Goal: Entertainment & Leisure: Browse casually

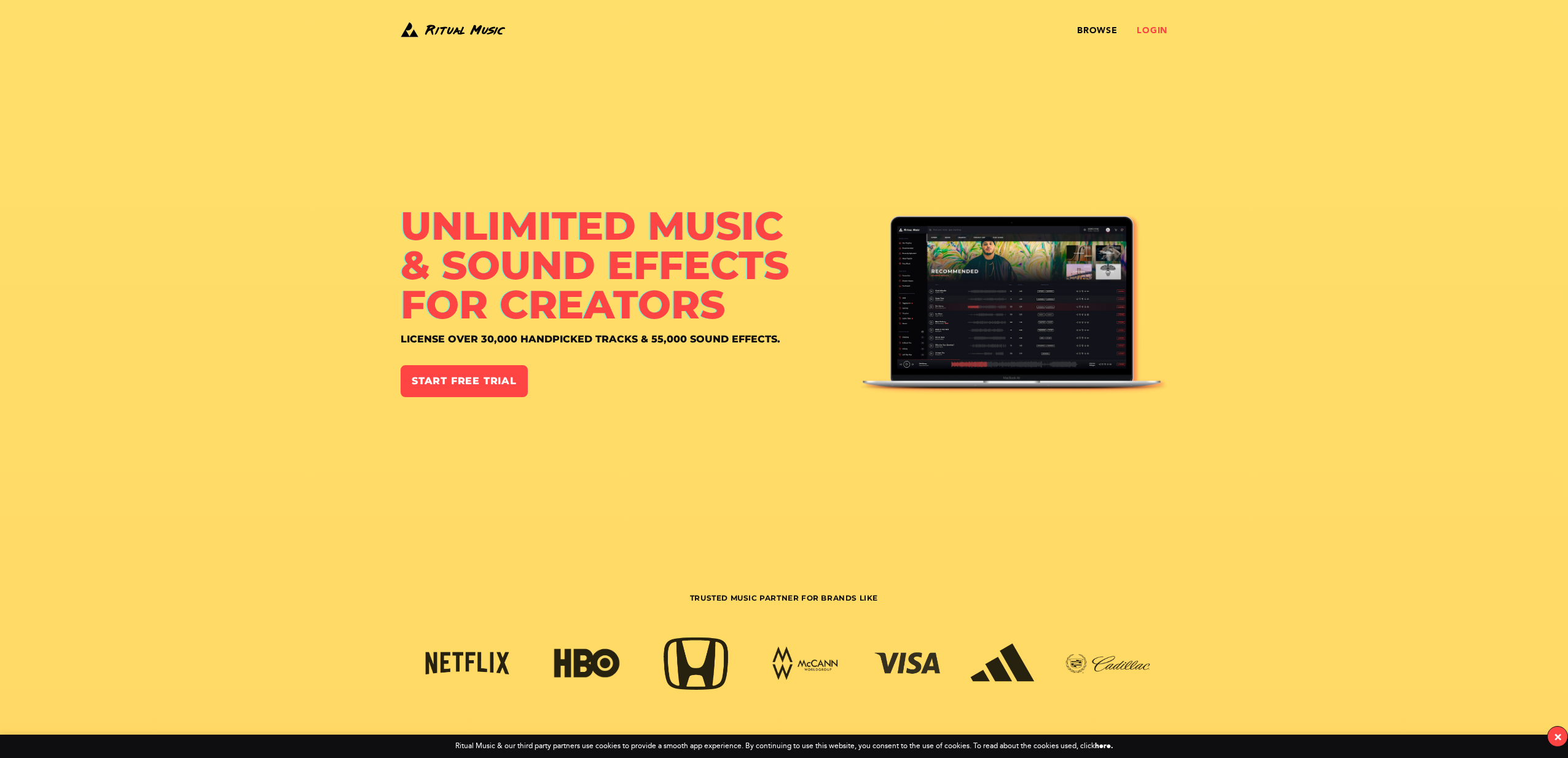
drag, startPoint x: 1169, startPoint y: 36, endPoint x: 1162, endPoint y: 34, distance: 7.3
click at [1169, 36] on div "Browse Login" at bounding box center [784, 31] width 885 height 22
click at [1162, 33] on link "Login" at bounding box center [1152, 31] width 31 height 10
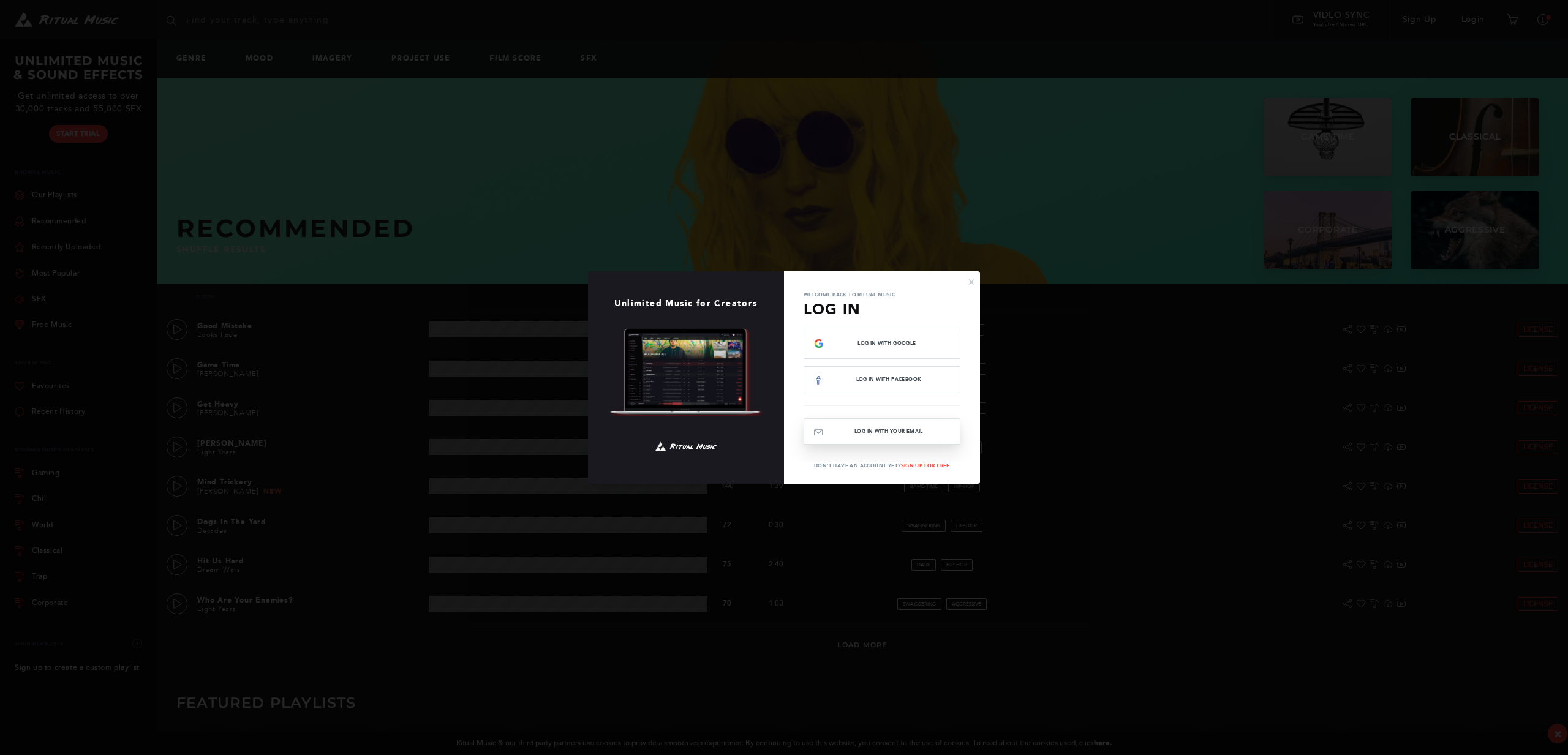
click at [897, 432] on button "Log In with your email" at bounding box center [882, 431] width 157 height 26
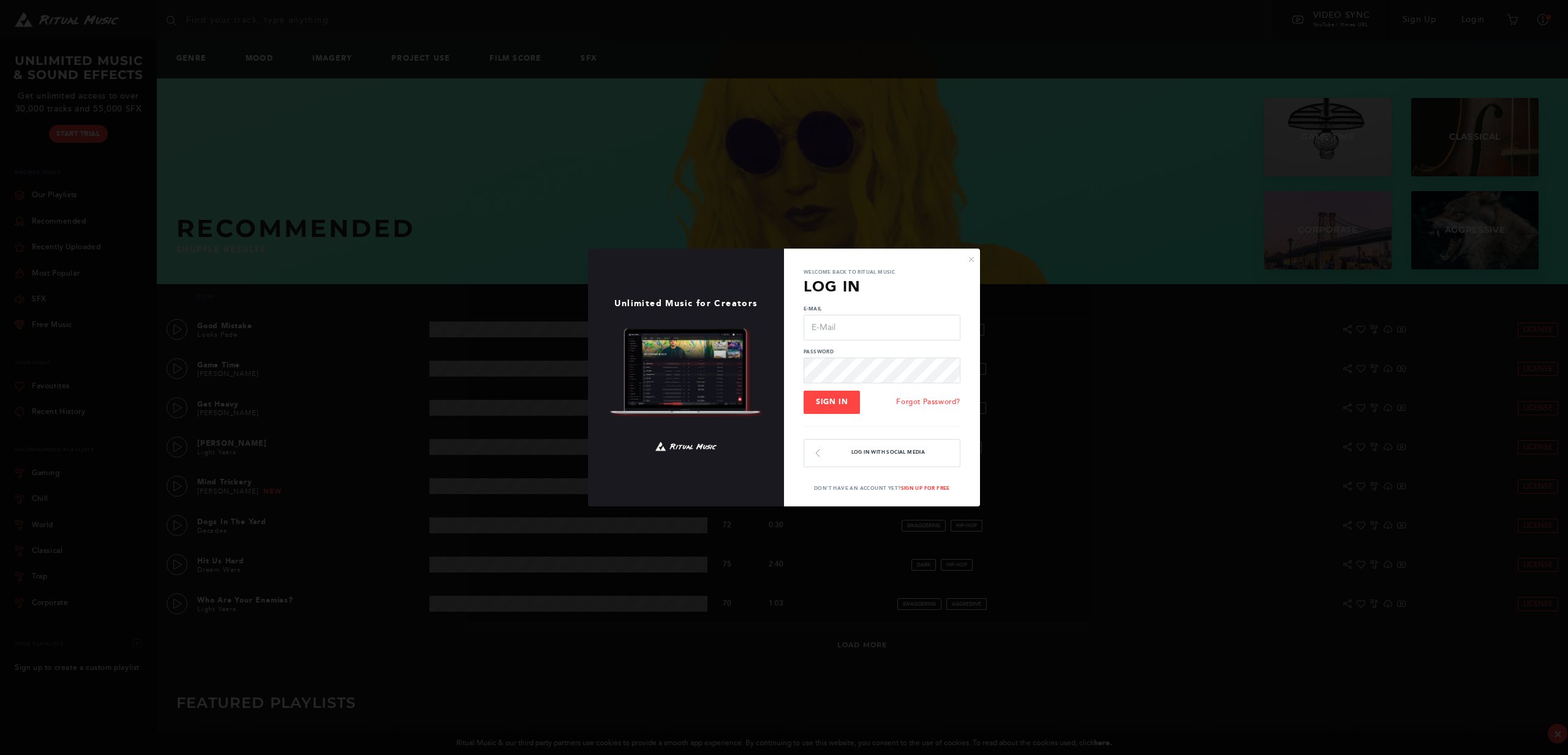
type input "[EMAIL_ADDRESS][DOMAIN_NAME]"
click at [825, 320] on input "[EMAIL_ADDRESS][DOMAIN_NAME]" at bounding box center [882, 327] width 157 height 25
click at [829, 412] on button "Sign In" at bounding box center [832, 402] width 57 height 23
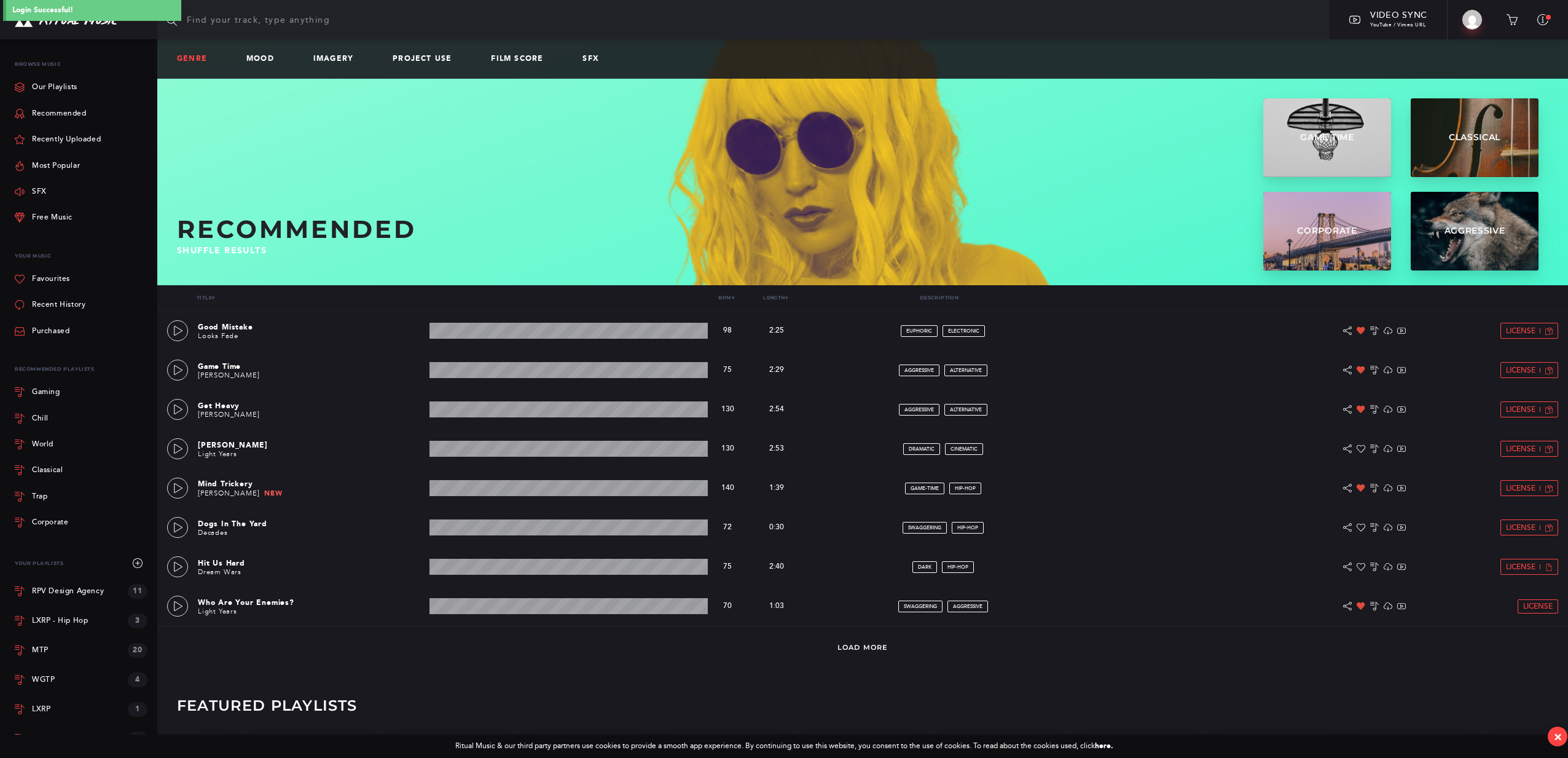
click at [182, 57] on link "Genre" at bounding box center [197, 59] width 40 height 9
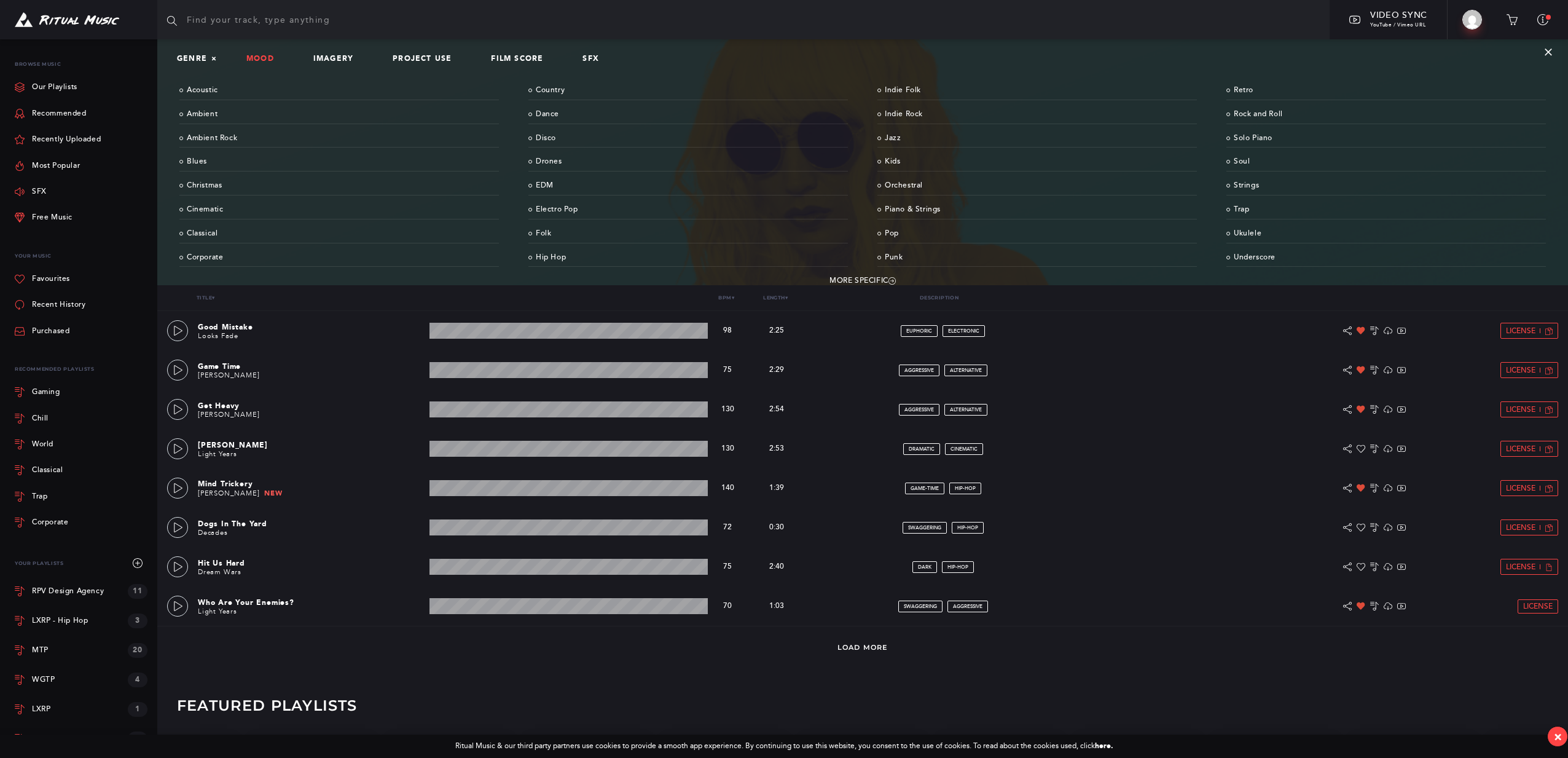
click at [262, 57] on link "Mood" at bounding box center [265, 59] width 37 height 9
click at [850, 278] on link "More Specific" at bounding box center [862, 281] width 1366 height 19
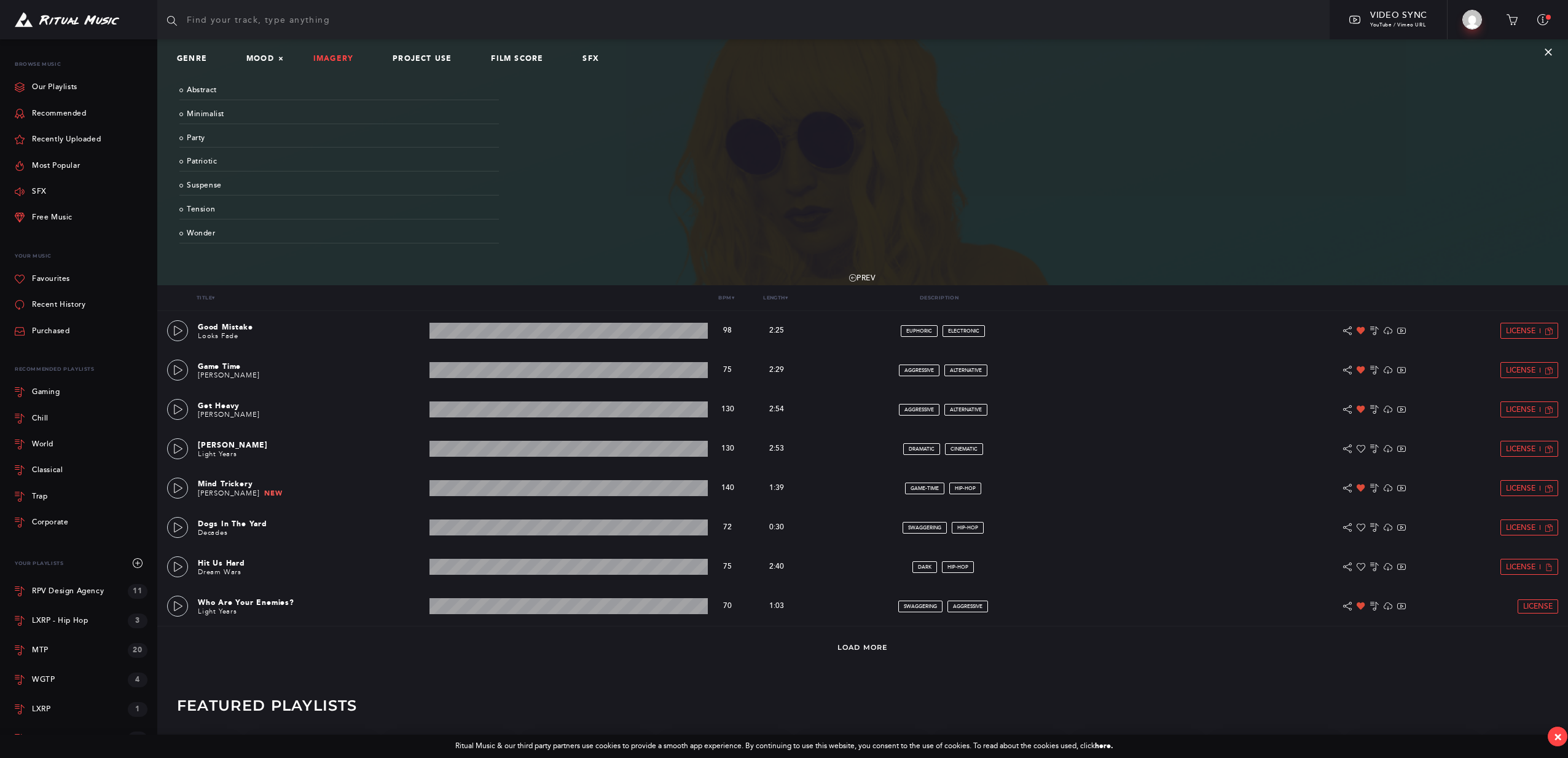
click at [355, 59] on link "Imagery" at bounding box center [338, 59] width 50 height 9
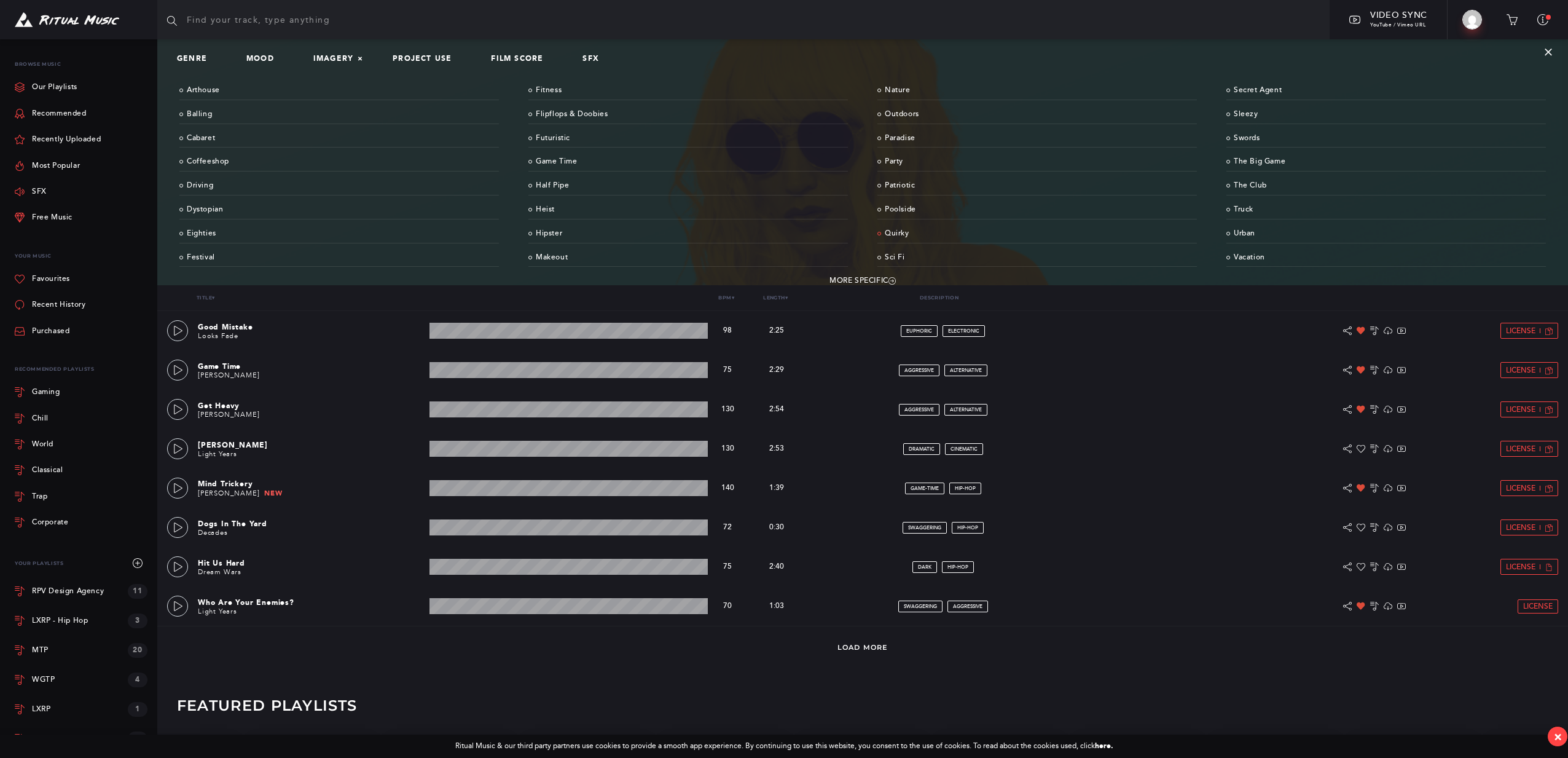
click at [894, 231] on link "Quirky" at bounding box center [1037, 234] width 320 height 19
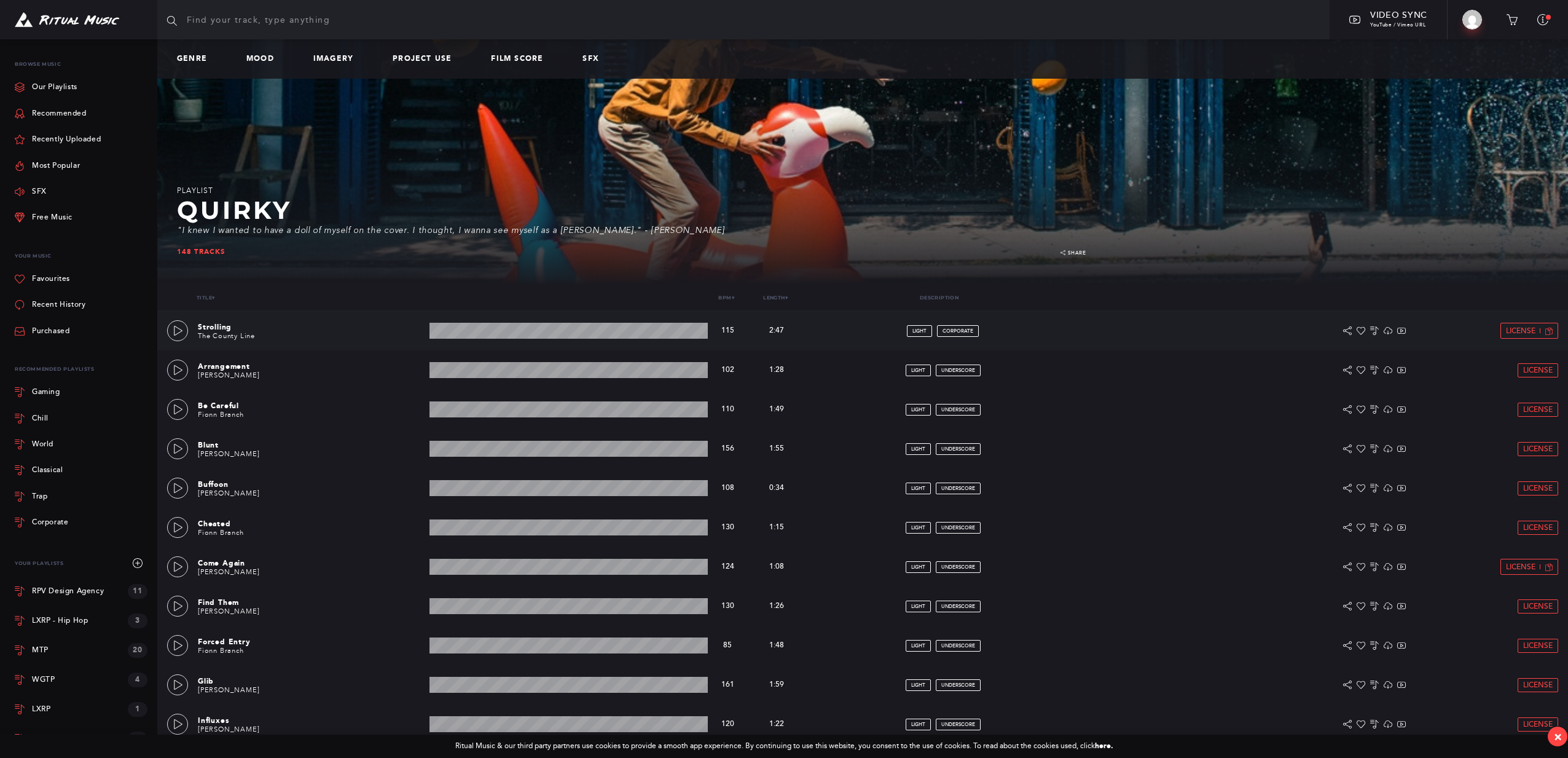
click at [165, 329] on div "Strolling The County Line 2:47 min 115 bpm 115 bpm 2:47 min light corporate Lic…" at bounding box center [863, 330] width 1411 height 39
click at [177, 331] on icon at bounding box center [179, 331] width 10 height 10
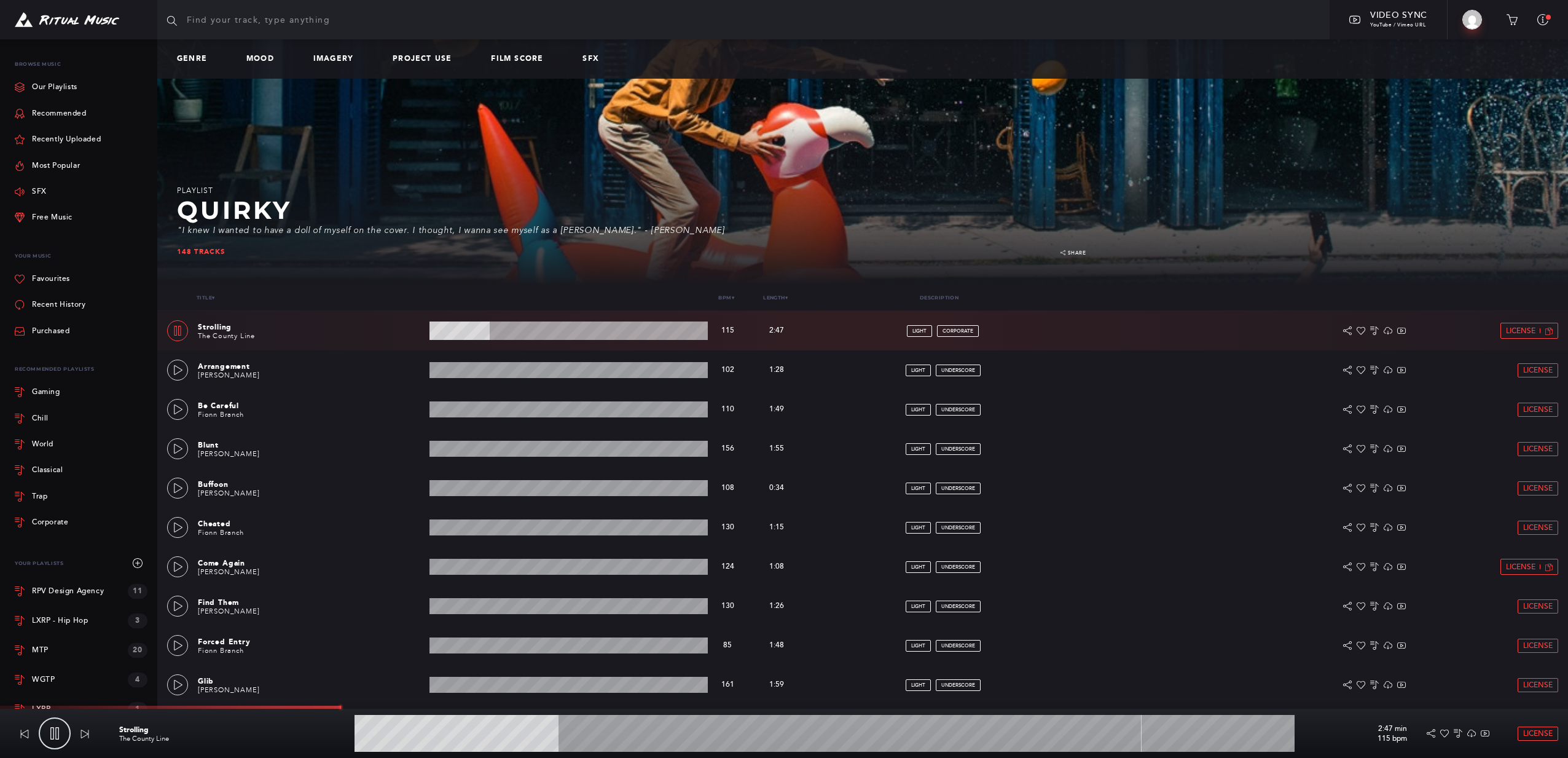
click at [59, 736] on icon at bounding box center [55, 734] width 9 height 12
click at [169, 484] on link at bounding box center [177, 488] width 21 height 21
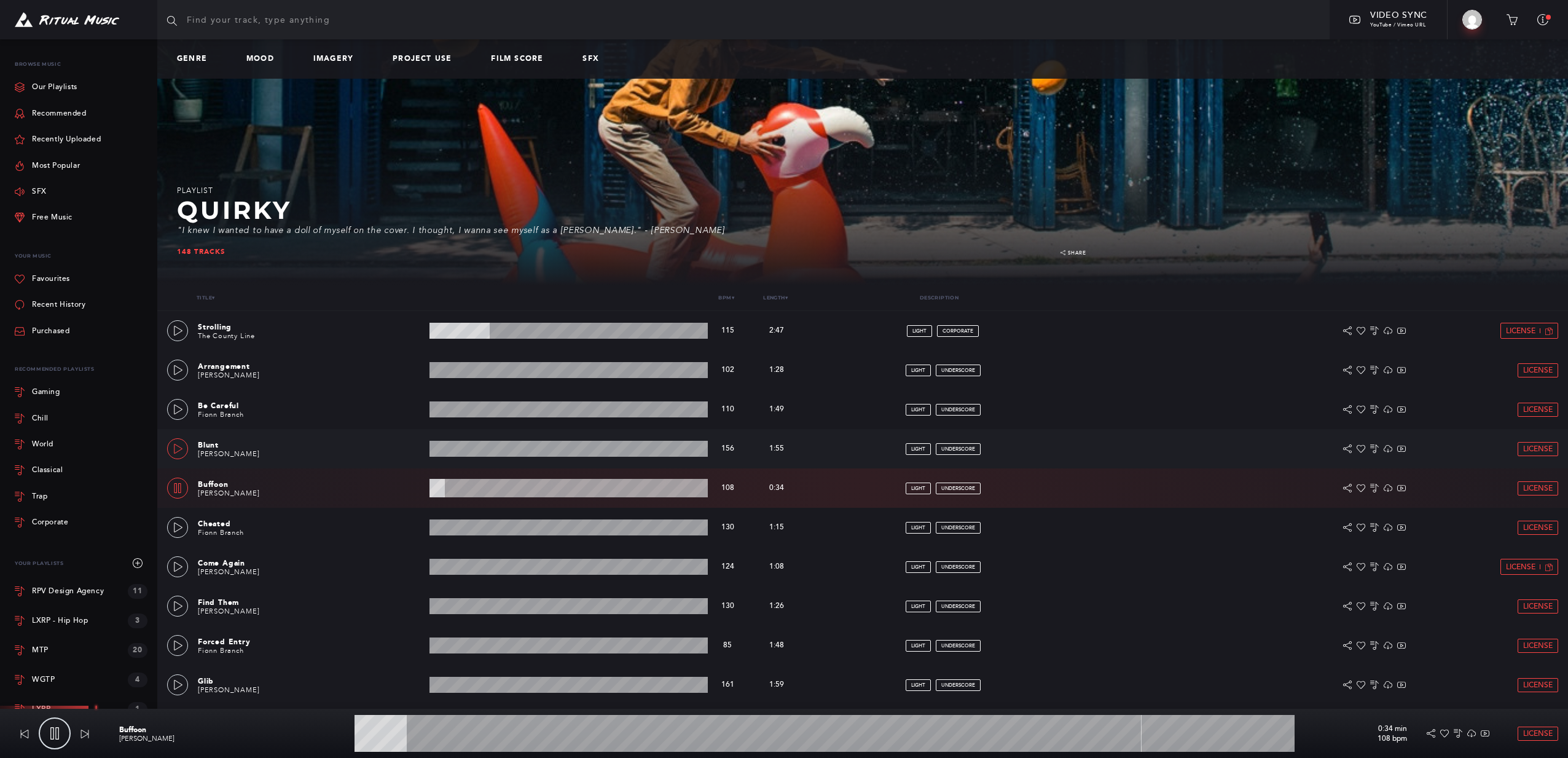
click at [180, 451] on icon at bounding box center [179, 449] width 10 height 10
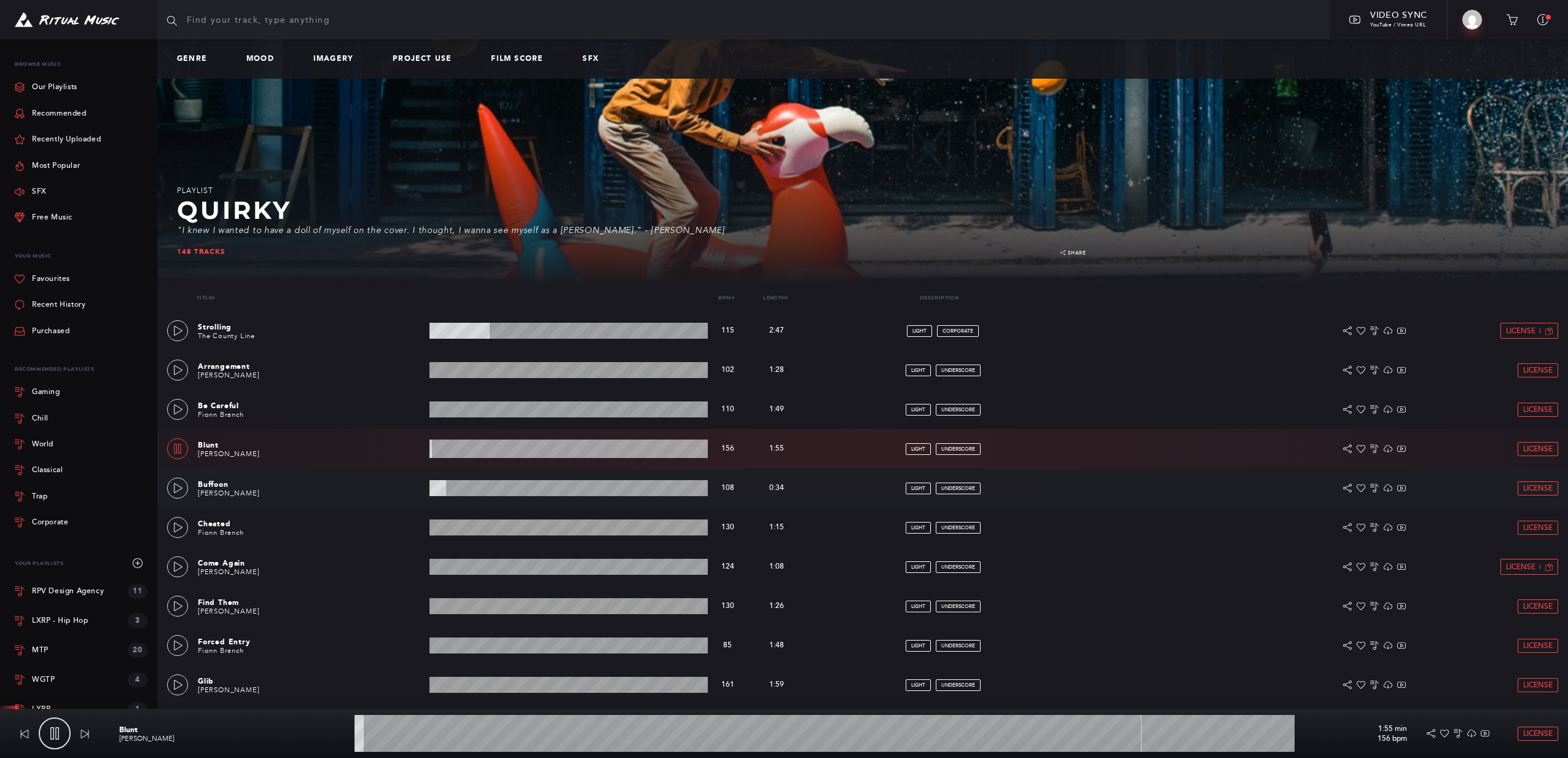
scroll to position [154, 0]
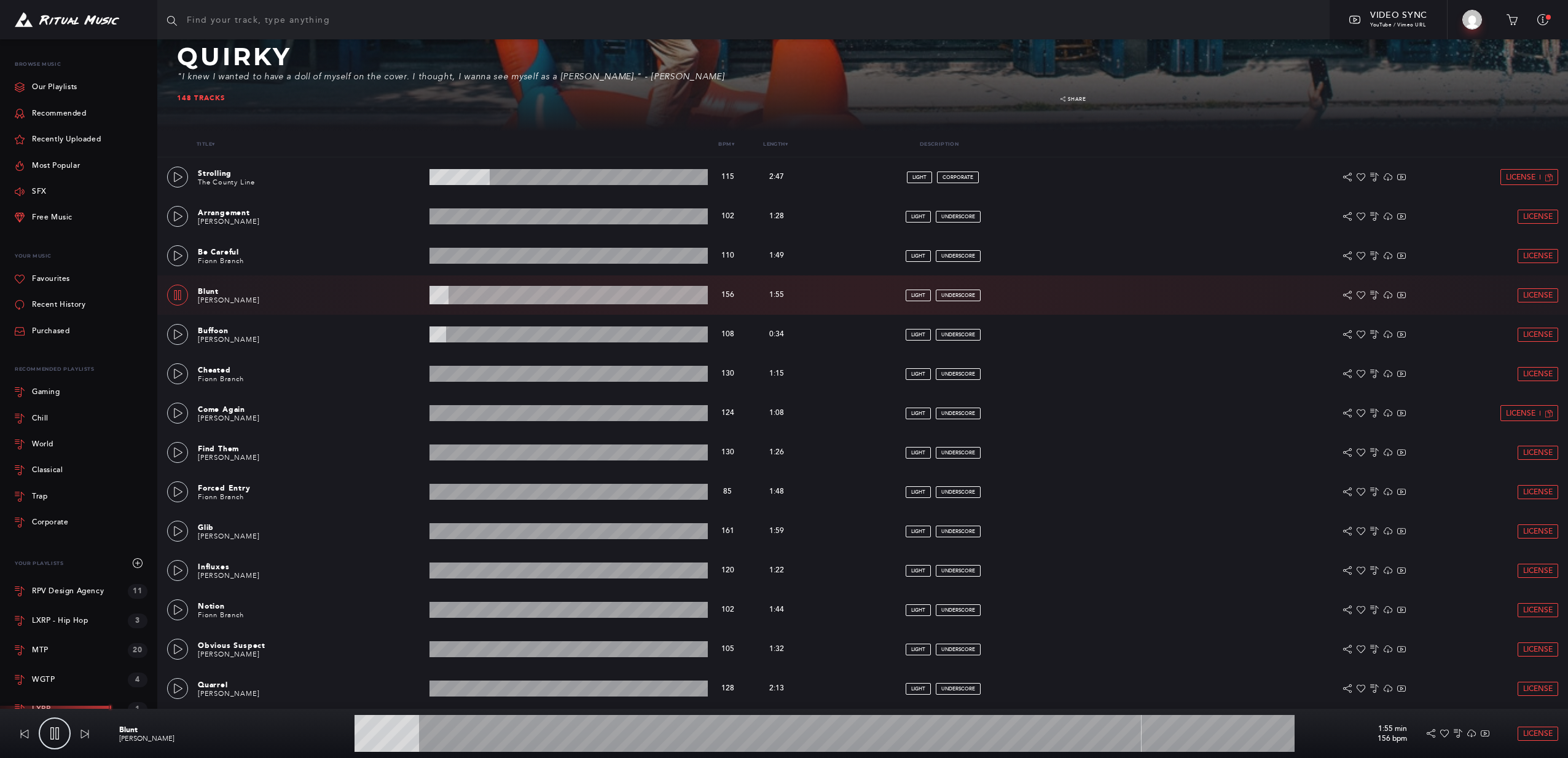
click at [537, 298] on wave at bounding box center [569, 295] width 278 height 19
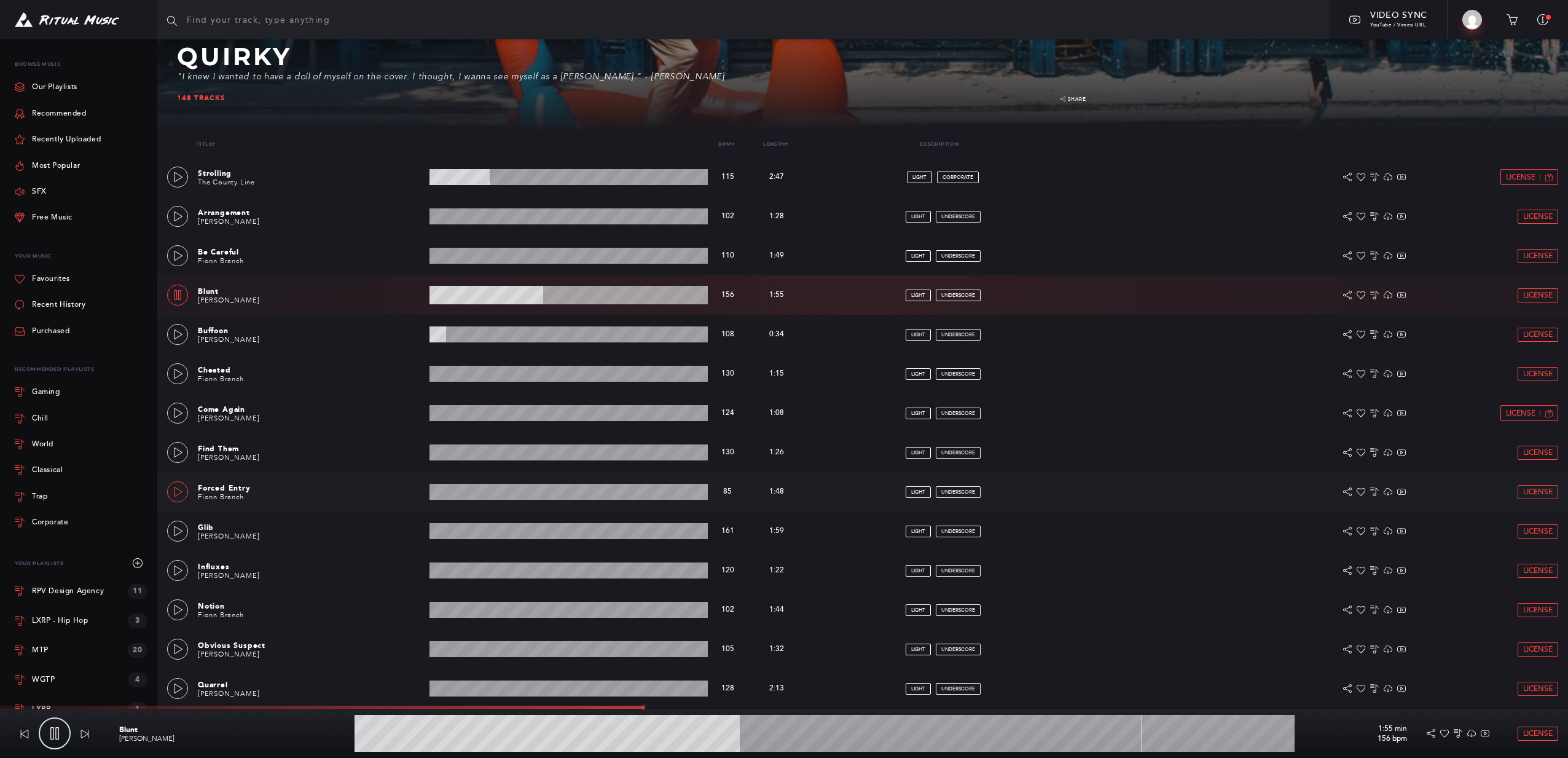
click at [184, 486] on link at bounding box center [177, 491] width 21 height 21
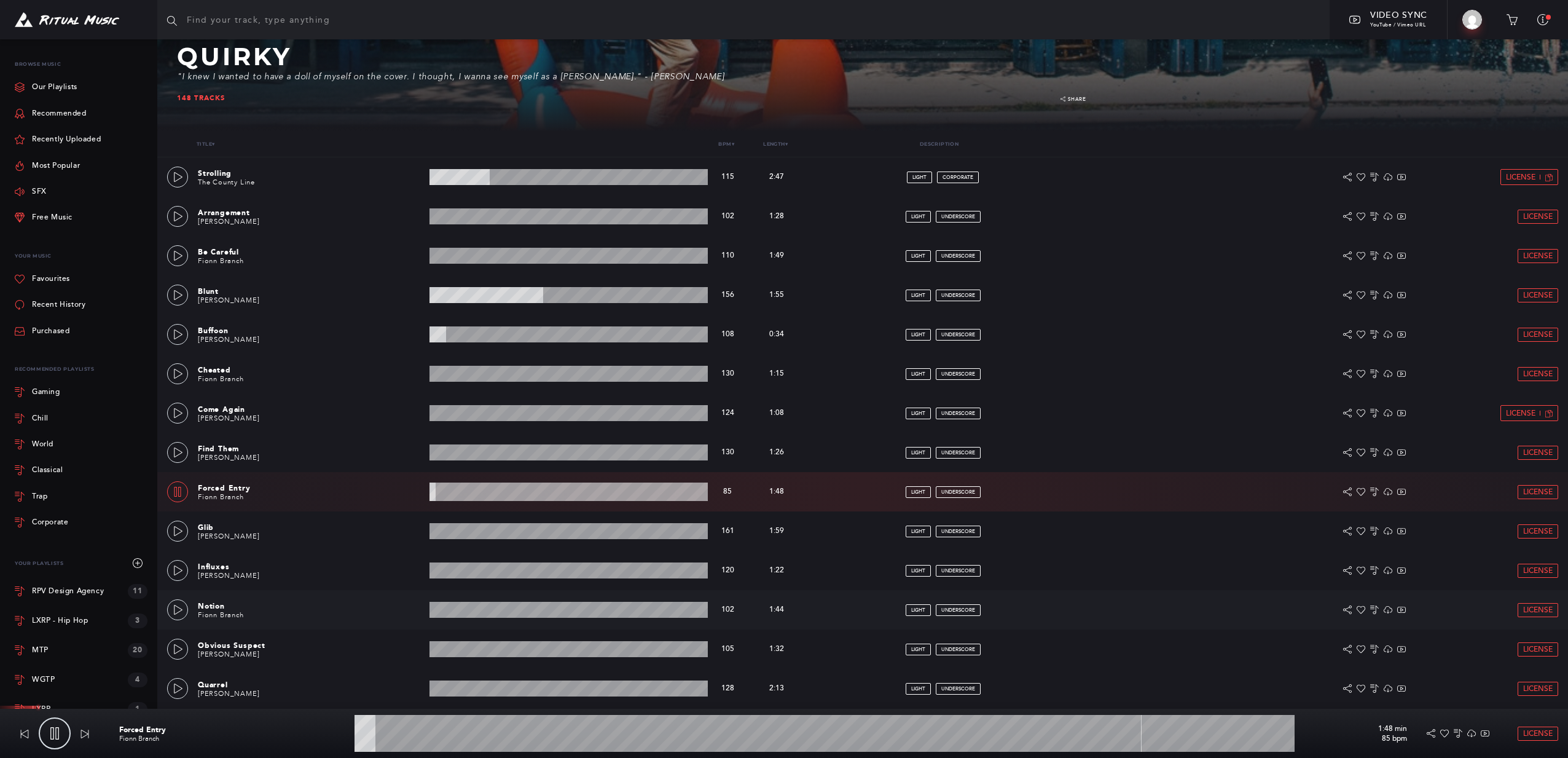
click at [189, 602] on div "Notion Fionn Branch 1:44 min 102 bpm 102 bpm 1:44 min light underscore License" at bounding box center [863, 609] width 1391 height 39
click at [182, 613] on icon at bounding box center [179, 610] width 10 height 10
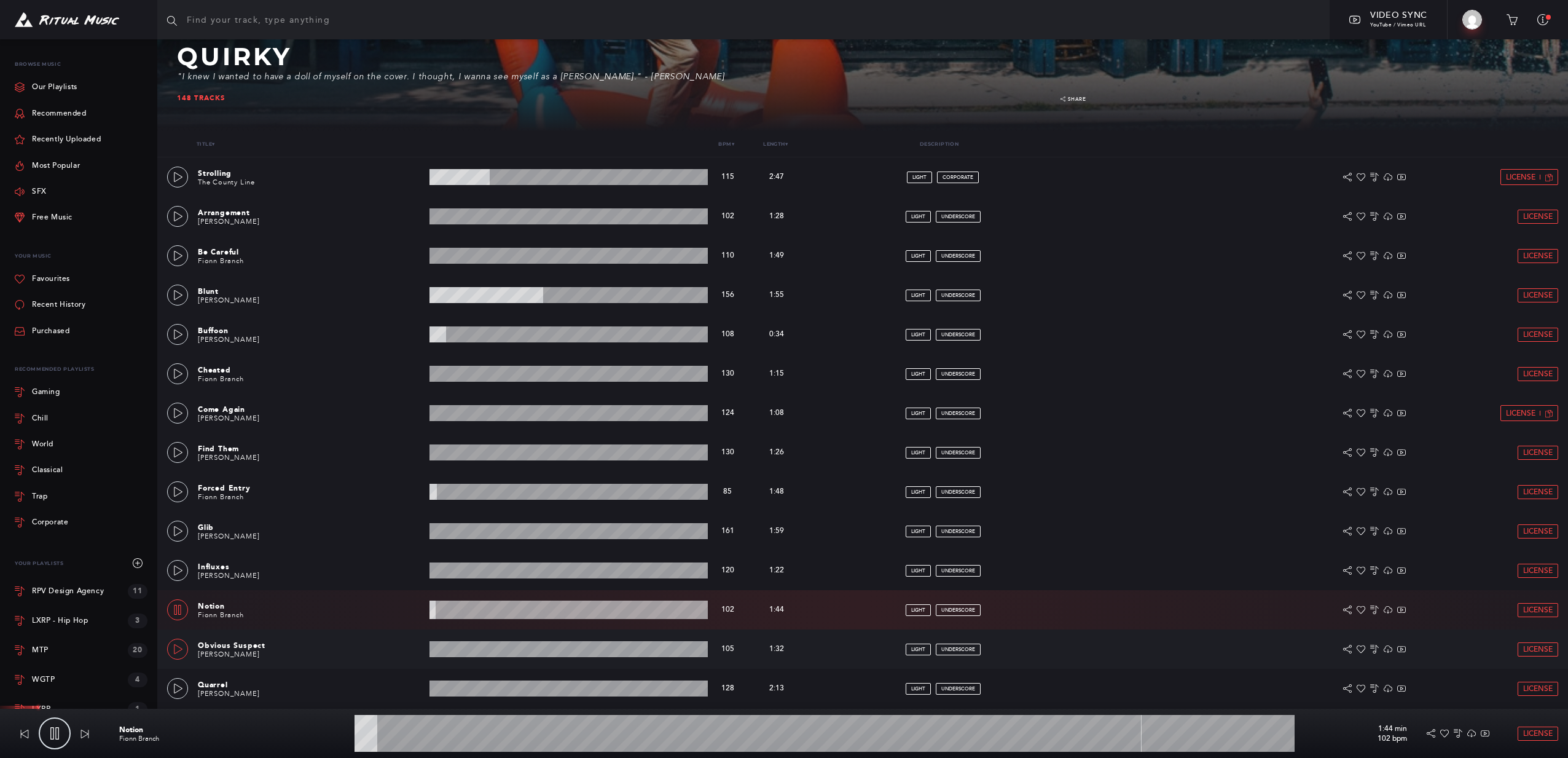
click at [180, 651] on icon at bounding box center [179, 649] width 10 height 10
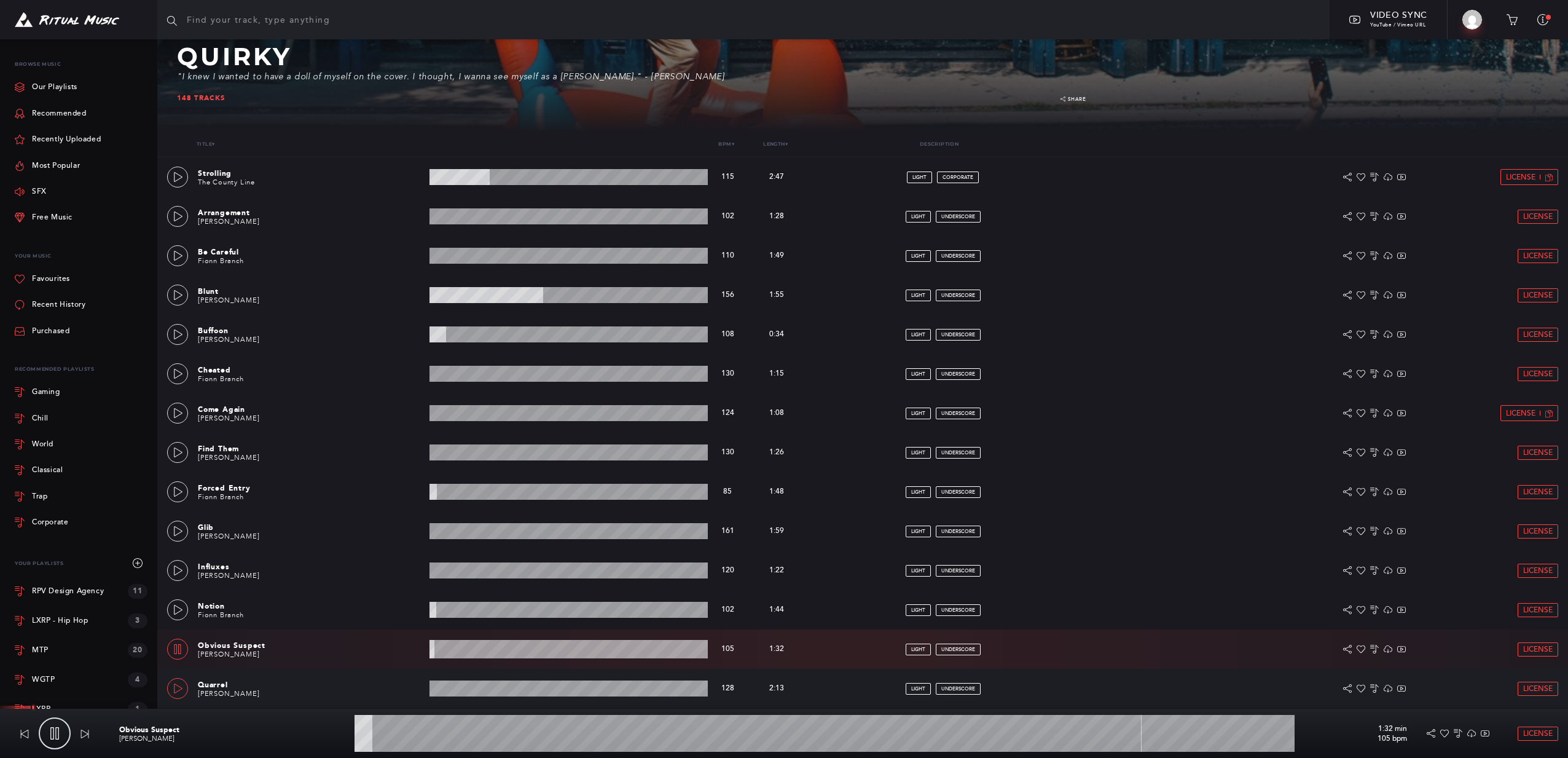
click at [177, 682] on link at bounding box center [177, 688] width 21 height 21
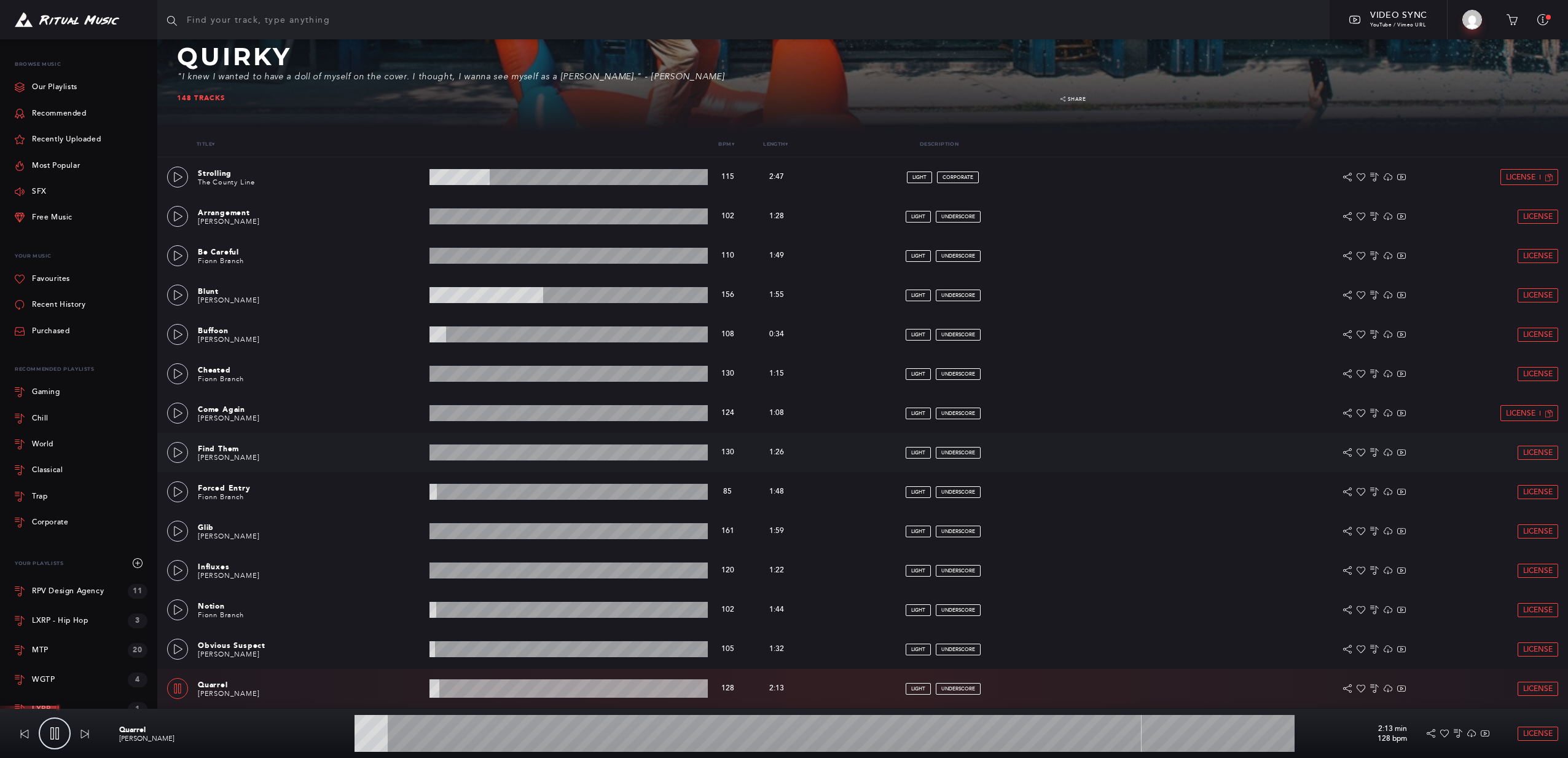
scroll to position [385, 0]
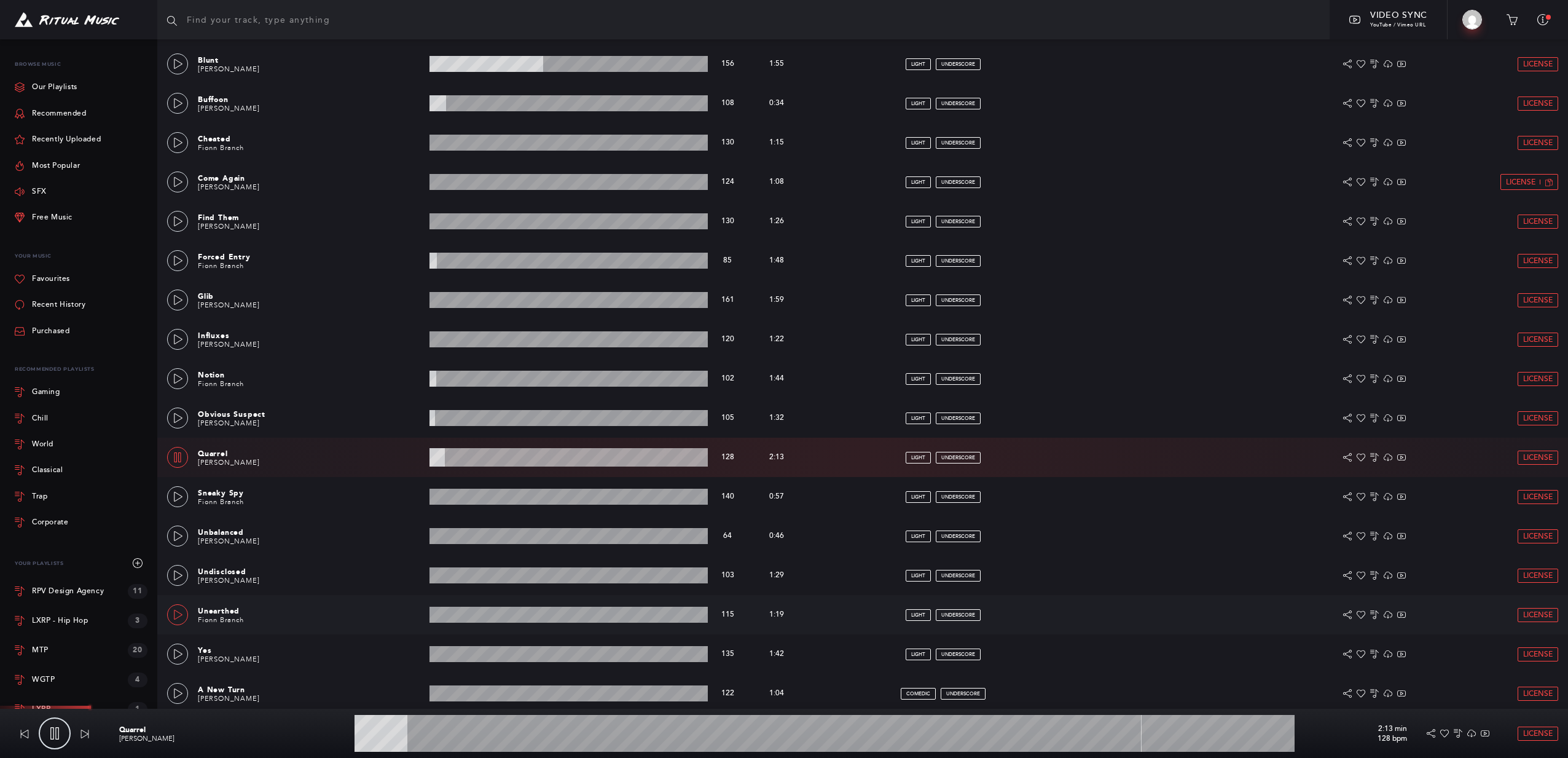
click at [183, 613] on link at bounding box center [177, 614] width 21 height 21
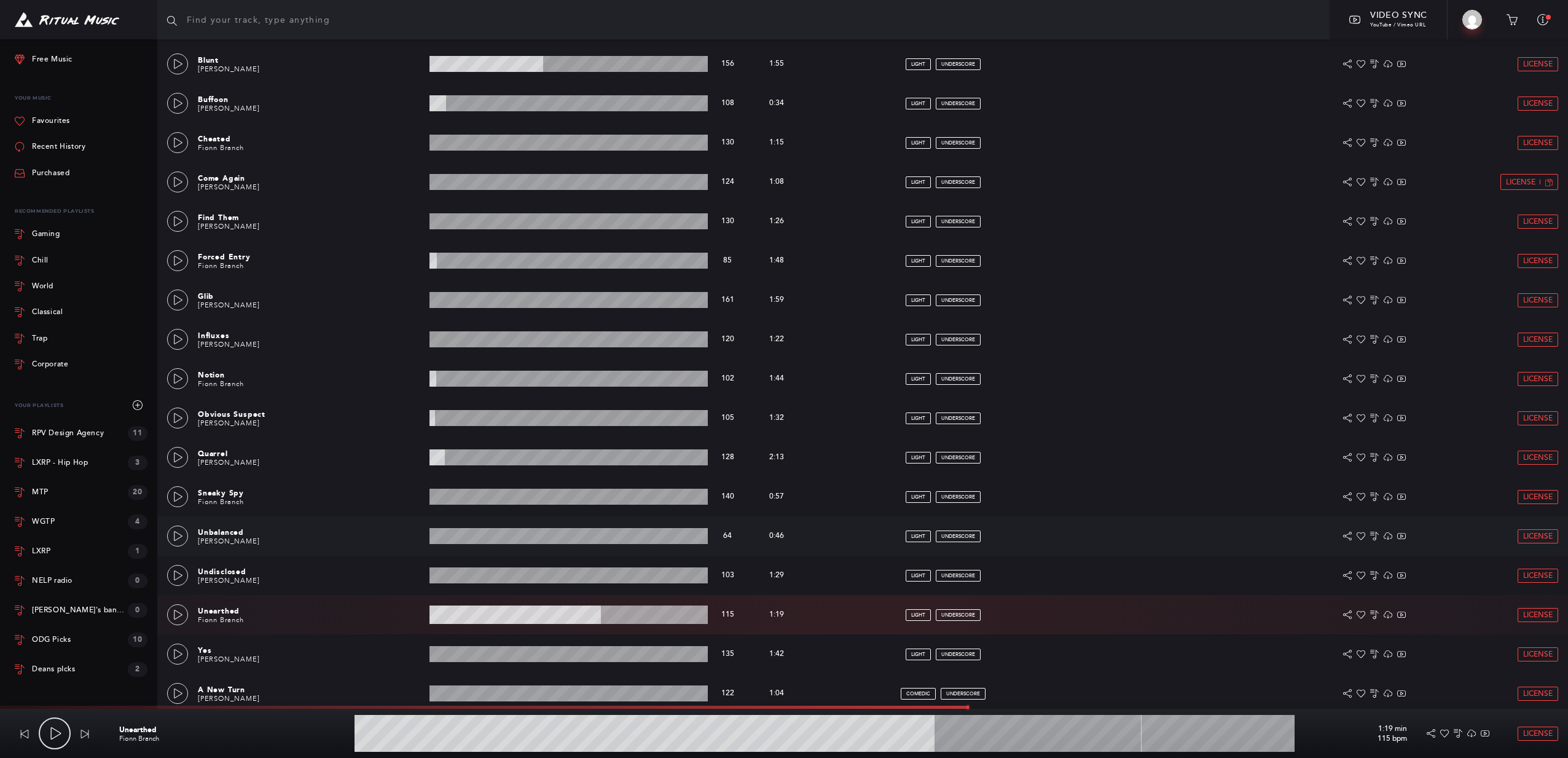
scroll to position [432, 0]
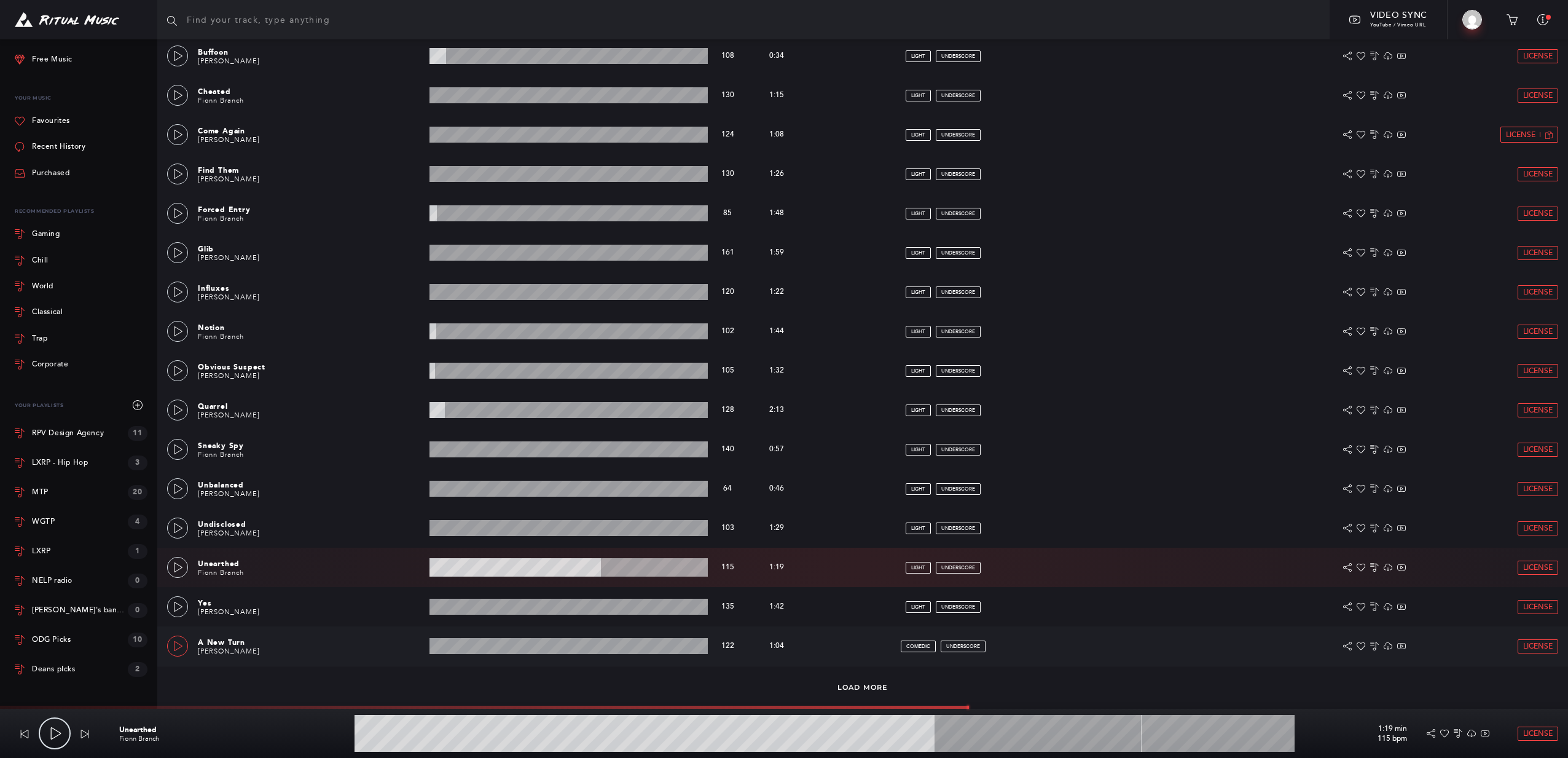
click at [177, 647] on icon at bounding box center [179, 646] width 10 height 10
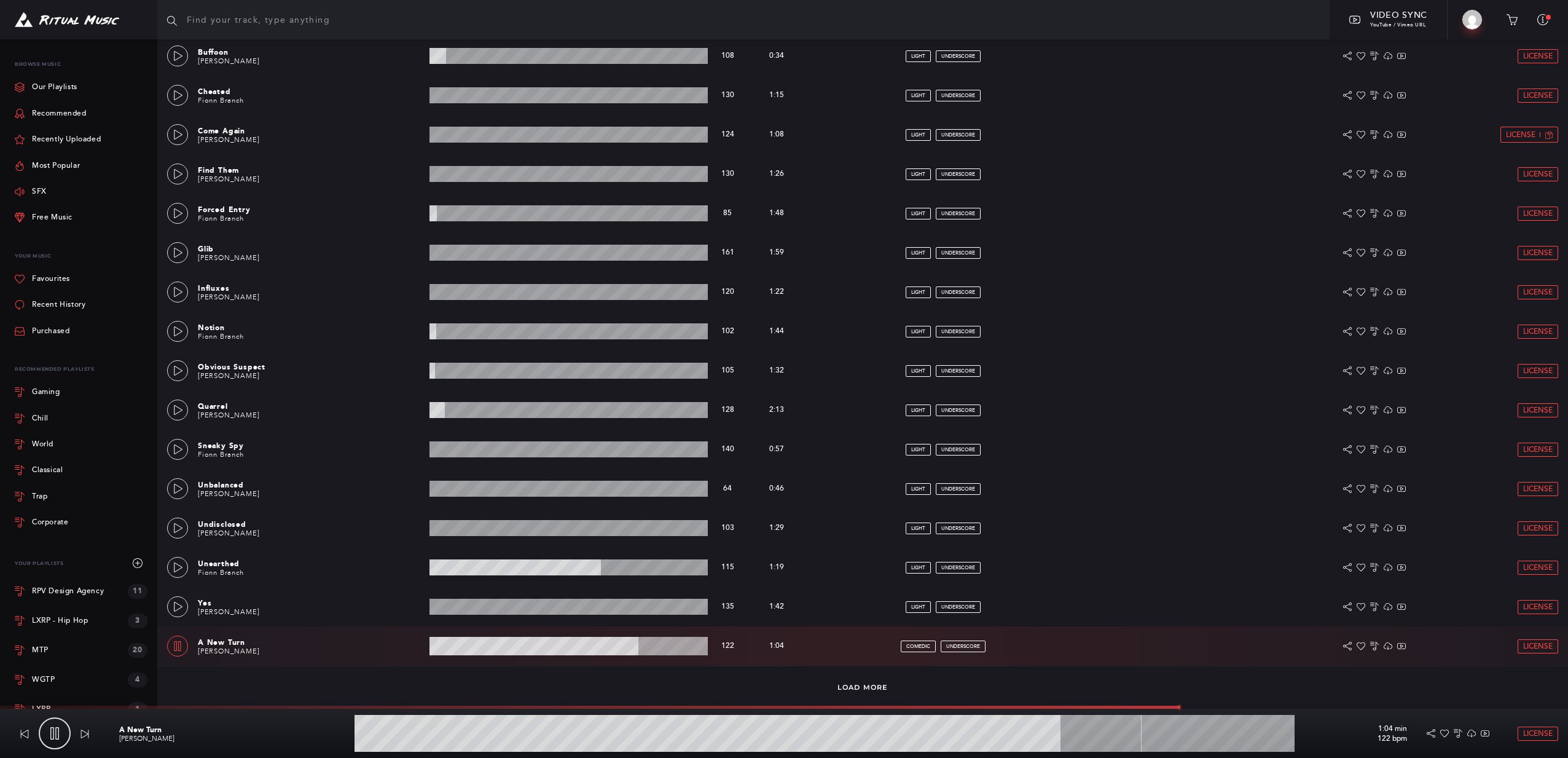
scroll to position [0, 0]
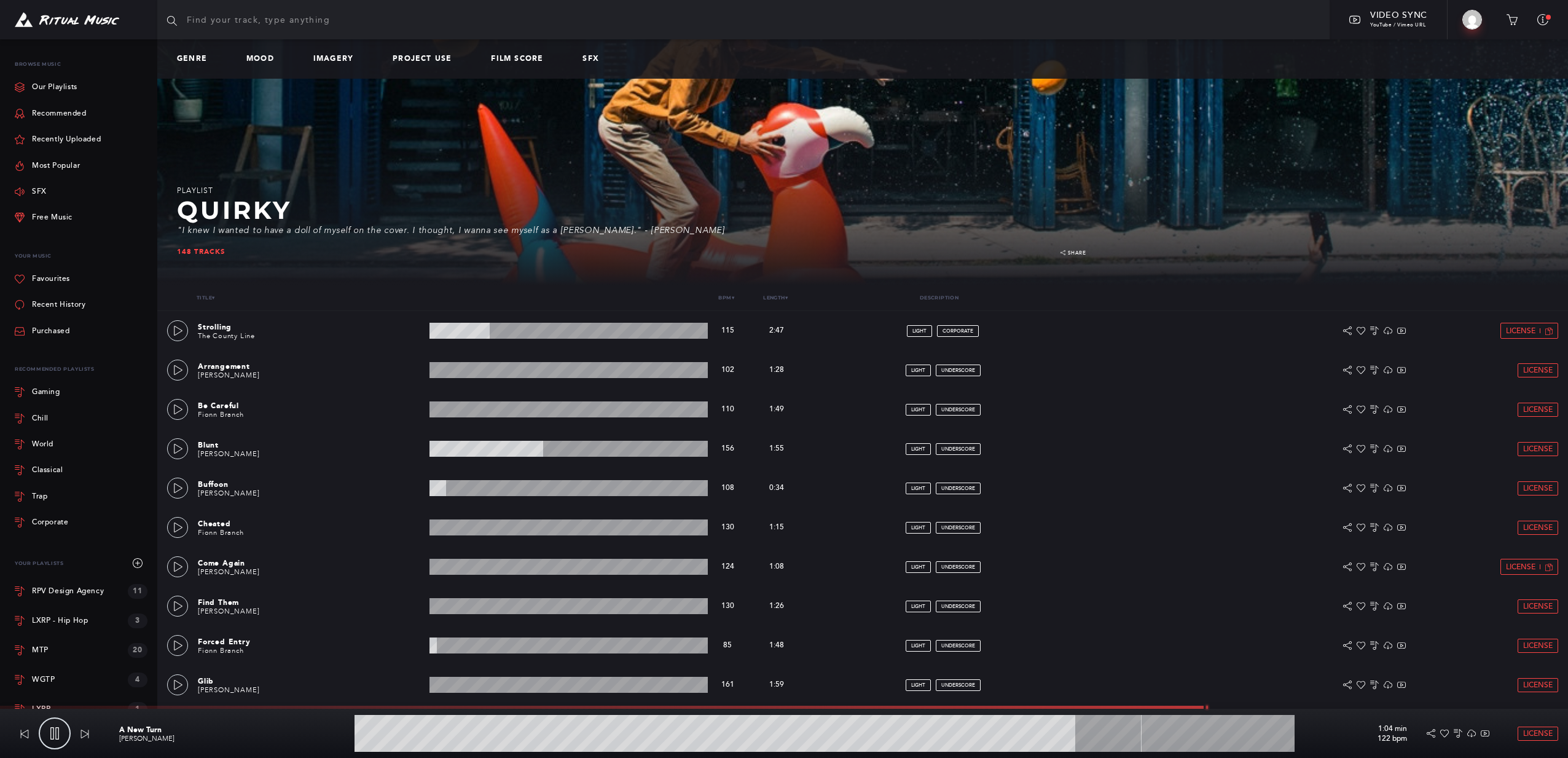
click at [273, 35] on input "text" at bounding box center [743, 19] width 1172 height 39
type input "78.69"
type input "w"
type input "79.15"
type input "we"
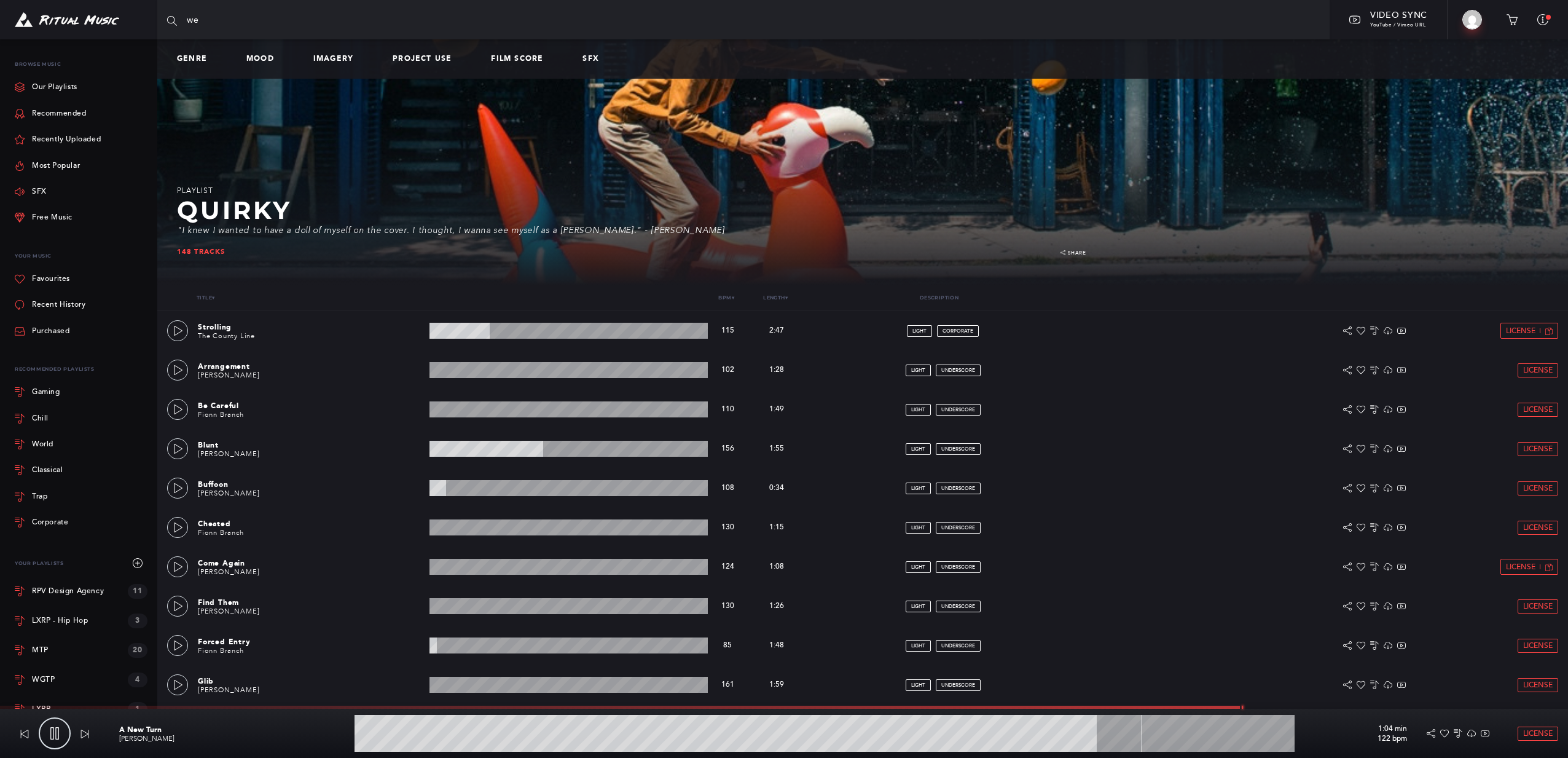
type input "79.31"
type input "[PERSON_NAME]"
type input "79.49"
type input "[PERSON_NAME]"
type input "79.78"
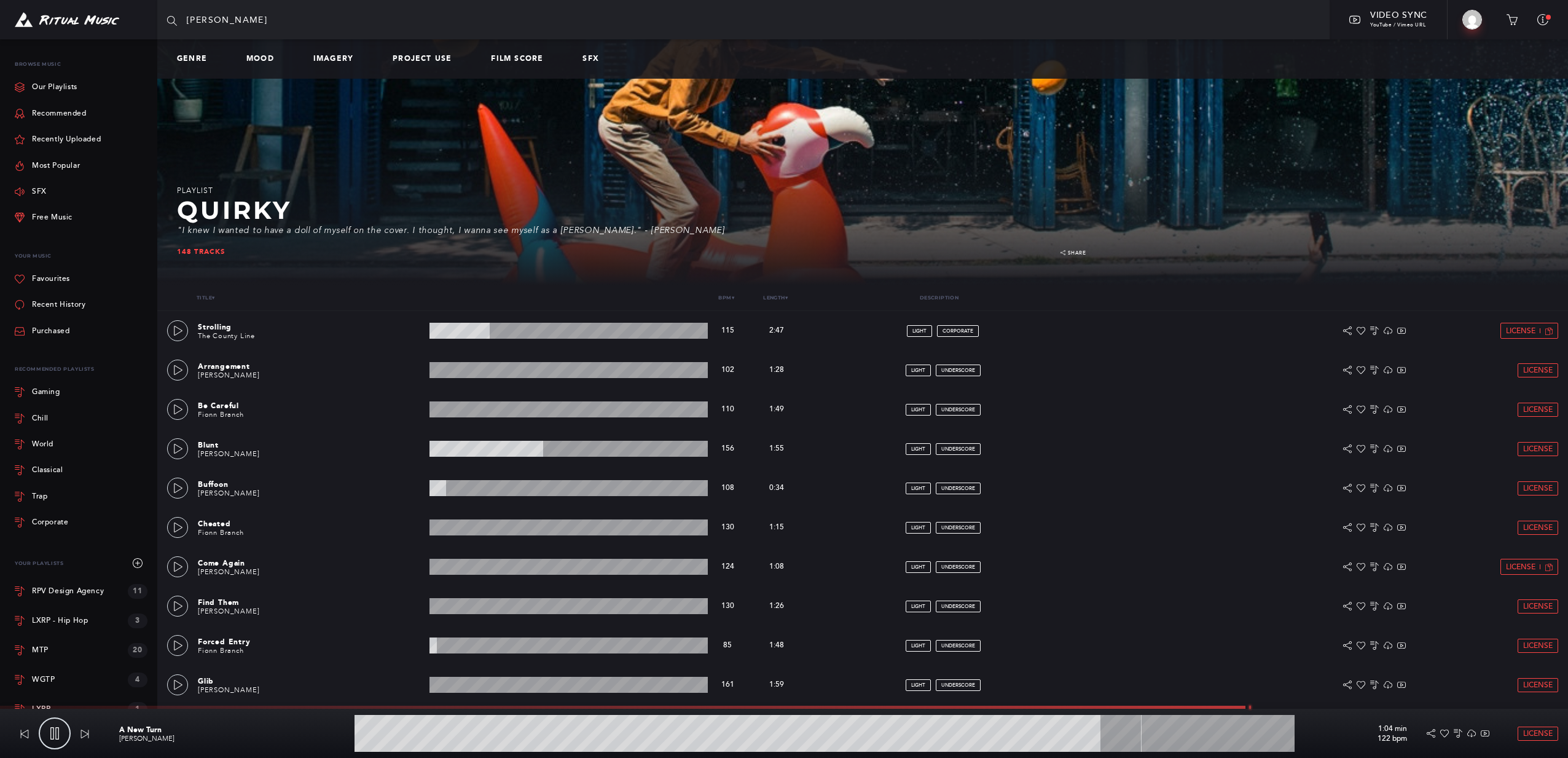
type input "[PERSON_NAME] a"
type input "79.97"
type input "[PERSON_NAME] an"
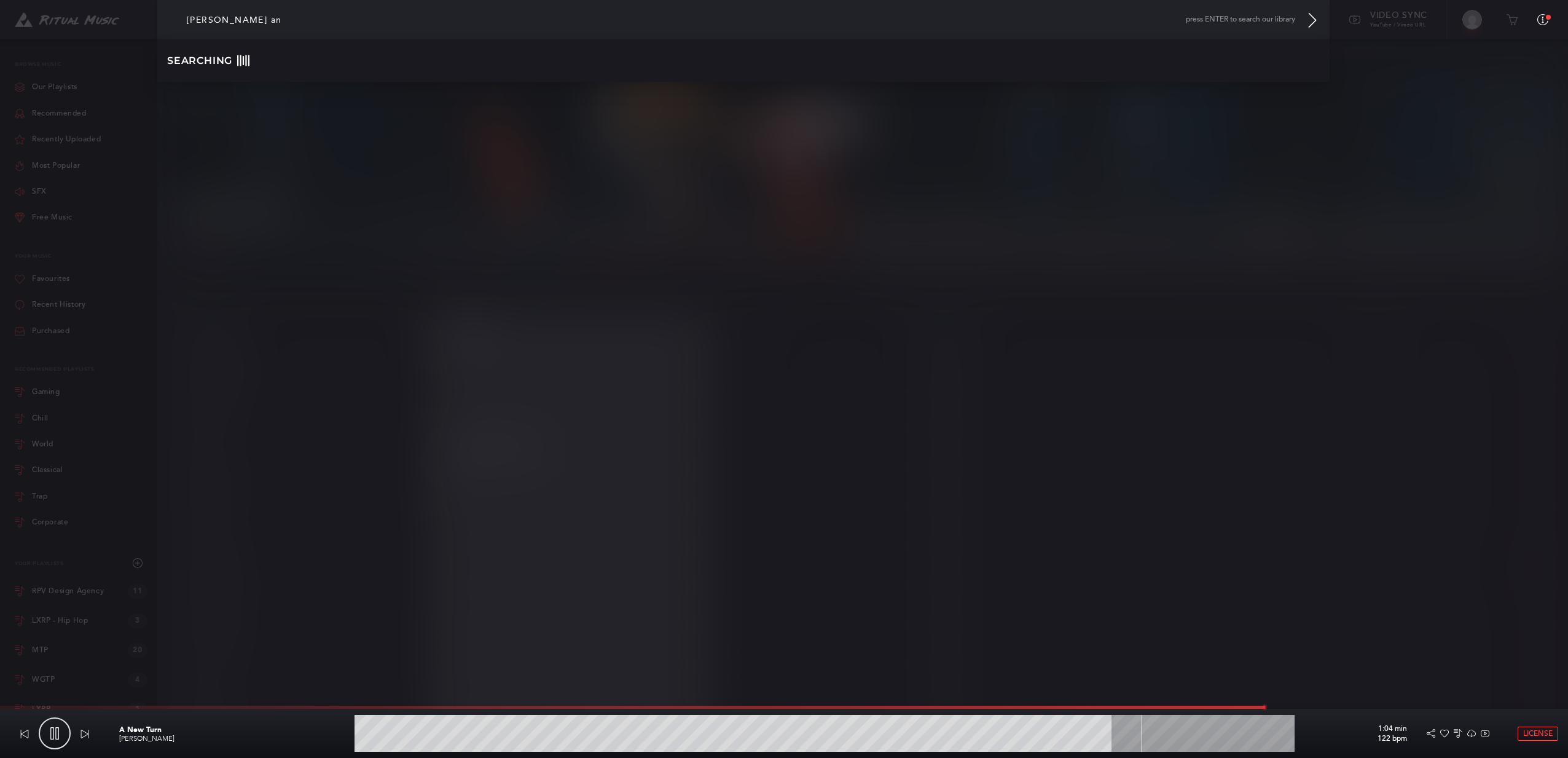
type input "80.72"
type input "[PERSON_NAME] and"
type input "80.83"
type input "[PERSON_NAME]"
type input "80.98"
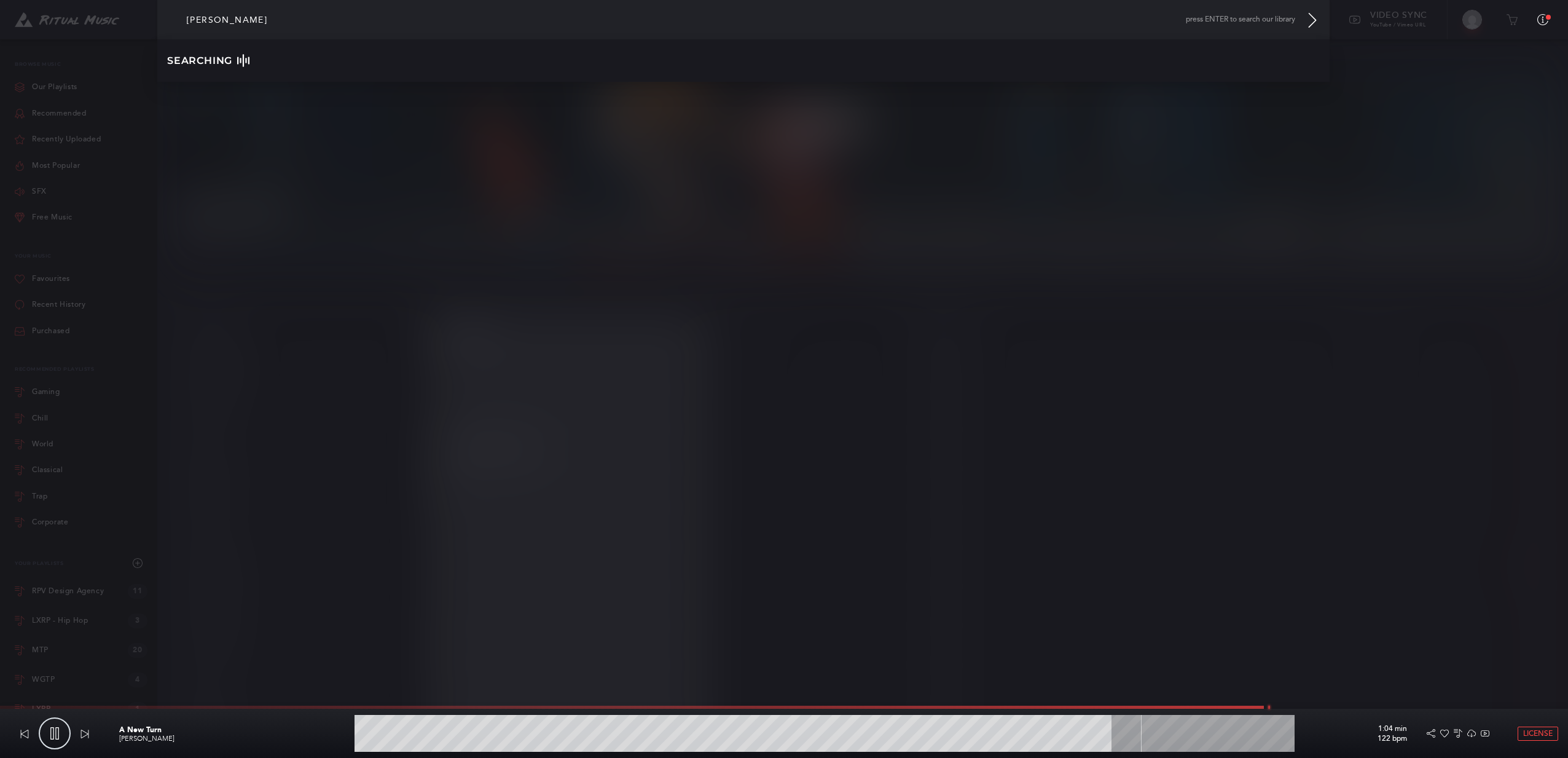
type input "[PERSON_NAME]"
type input "81.22"
type input "[PERSON_NAME]"
type input "81.36"
type input "[PERSON_NAME]"
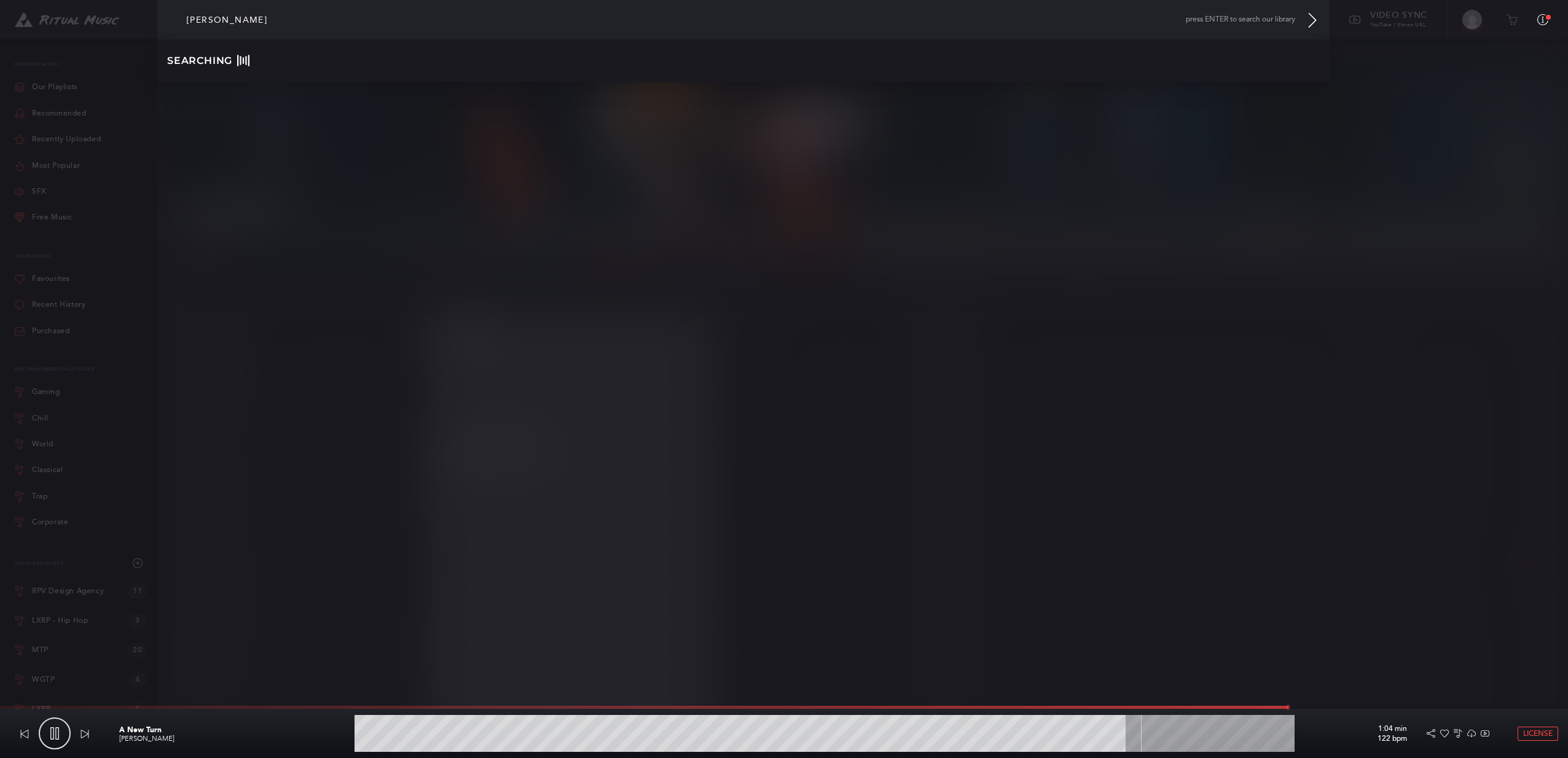
type input "82.25"
type input "[PERSON_NAME]"
type input "82.48"
type input "[PERSON_NAME]"
type input "82.61"
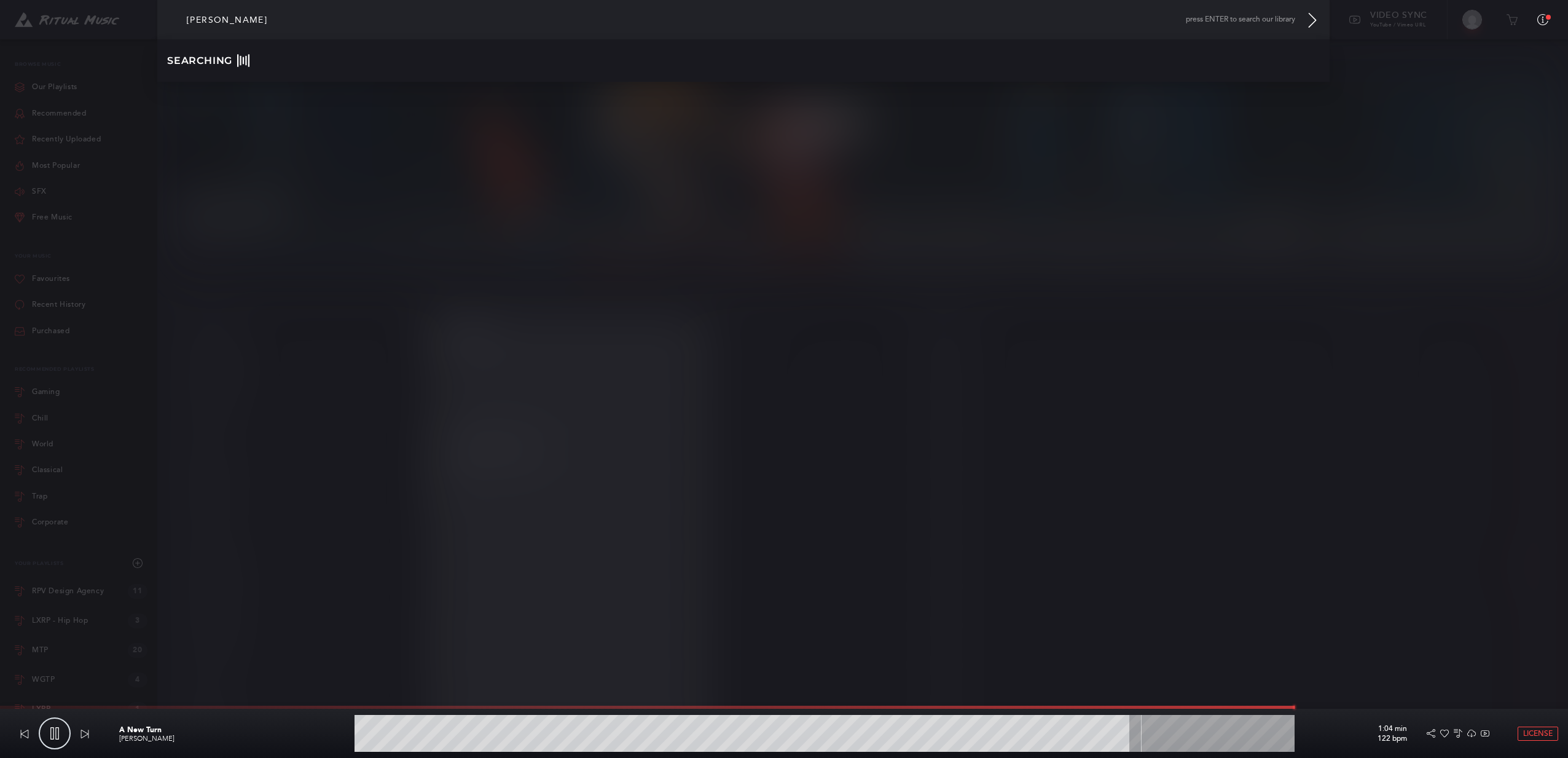
type input "[PERSON_NAME]"
type input "82.75"
type input "[PERSON_NAME]"
type input "82.86"
type input "[PERSON_NAME]"
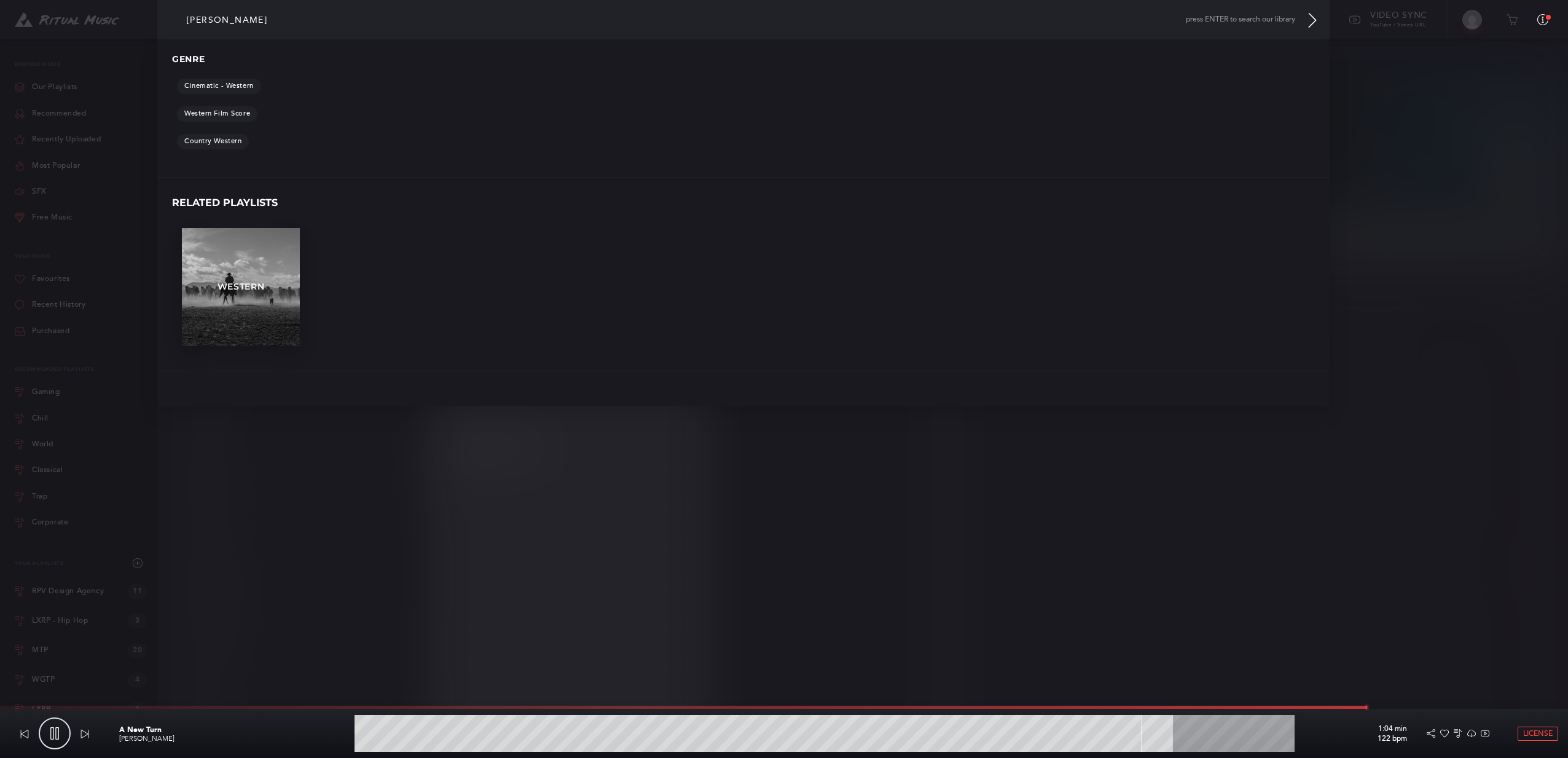
type input "87.28"
type input "[PERSON_NAME]"
type input "87.42"
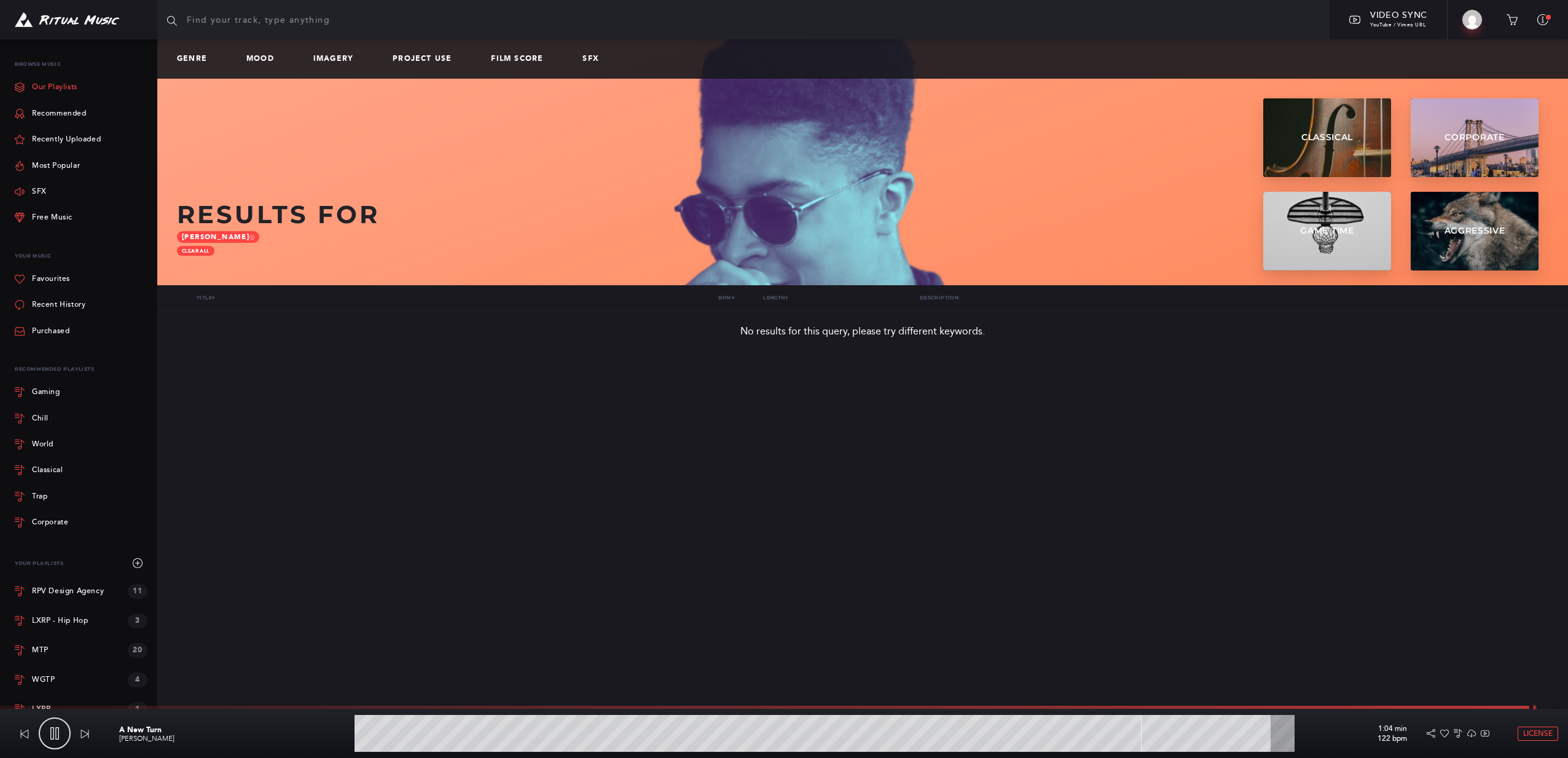
click at [42, 85] on link "Our Playlists" at bounding box center [46, 87] width 62 height 26
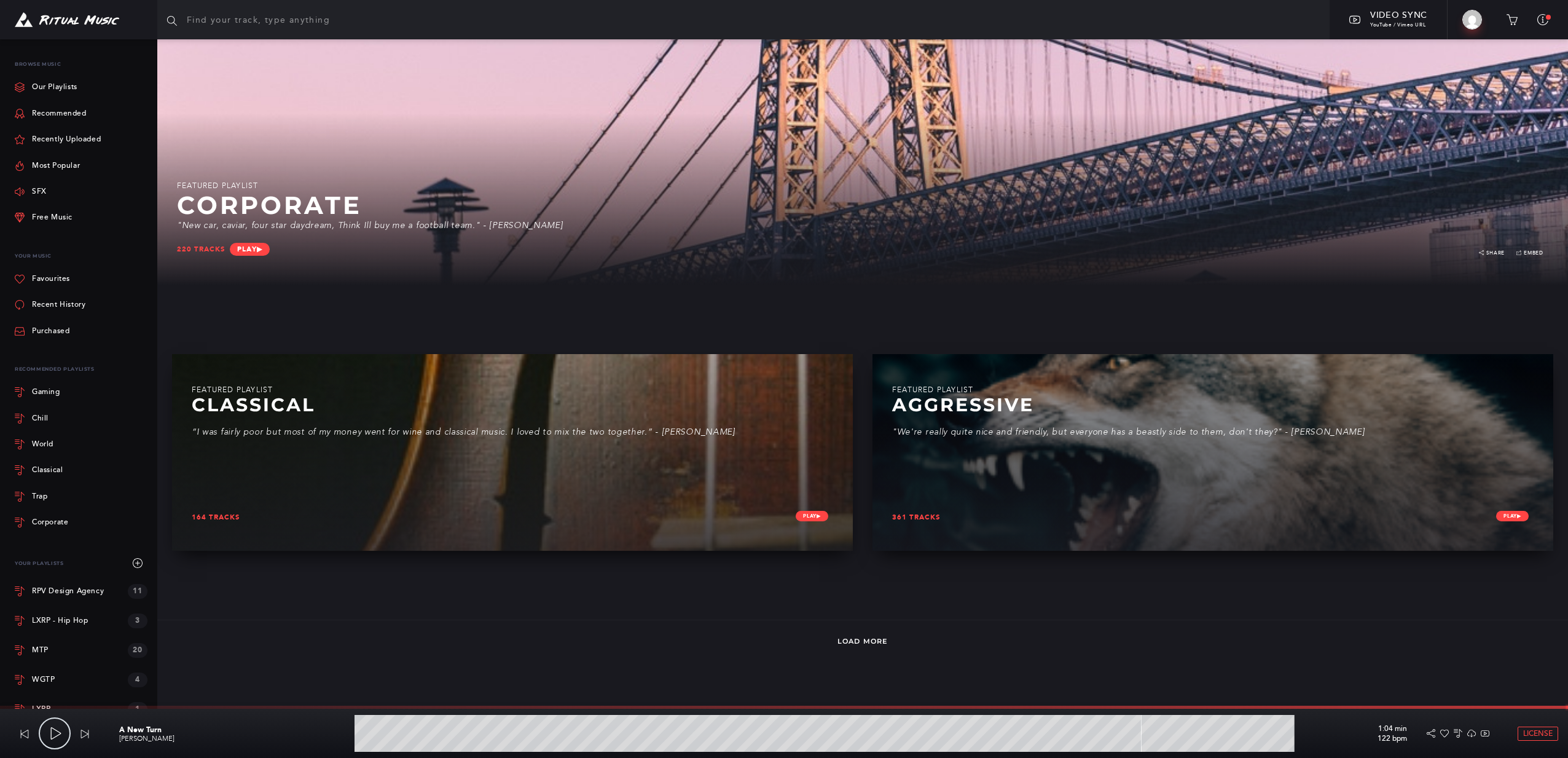
scroll to position [11, 0]
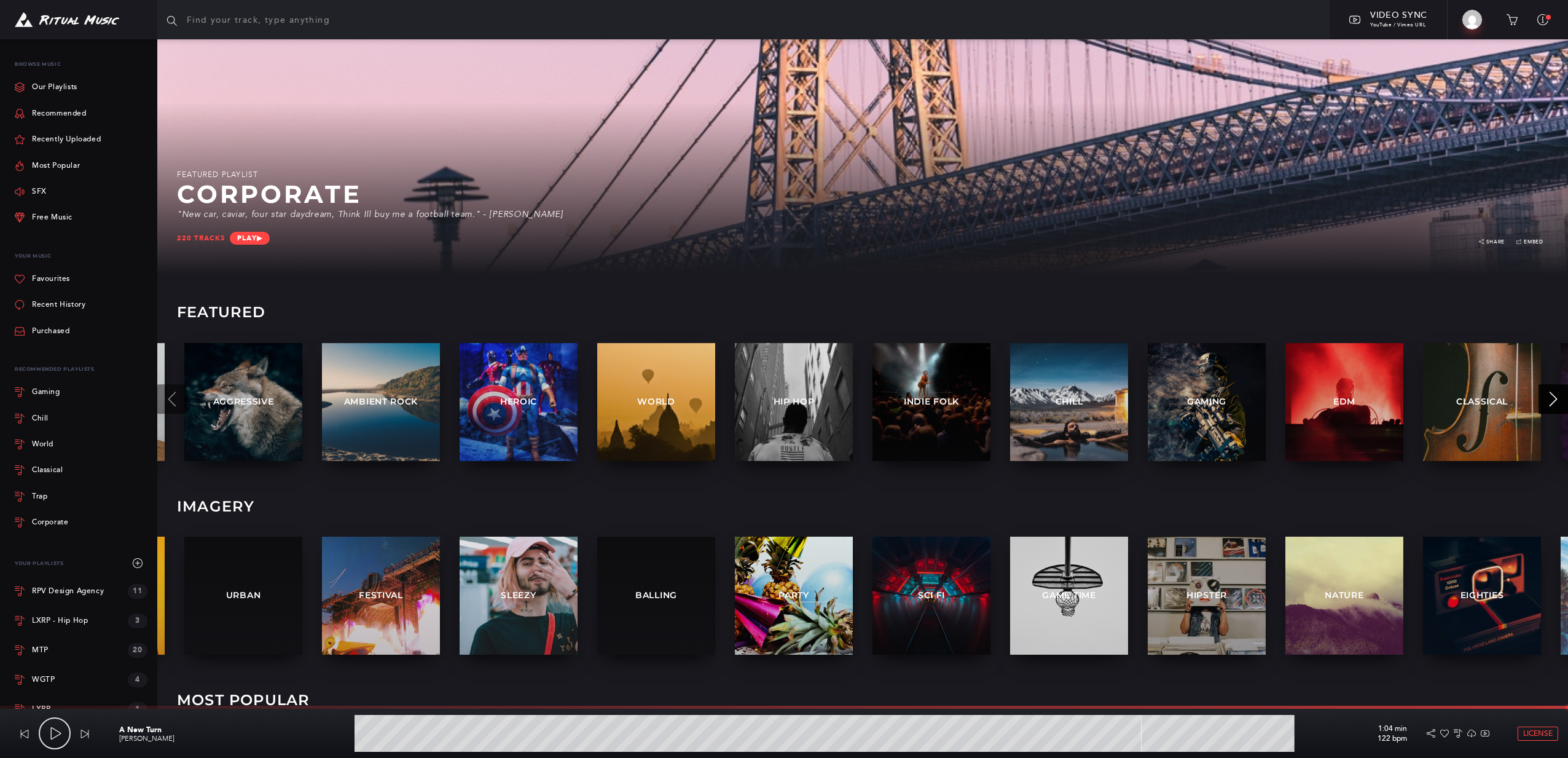
click at [1549, 403] on icon at bounding box center [1554, 399] width 15 height 15
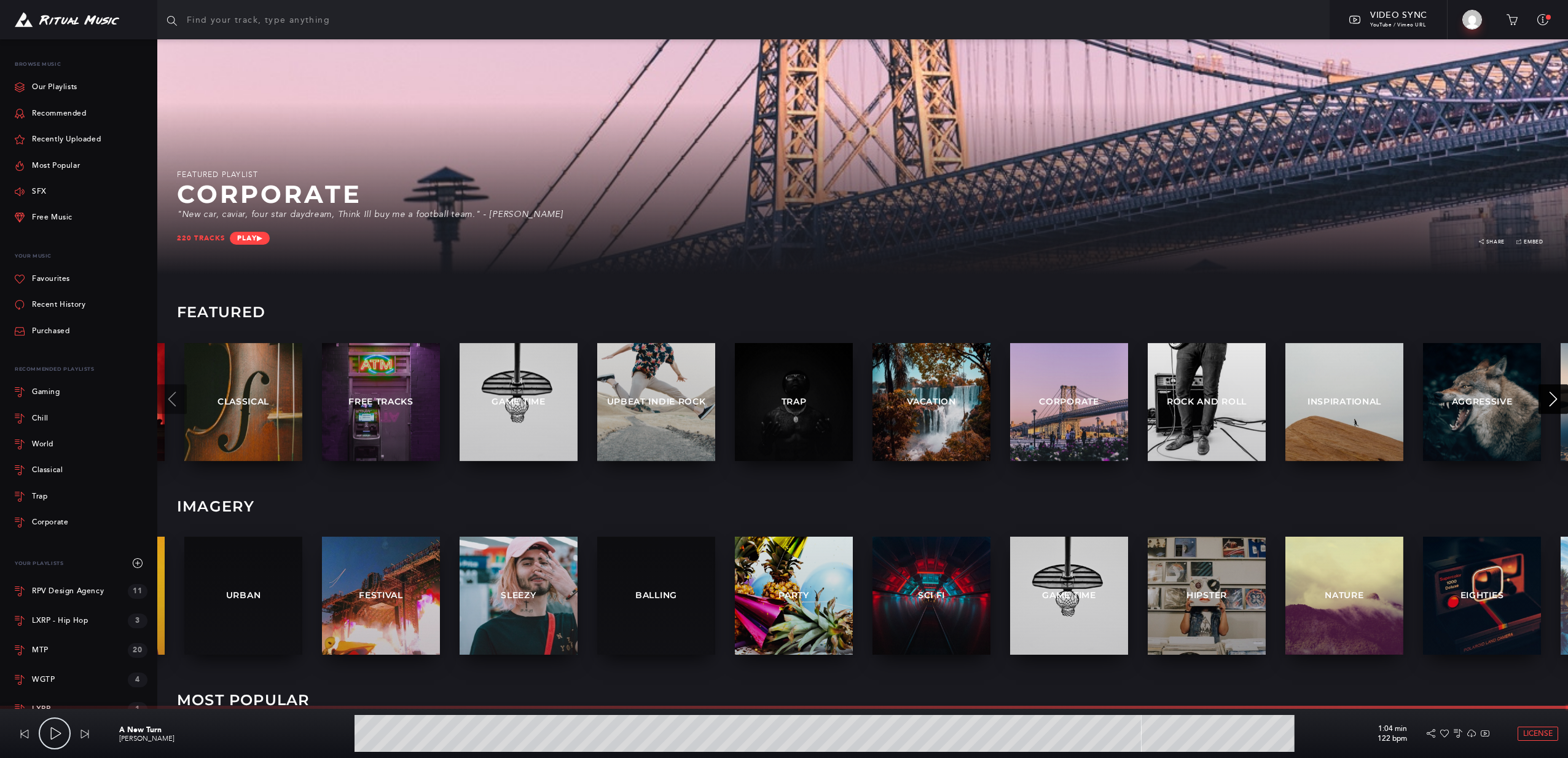
click at [1545, 393] on button at bounding box center [1553, 398] width 29 height 29
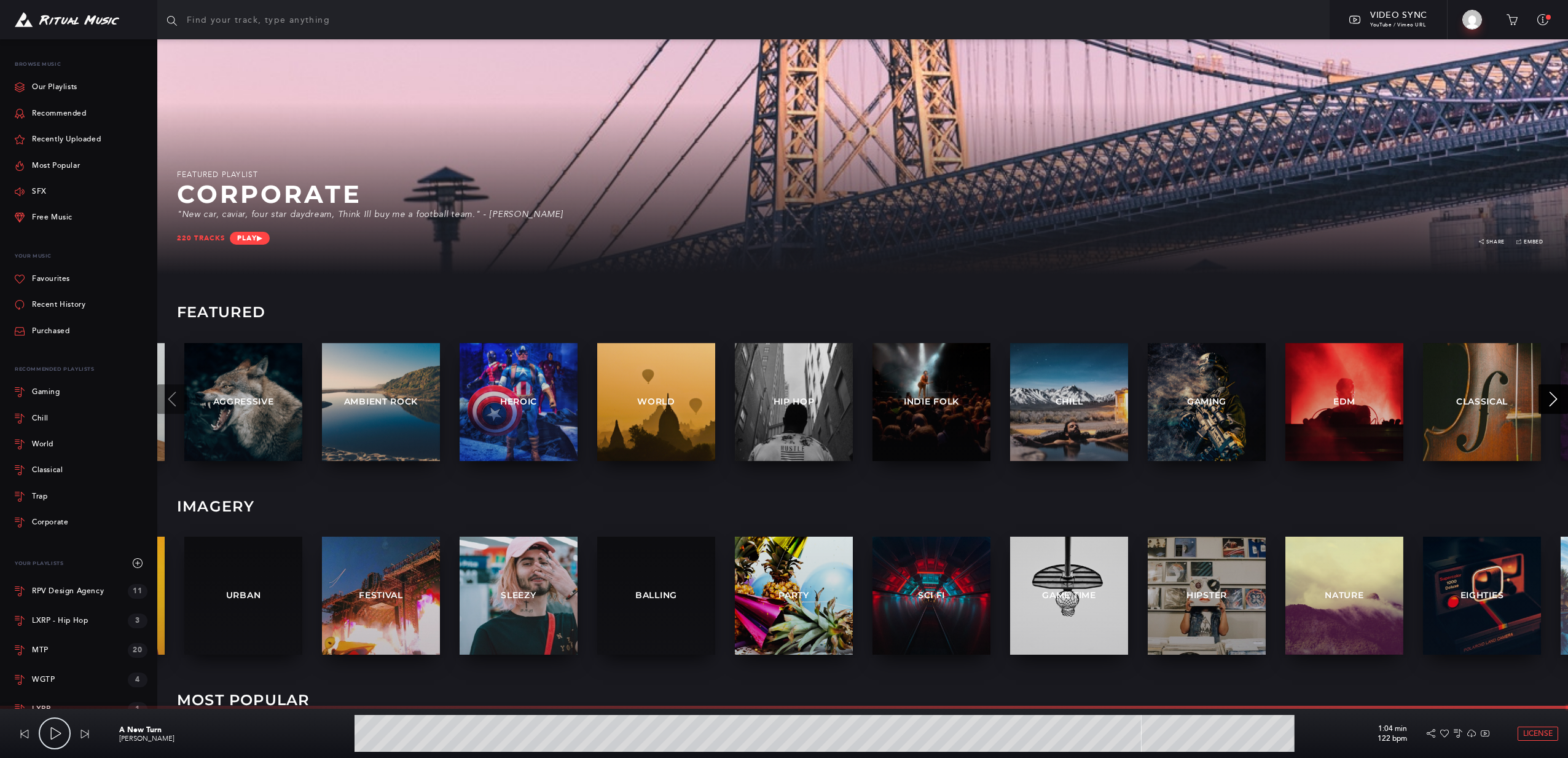
click at [1550, 406] on icon at bounding box center [1554, 399] width 8 height 15
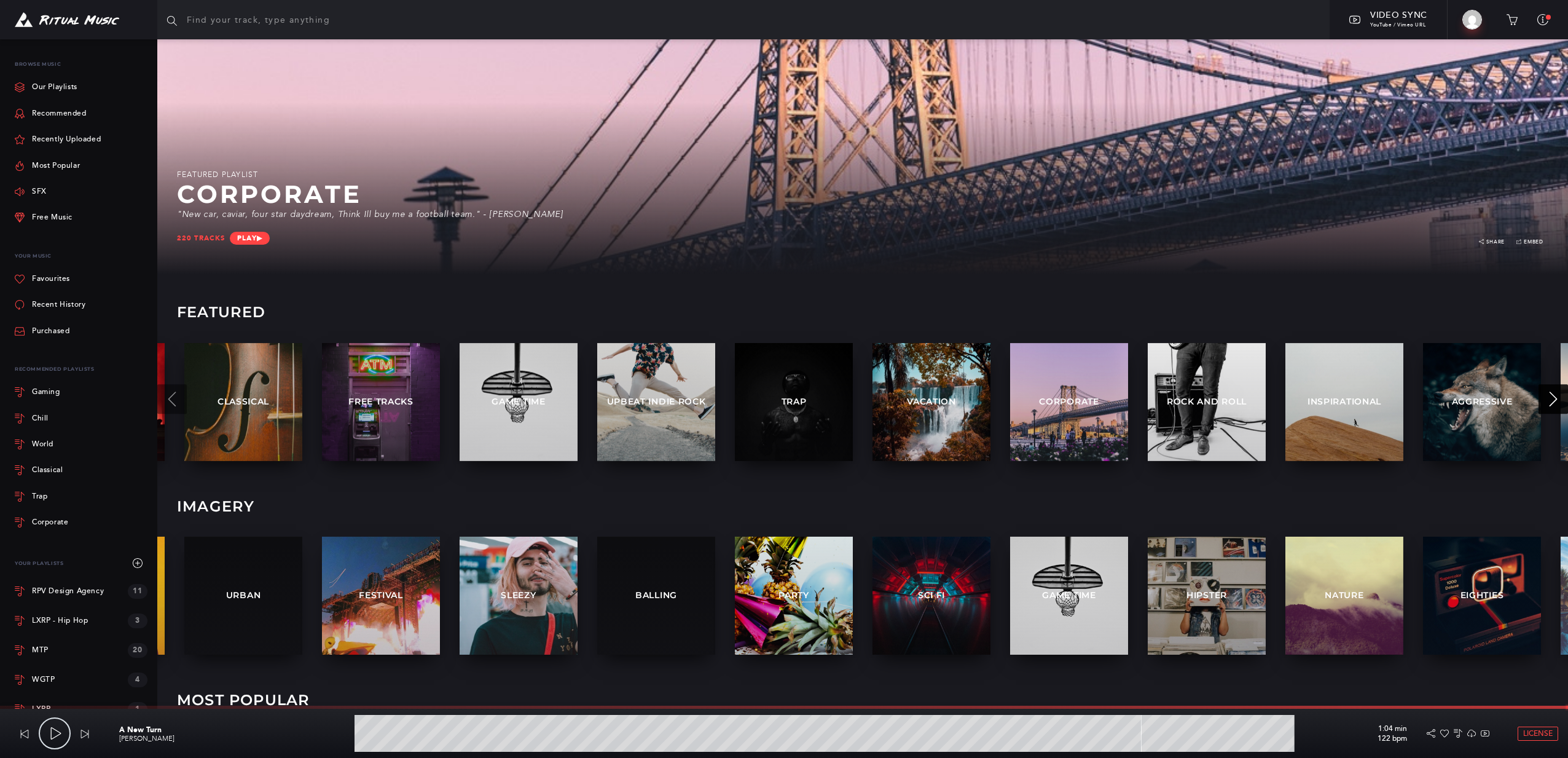
click at [1550, 406] on icon at bounding box center [1554, 399] width 8 height 15
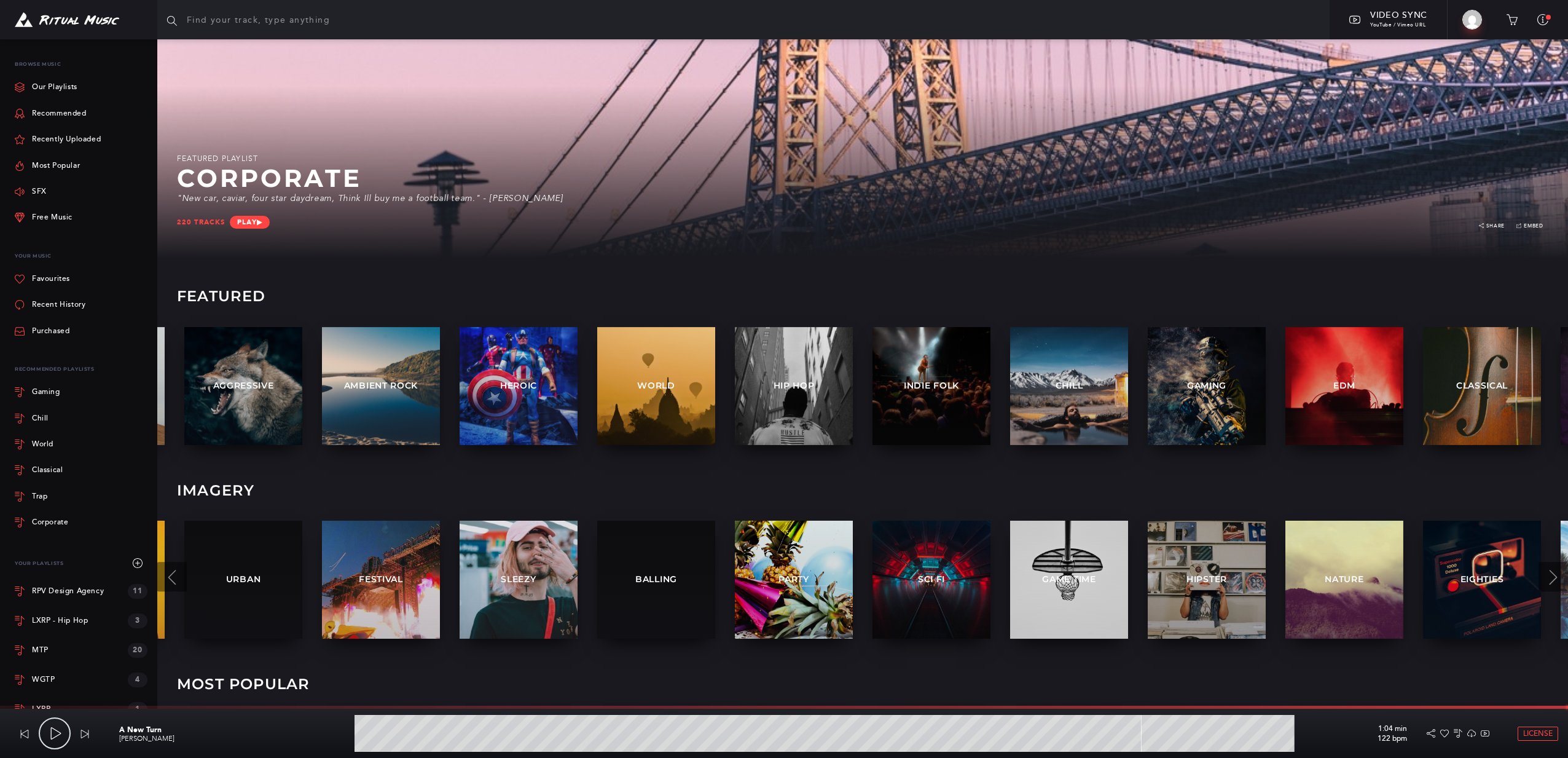
scroll to position [302, 0]
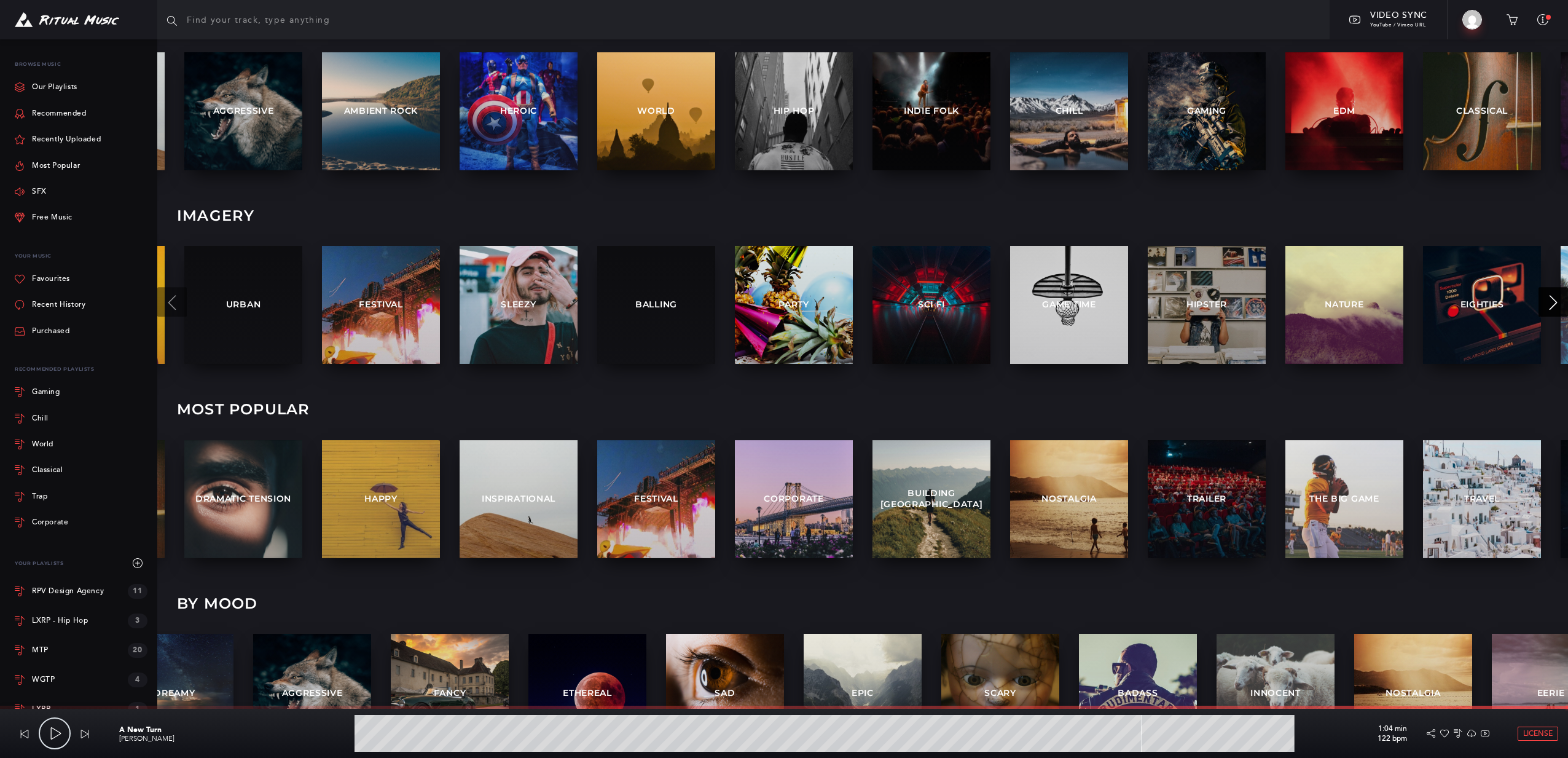
click at [1546, 302] on icon at bounding box center [1554, 303] width 15 height 15
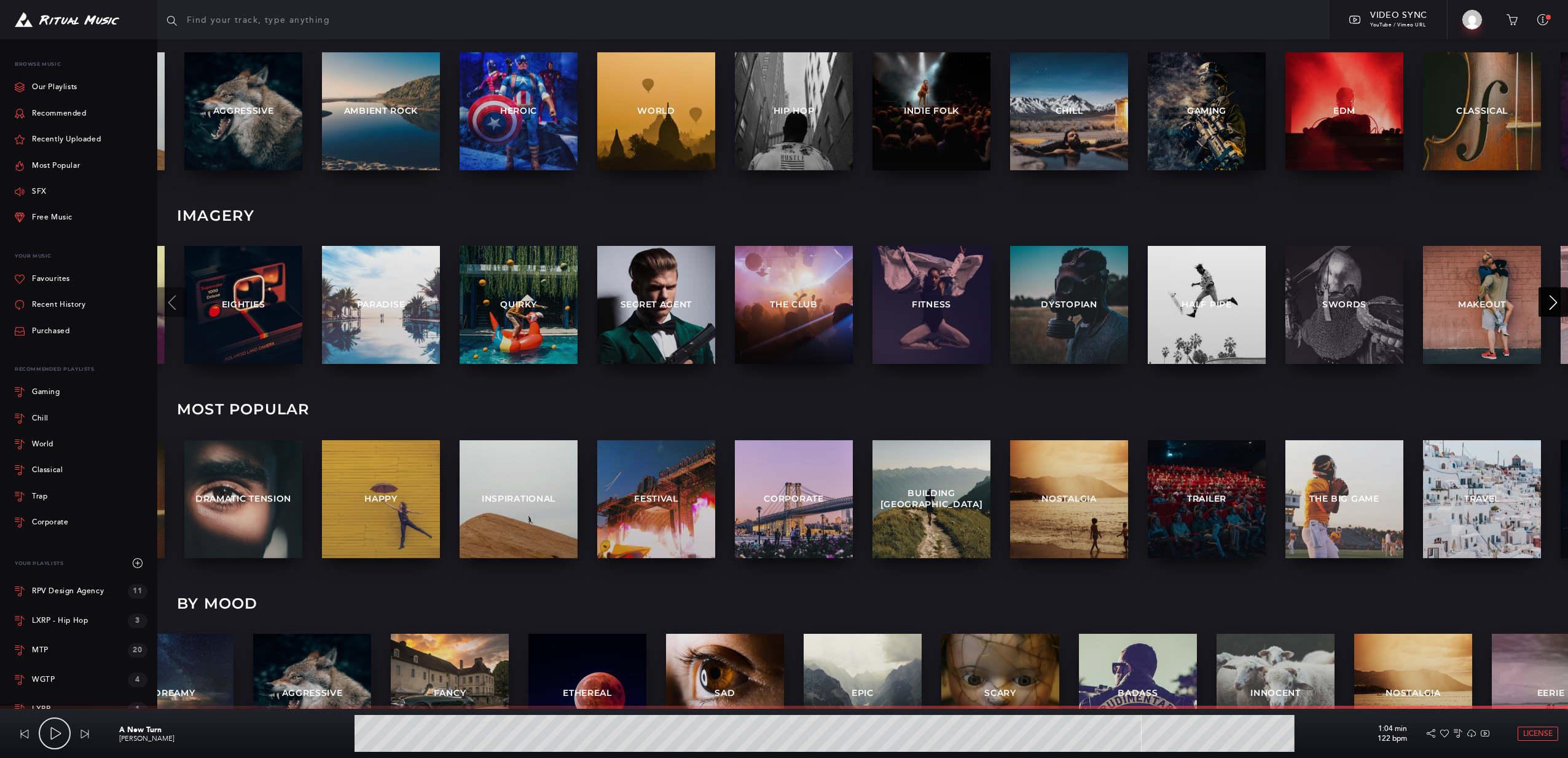
click at [1548, 302] on icon at bounding box center [1554, 303] width 15 height 15
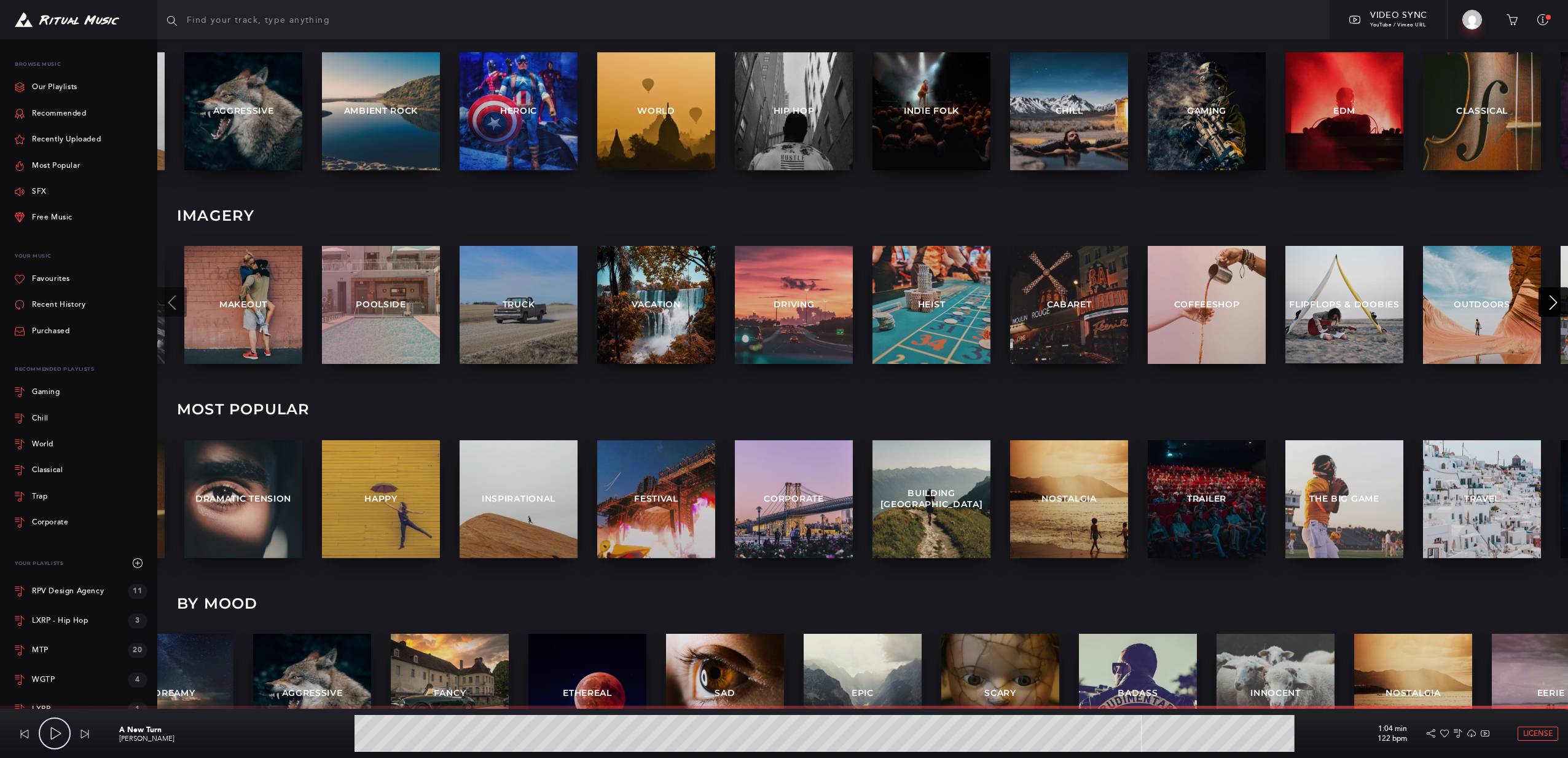
click at [1547, 306] on icon at bounding box center [1554, 303] width 15 height 15
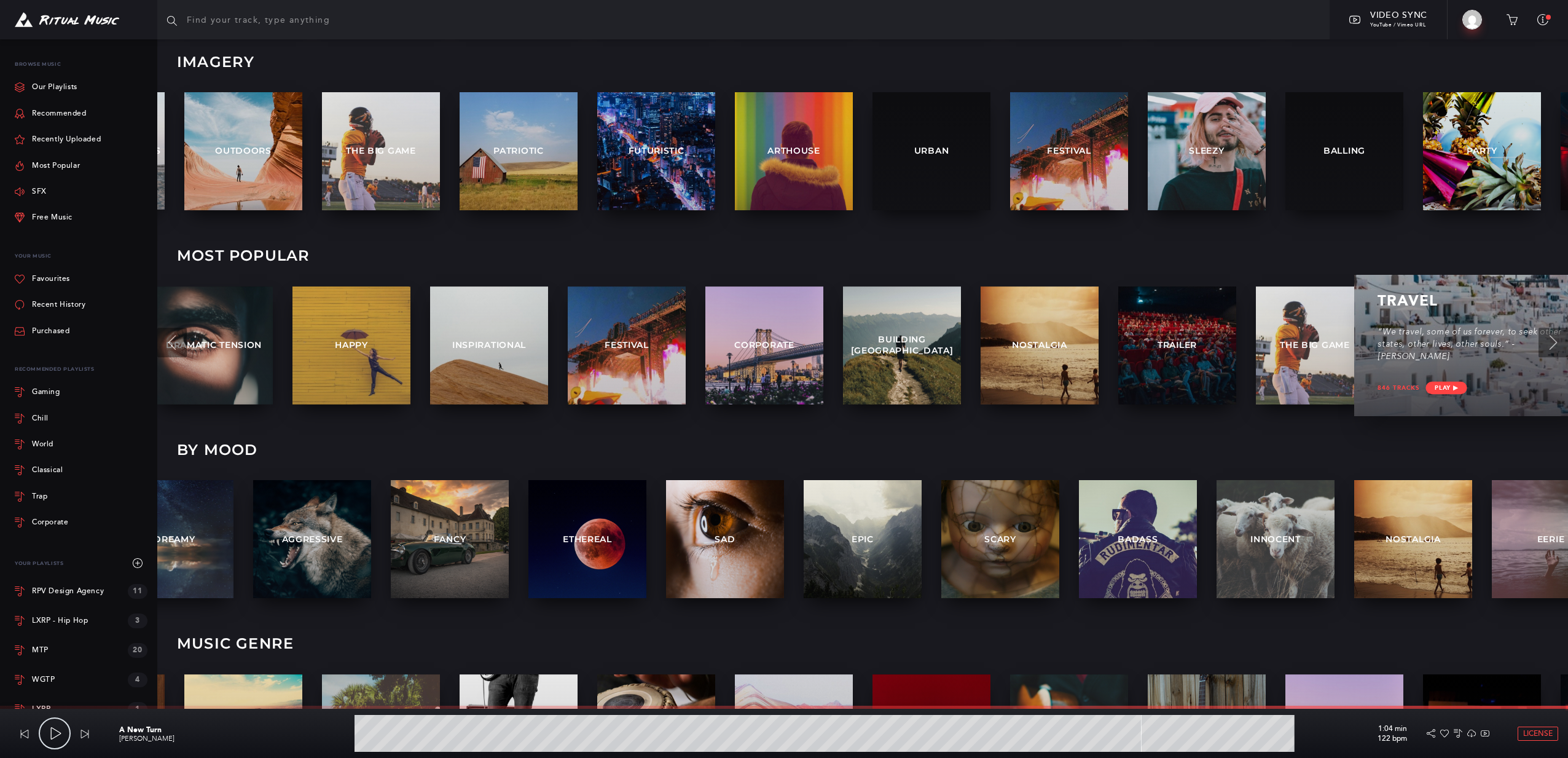
scroll to position [471, 0]
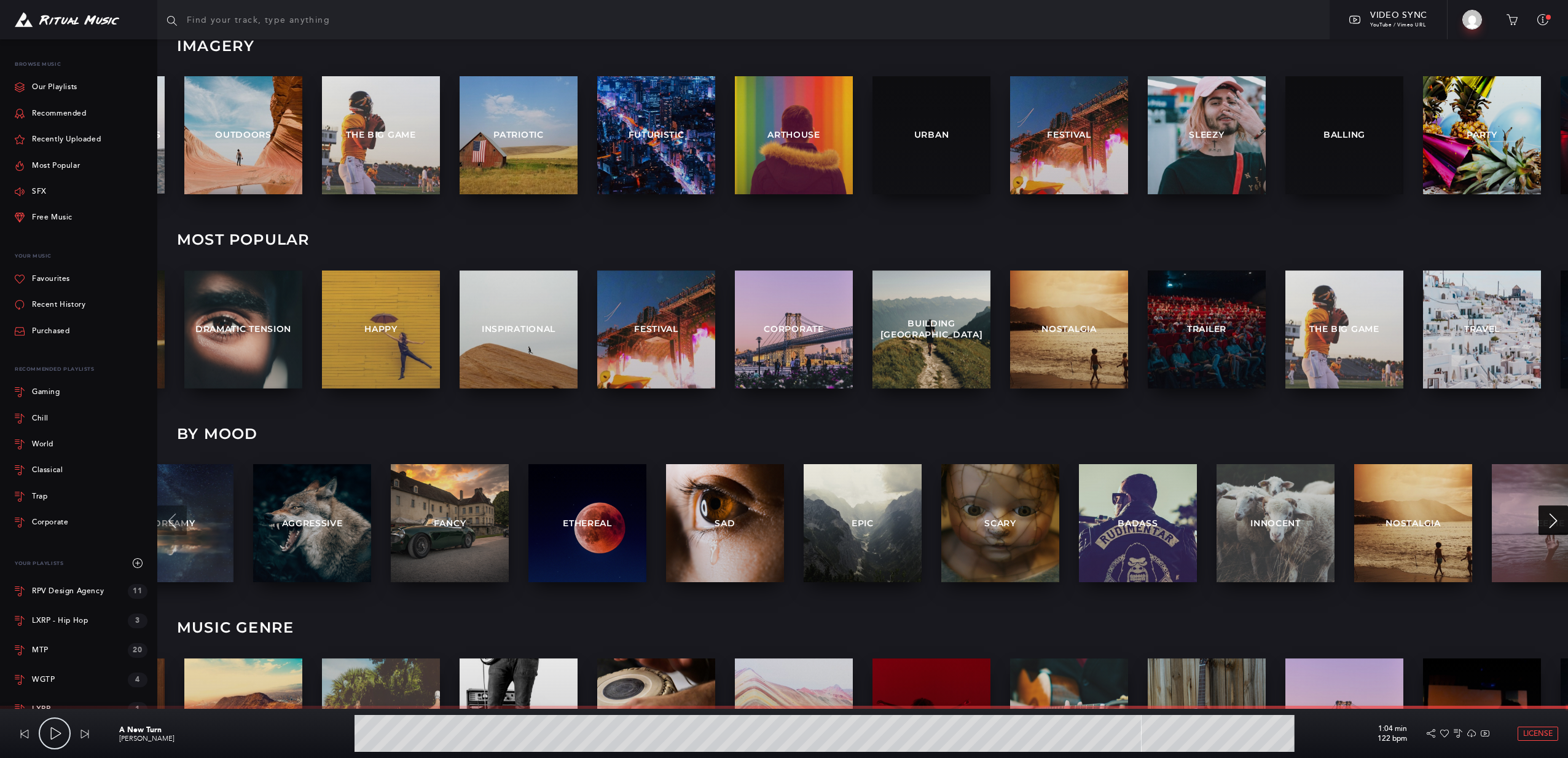
click at [1547, 523] on icon at bounding box center [1554, 521] width 15 height 15
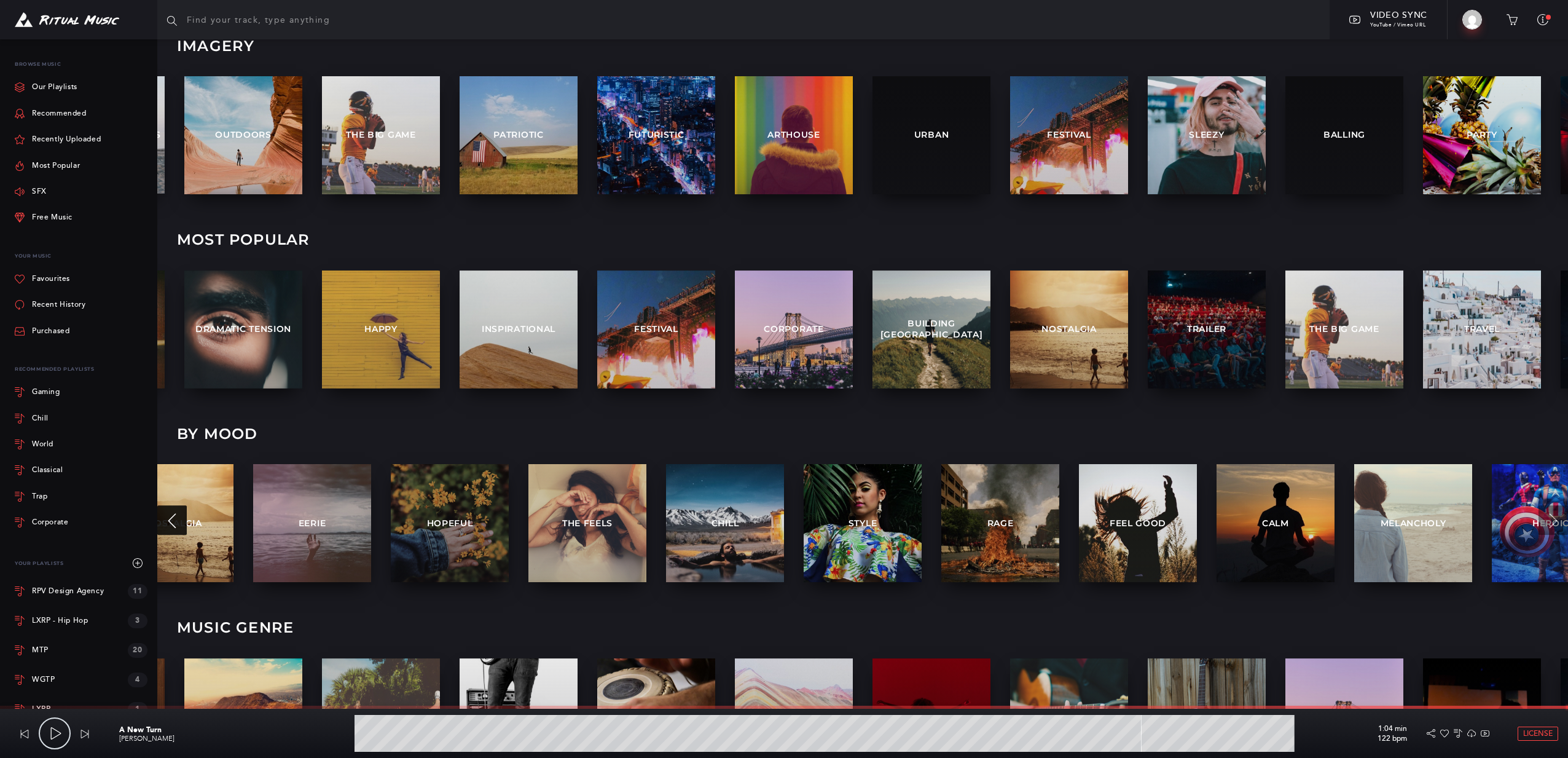
click at [164, 522] on button at bounding box center [172, 520] width 29 height 29
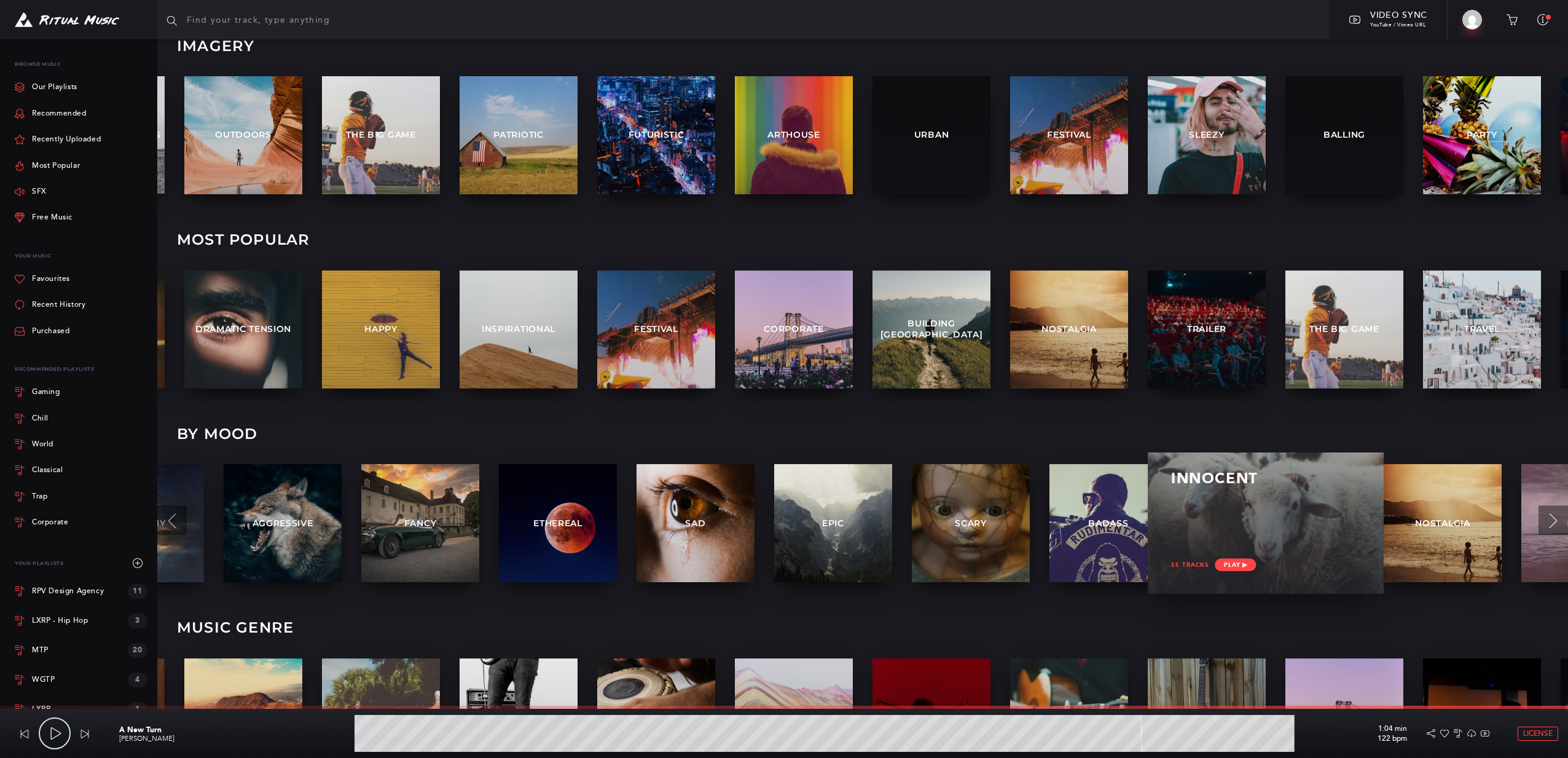
click at [1277, 522] on div at bounding box center [1265, 523] width 189 height 36
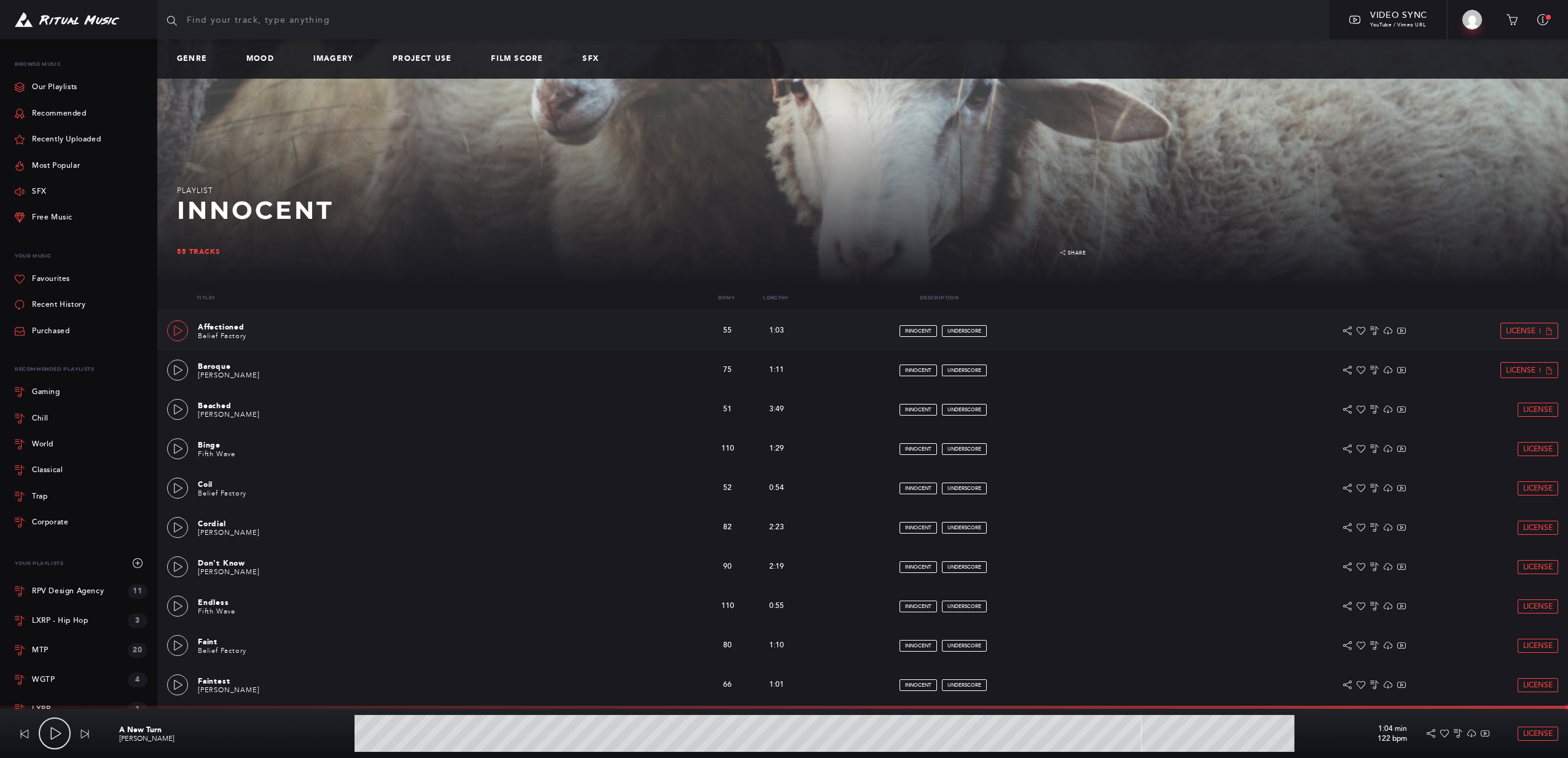
click at [178, 333] on icon at bounding box center [179, 331] width 10 height 10
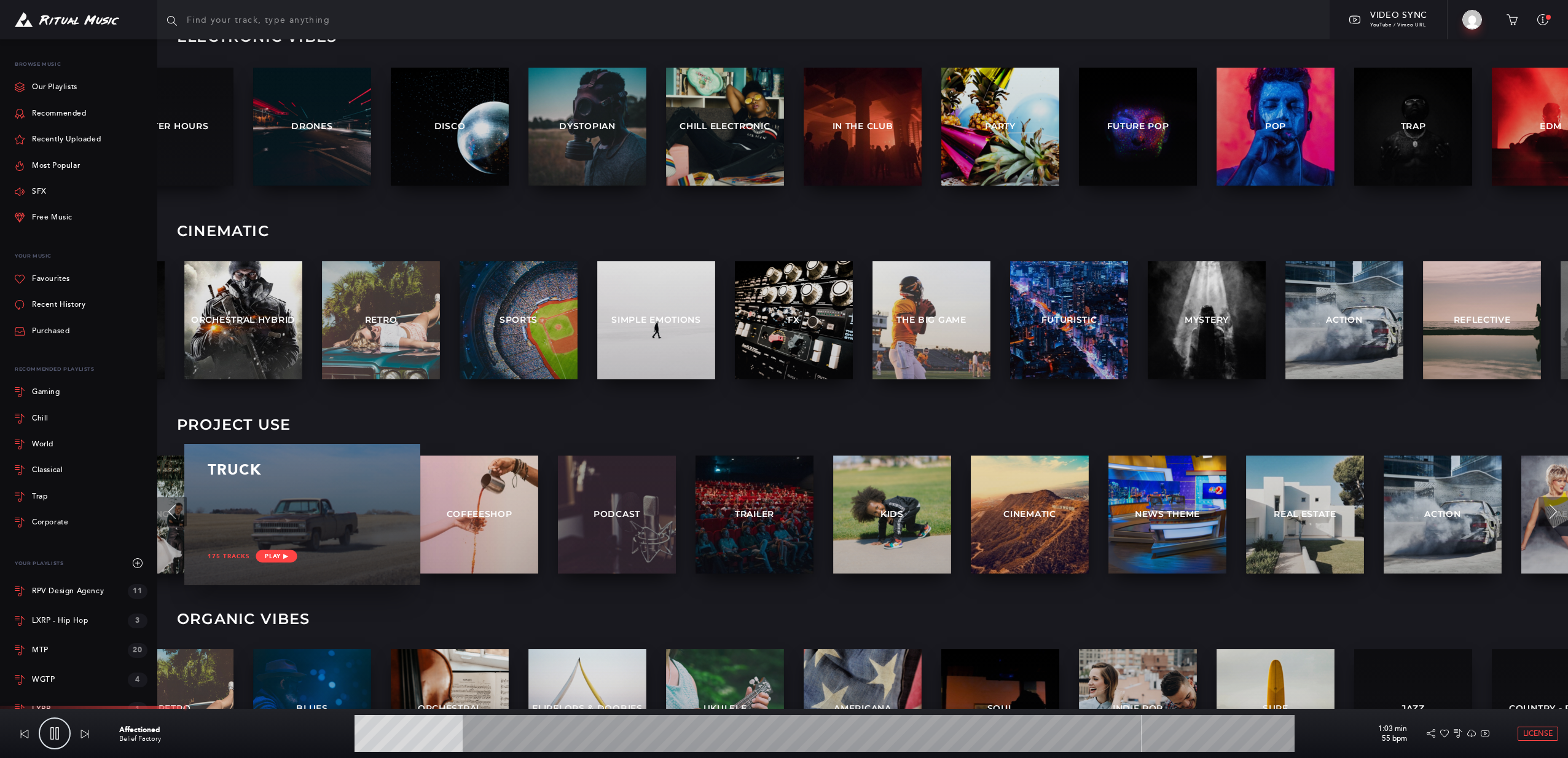
scroll to position [1680, 0]
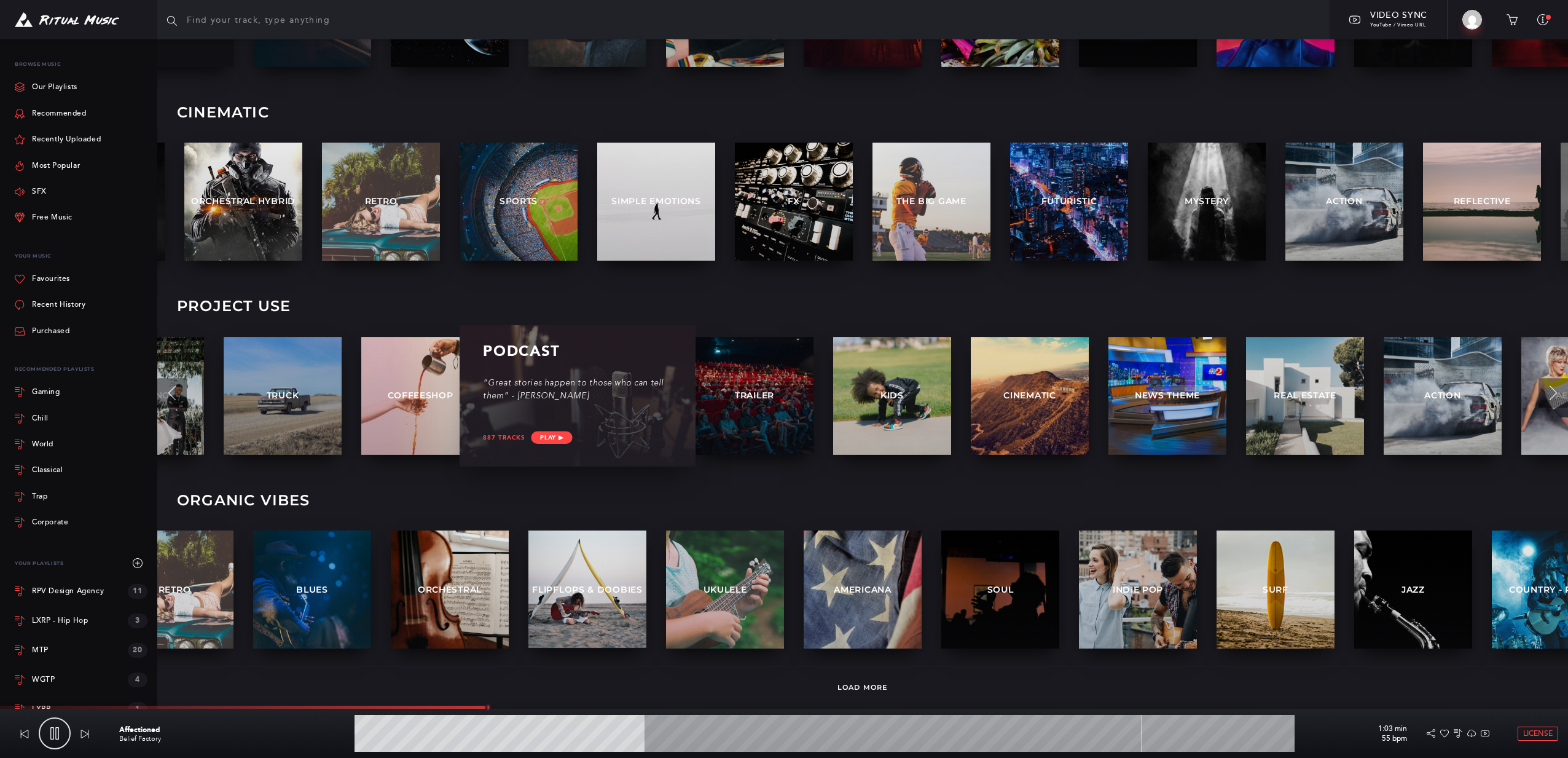
click at [614, 409] on div "“Great stories happen to those who can tell them” - [PERSON_NAME]" at bounding box center [577, 395] width 189 height 36
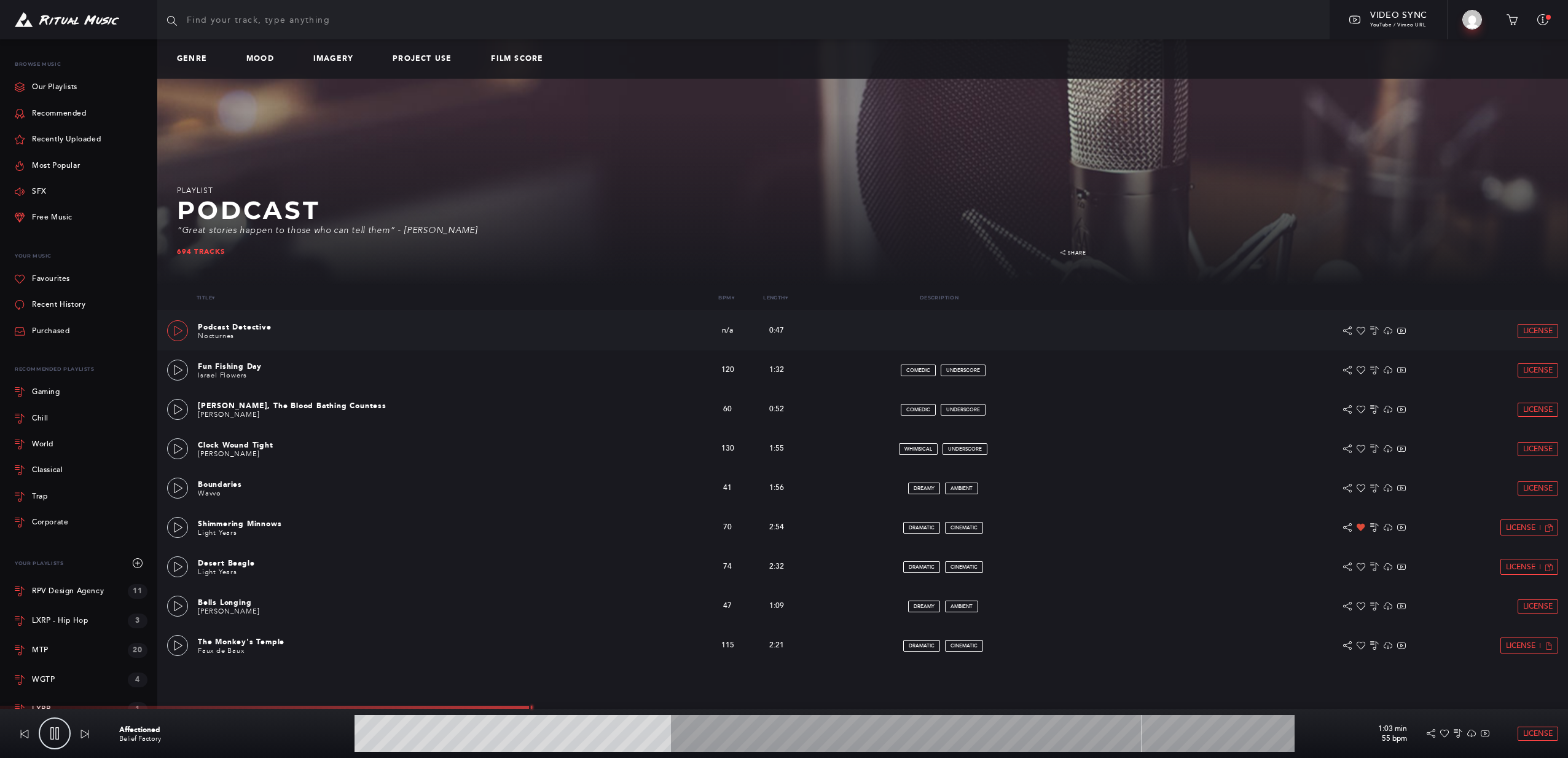
click at [184, 333] on link at bounding box center [177, 330] width 21 height 21
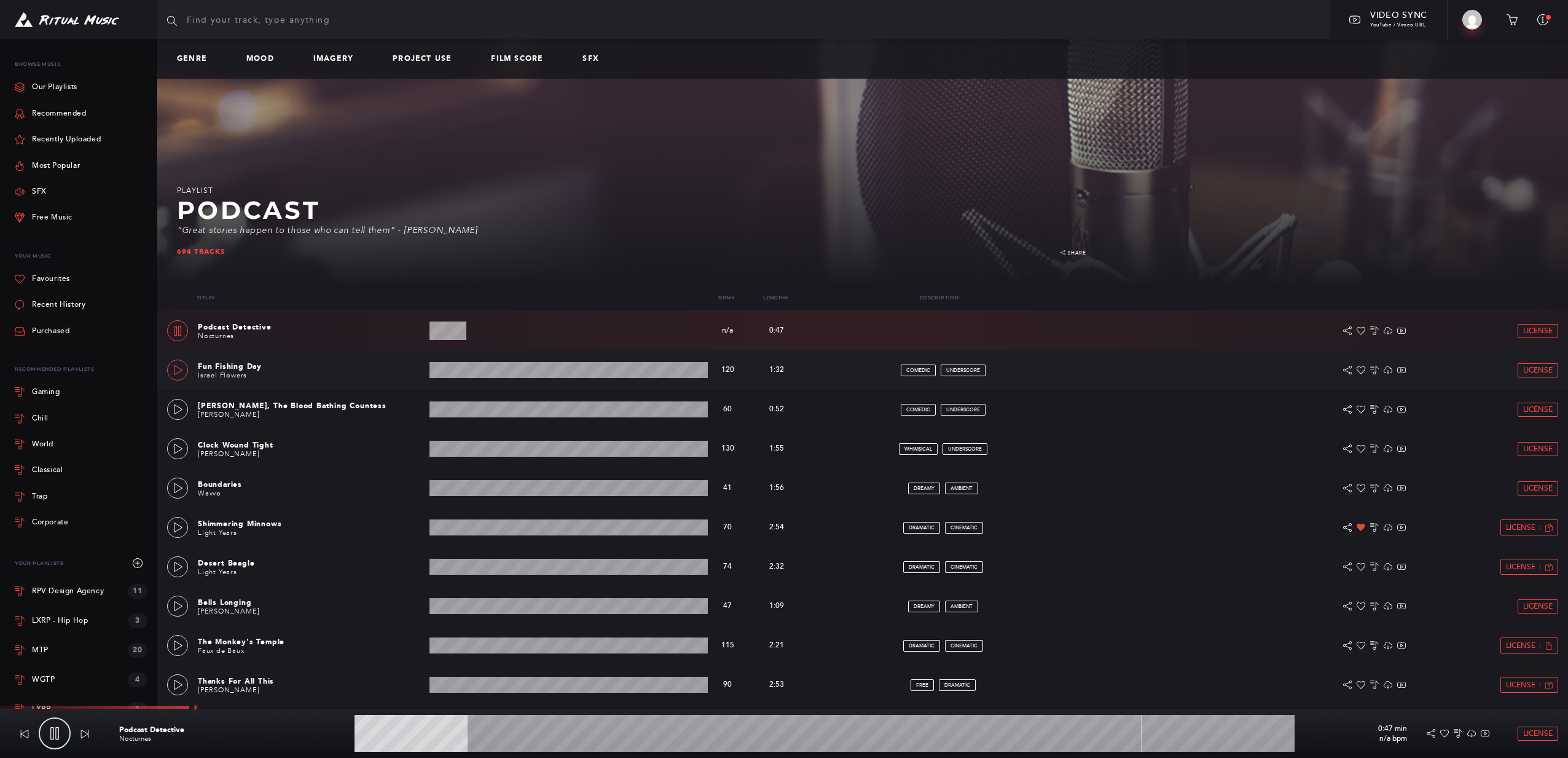
click at [179, 368] on icon at bounding box center [179, 370] width 9 height 10
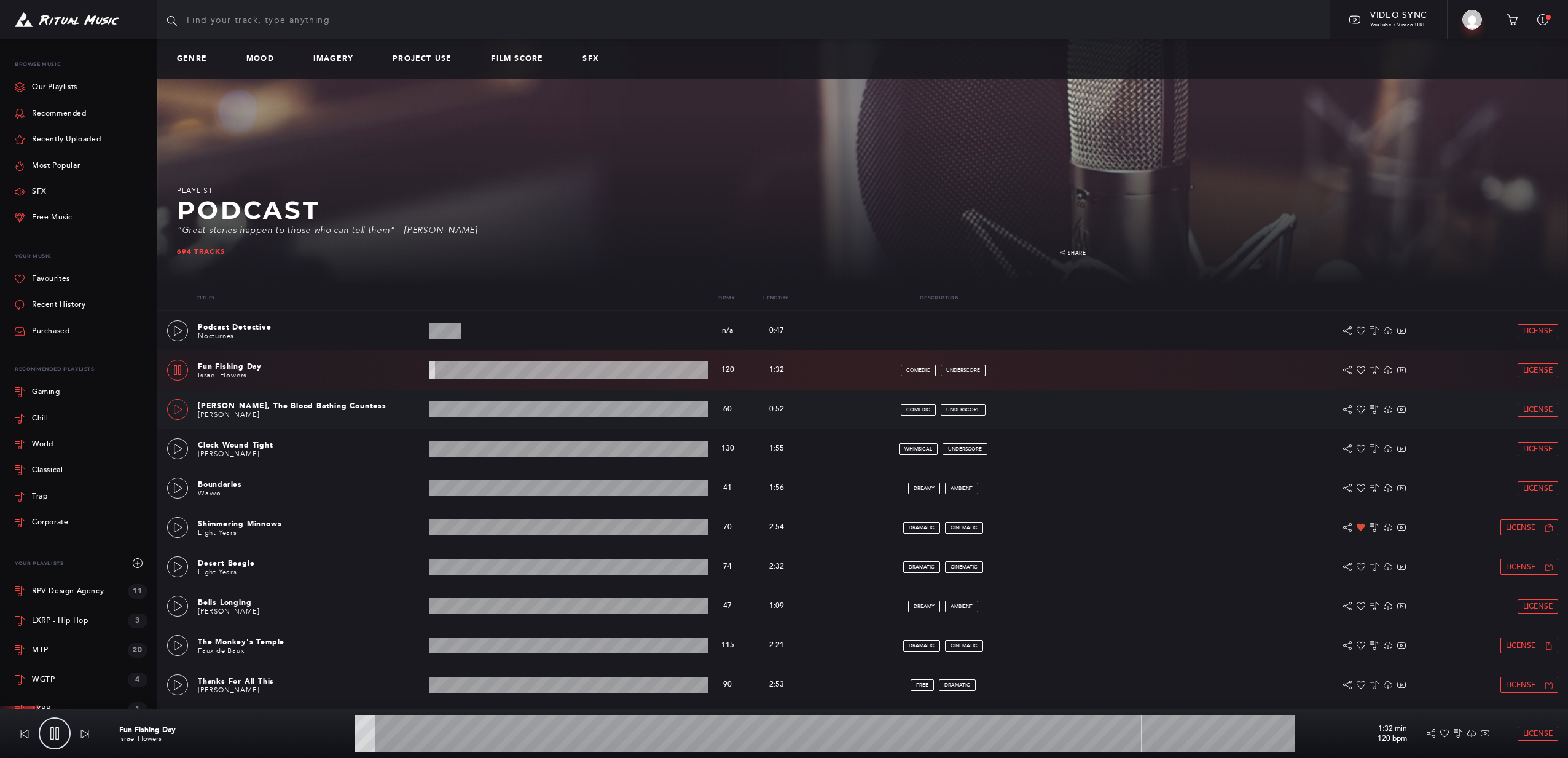
click at [177, 412] on icon at bounding box center [179, 410] width 10 height 10
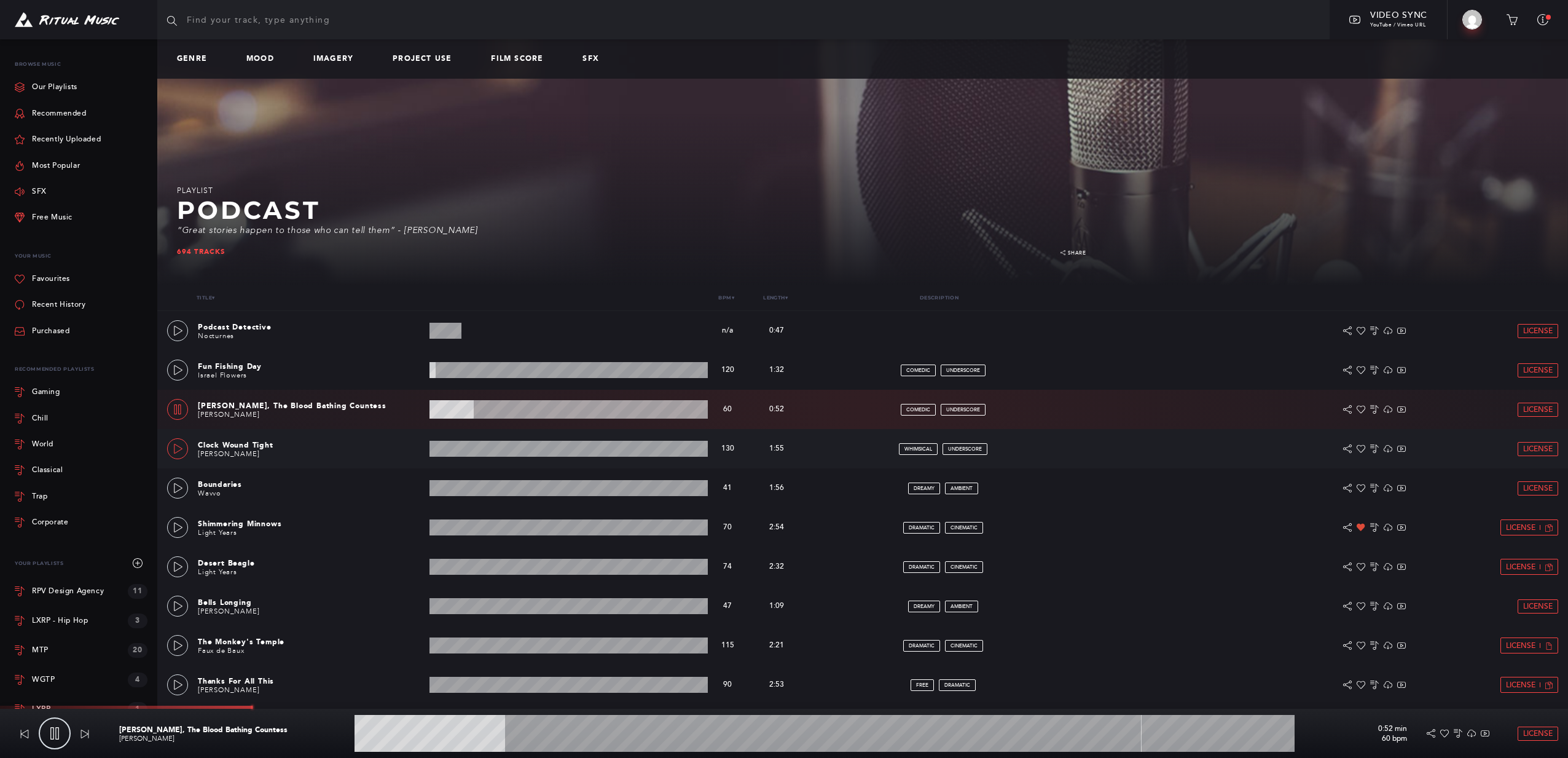
click at [175, 450] on icon at bounding box center [179, 449] width 10 height 10
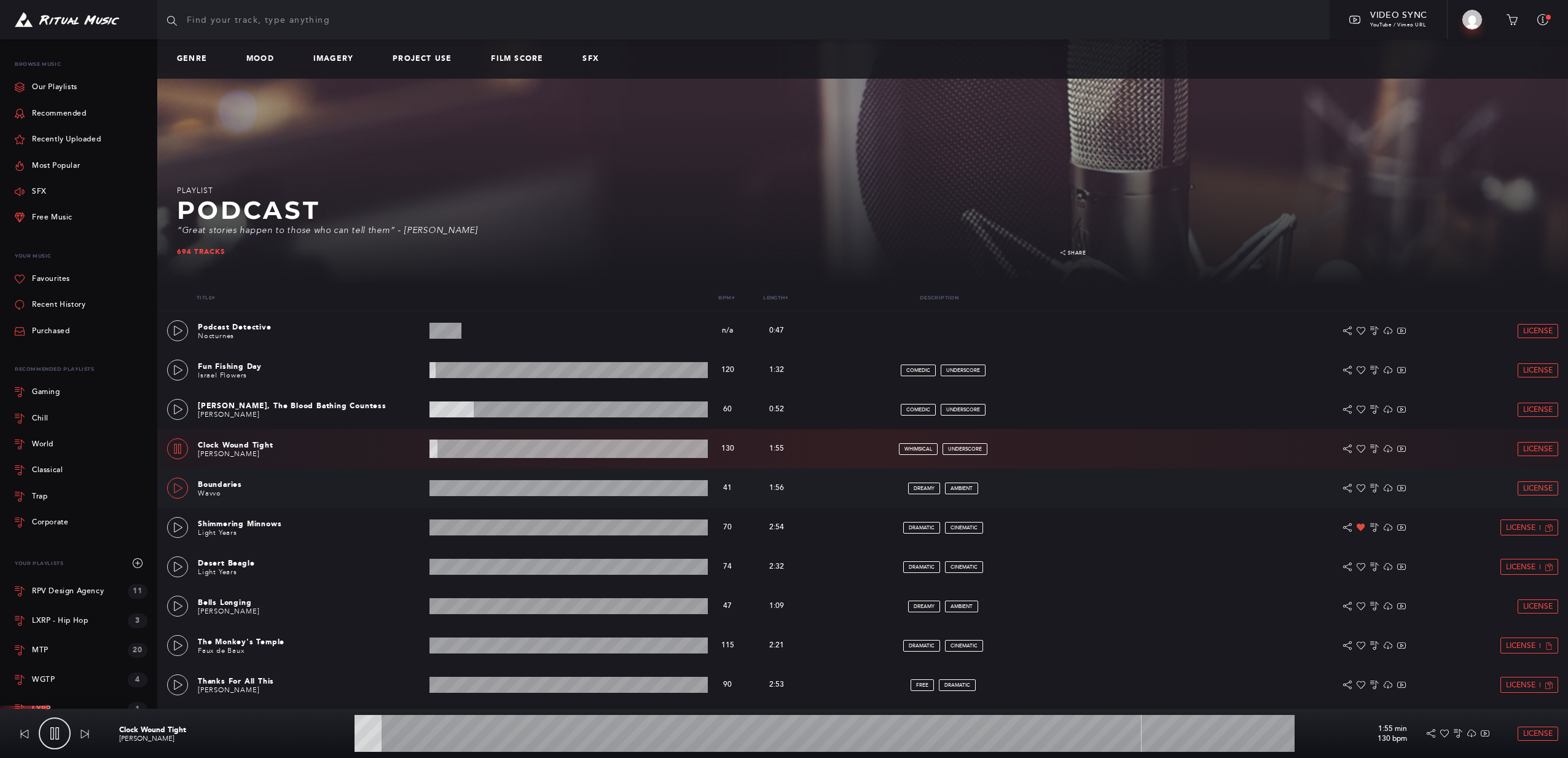
click at [177, 491] on icon at bounding box center [179, 488] width 9 height 10
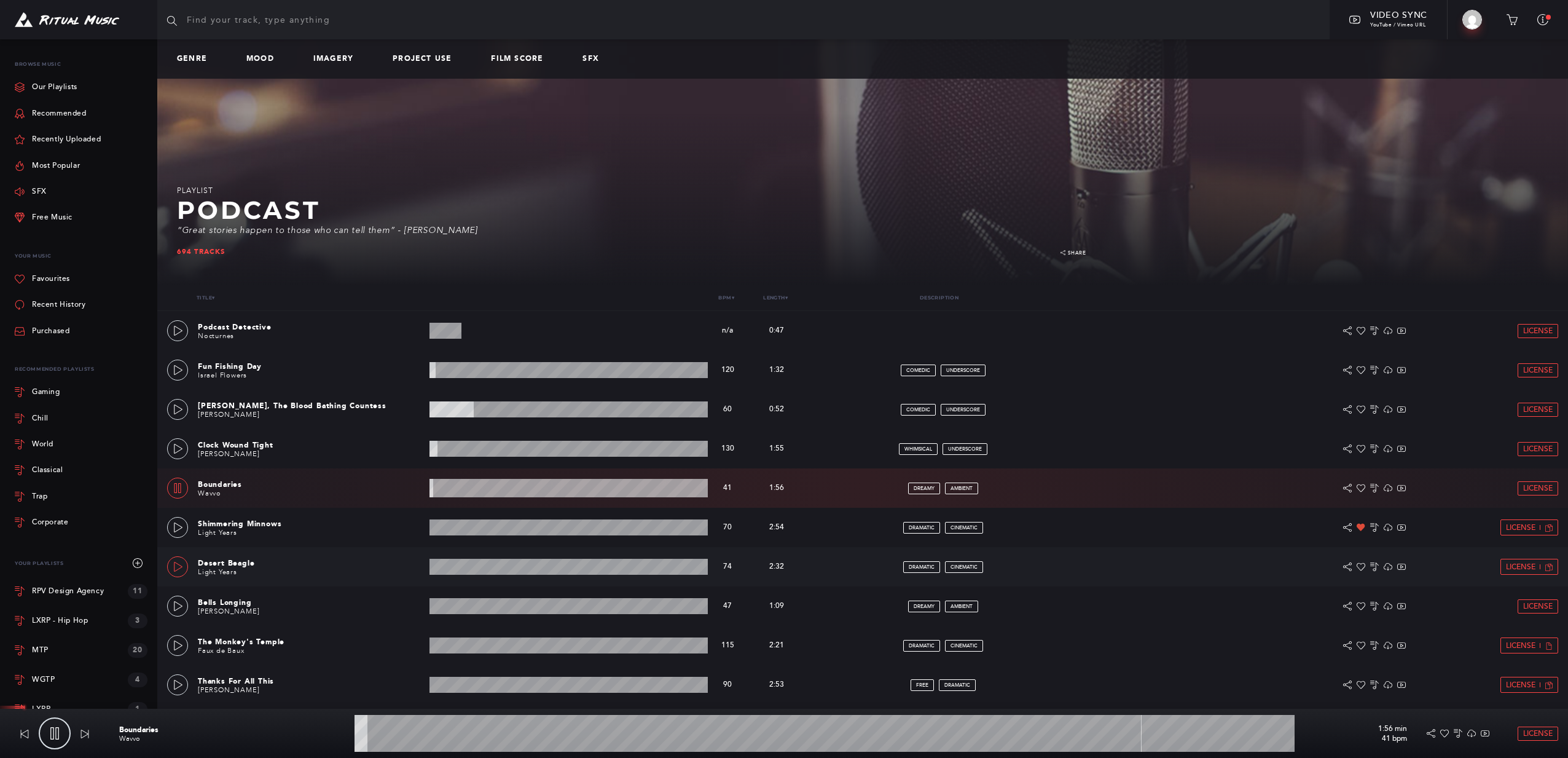
click at [173, 563] on div at bounding box center [178, 568] width 11 height 9
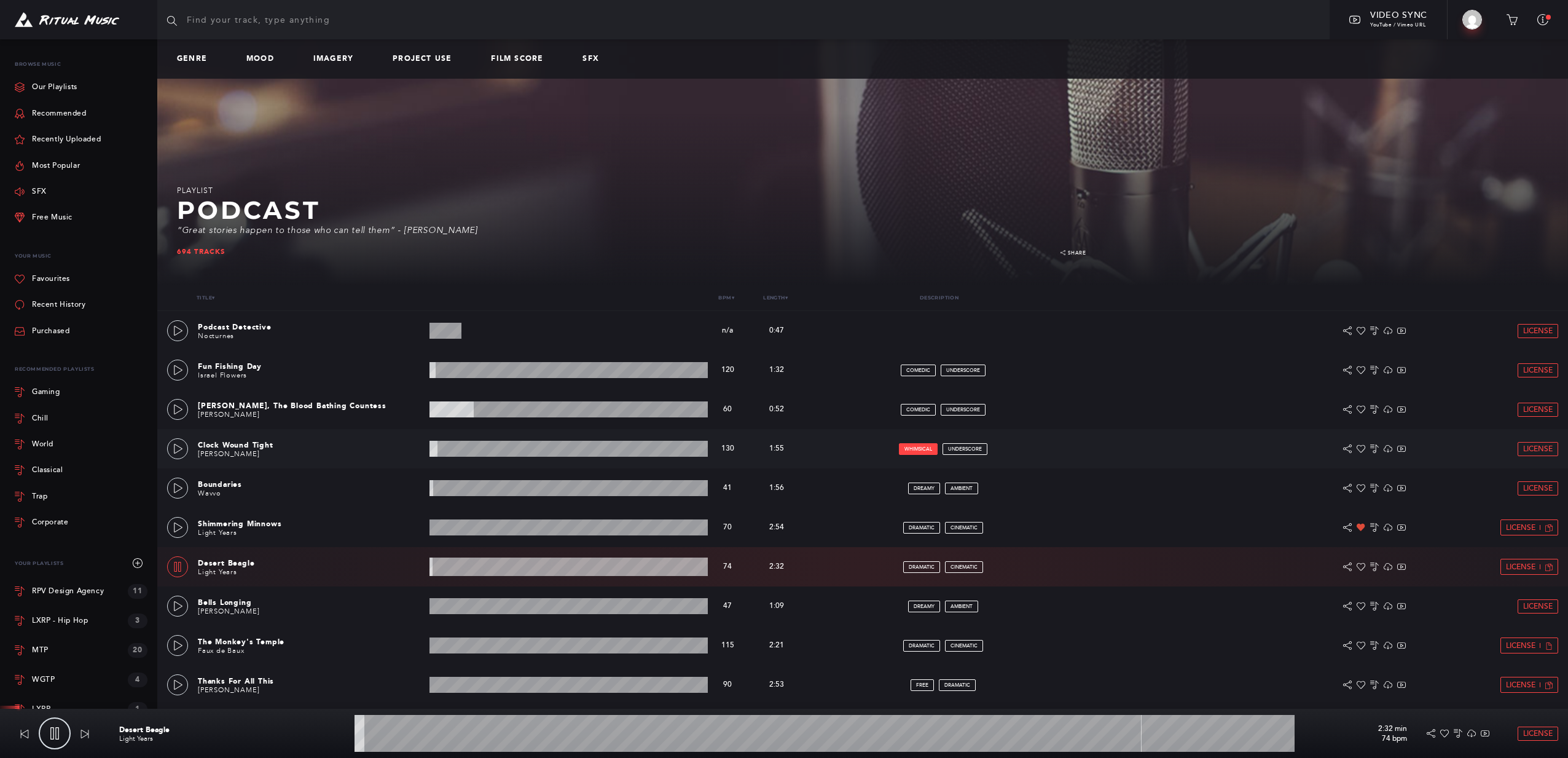
click at [923, 449] on span "whimsical" at bounding box center [918, 449] width 27 height 6
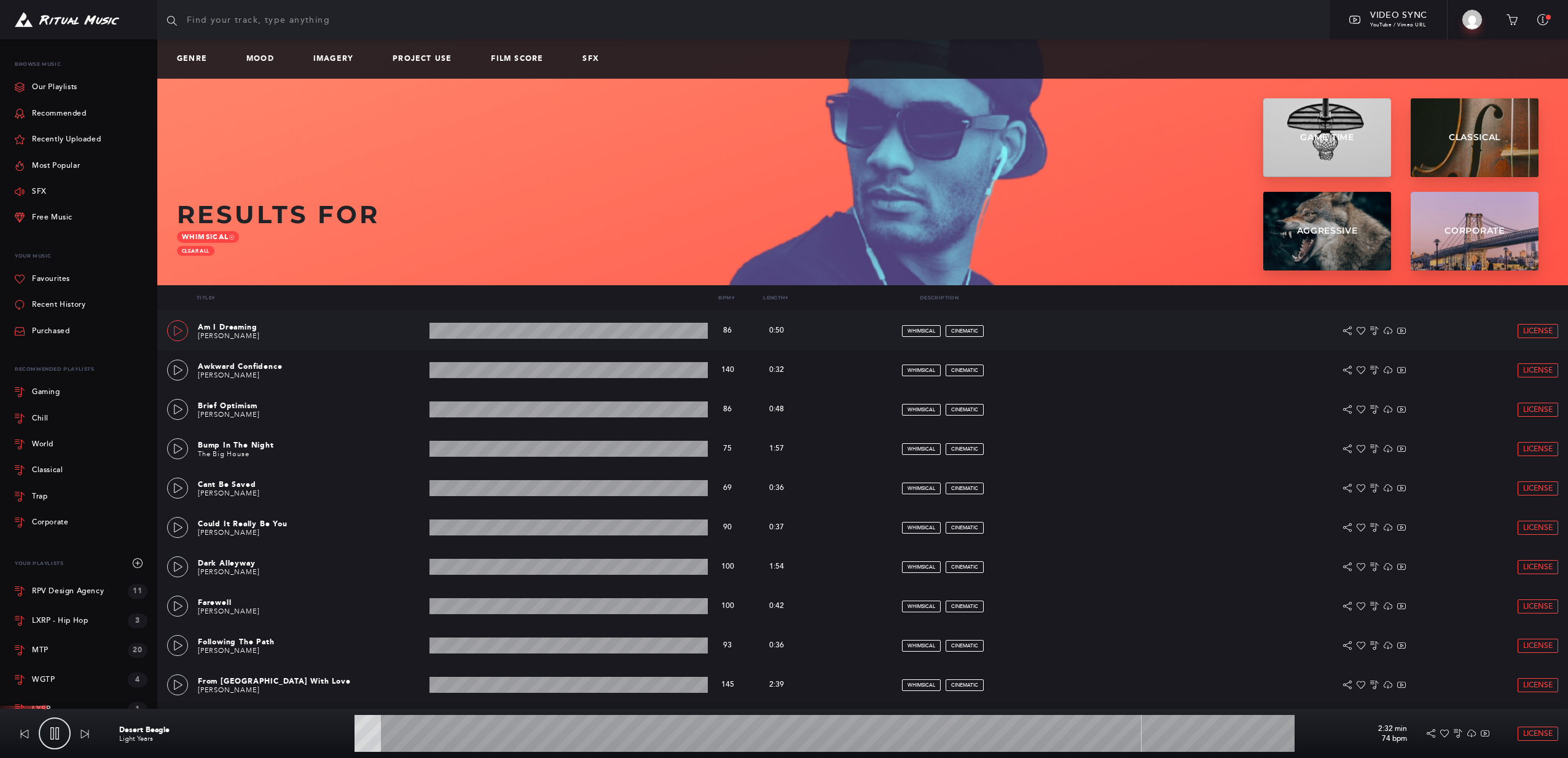
click at [181, 325] on link at bounding box center [177, 330] width 21 height 21
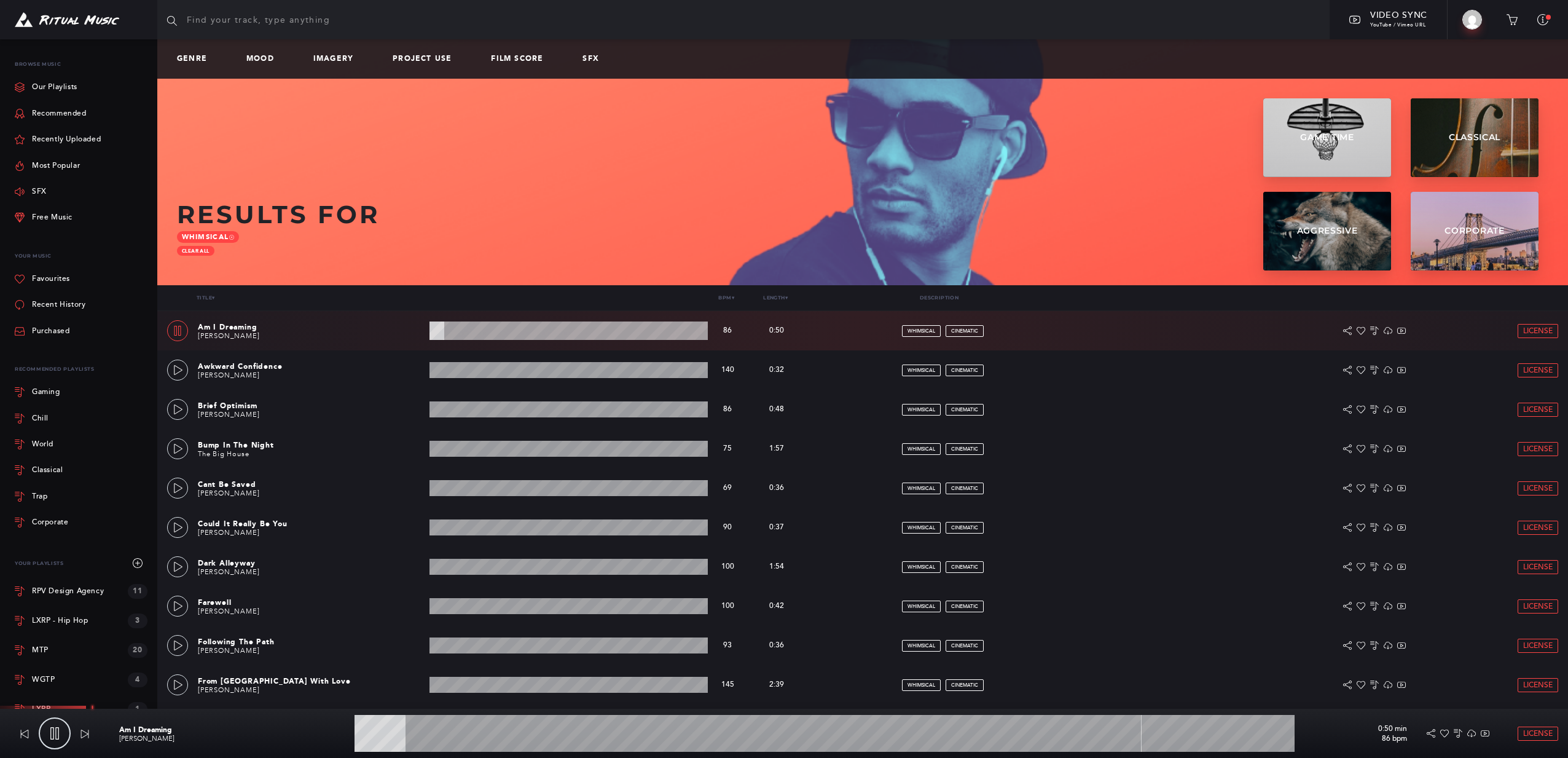
click at [481, 343] on div "Am I Dreaming [PERSON_NAME] 0:50 min 86 bpm 86 bpm 0:50 min whimsical cinematic…" at bounding box center [863, 330] width 1391 height 39
click at [471, 334] on wave at bounding box center [569, 331] width 278 height 19
click at [177, 372] on icon at bounding box center [179, 370] width 10 height 10
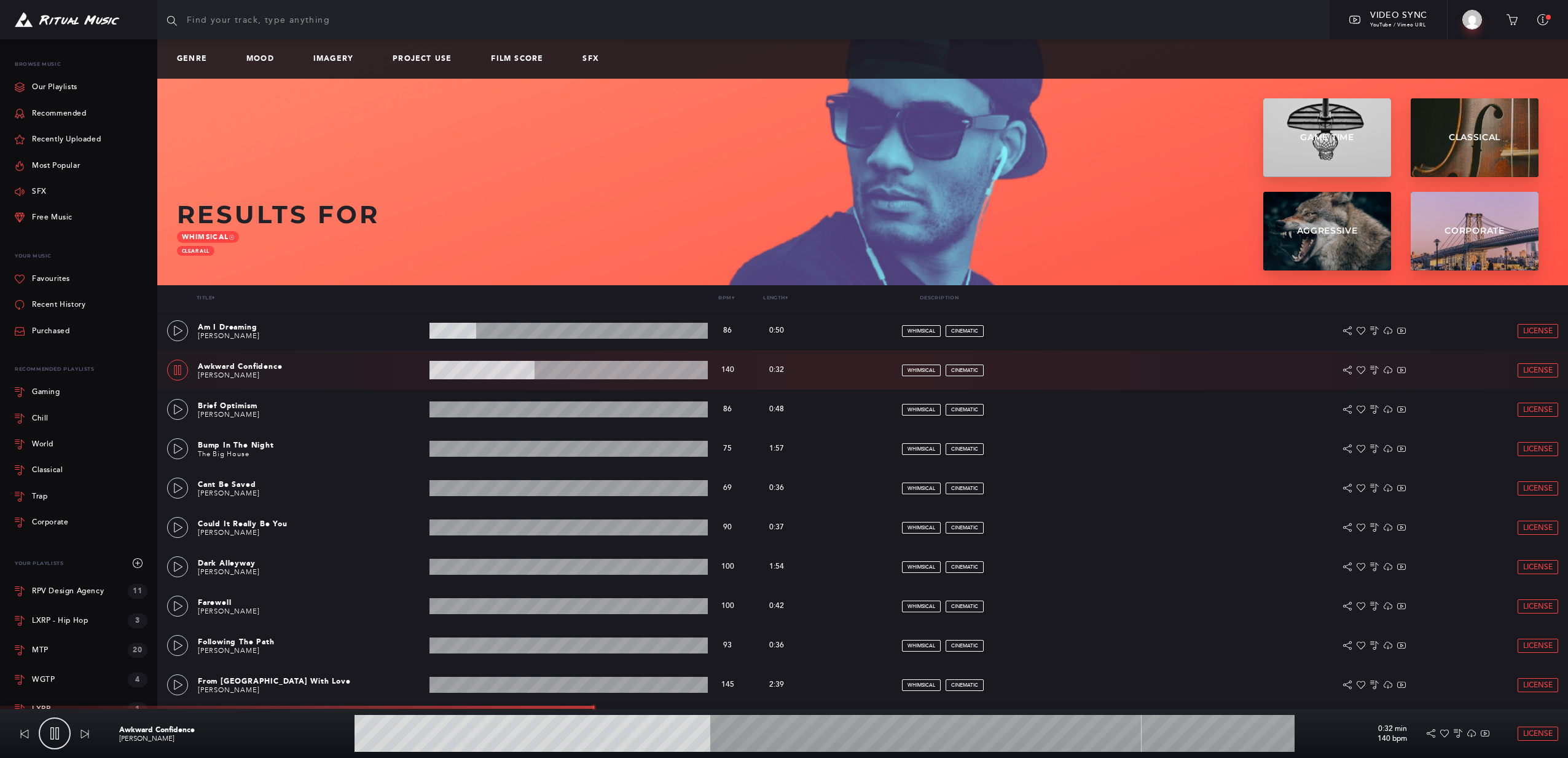
click at [549, 372] on wave at bounding box center [569, 370] width 278 height 19
click at [177, 410] on icon at bounding box center [179, 410] width 10 height 10
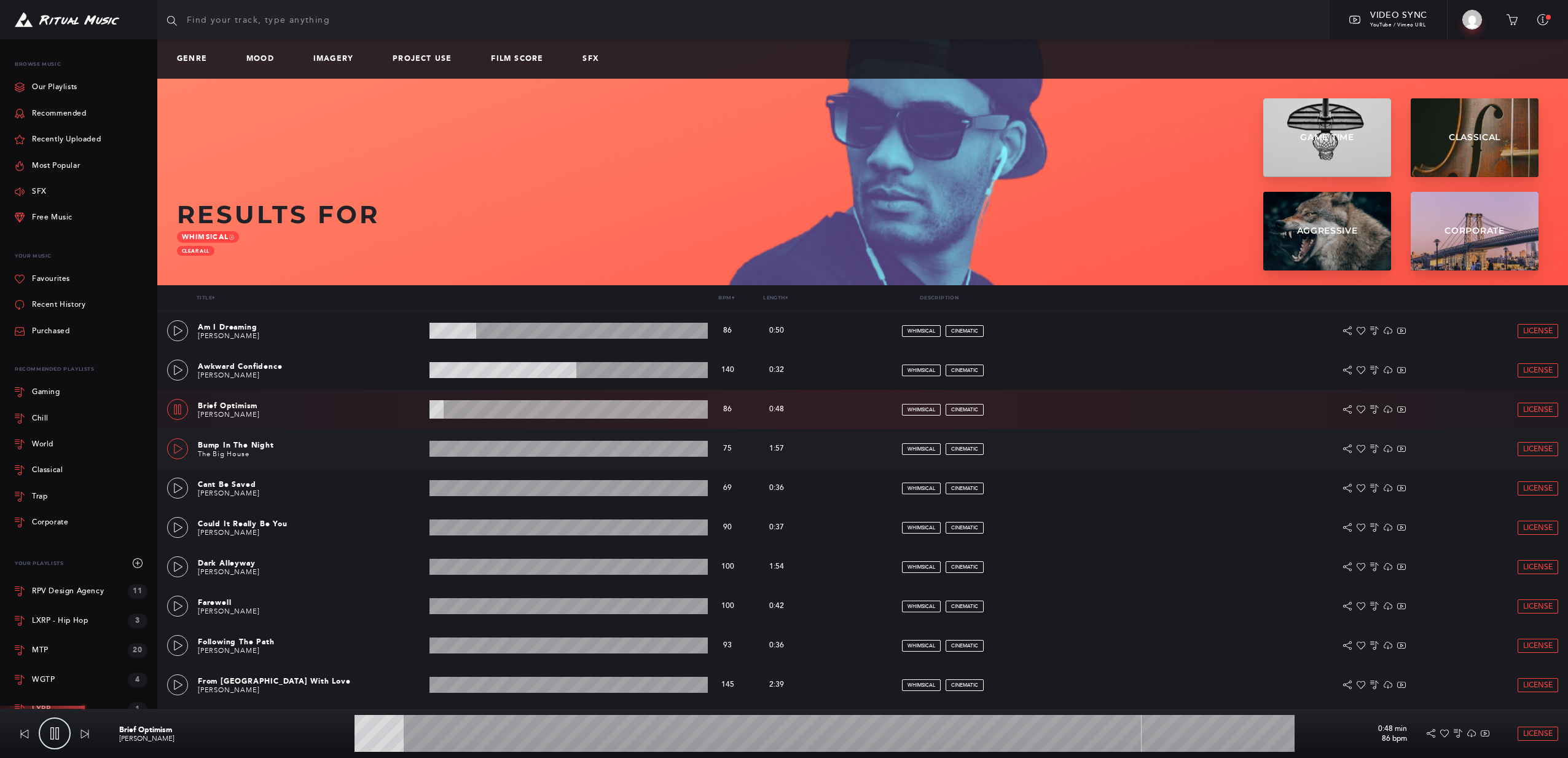
click at [175, 456] on link at bounding box center [177, 448] width 21 height 21
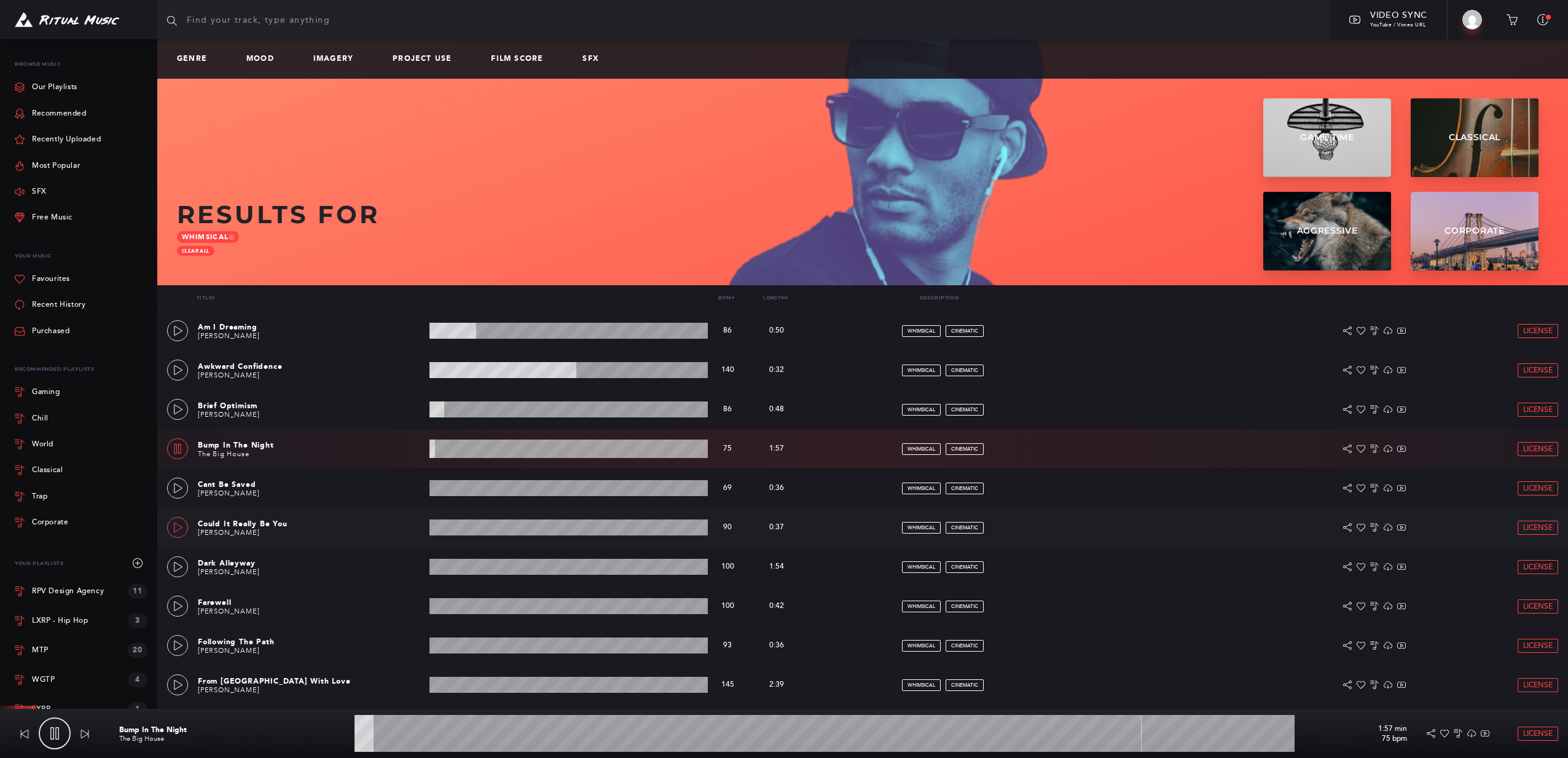
click at [181, 529] on icon at bounding box center [179, 528] width 10 height 10
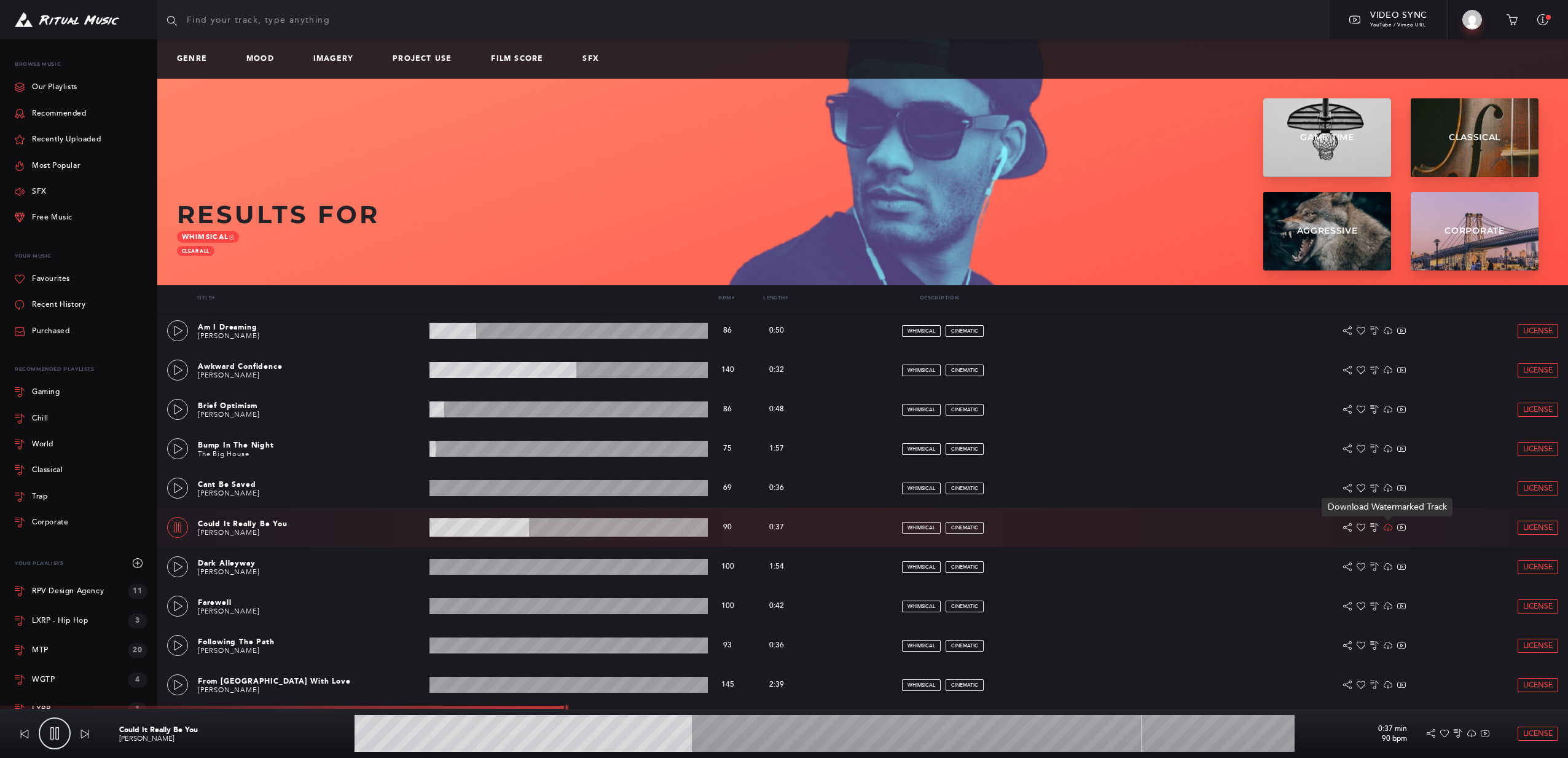
click at [1390, 528] on icon at bounding box center [1388, 528] width 9 height 9
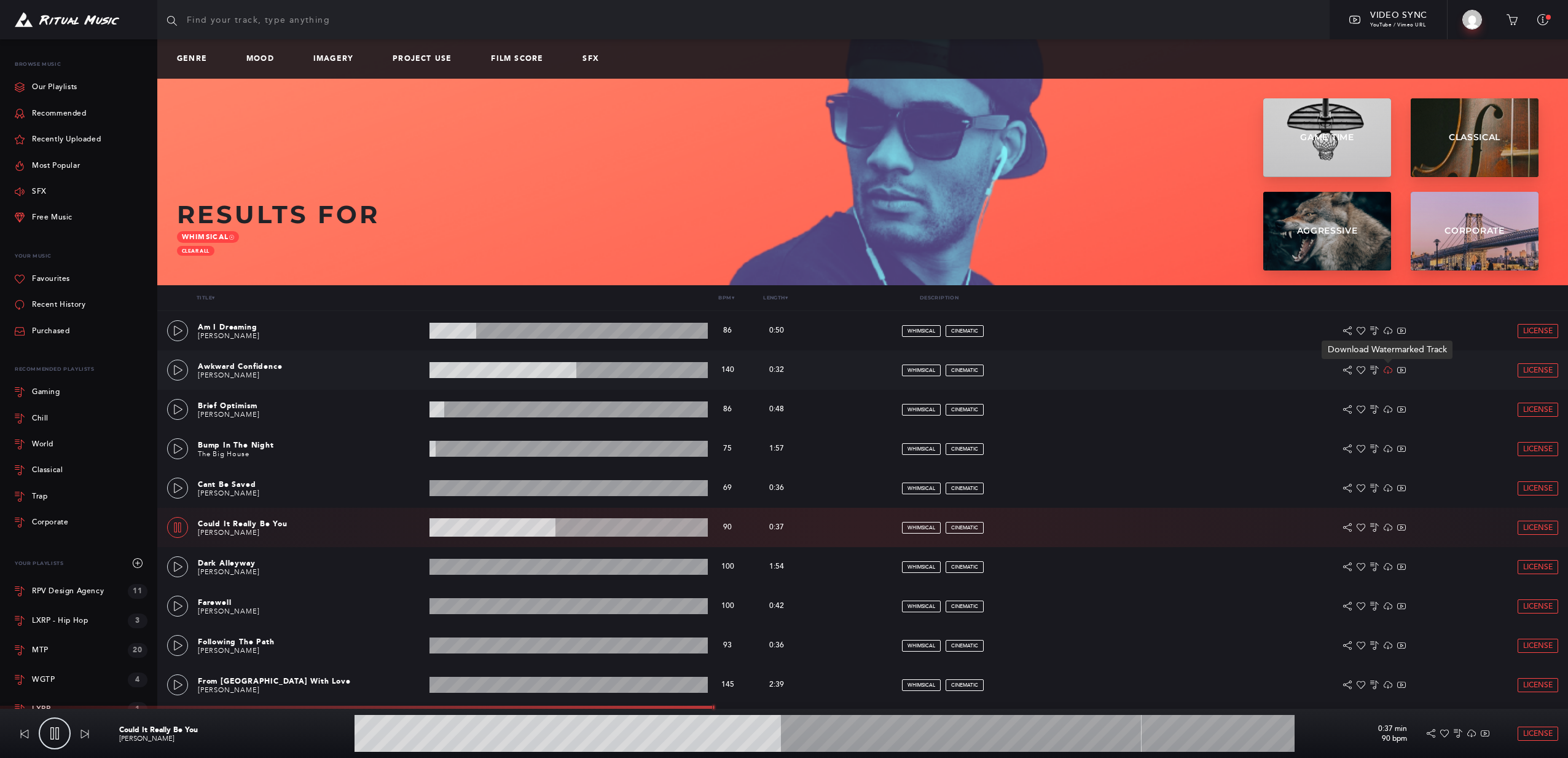
click at [1390, 374] on icon at bounding box center [1388, 370] width 9 height 9
click at [182, 643] on icon at bounding box center [179, 646] width 10 height 10
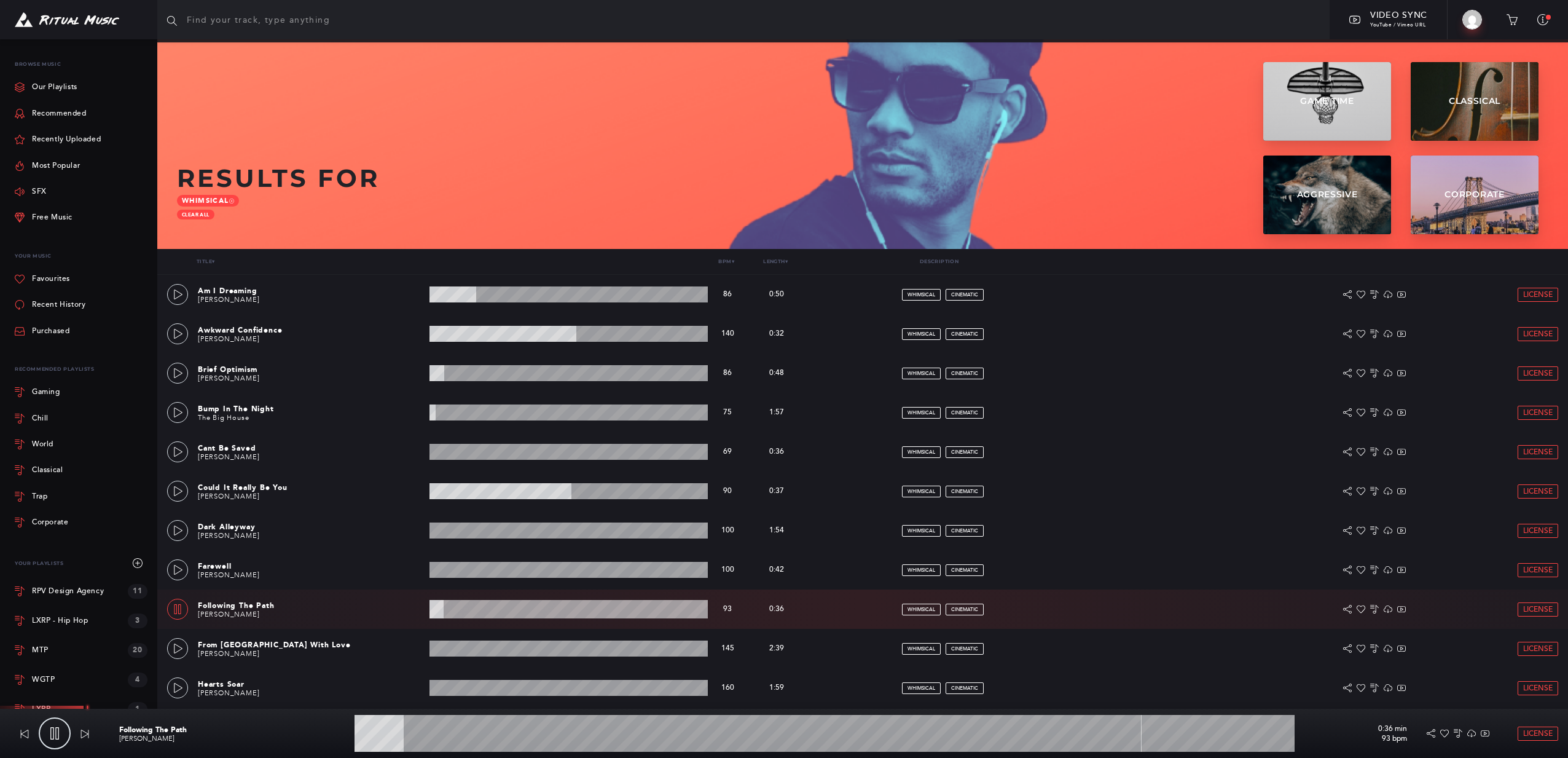
scroll to position [215, 0]
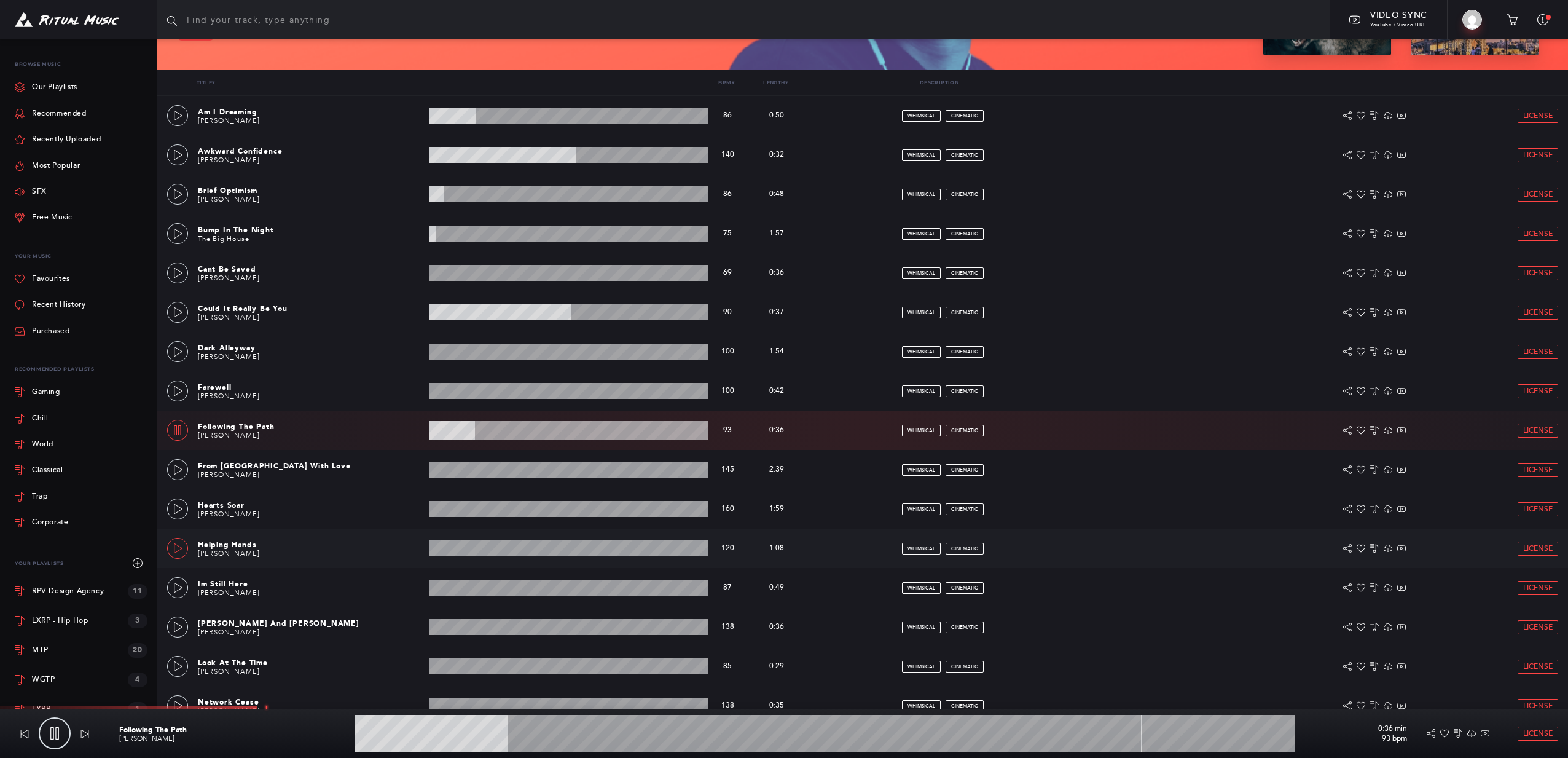
click at [174, 547] on icon at bounding box center [179, 548] width 10 height 10
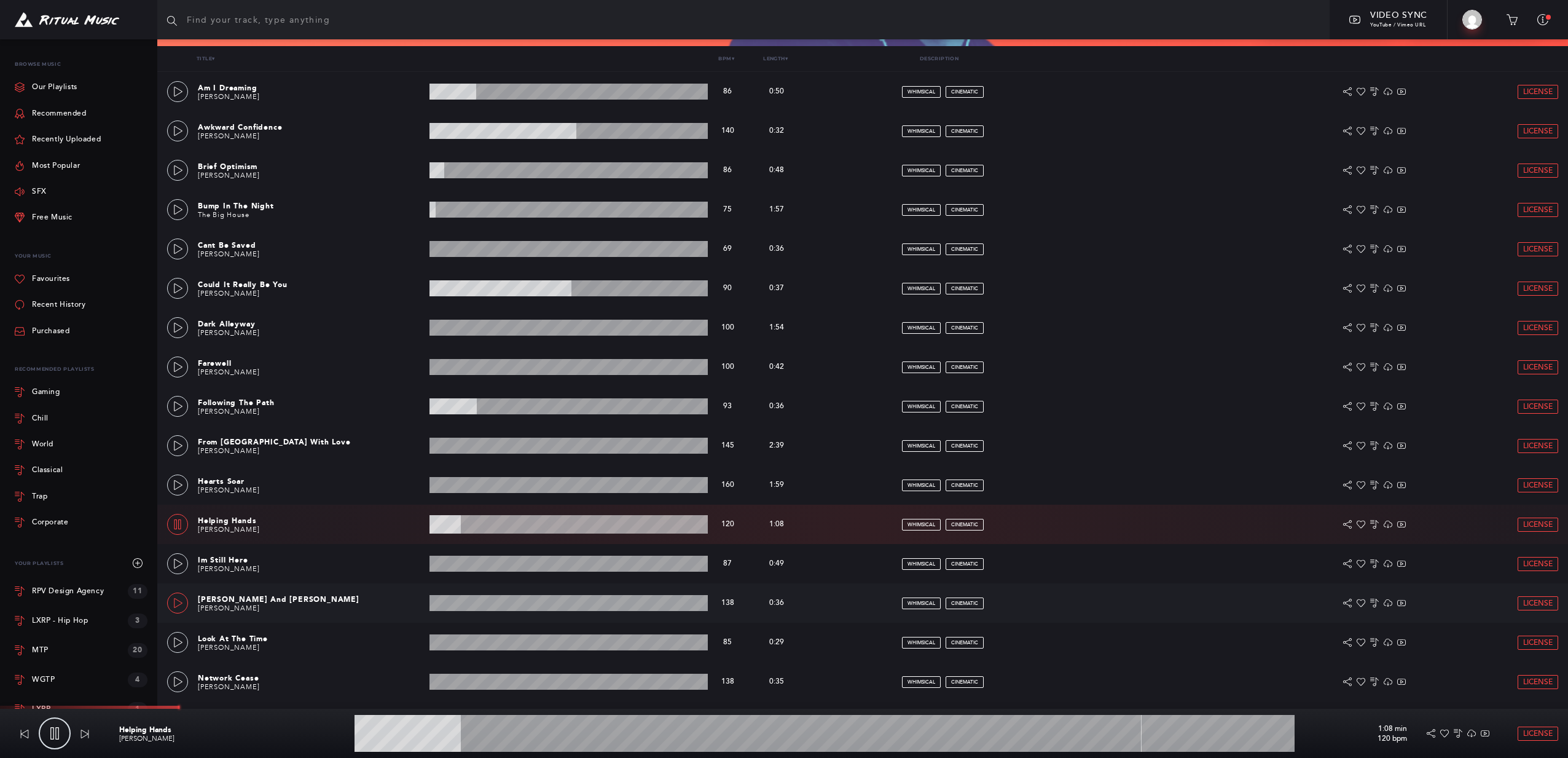
scroll to position [392, 0]
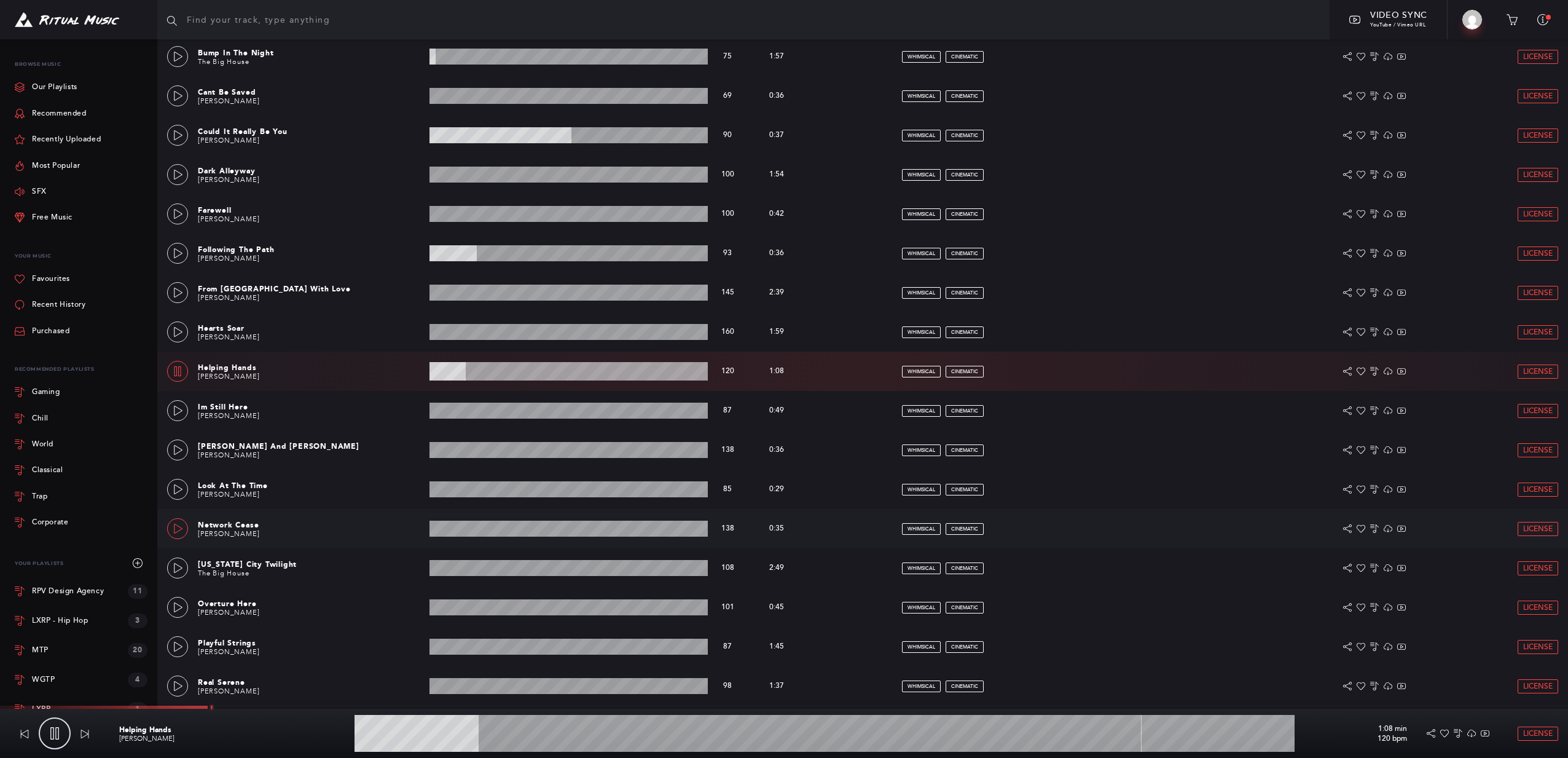
click at [175, 524] on icon at bounding box center [179, 529] width 10 height 10
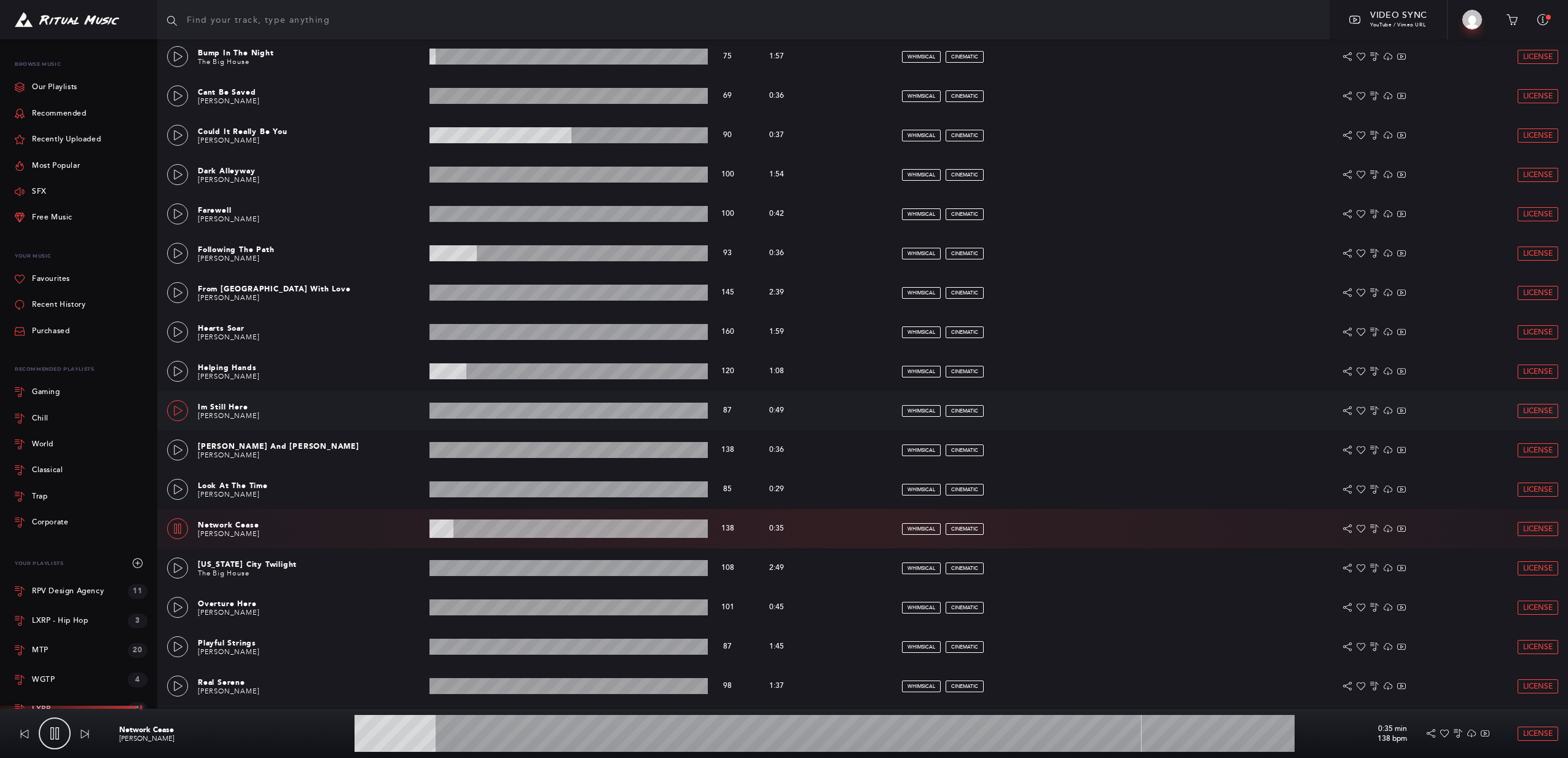
click at [179, 414] on icon at bounding box center [179, 411] width 10 height 10
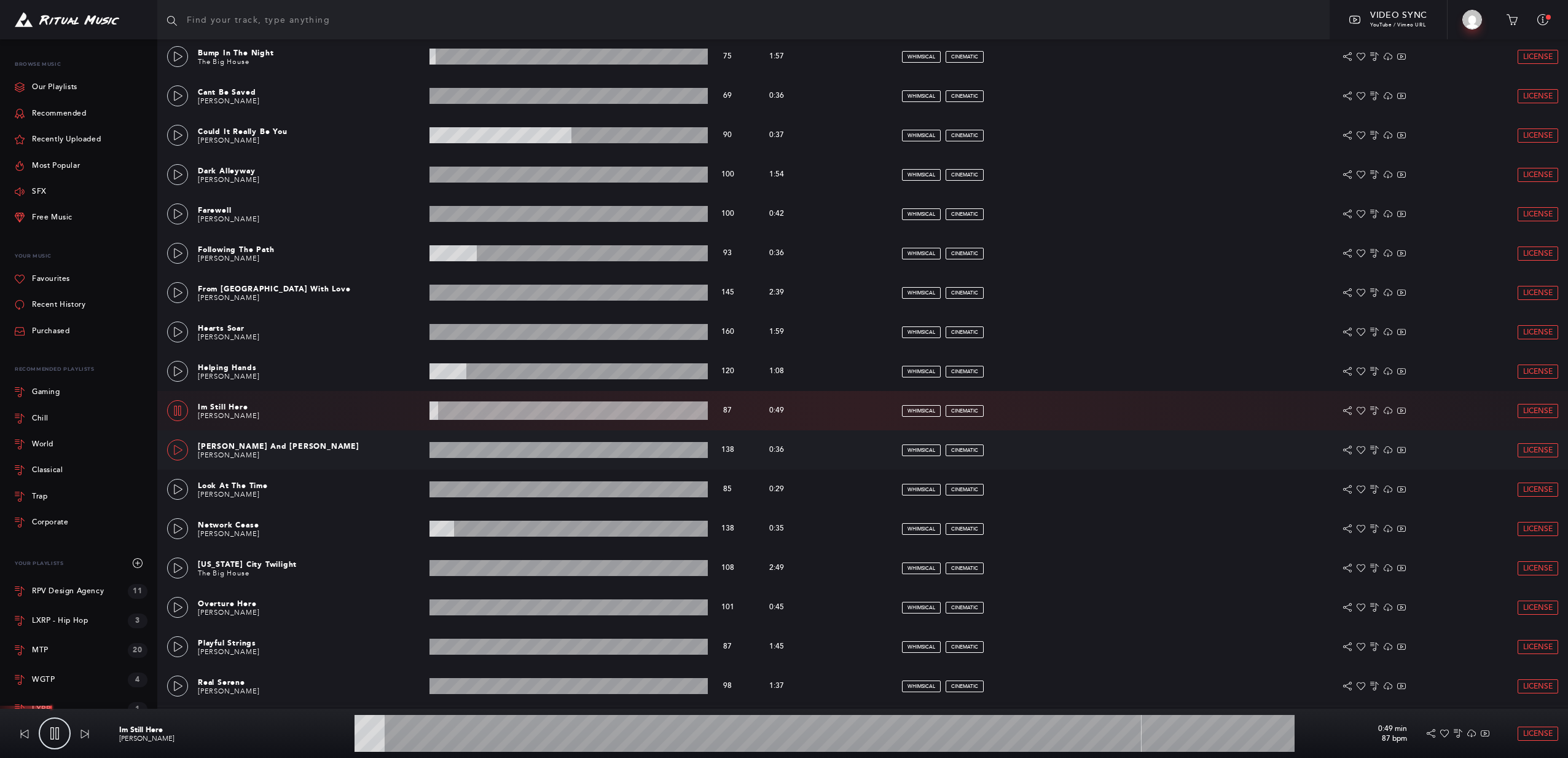
click at [179, 450] on icon at bounding box center [179, 450] width 10 height 10
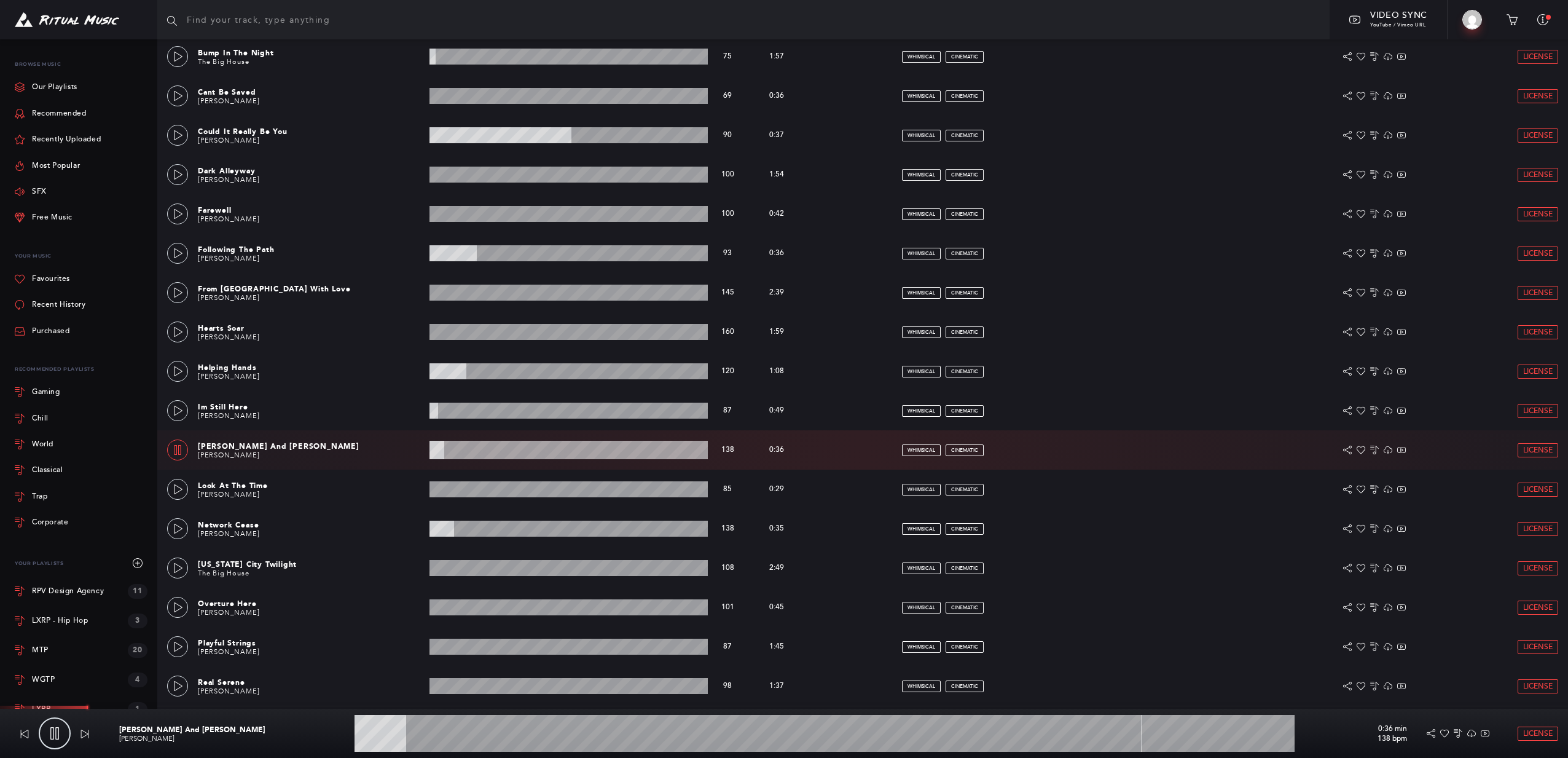
click at [463, 448] on wave at bounding box center [569, 450] width 278 height 19
click at [177, 569] on icon at bounding box center [179, 568] width 10 height 10
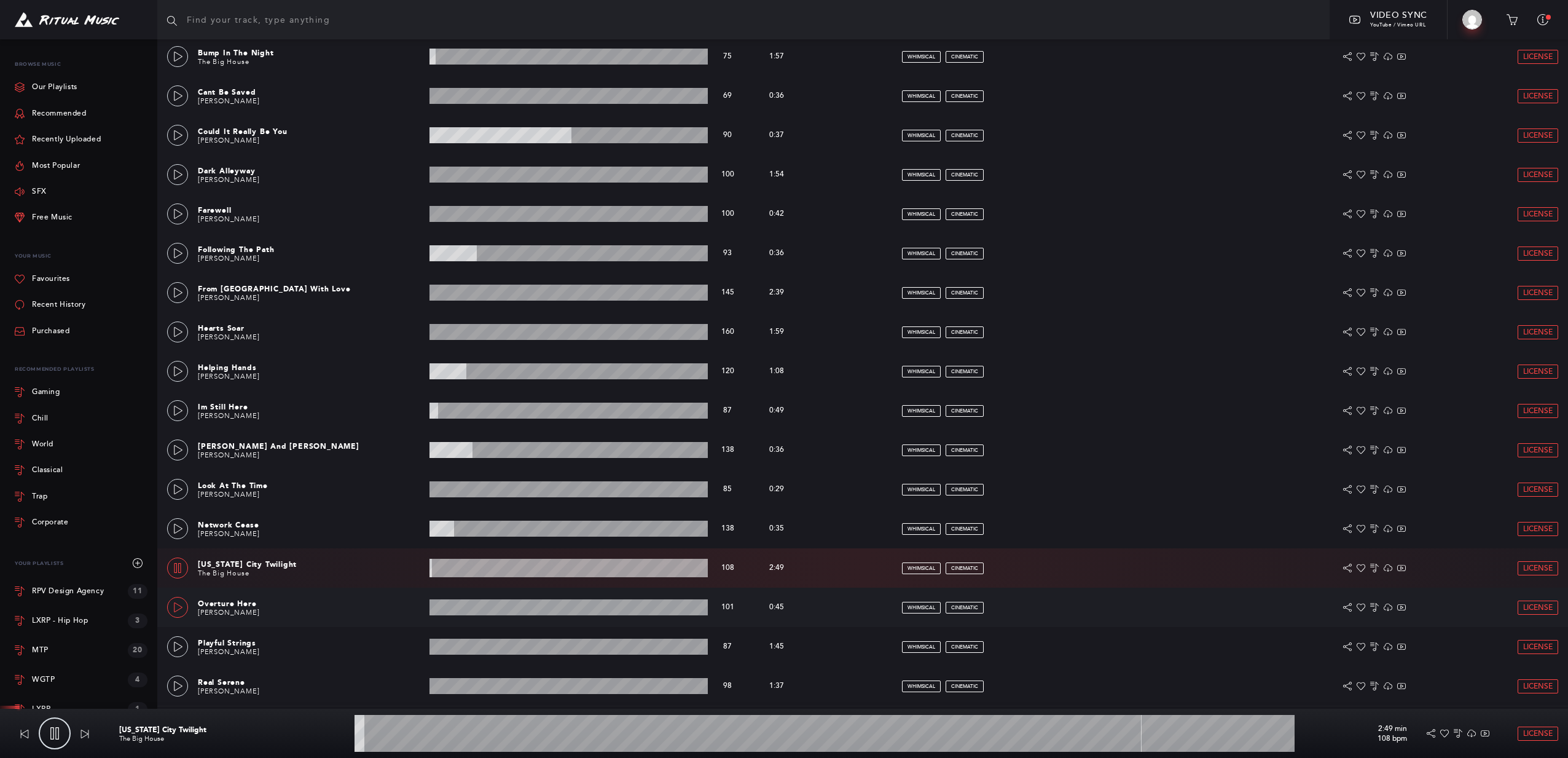
click at [174, 603] on icon at bounding box center [179, 608] width 10 height 10
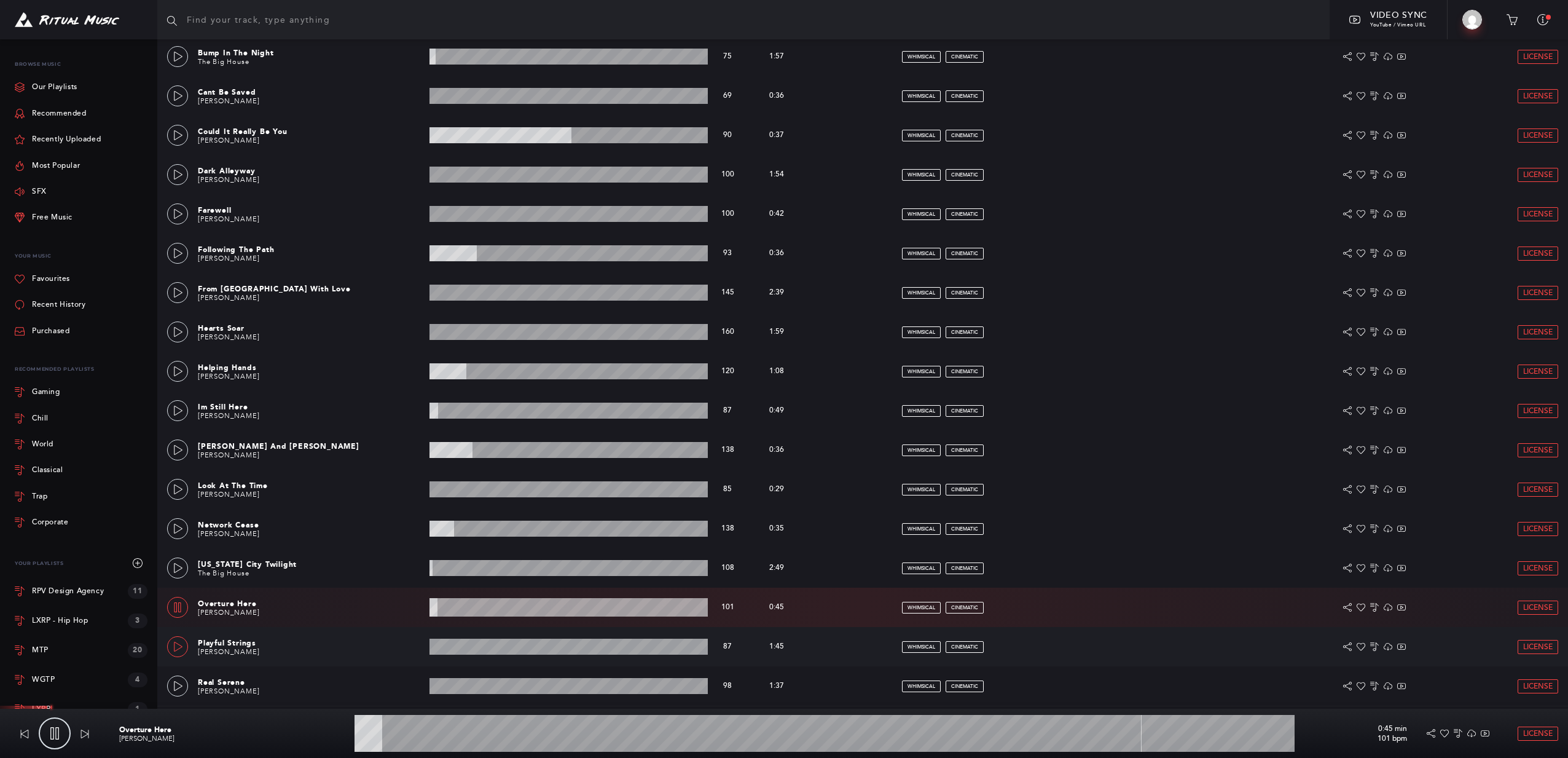
click at [172, 647] on link at bounding box center [177, 646] width 21 height 21
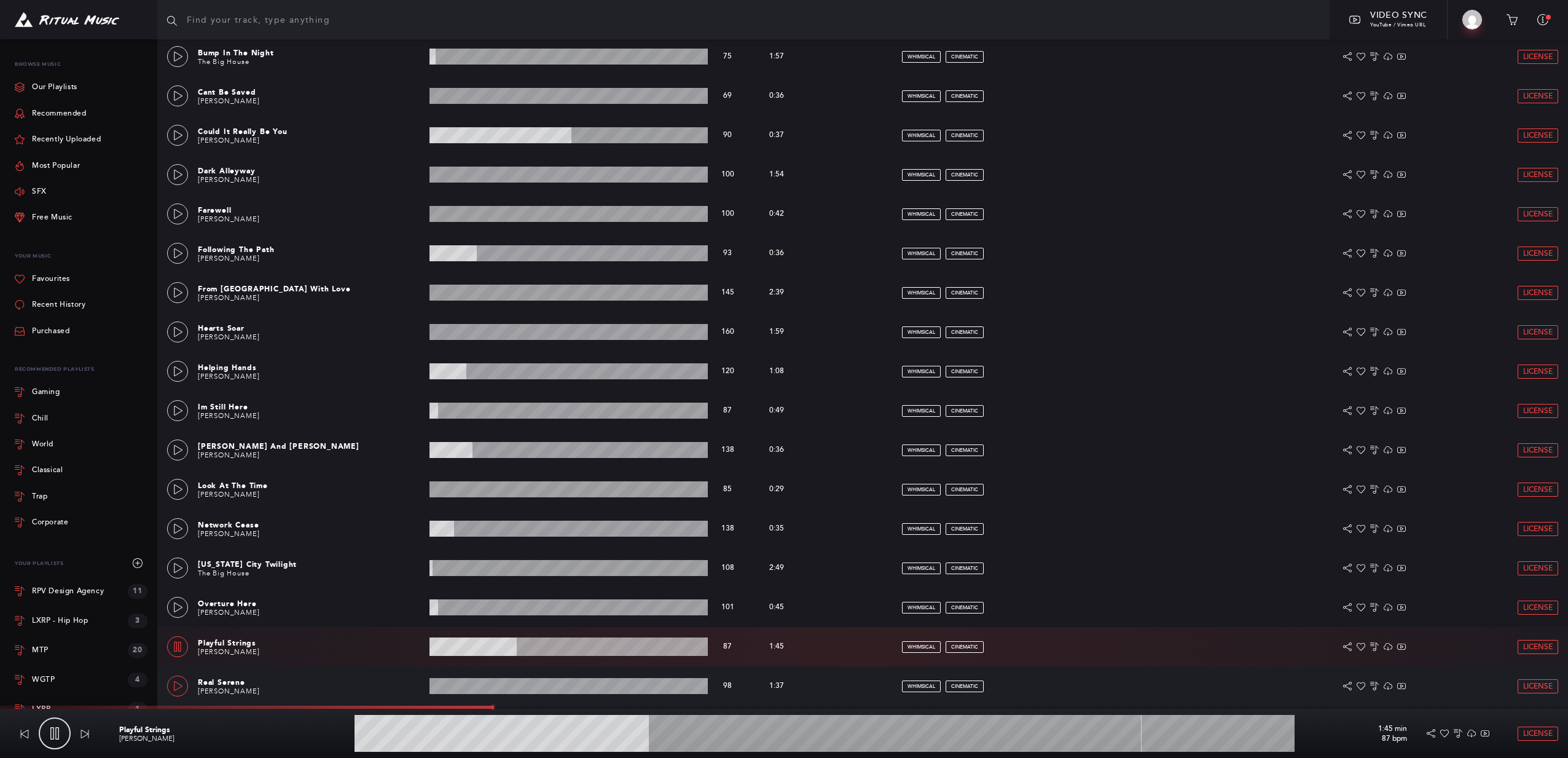
click at [169, 688] on link at bounding box center [177, 686] width 21 height 21
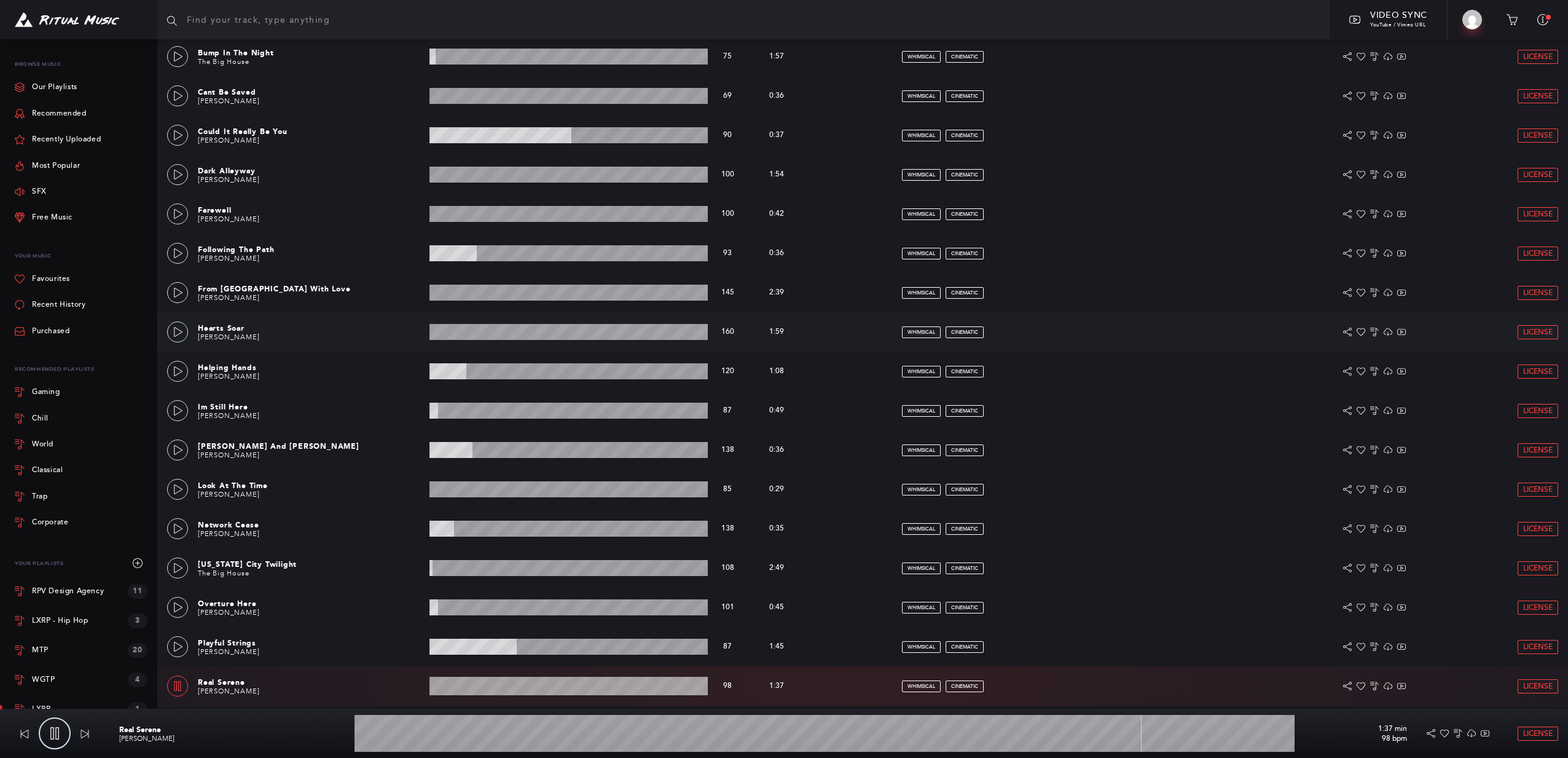
scroll to position [513, 0]
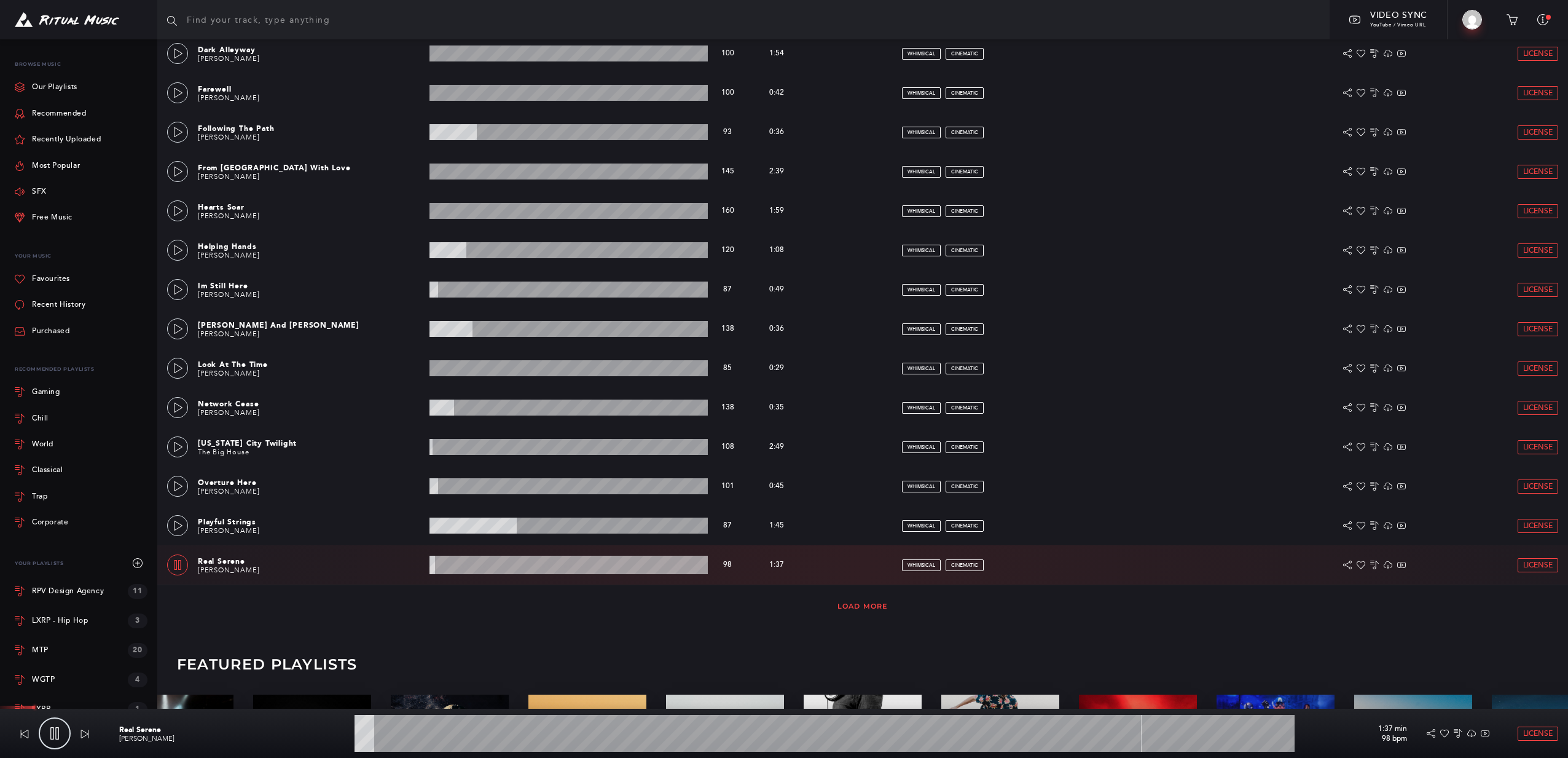
click at [875, 604] on link "Load More" at bounding box center [863, 606] width 51 height 9
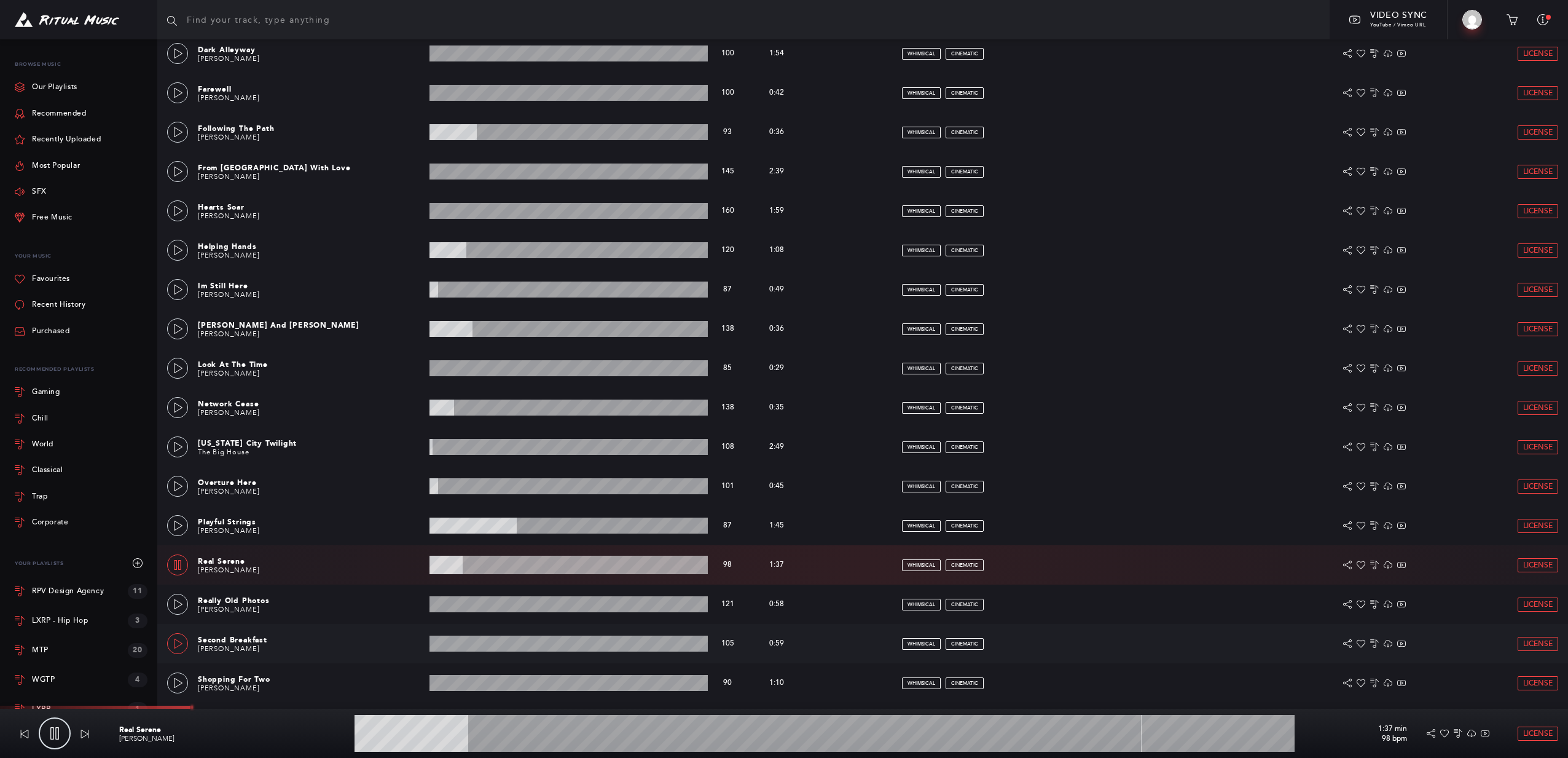
click at [177, 648] on icon at bounding box center [179, 644] width 10 height 10
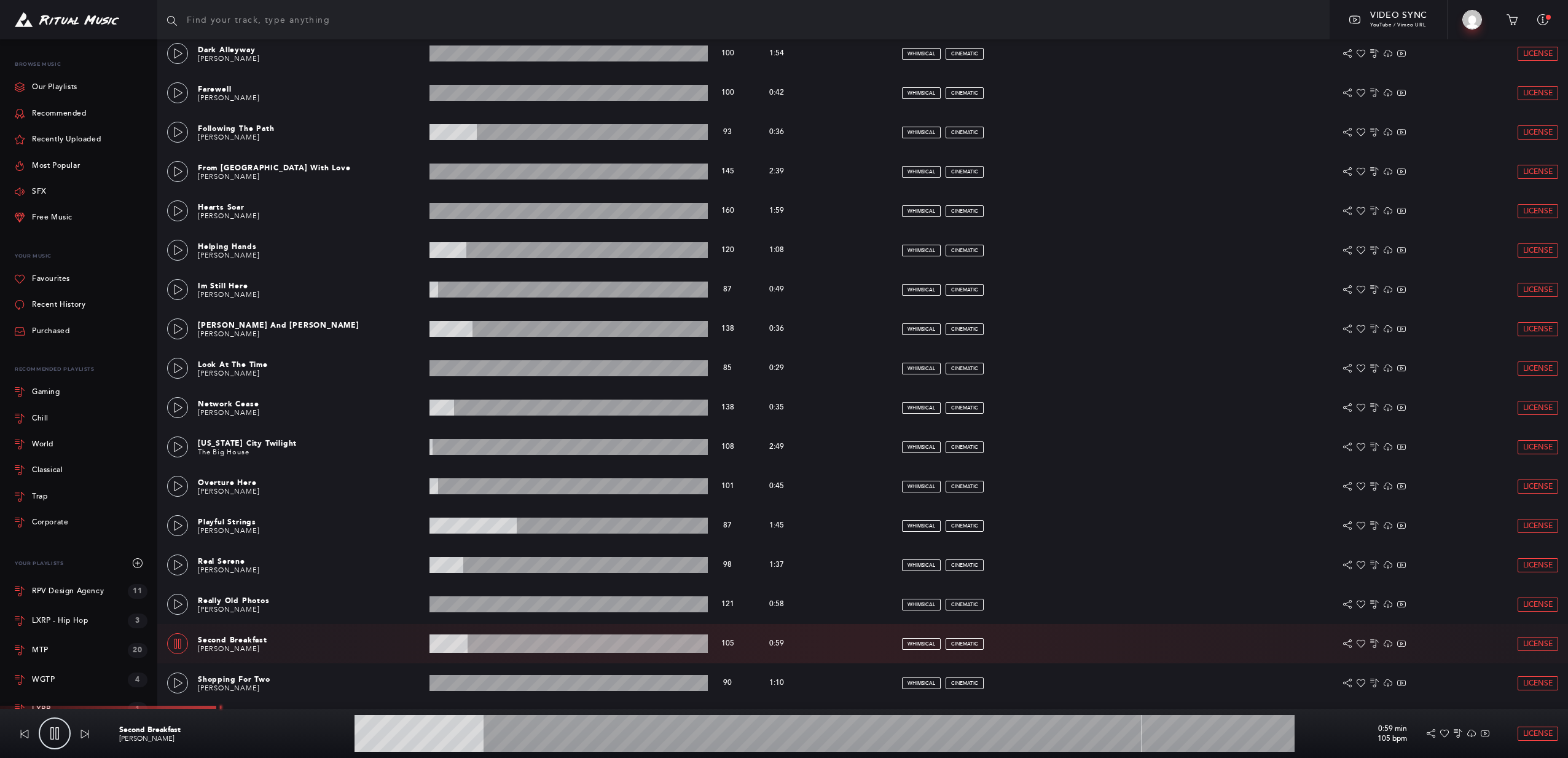
click at [562, 649] on wave at bounding box center [569, 644] width 278 height 19
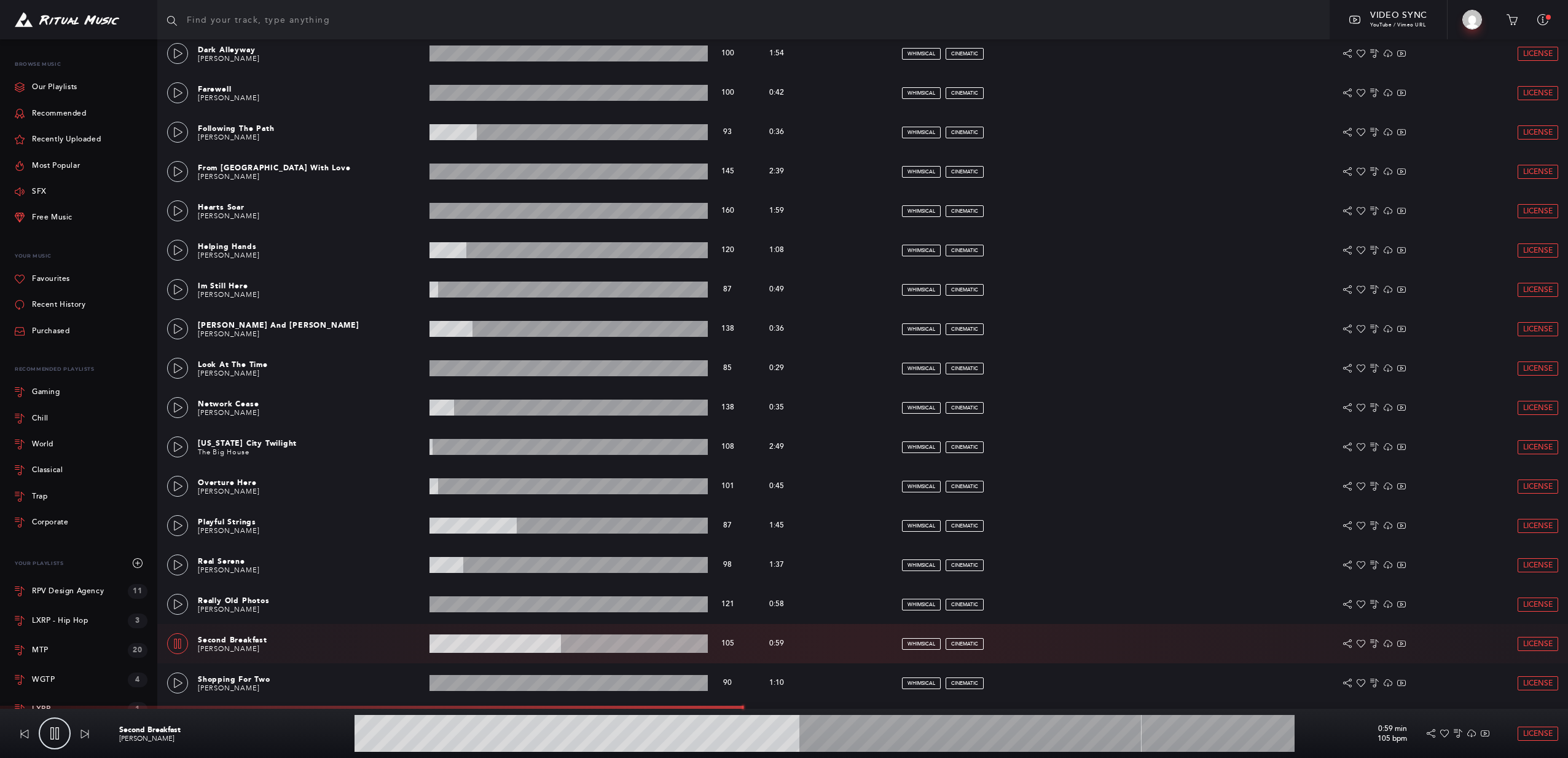
click at [561, 644] on wave at bounding box center [569, 644] width 278 height 19
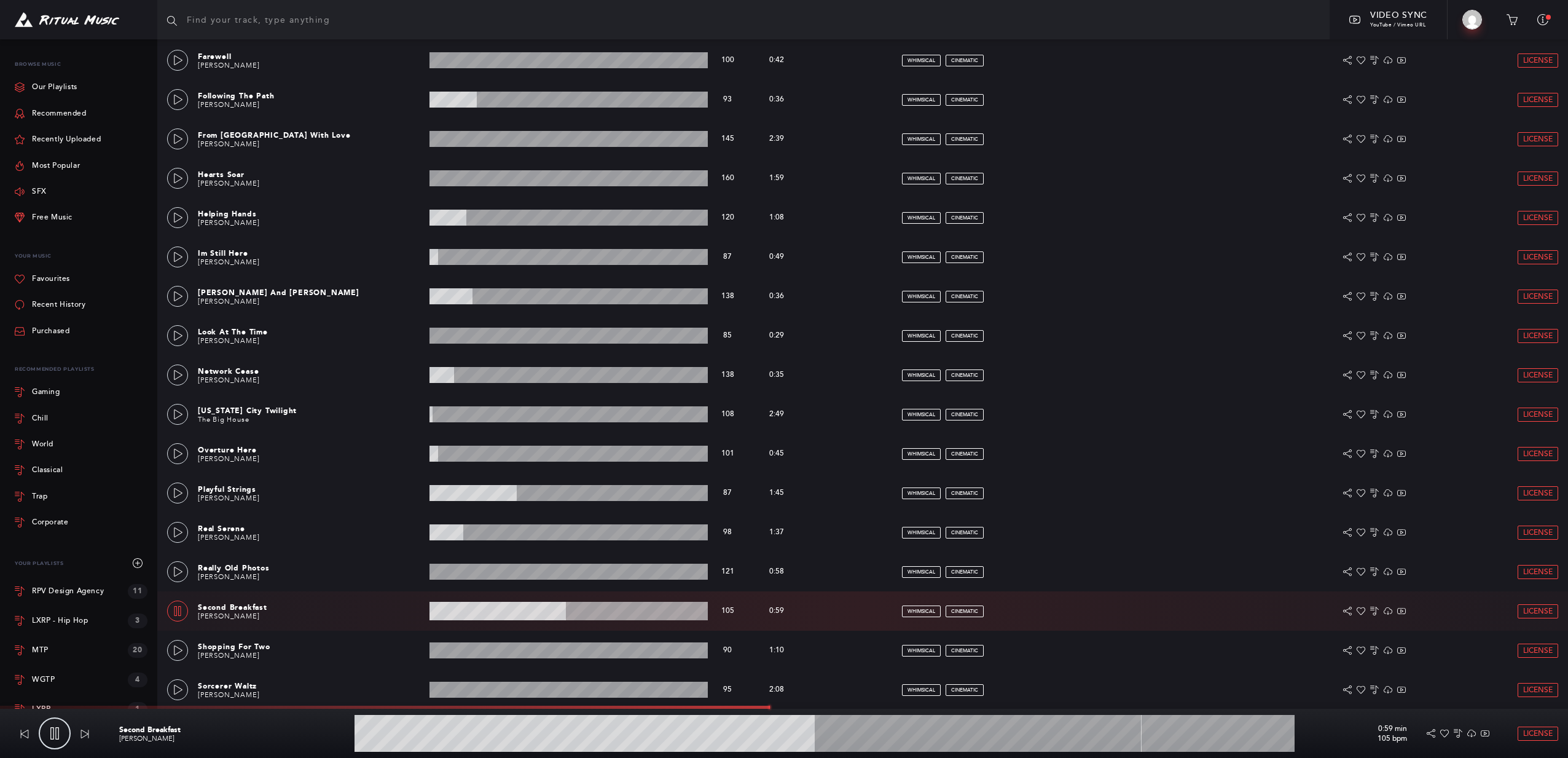
scroll to position [672, 0]
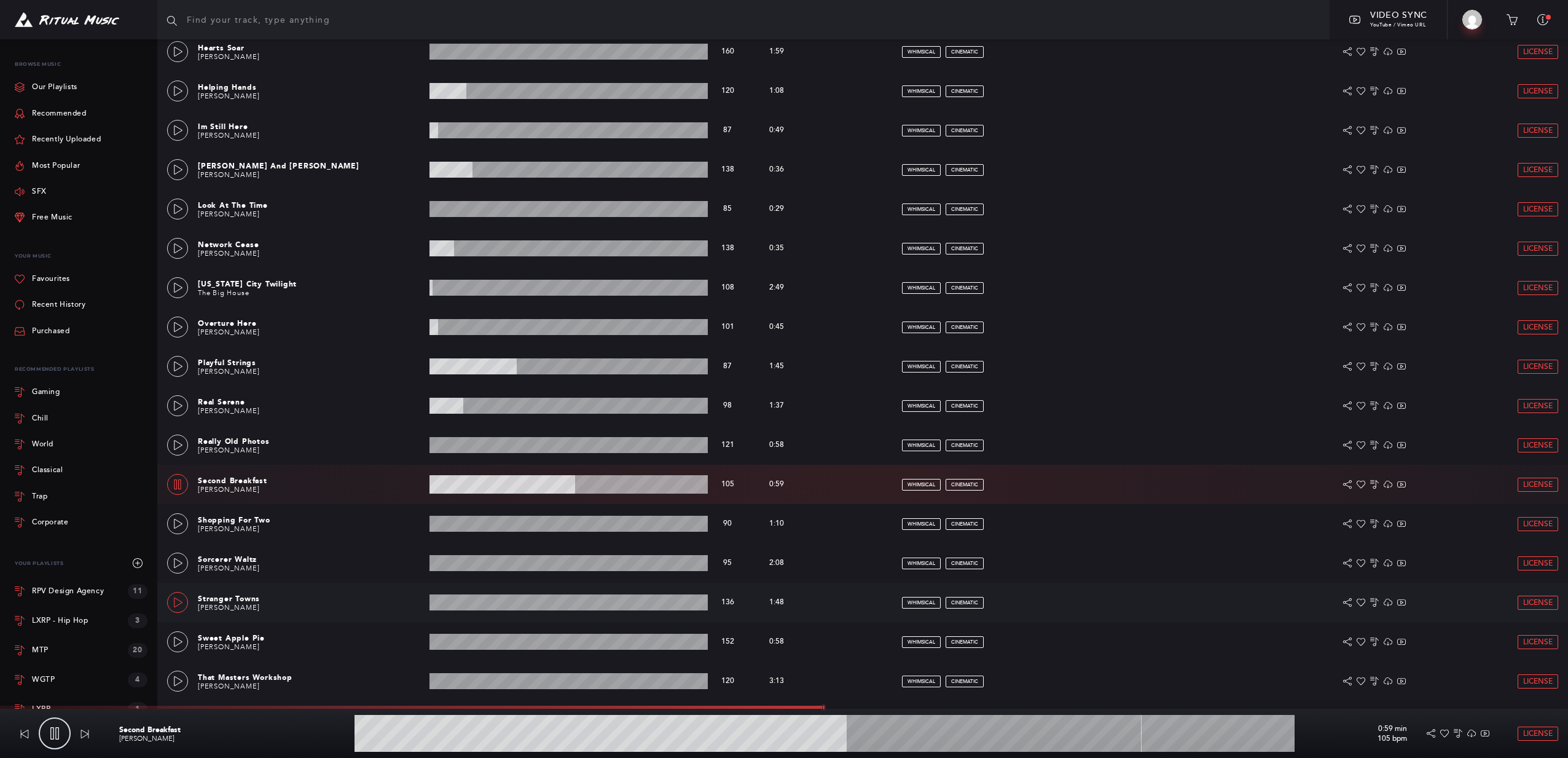
click at [172, 604] on link at bounding box center [177, 602] width 21 height 21
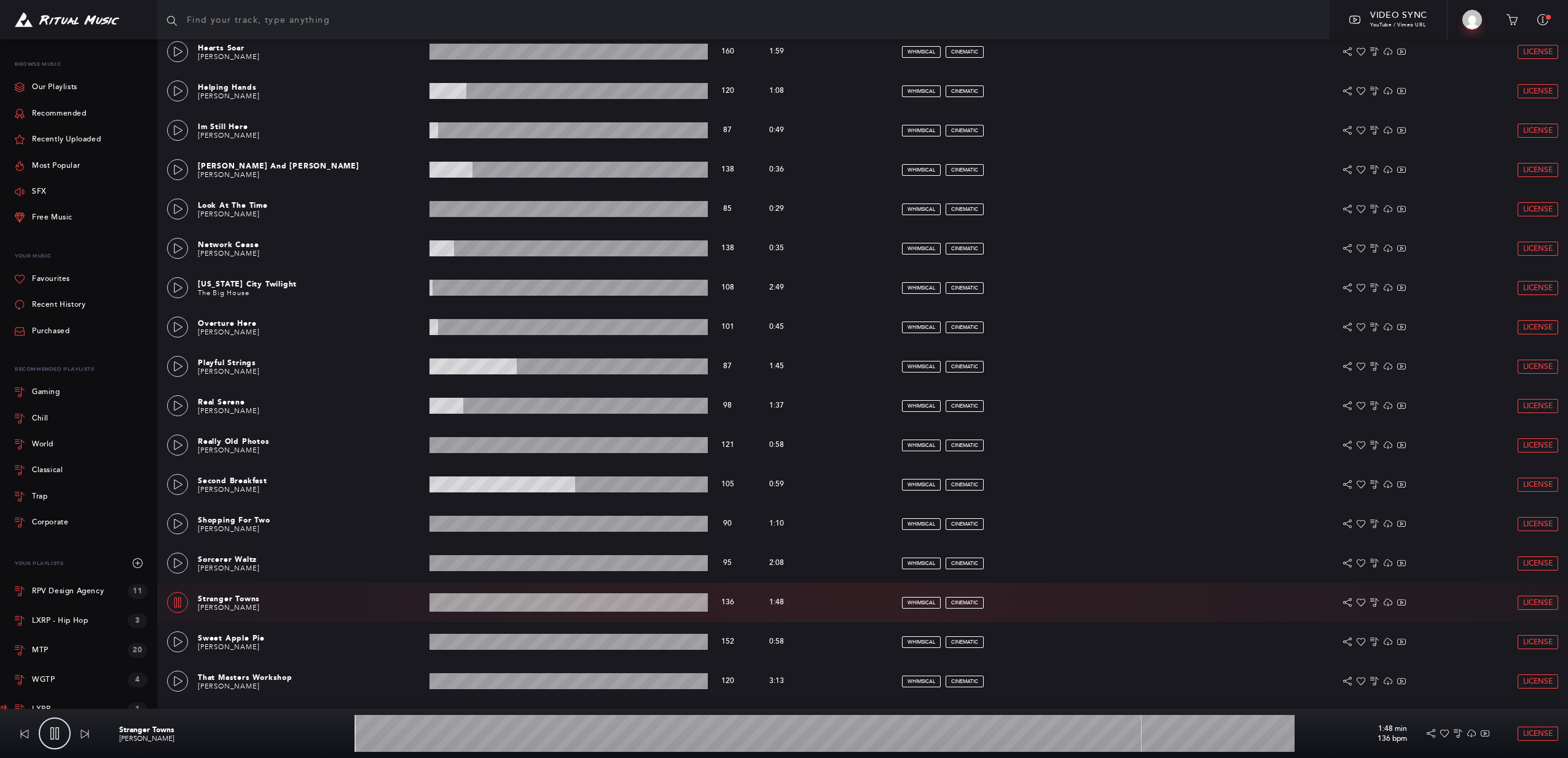
click at [172, 604] on link at bounding box center [177, 602] width 21 height 21
click at [169, 563] on link at bounding box center [177, 563] width 21 height 21
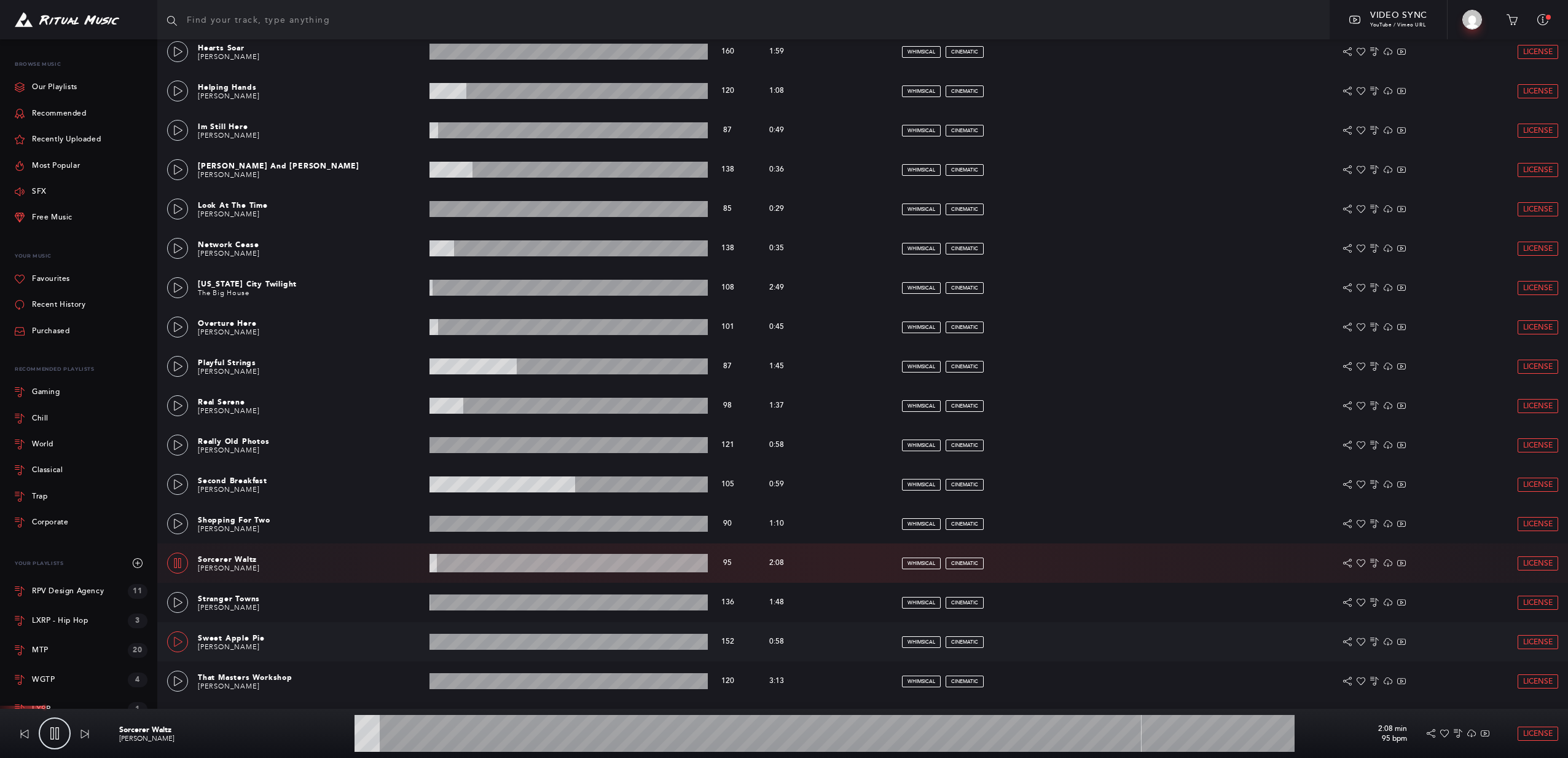
click at [181, 641] on icon at bounding box center [179, 642] width 9 height 10
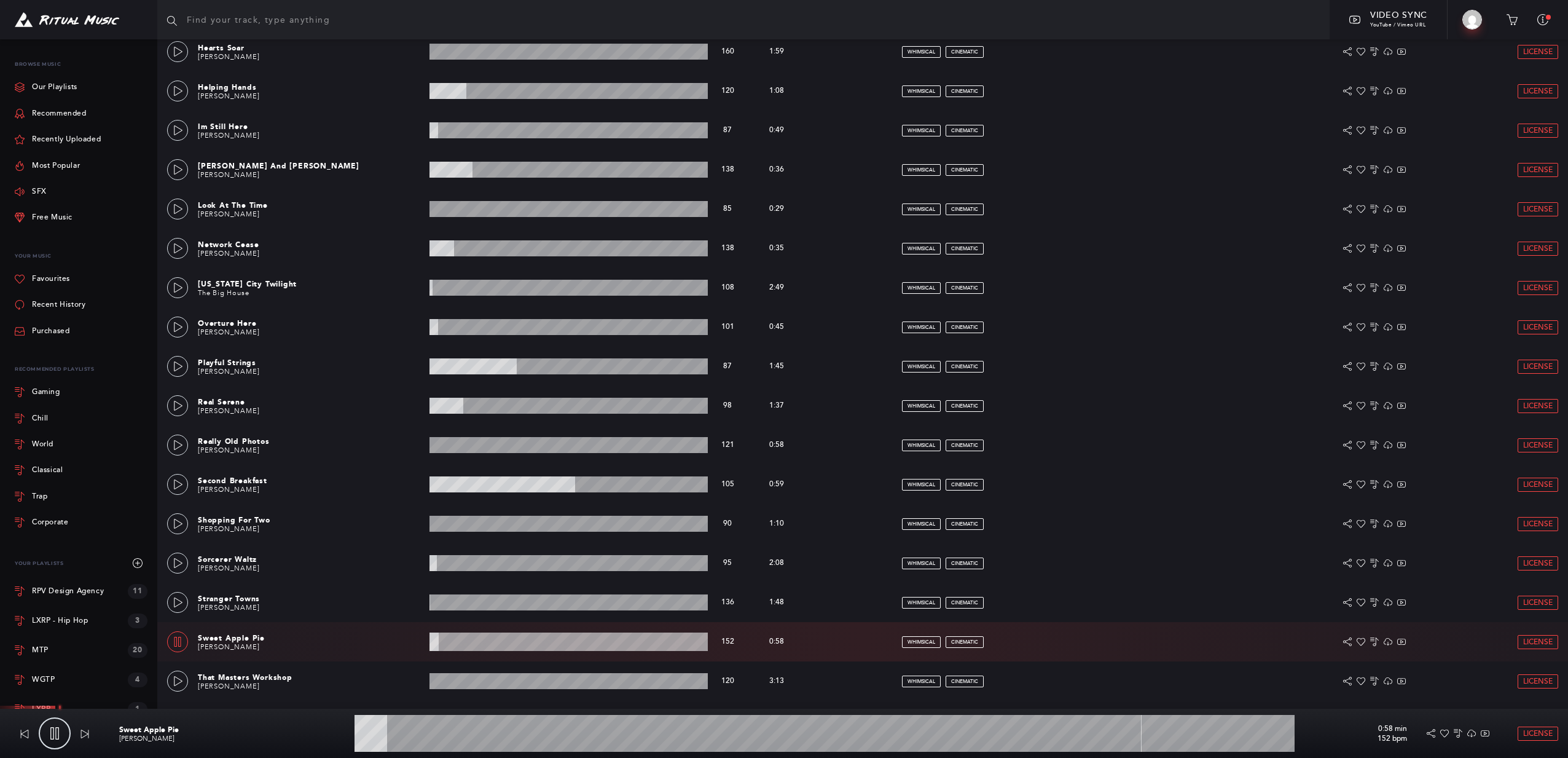
click at [170, 641] on link at bounding box center [177, 641] width 21 height 21
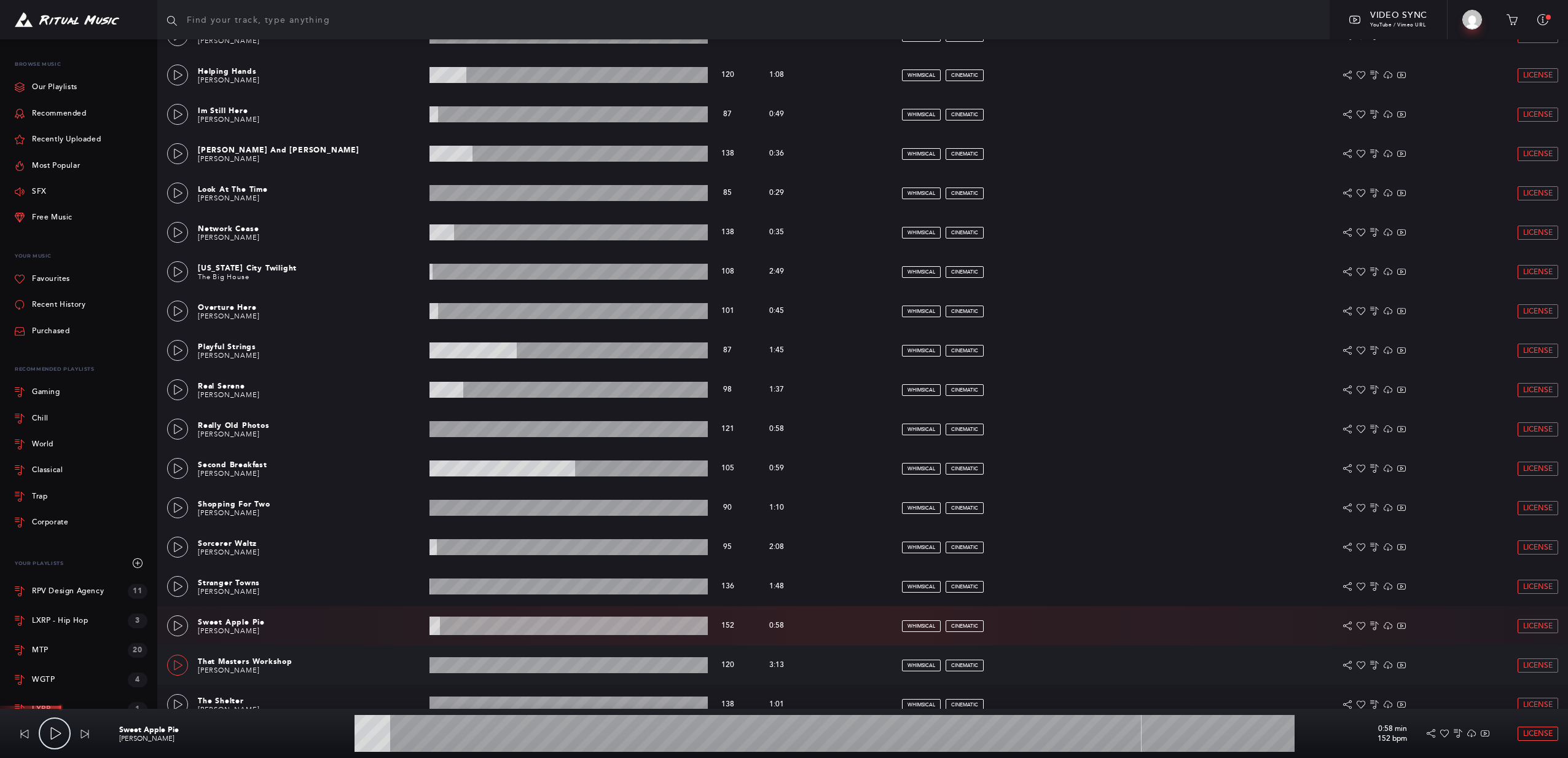
click at [179, 656] on link at bounding box center [177, 664] width 21 height 21
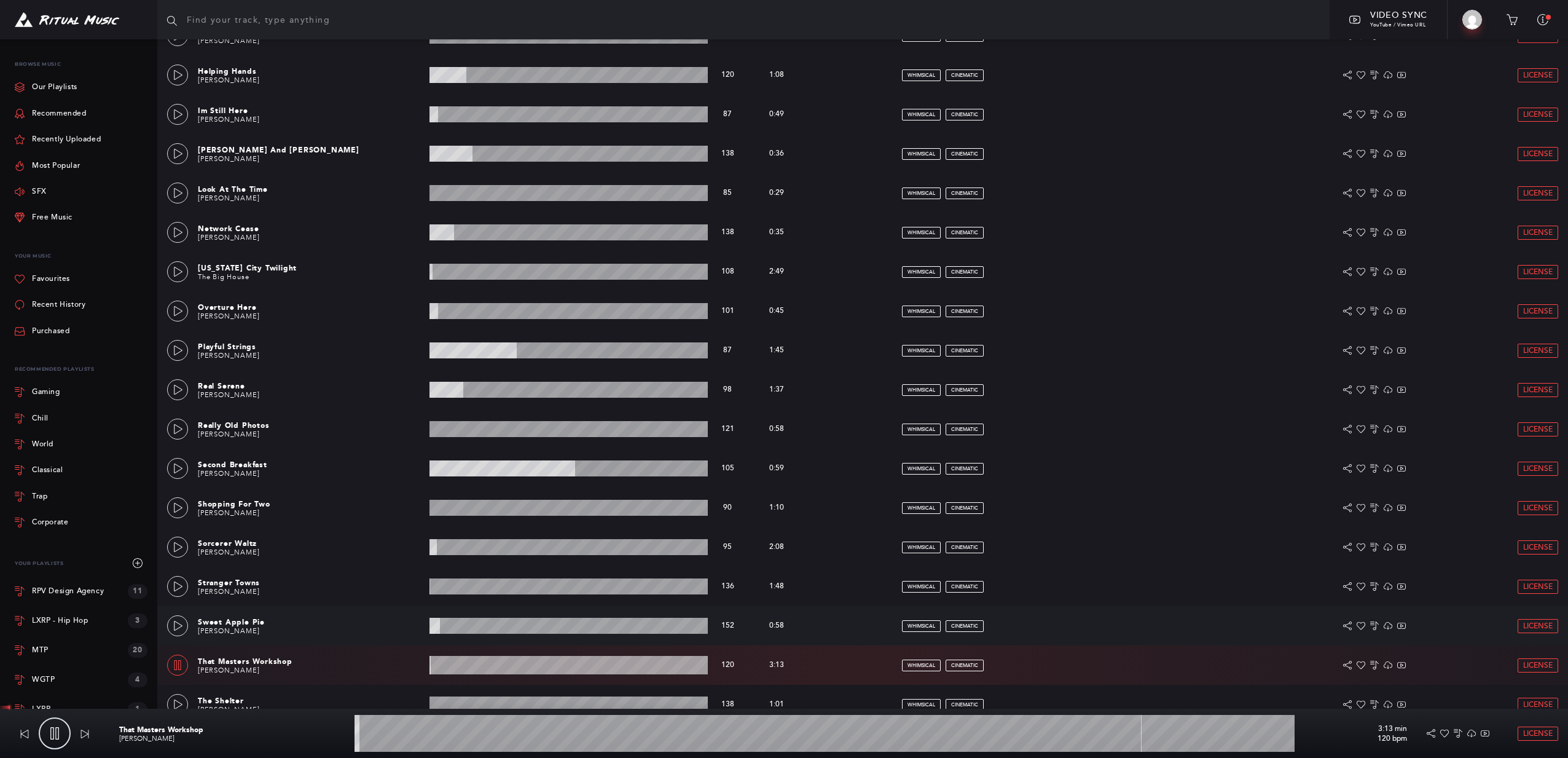
scroll to position [744, 0]
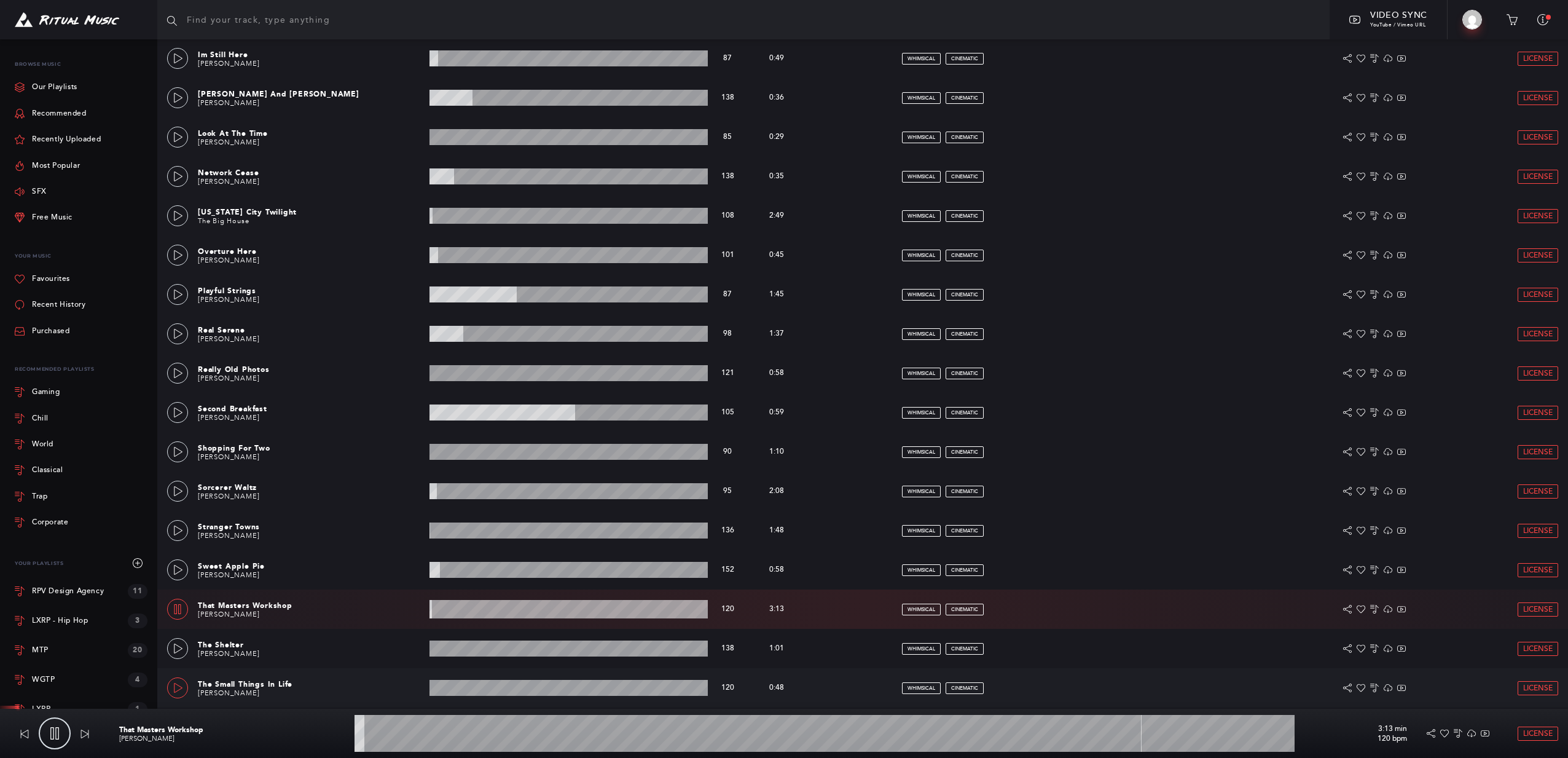
click at [176, 685] on icon at bounding box center [179, 688] width 10 height 10
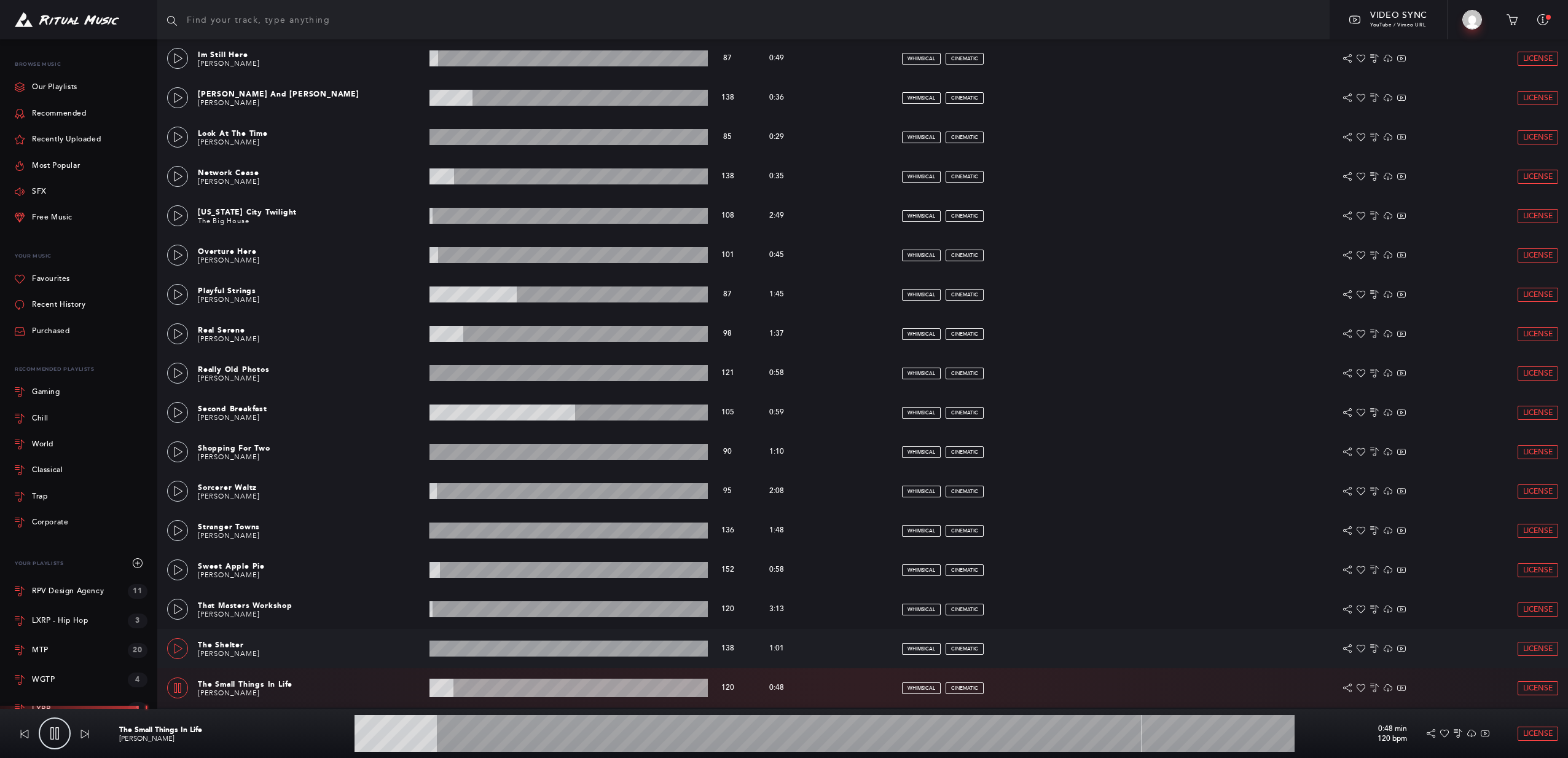
click at [176, 652] on icon at bounding box center [179, 649] width 10 height 10
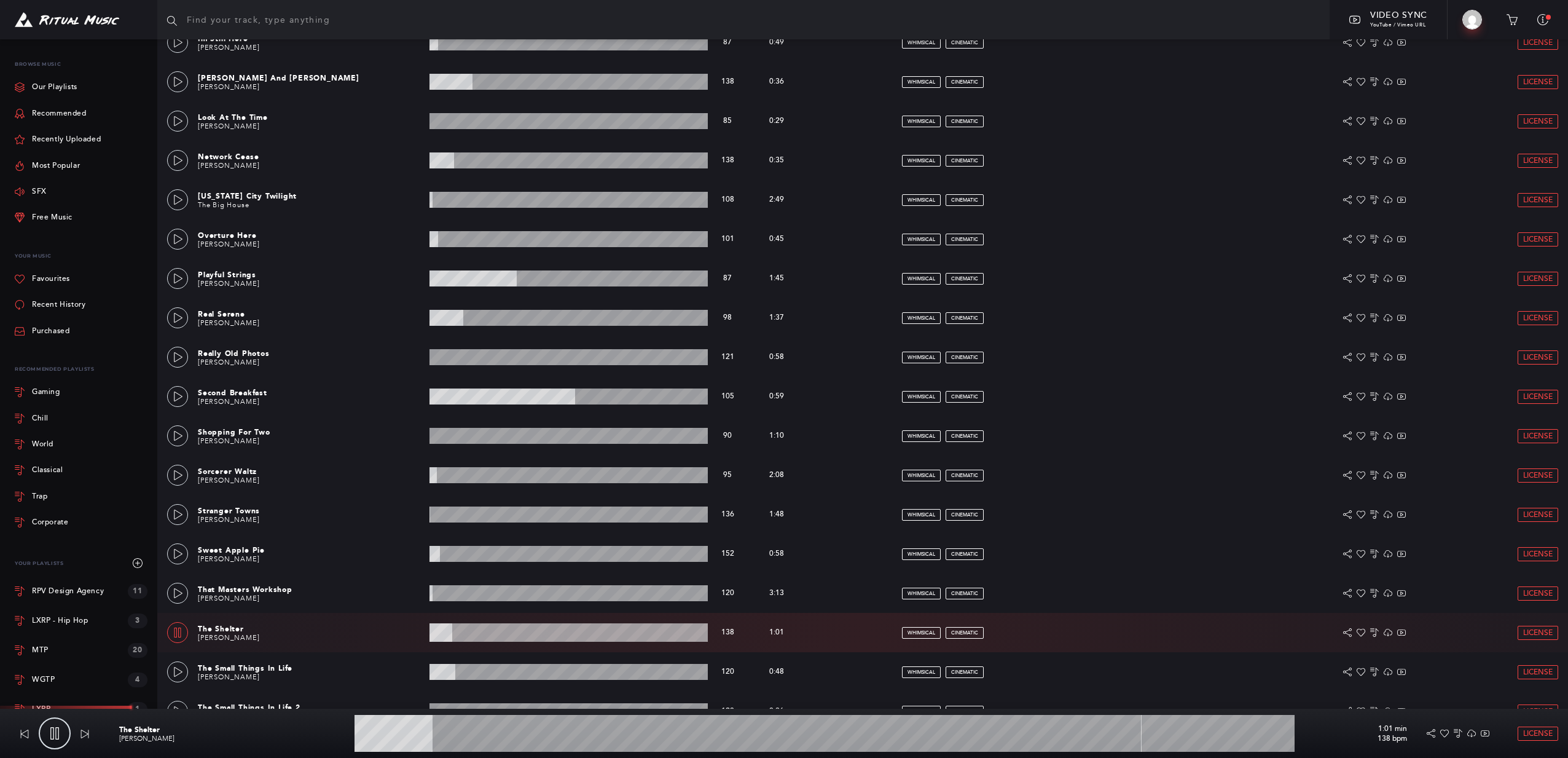
scroll to position [915, 0]
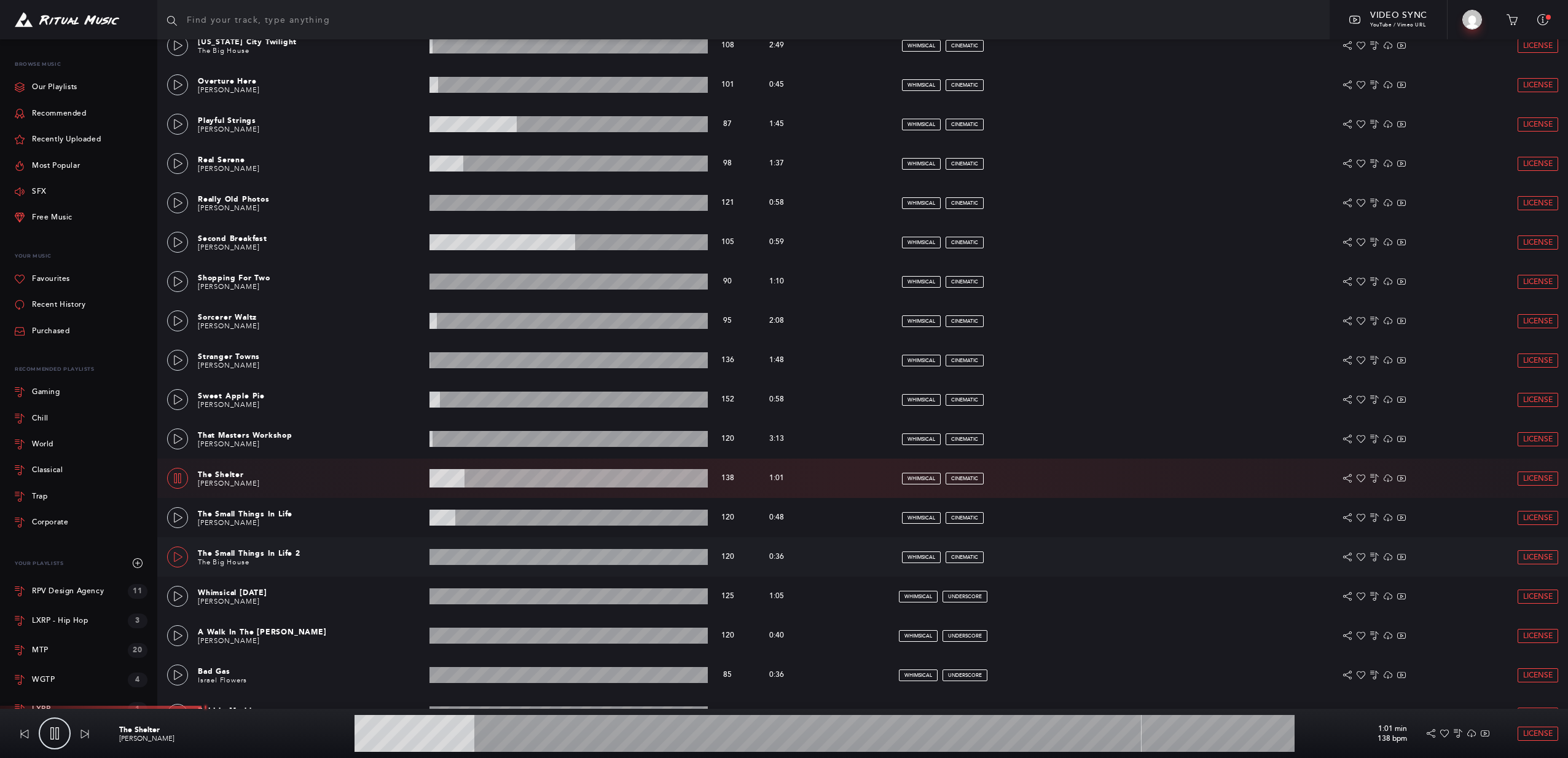
click at [177, 554] on icon at bounding box center [179, 557] width 10 height 10
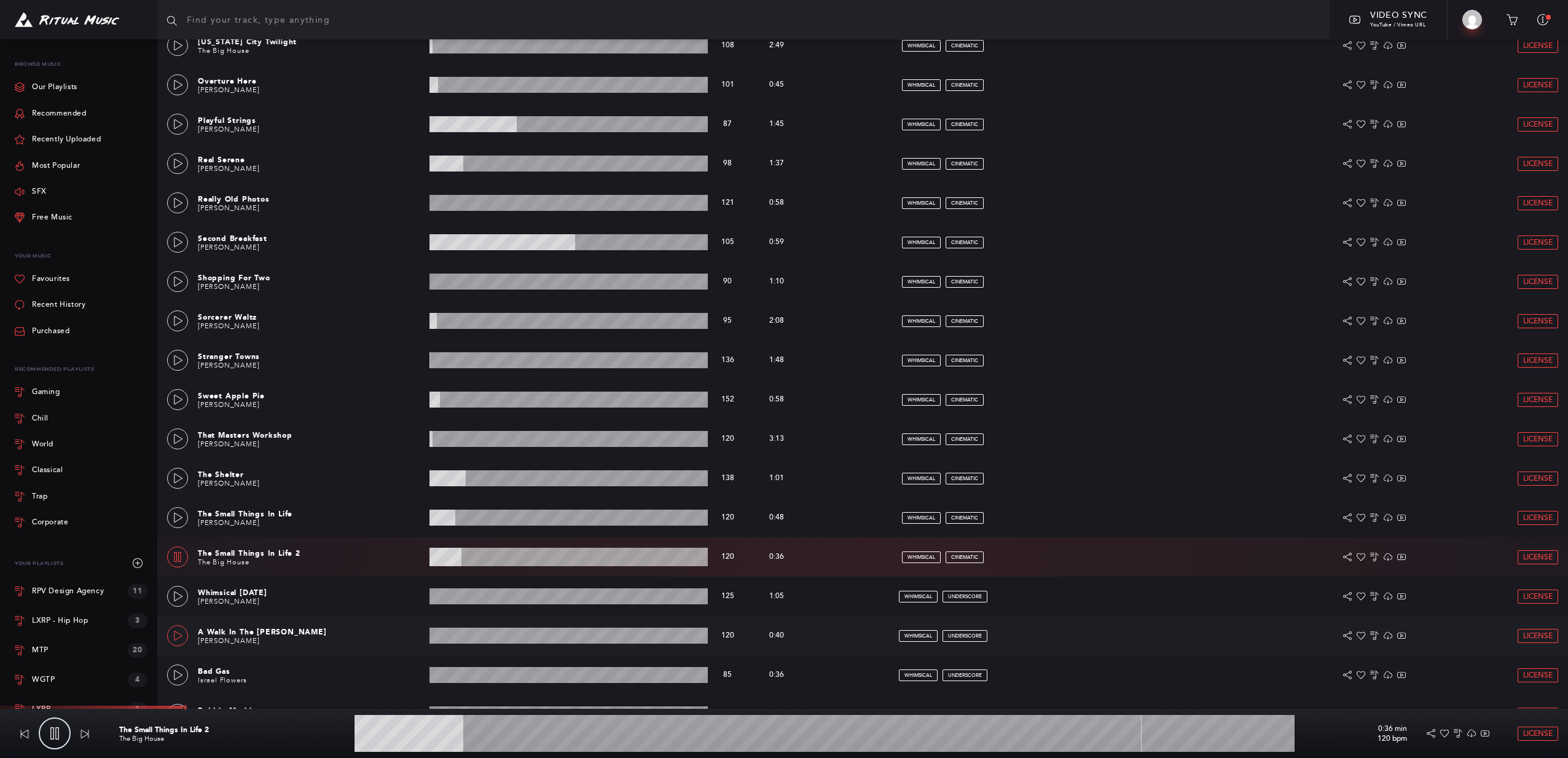
click at [169, 639] on link at bounding box center [177, 635] width 21 height 21
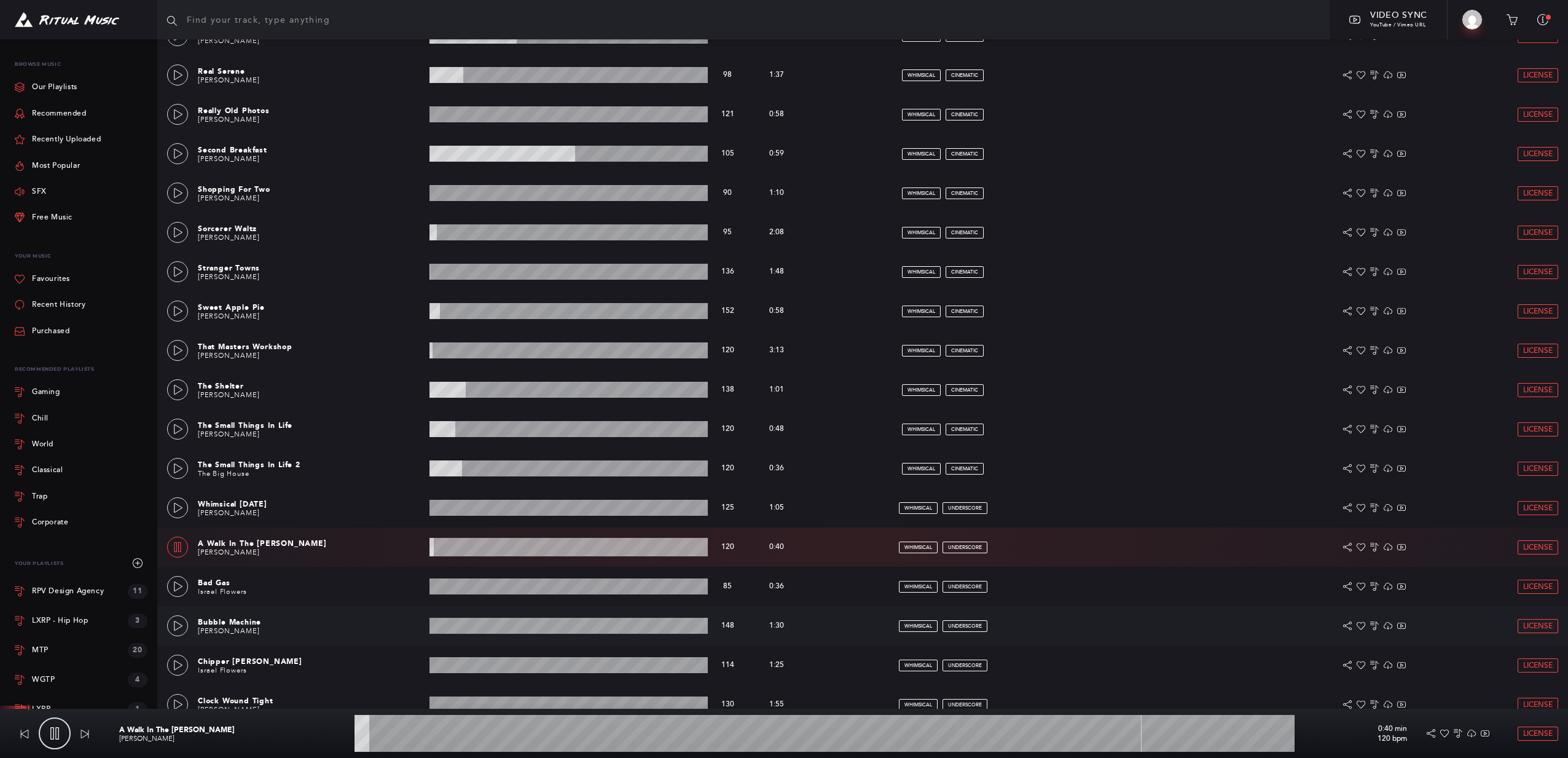
scroll to position [1066, 0]
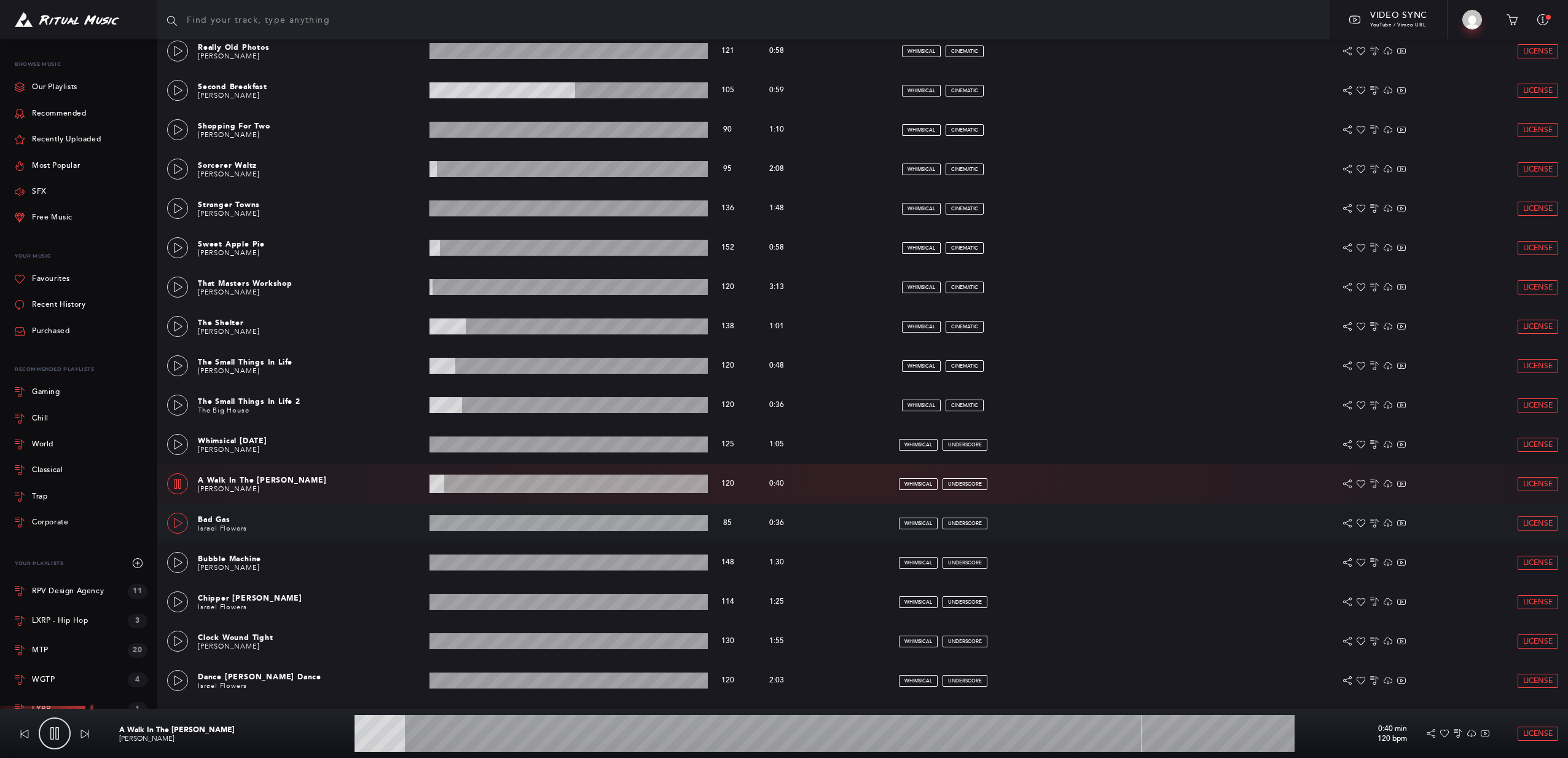
click at [179, 531] on link at bounding box center [177, 523] width 21 height 21
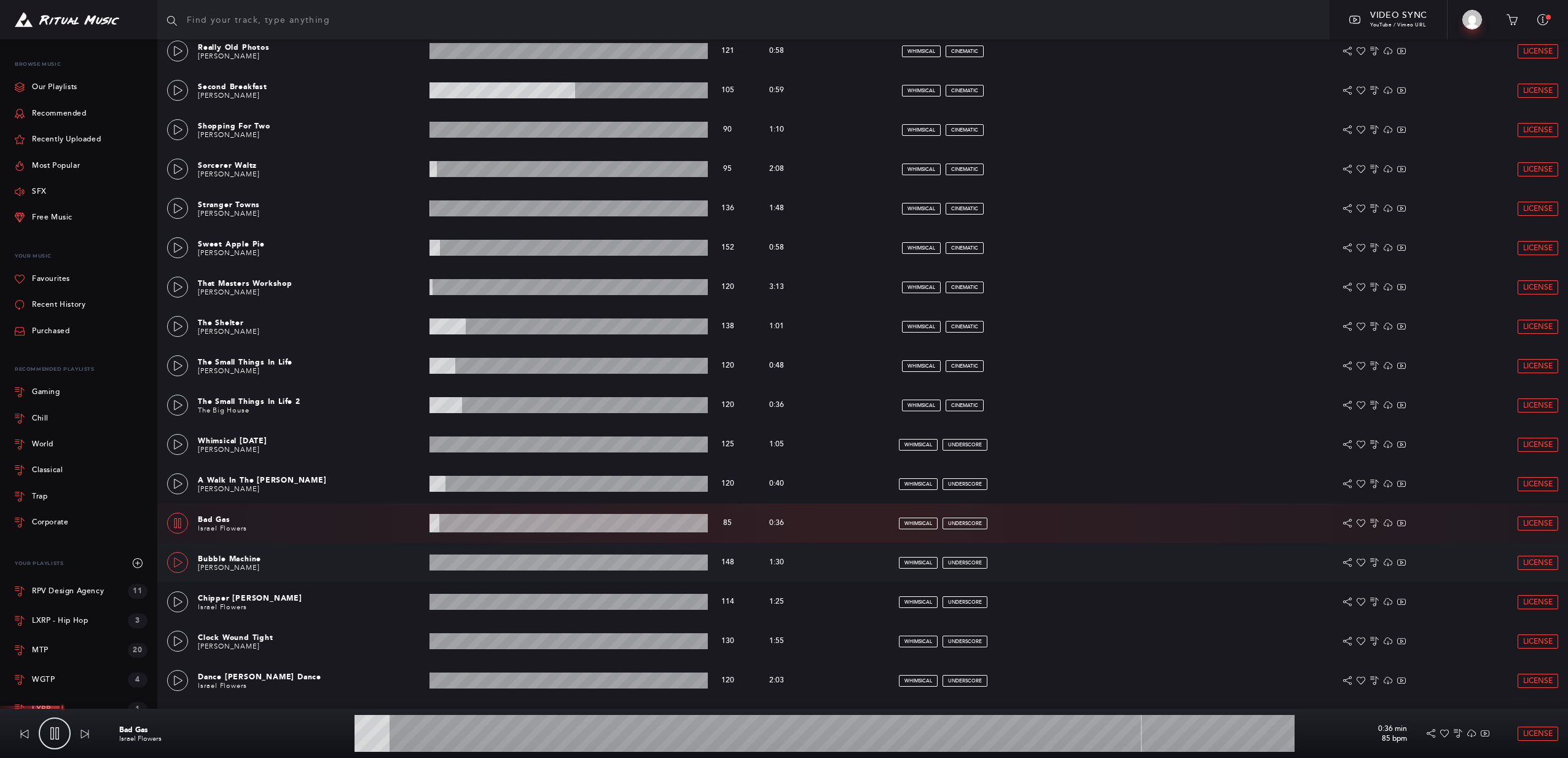
click at [175, 560] on icon at bounding box center [179, 563] width 9 height 10
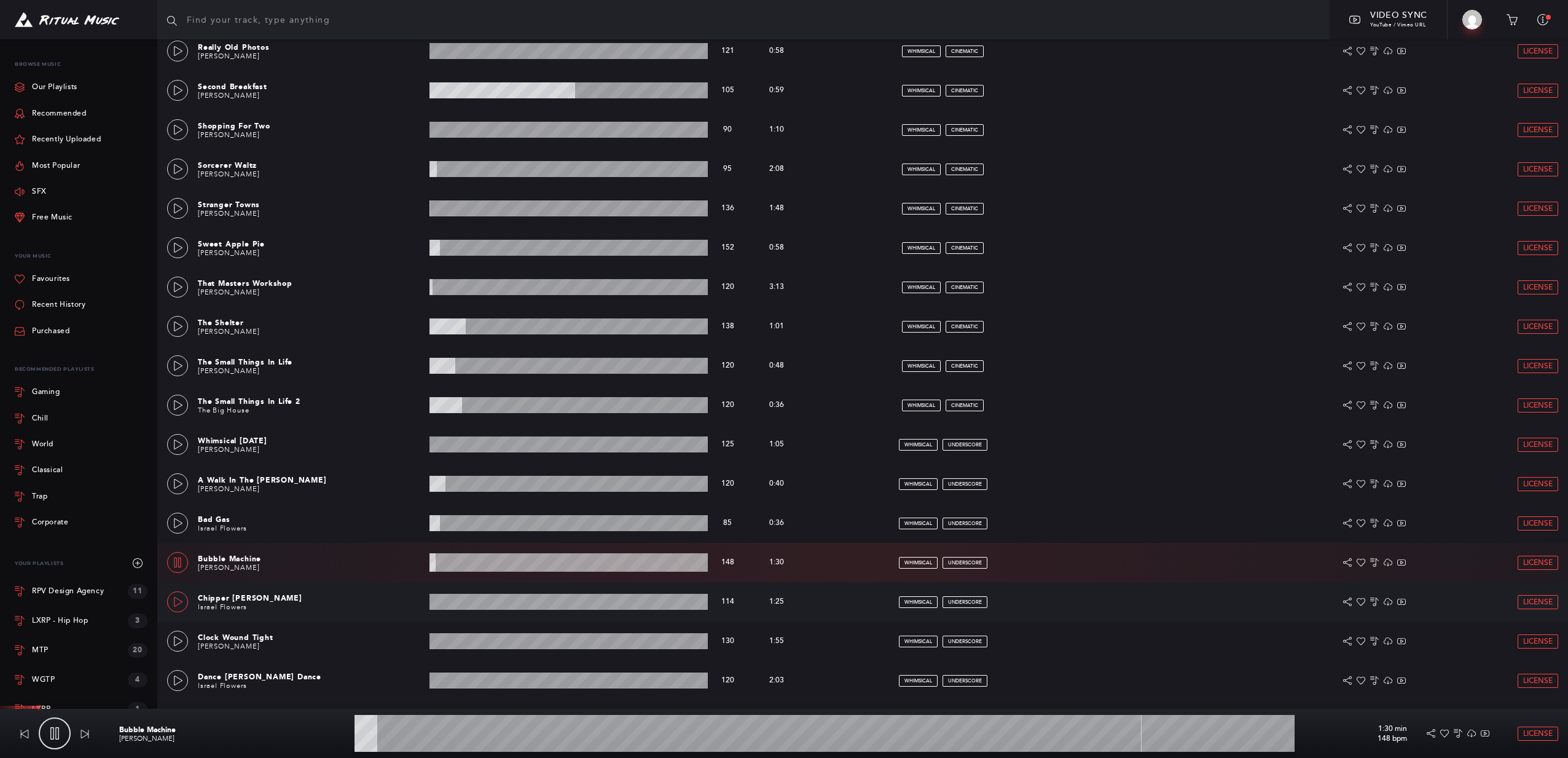
click at [178, 601] on icon at bounding box center [179, 602] width 10 height 10
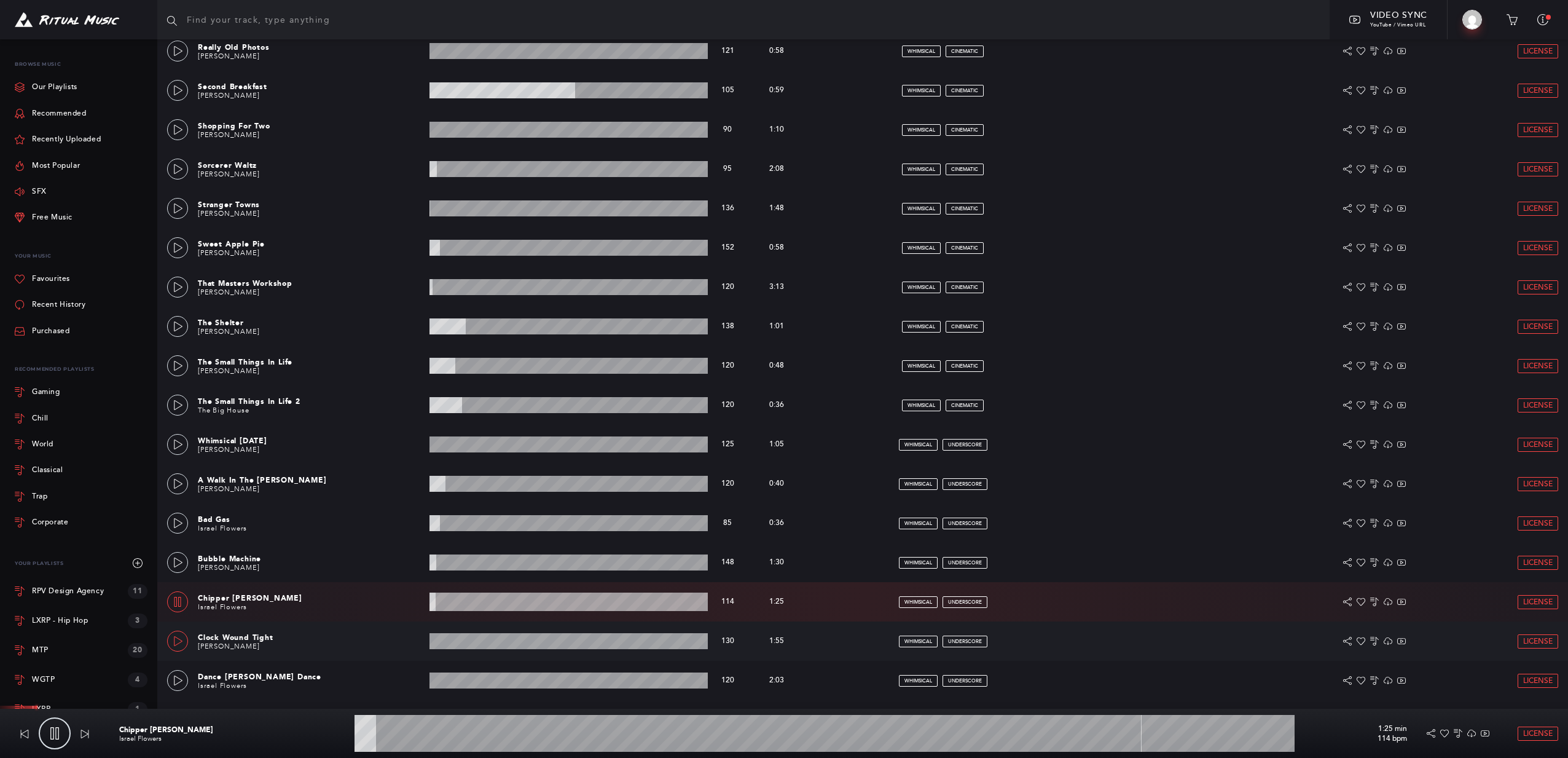
click at [177, 649] on link at bounding box center [177, 641] width 21 height 21
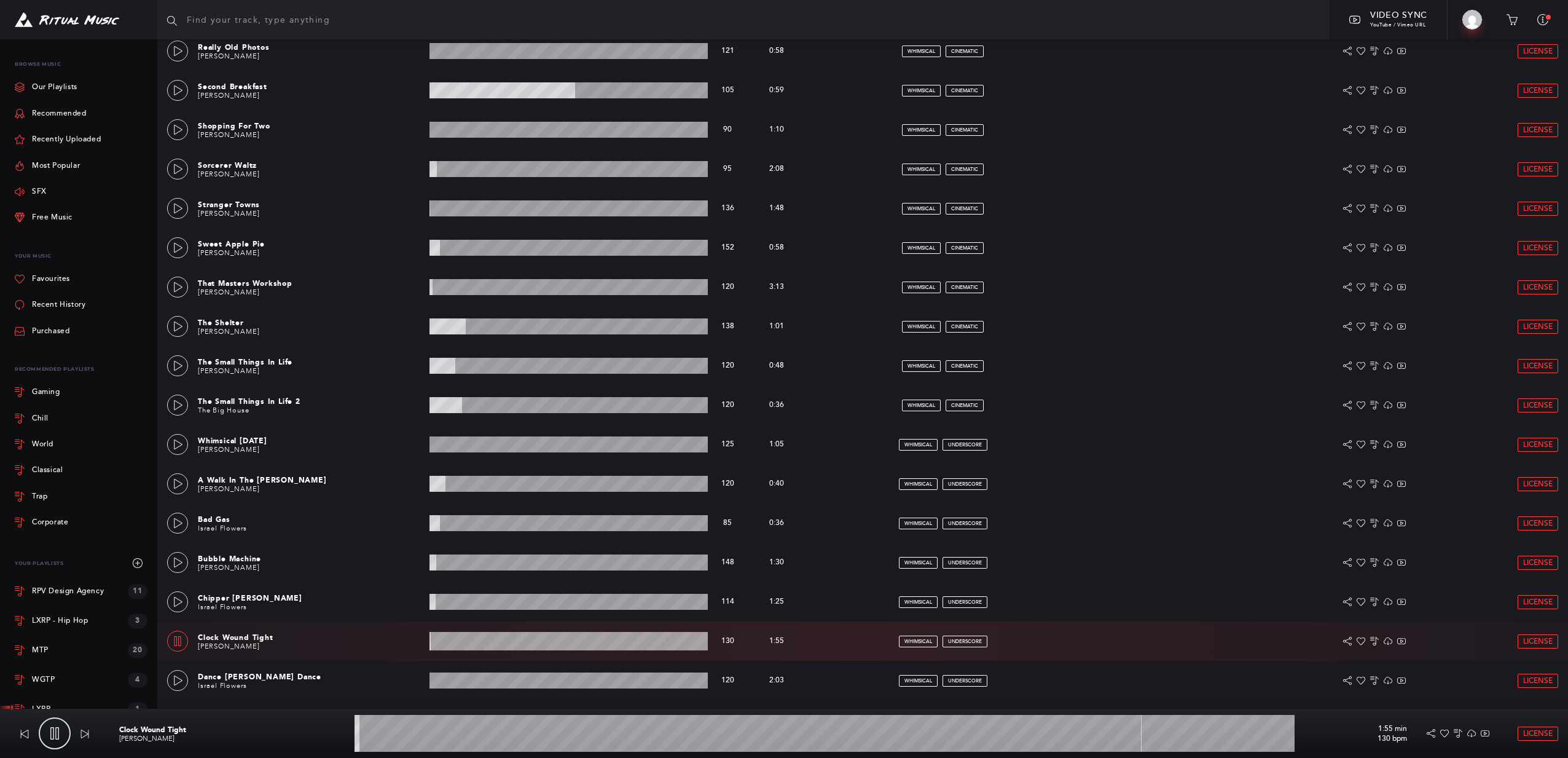
scroll to position [1177, 0]
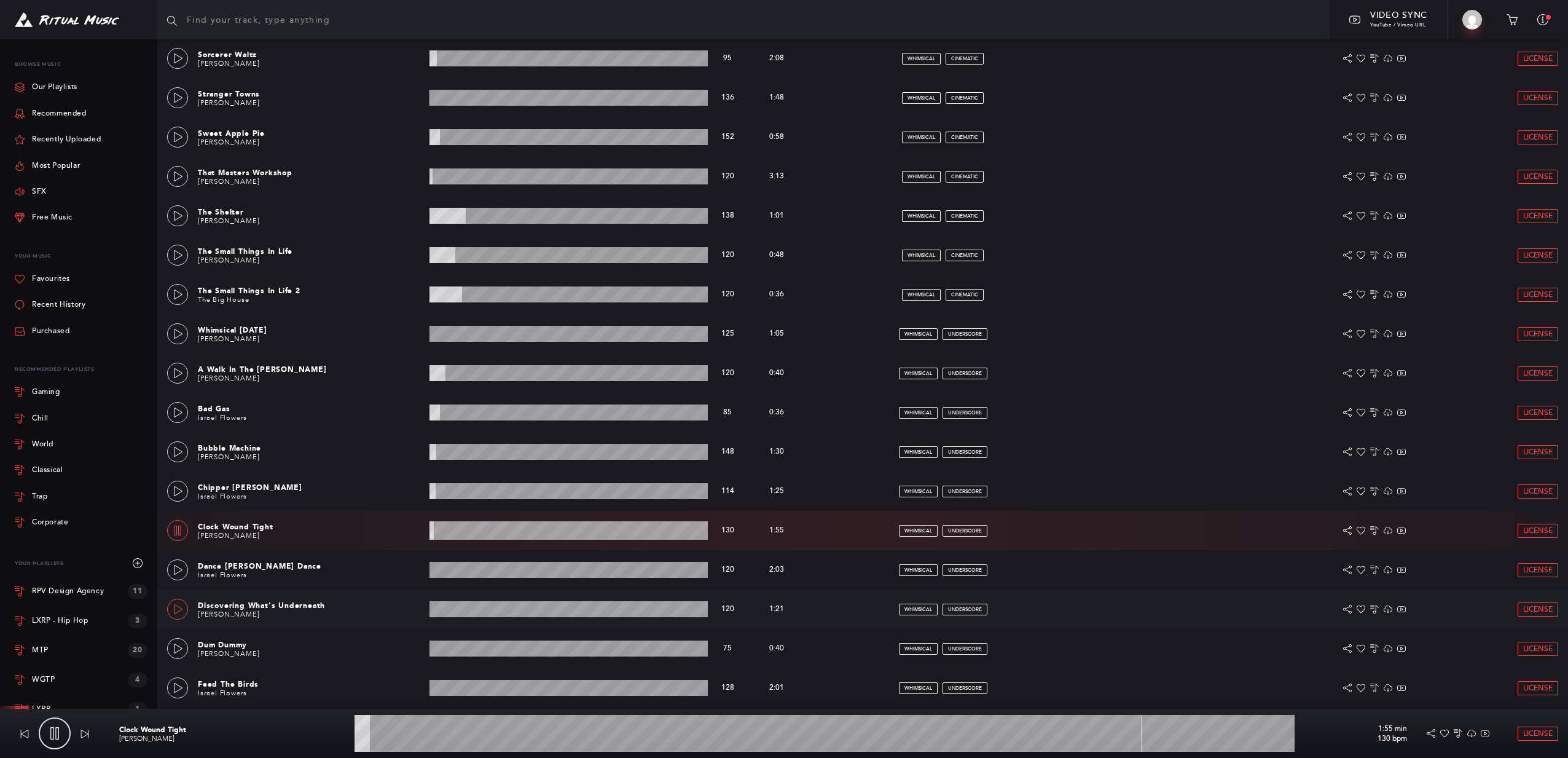
click at [180, 611] on icon at bounding box center [179, 609] width 10 height 10
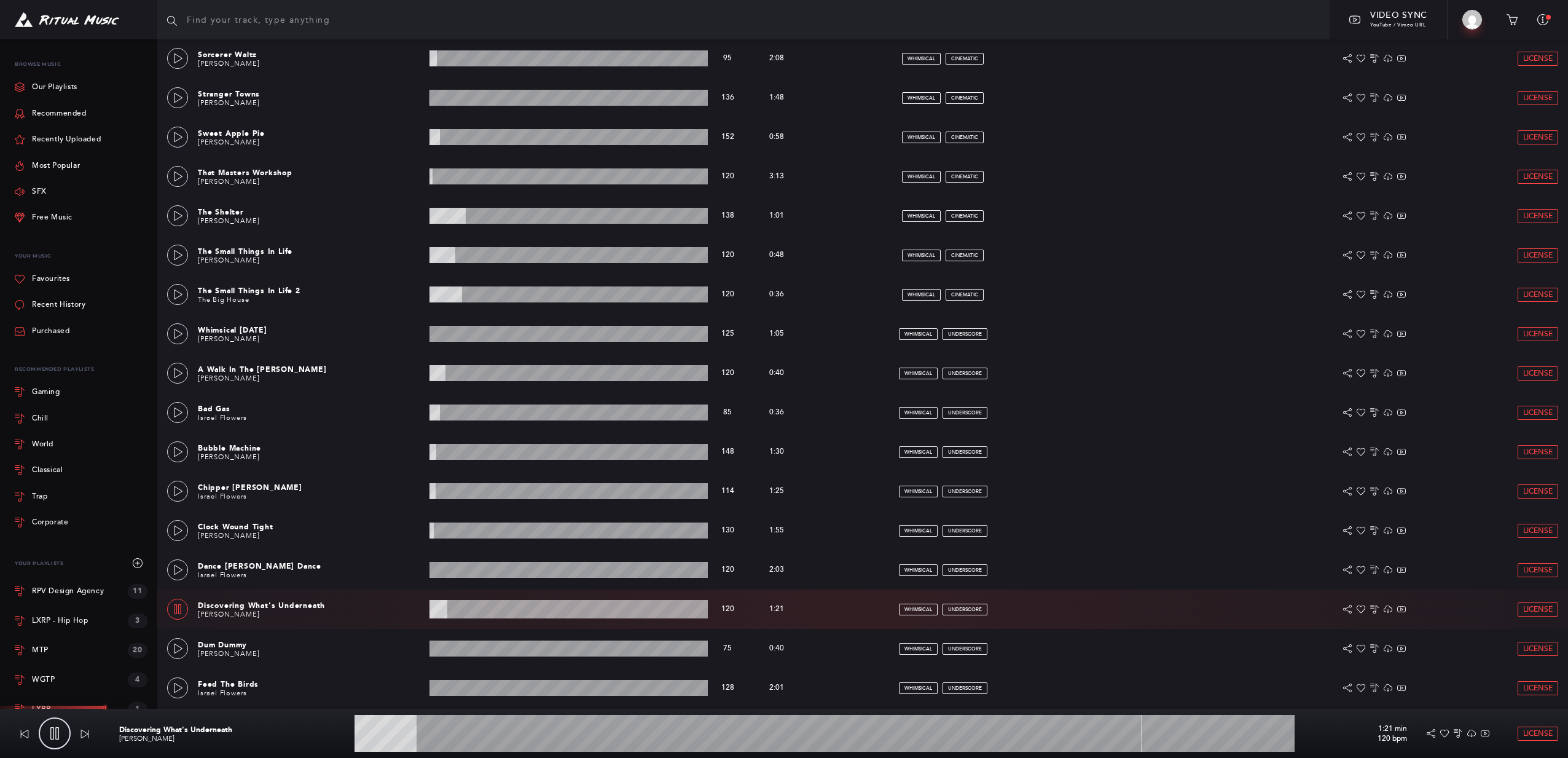
click at [180, 613] on icon at bounding box center [178, 609] width 10 height 10
click at [177, 647] on icon at bounding box center [179, 649] width 10 height 10
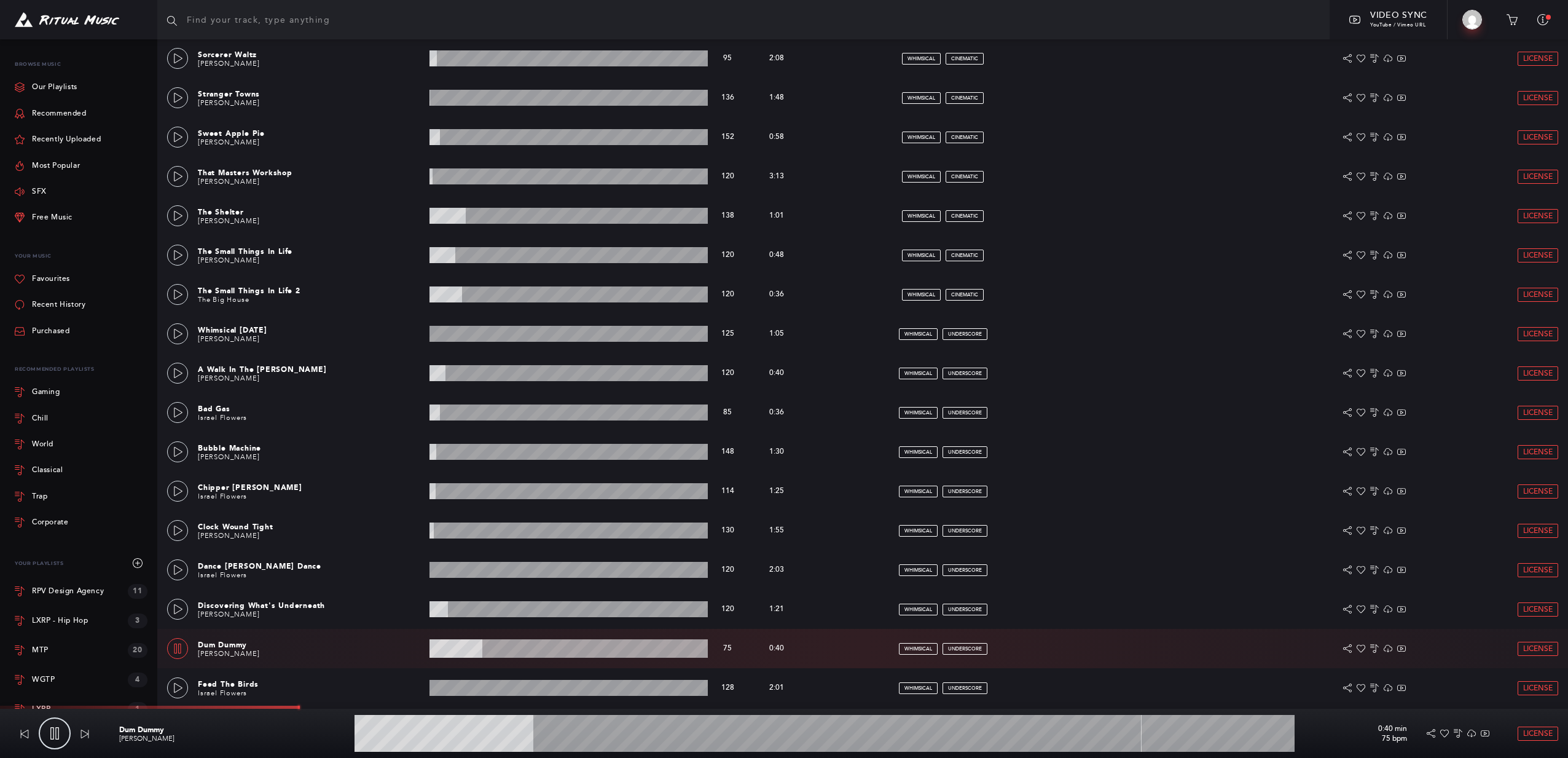
click at [180, 651] on icon at bounding box center [178, 649] width 10 height 10
type input "19.19"
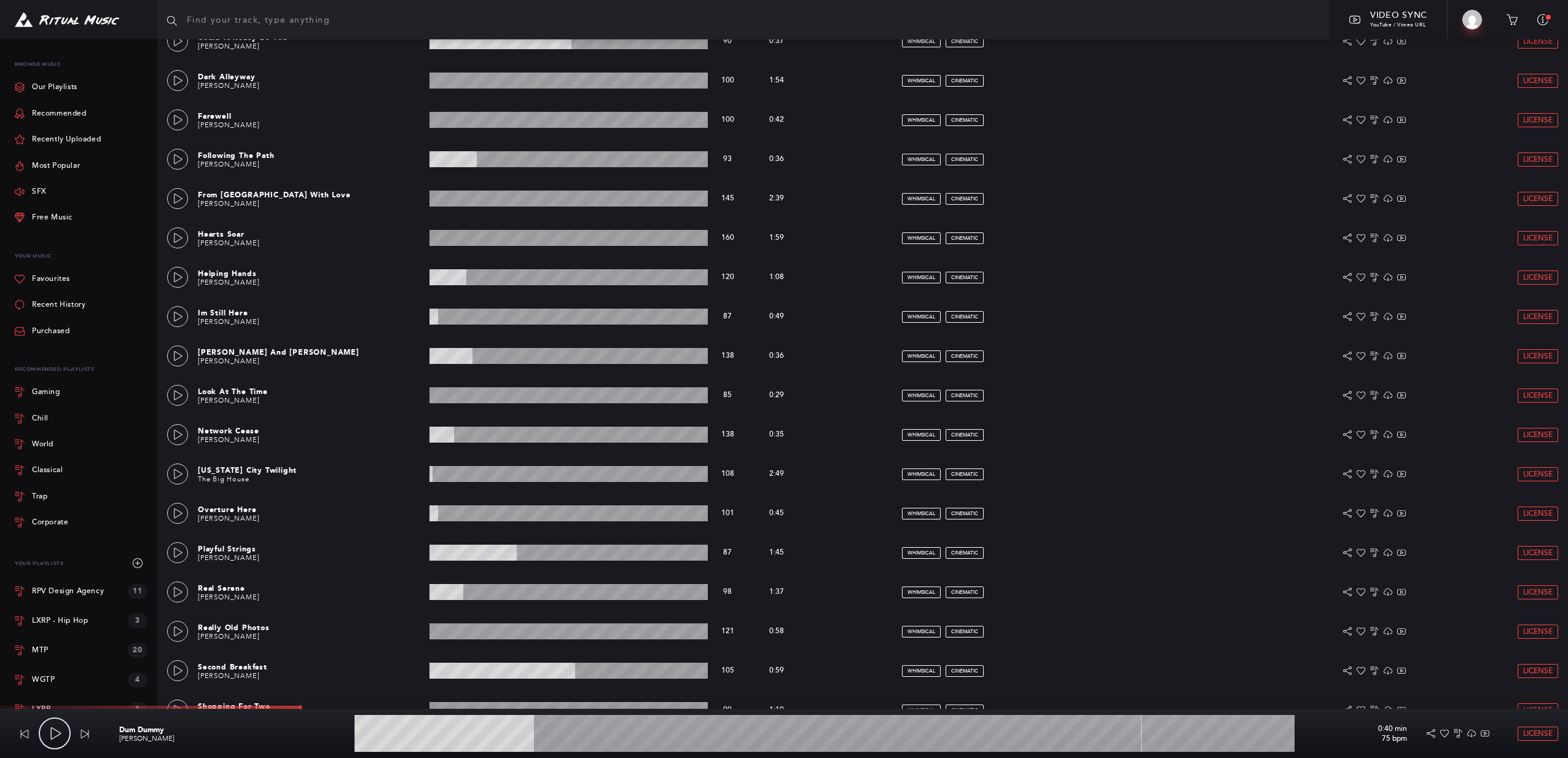
scroll to position [0, 0]
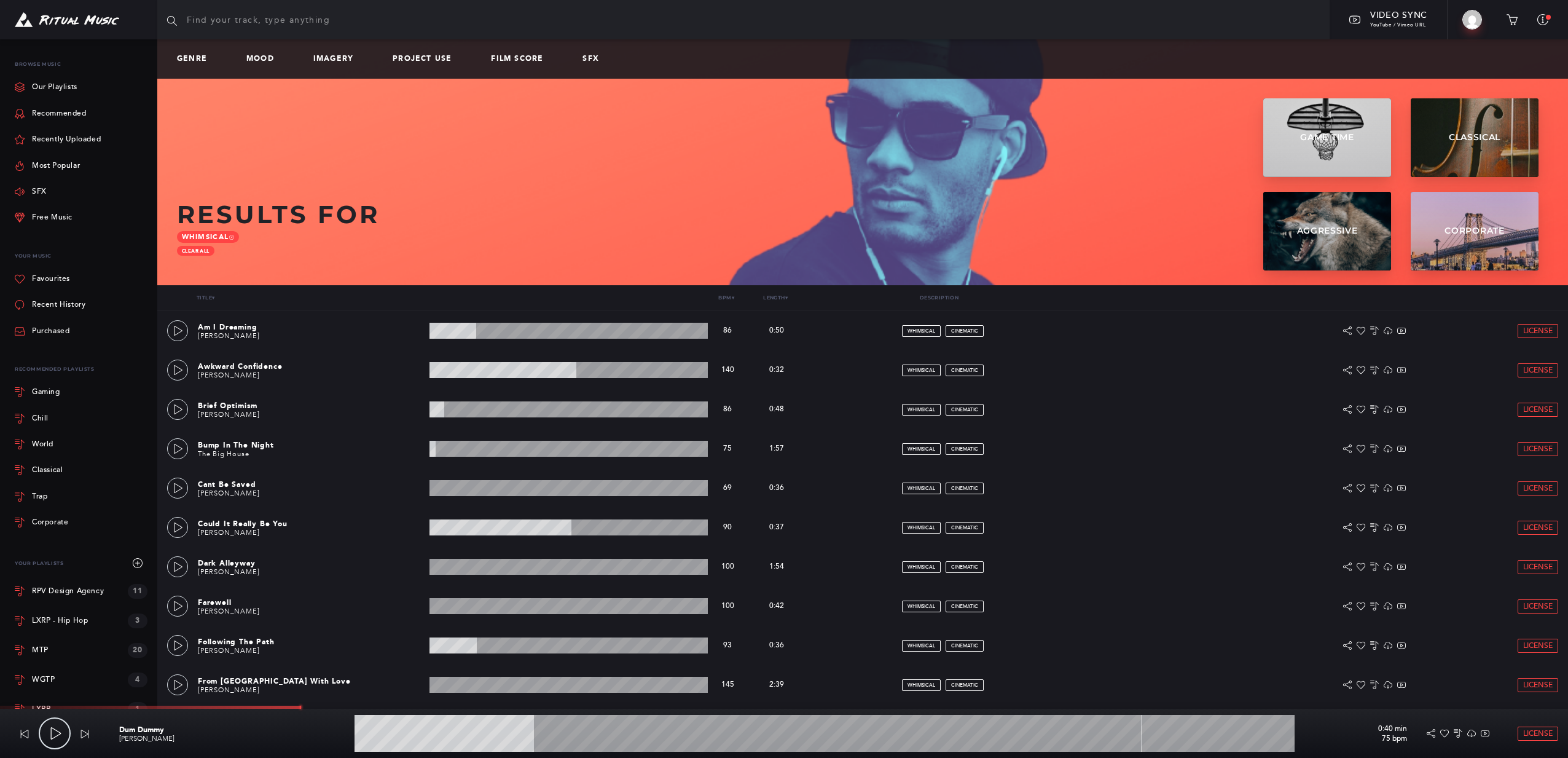
click at [243, 12] on input "text" at bounding box center [743, 19] width 1172 height 39
type input "mr f"
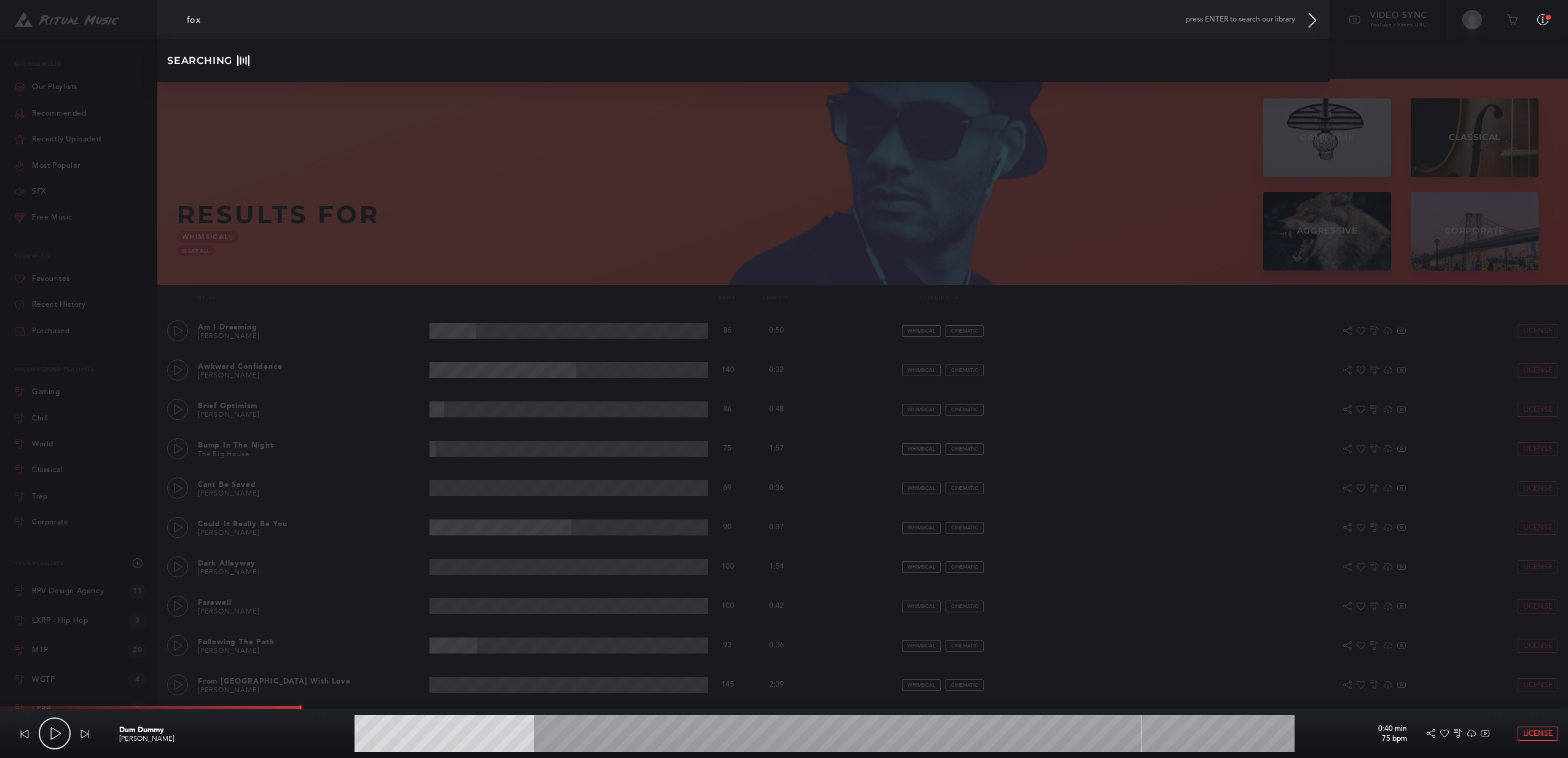
type input "fox"
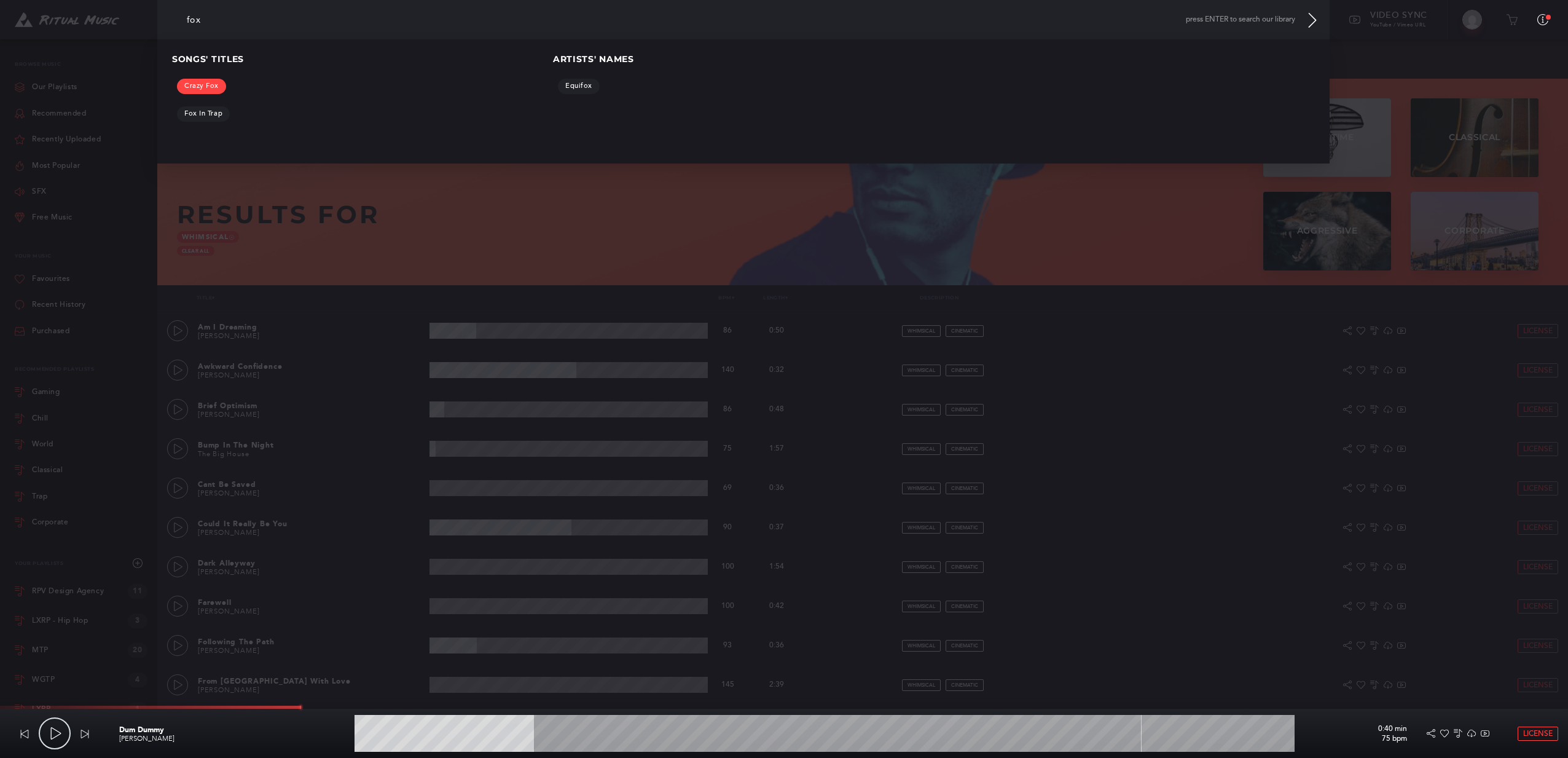
click at [209, 91] on link "Crazy Fox" at bounding box center [202, 86] width 49 height 16
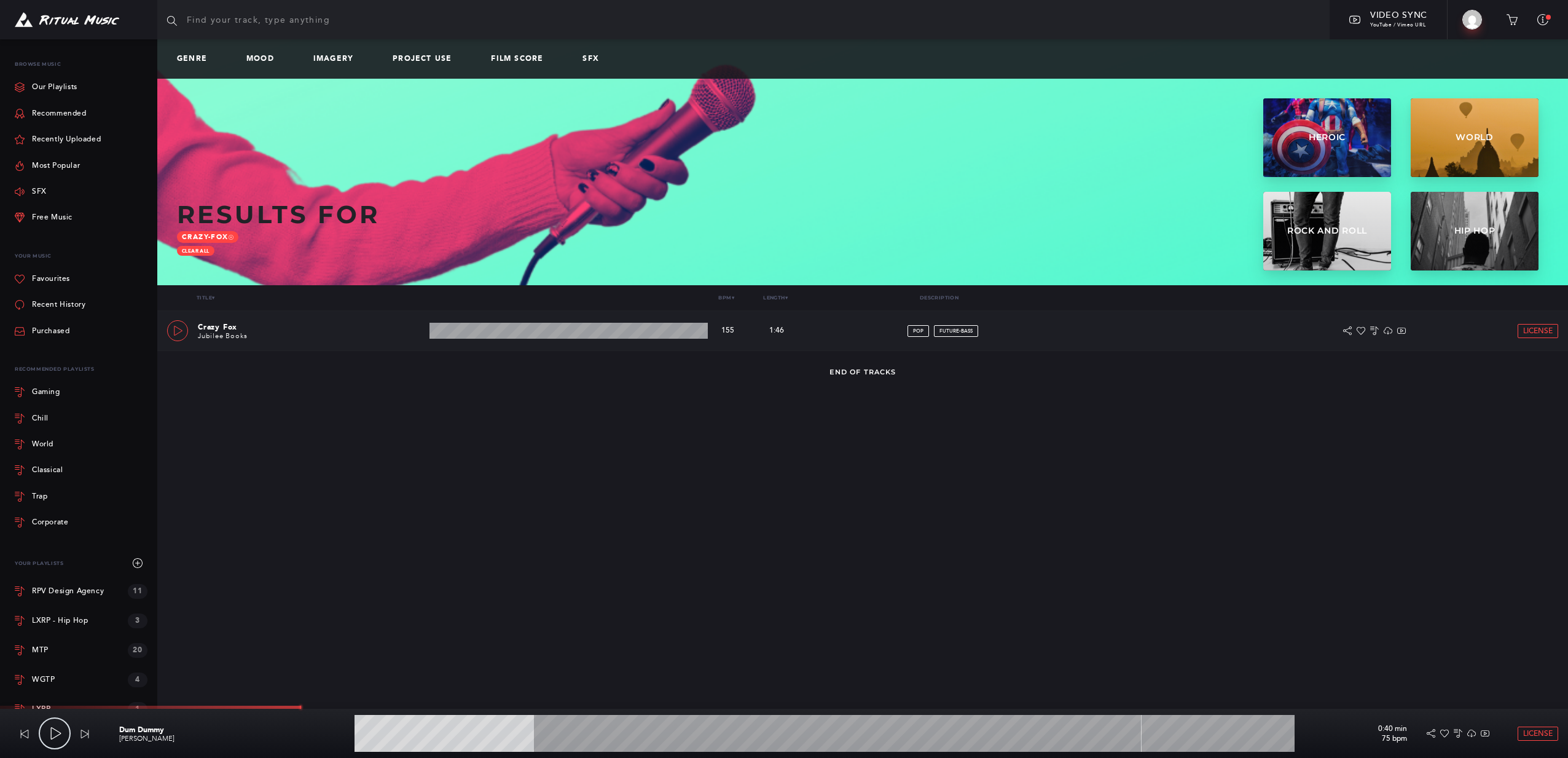
click at [177, 335] on link at bounding box center [177, 330] width 21 height 21
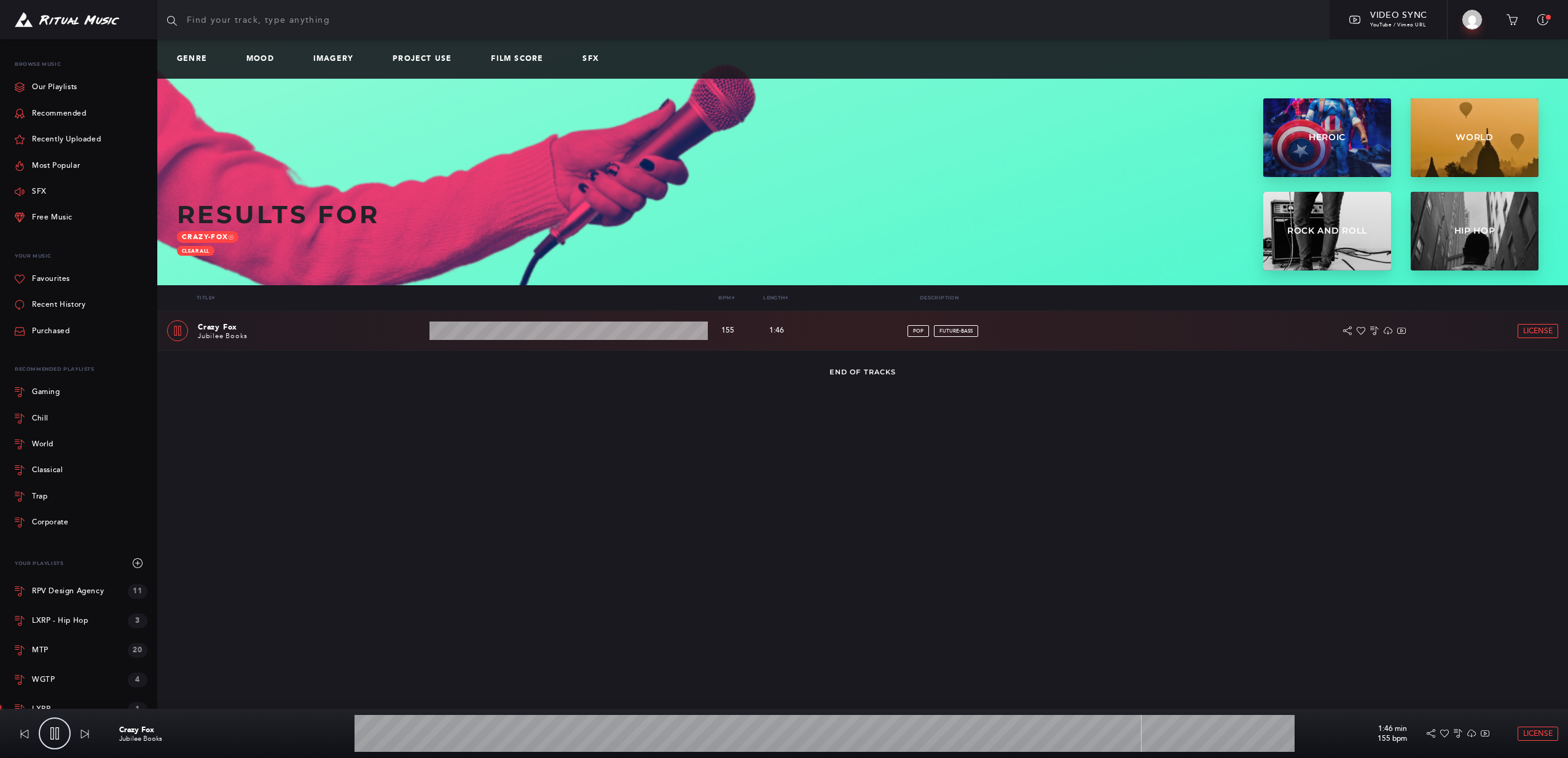
click at [275, 32] on input "text" at bounding box center [743, 19] width 1172 height 39
type input "1.43"
type input "f"
type input "1.52"
type input "fo"
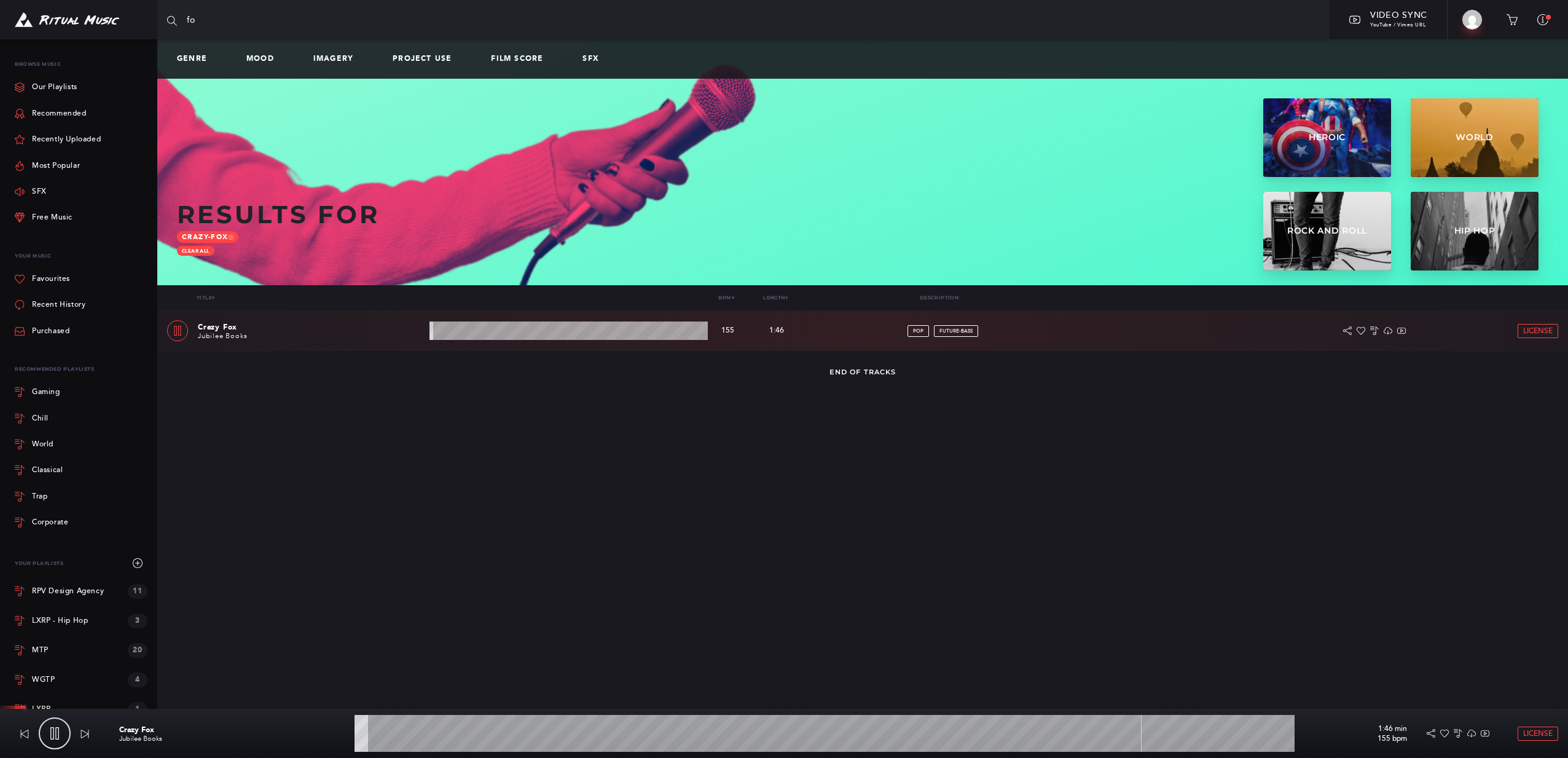
type input "1.61"
type input "fox"
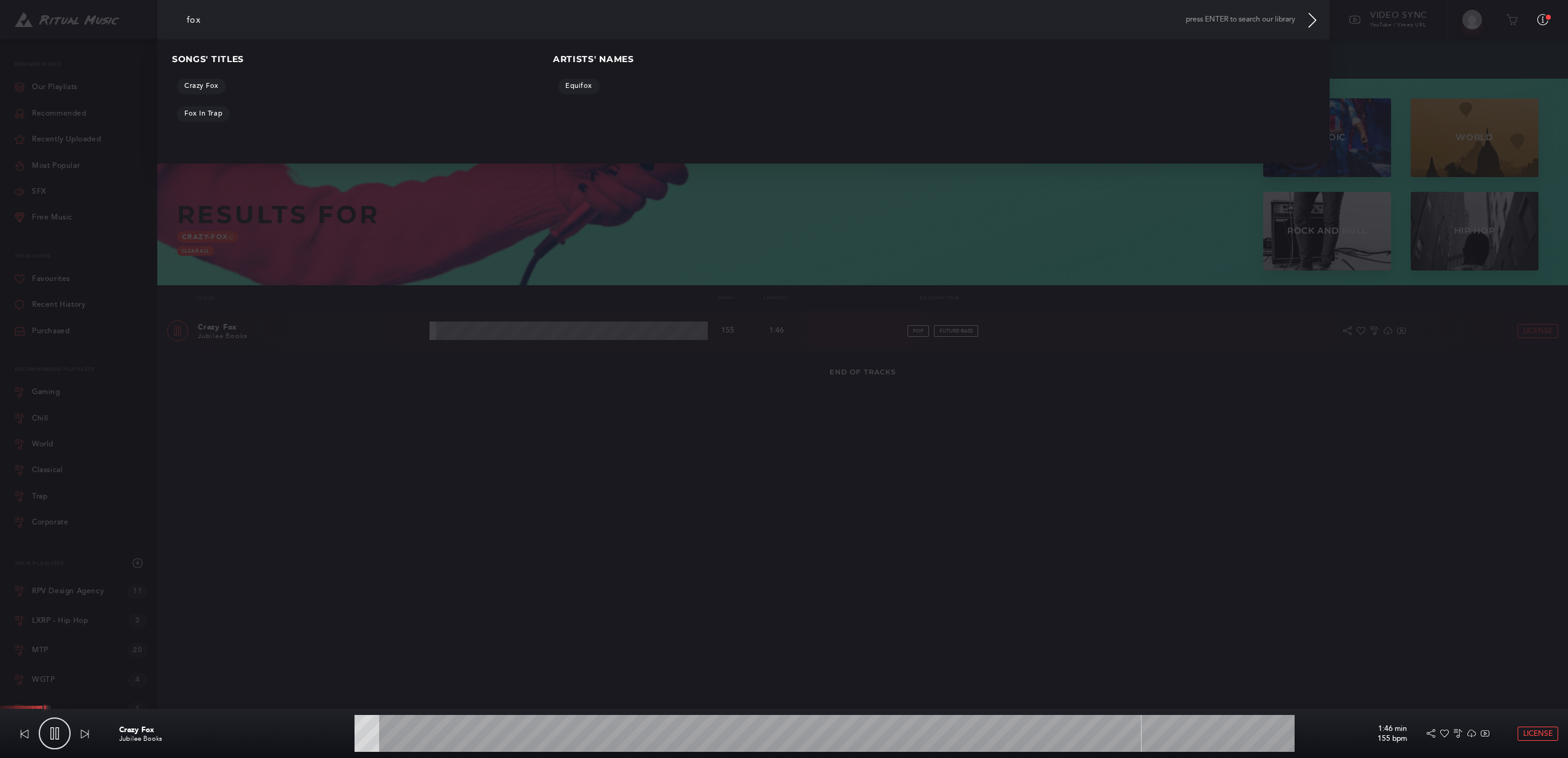
type input "2.94"
type input "fox"
click at [188, 122] on div "Fox In Trap" at bounding box center [363, 115] width 381 height 27
type input "3.33"
click at [189, 116] on link "Fox In Trap" at bounding box center [203, 114] width 53 height 16
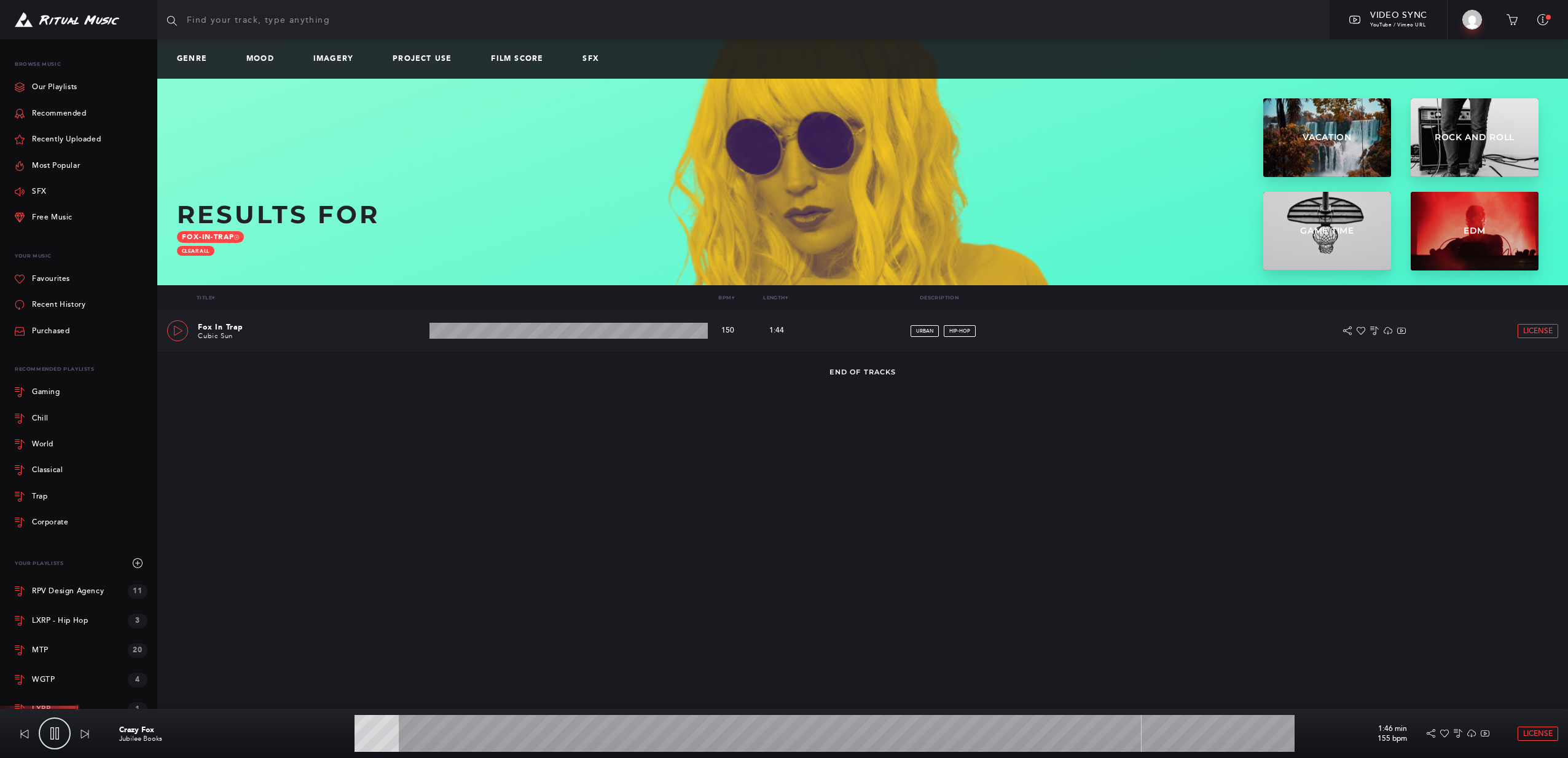
click at [185, 324] on link at bounding box center [177, 330] width 21 height 21
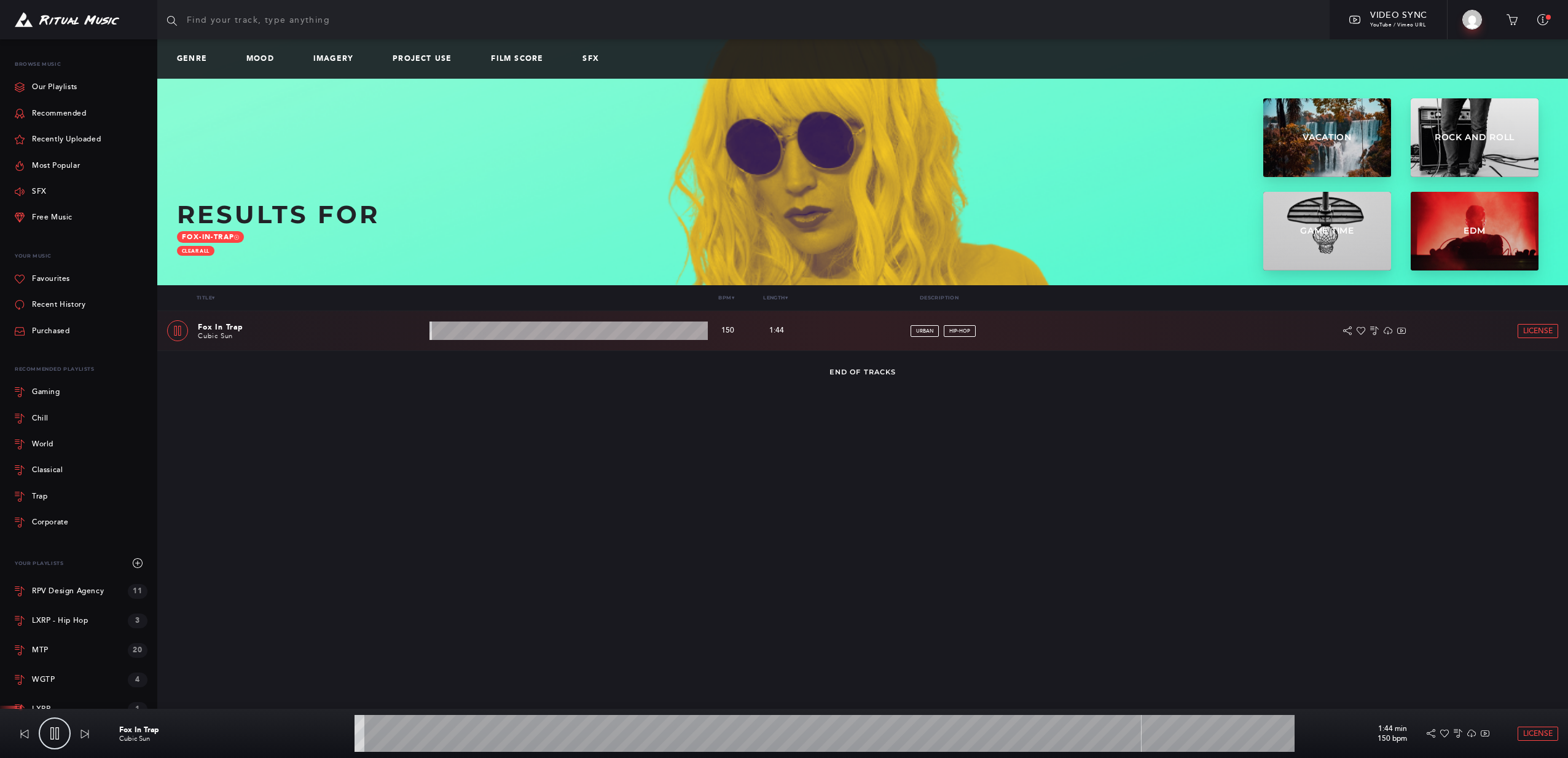
click at [184, 327] on link at bounding box center [177, 330] width 21 height 21
type input "1.34"
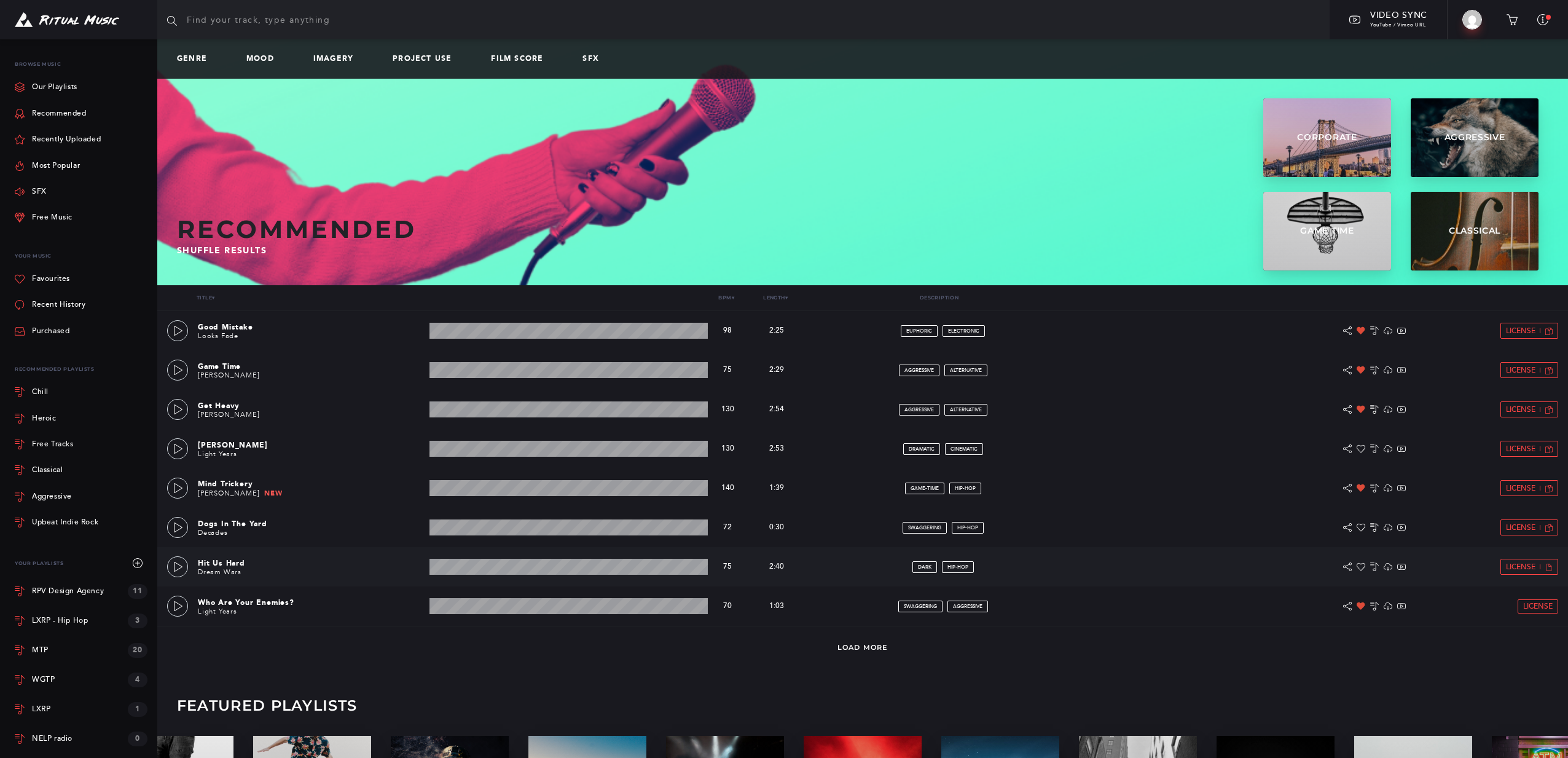
scroll to position [124, 0]
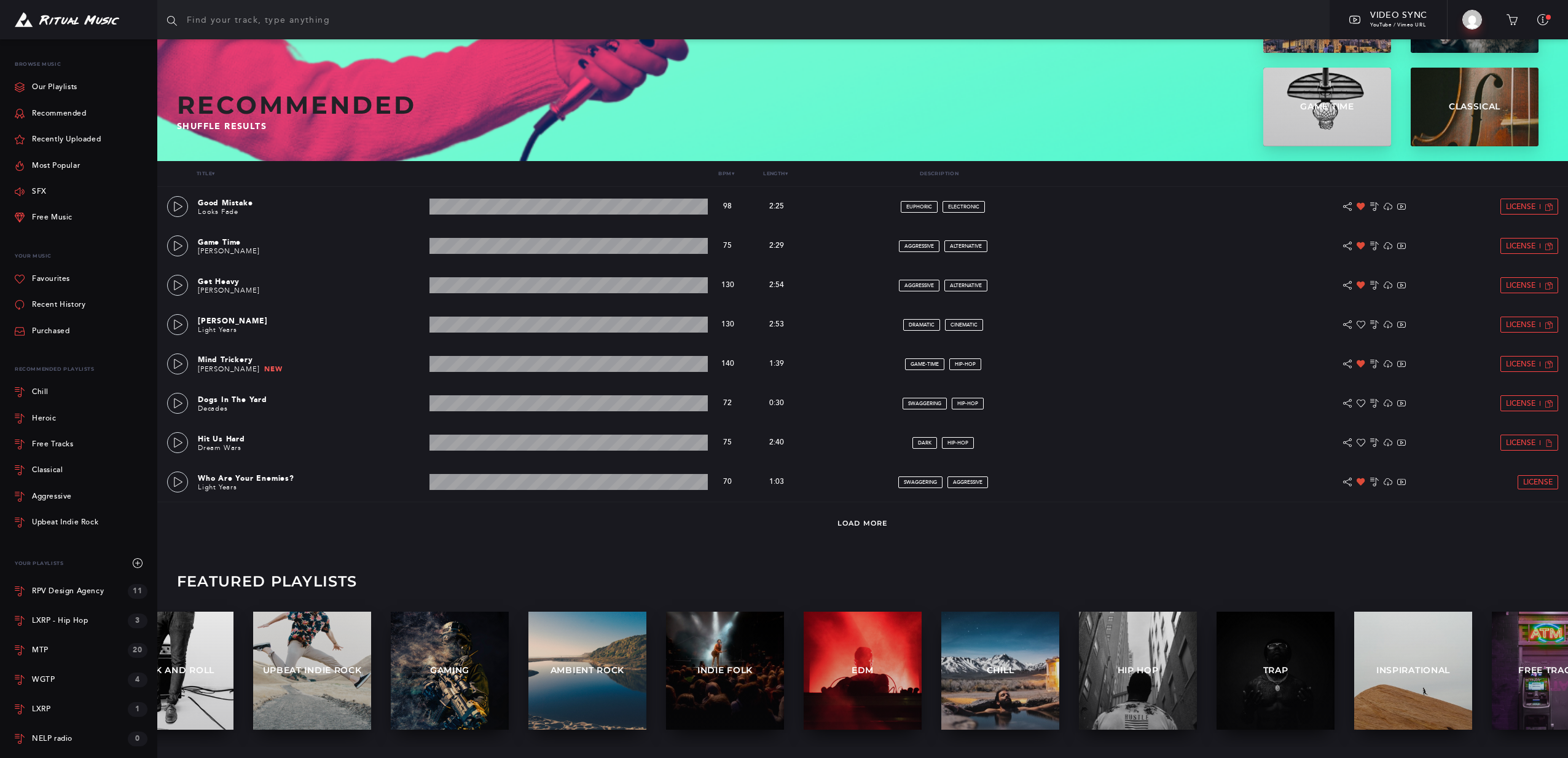
click at [45, 27] on div at bounding box center [79, 19] width 157 height 39
click at [174, 17] on icon at bounding box center [172, 21] width 10 height 10
click at [223, 11] on input "text" at bounding box center [743, 19] width 1172 height 39
drag, startPoint x: 302, startPoint y: 42, endPoint x: 234, endPoint y: 34, distance: 68.5
click at [274, 37] on section "Browse Playlists Blog Video Sync YouTube / Vimeo URL Big Build Video Profile Up…" at bounding box center [784, 311] width 1568 height 871
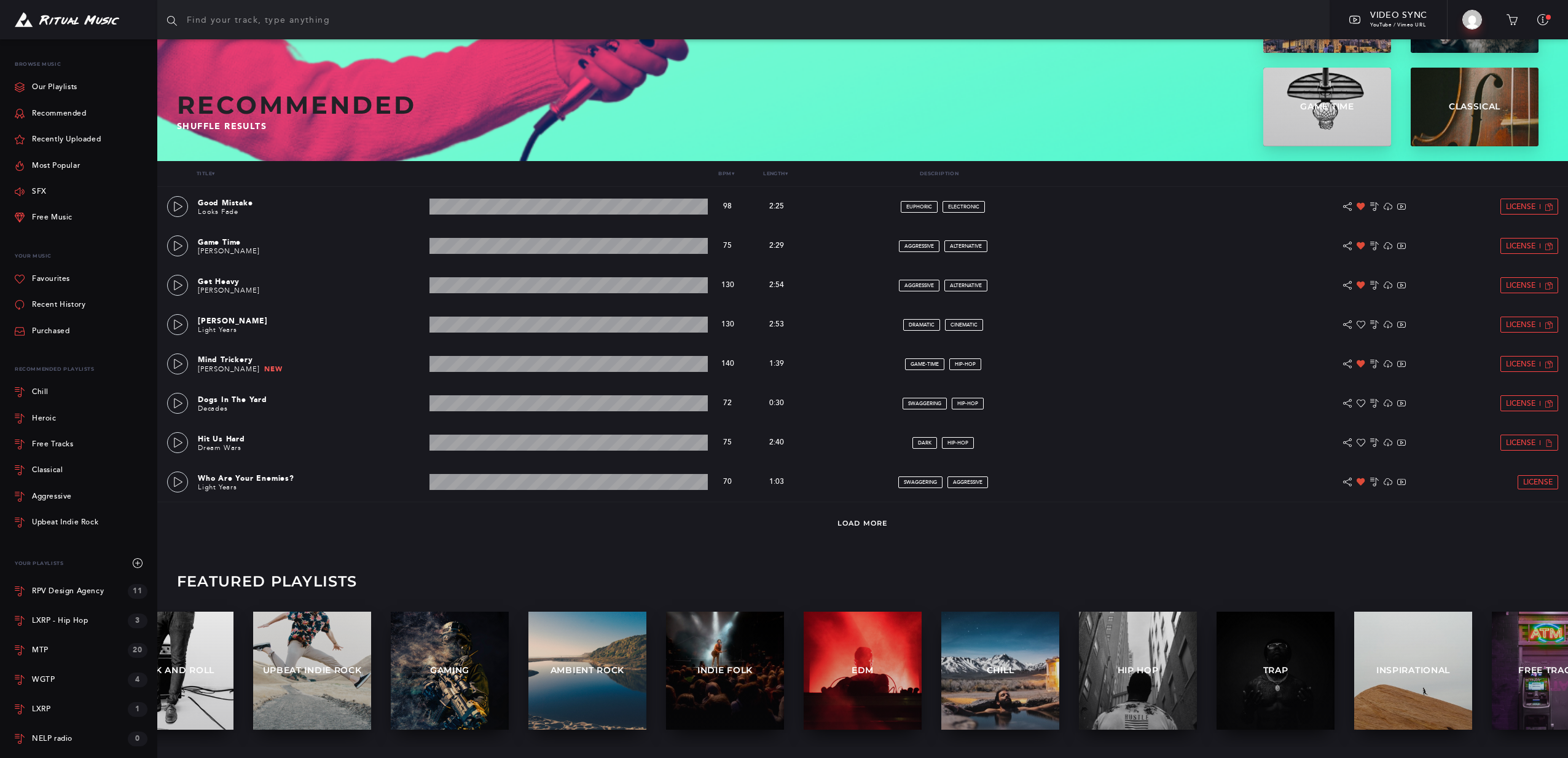
click at [223, 17] on input "text" at bounding box center [743, 19] width 1172 height 39
click at [71, 84] on link "Our Playlists" at bounding box center [46, 87] width 62 height 26
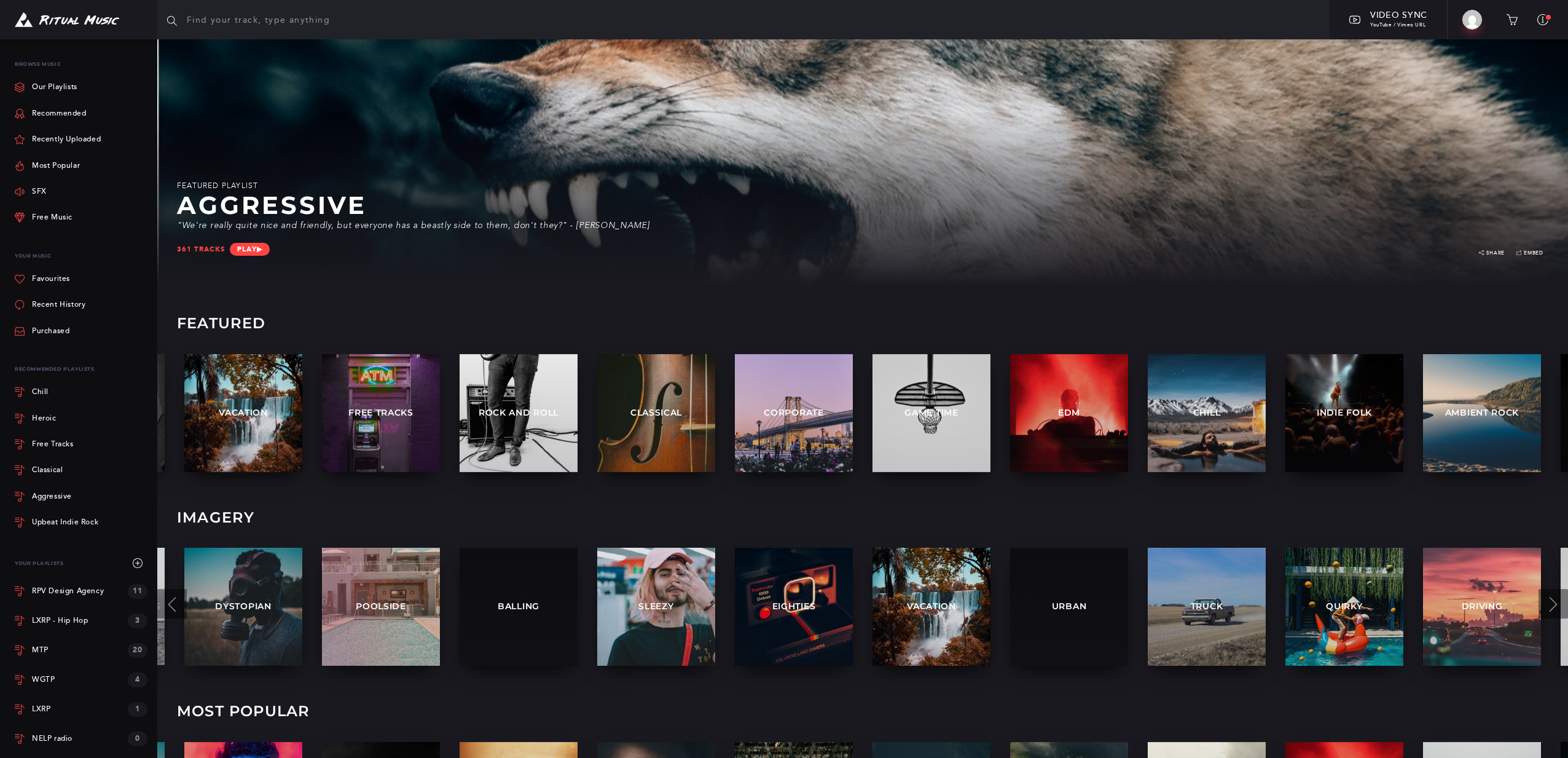
scroll to position [386, 0]
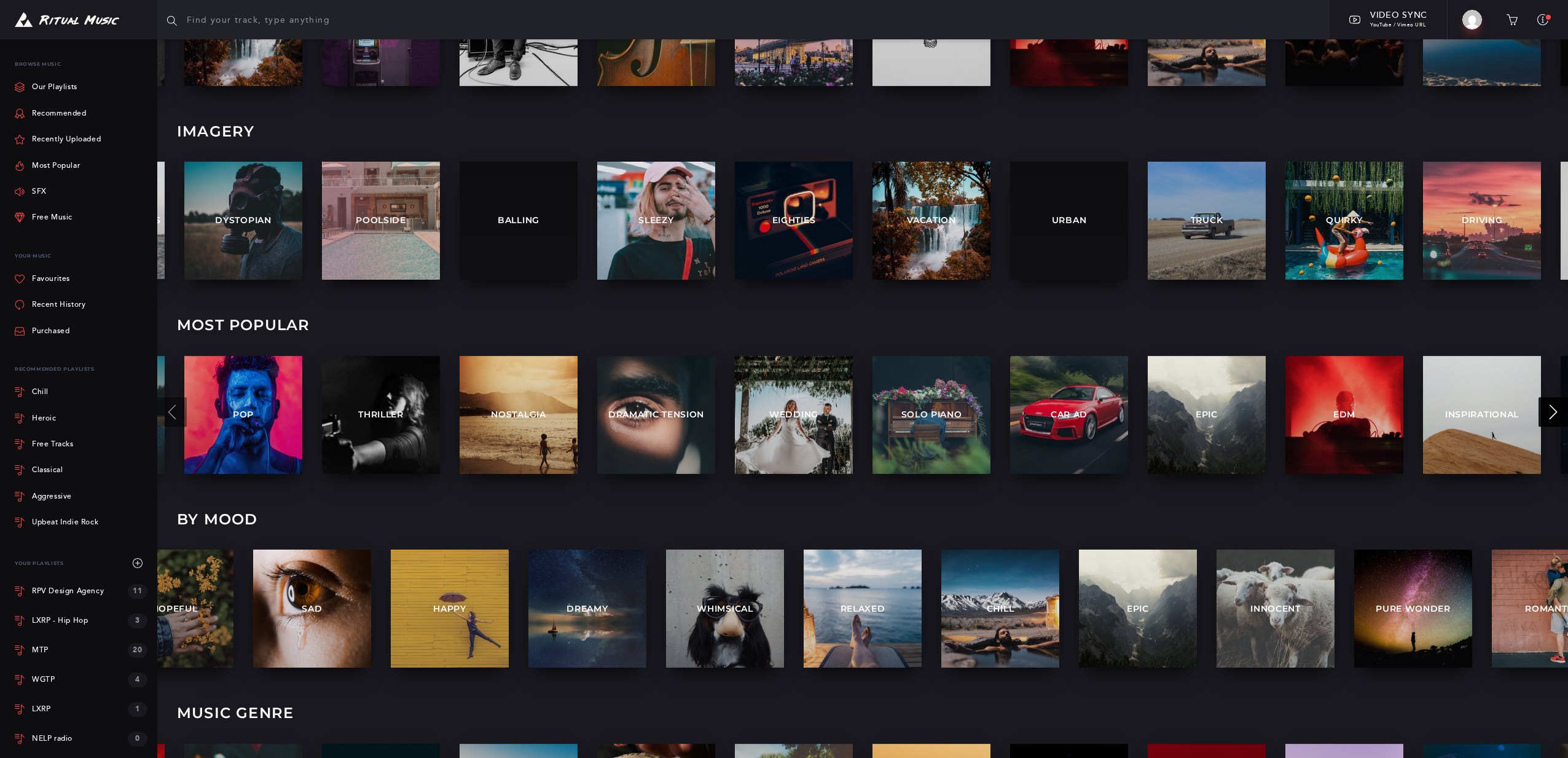
click at [1543, 410] on button at bounding box center [1553, 411] width 29 height 29
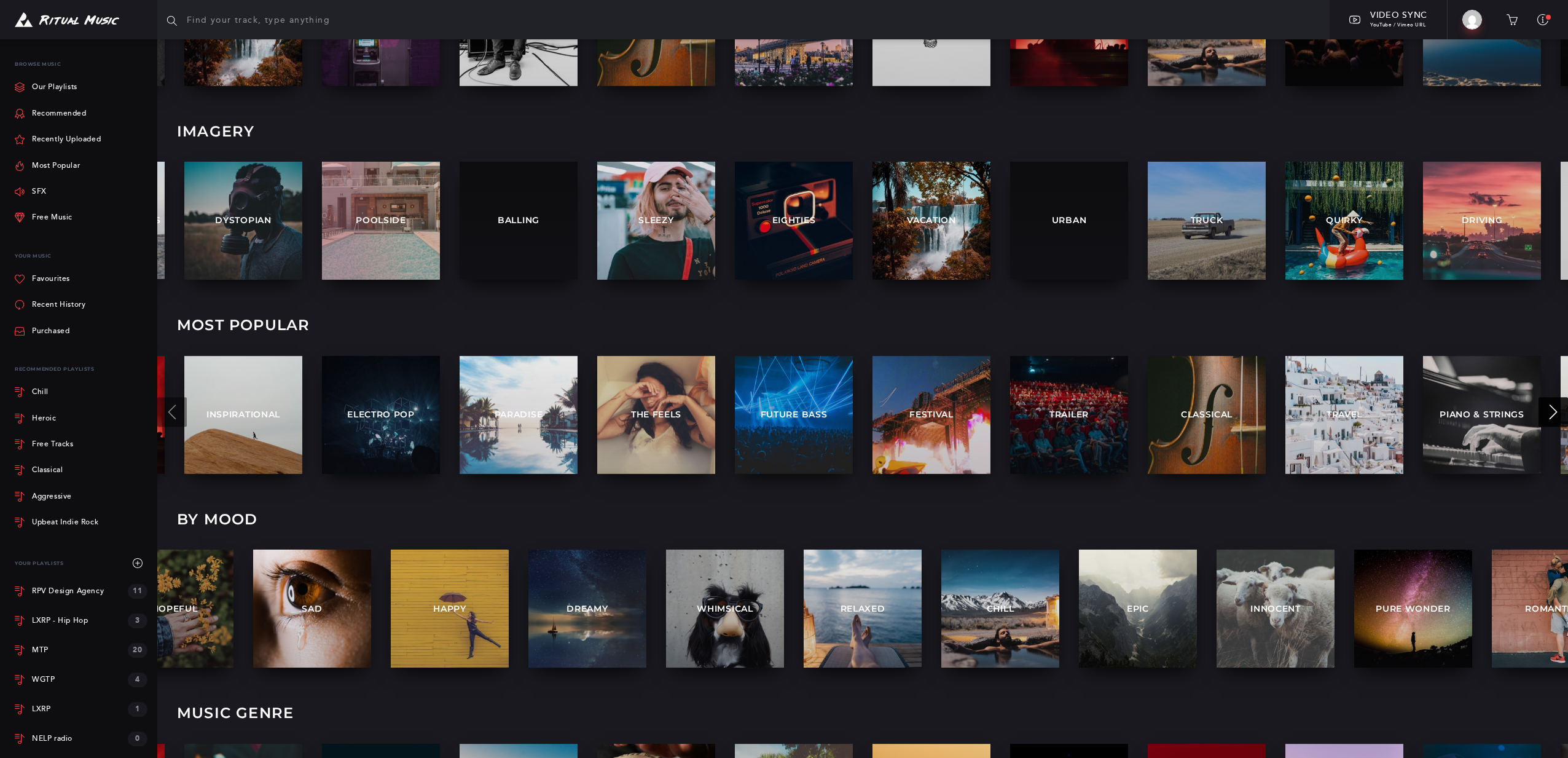
click at [1543, 410] on button at bounding box center [1553, 411] width 29 height 29
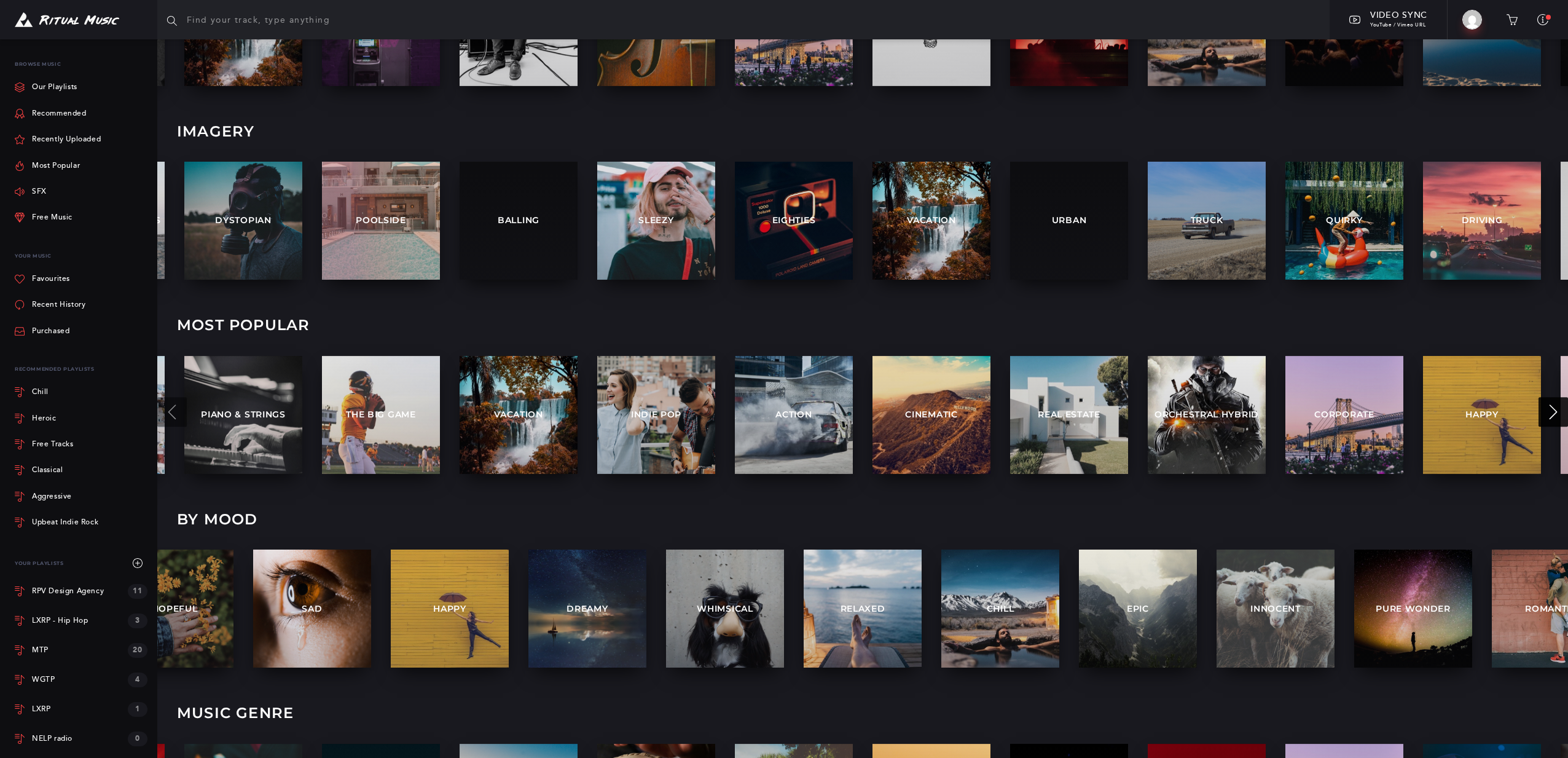
click at [1543, 410] on button at bounding box center [1553, 411] width 29 height 29
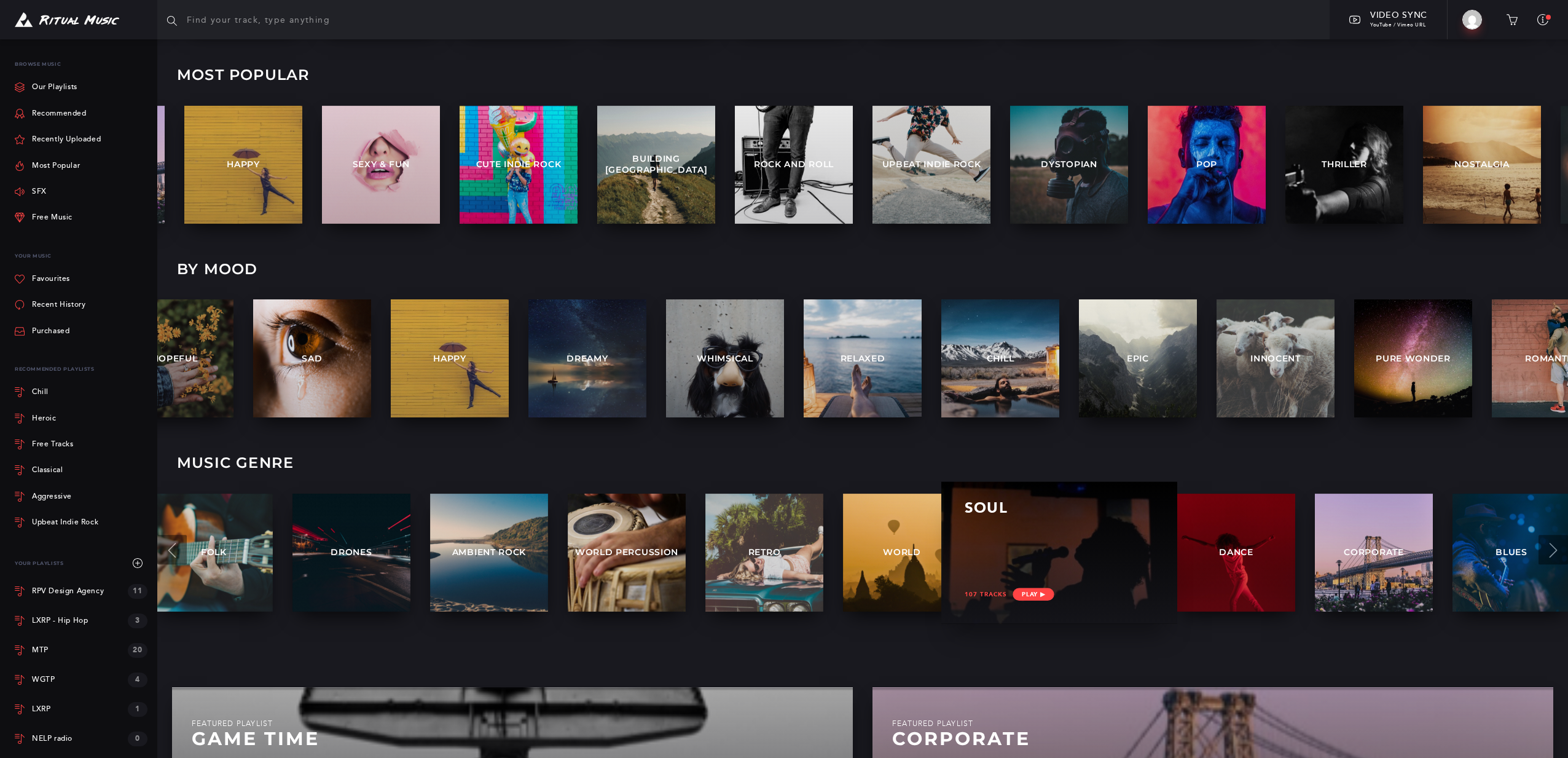
scroll to position [699, 0]
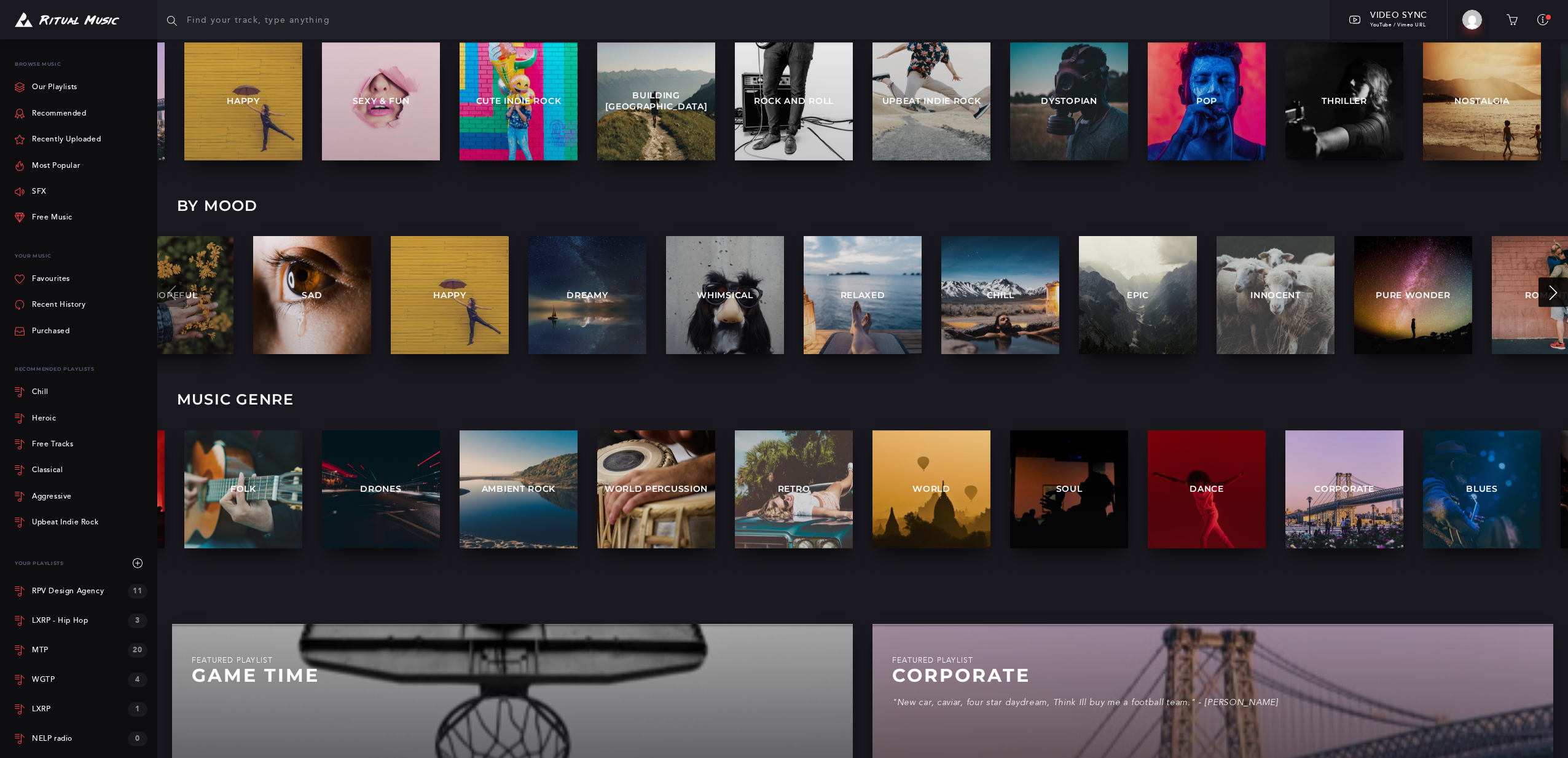
click at [1546, 288] on icon at bounding box center [1554, 293] width 15 height 15
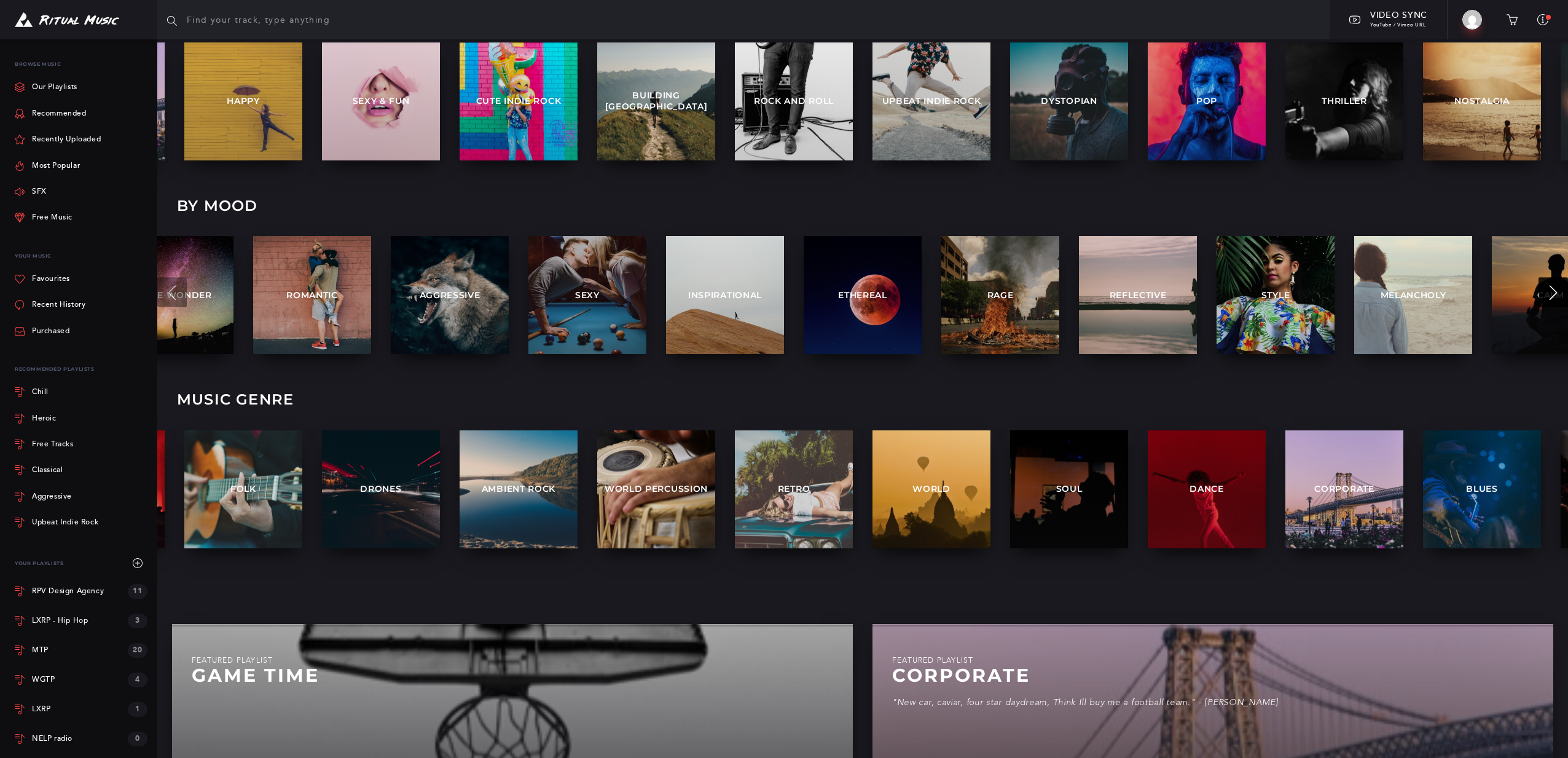
click at [1546, 288] on icon at bounding box center [1554, 293] width 15 height 15
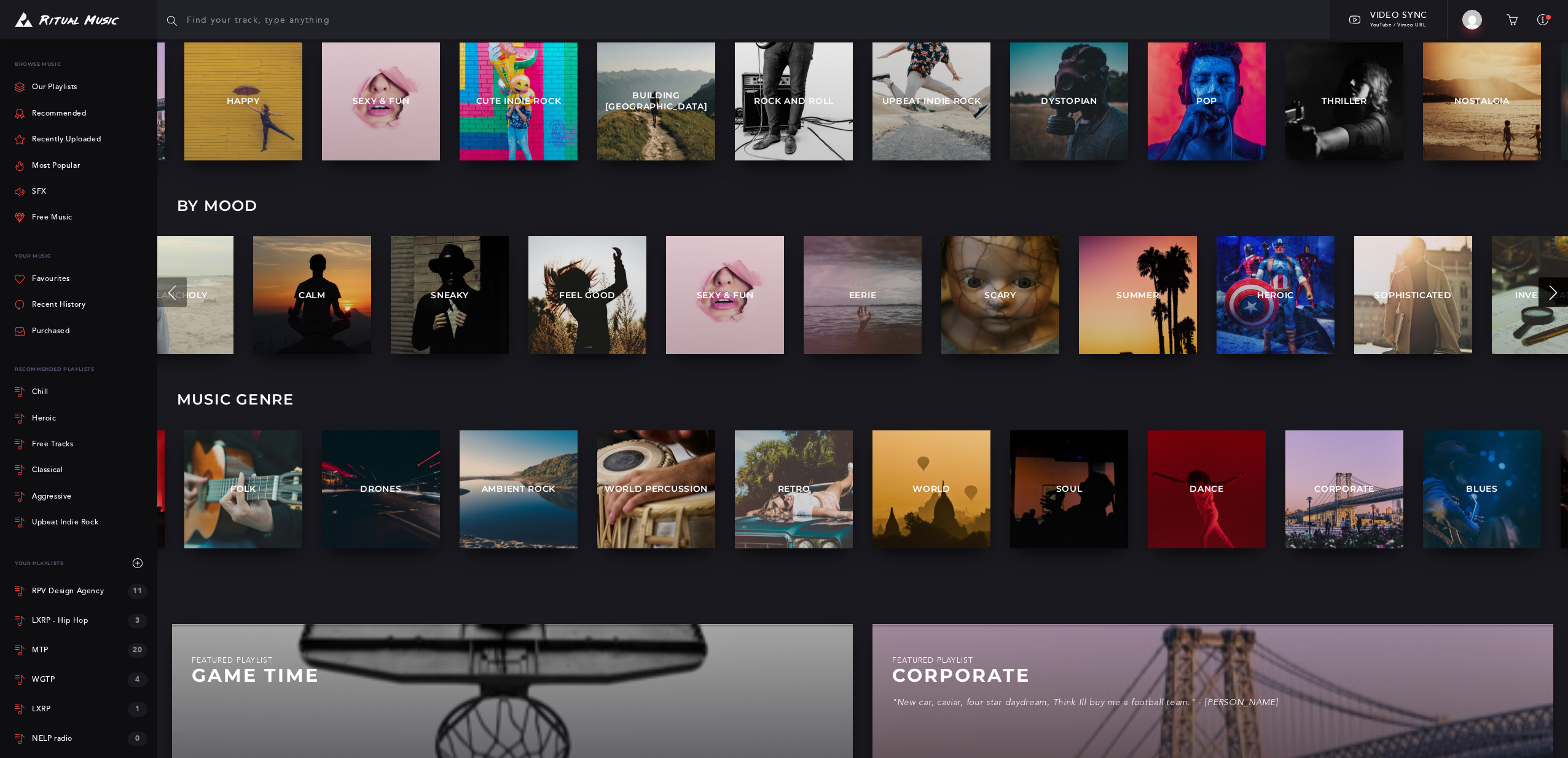
click at [1546, 288] on icon at bounding box center [1554, 293] width 15 height 15
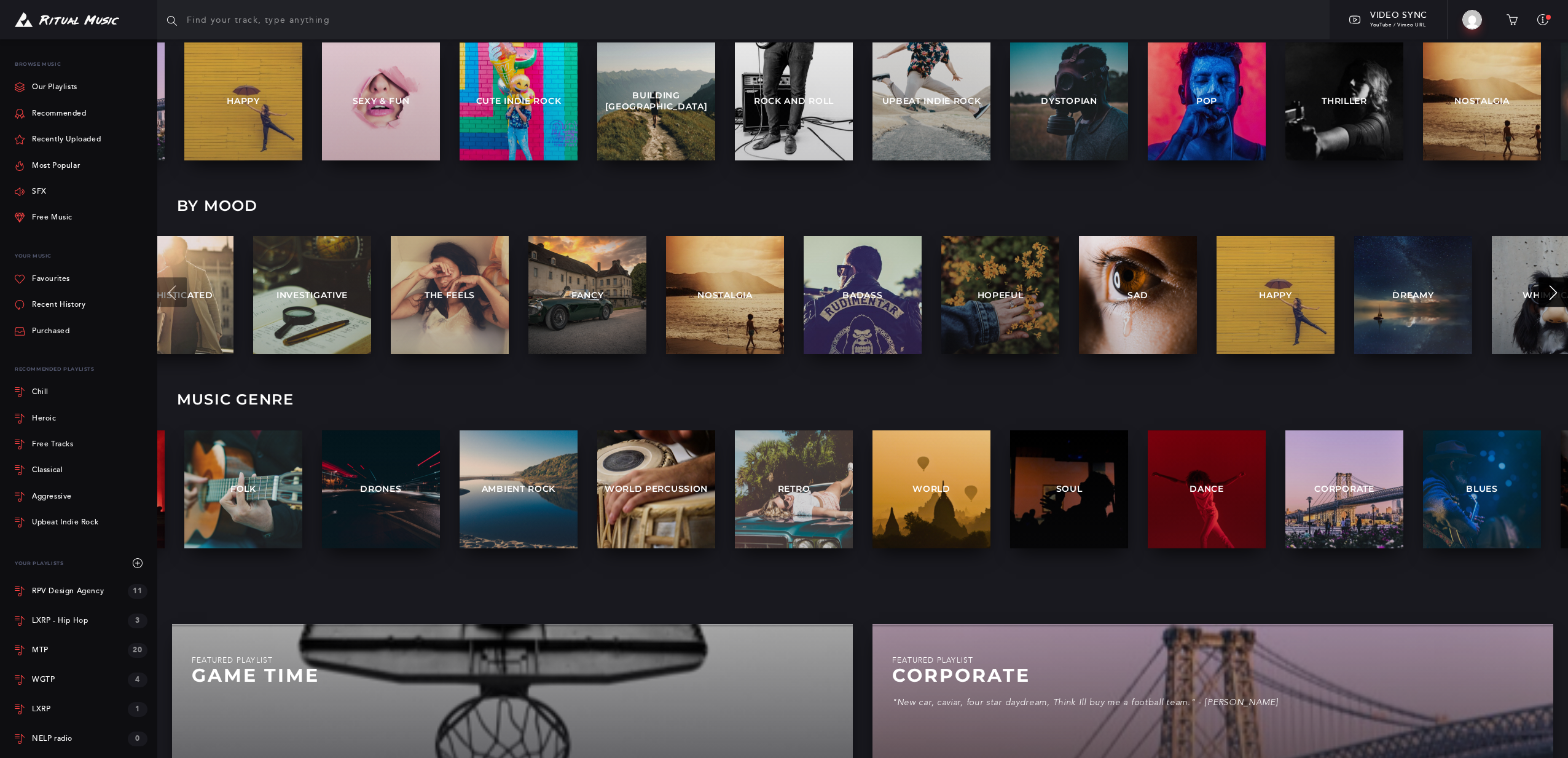
click at [1546, 288] on icon at bounding box center [1554, 293] width 15 height 15
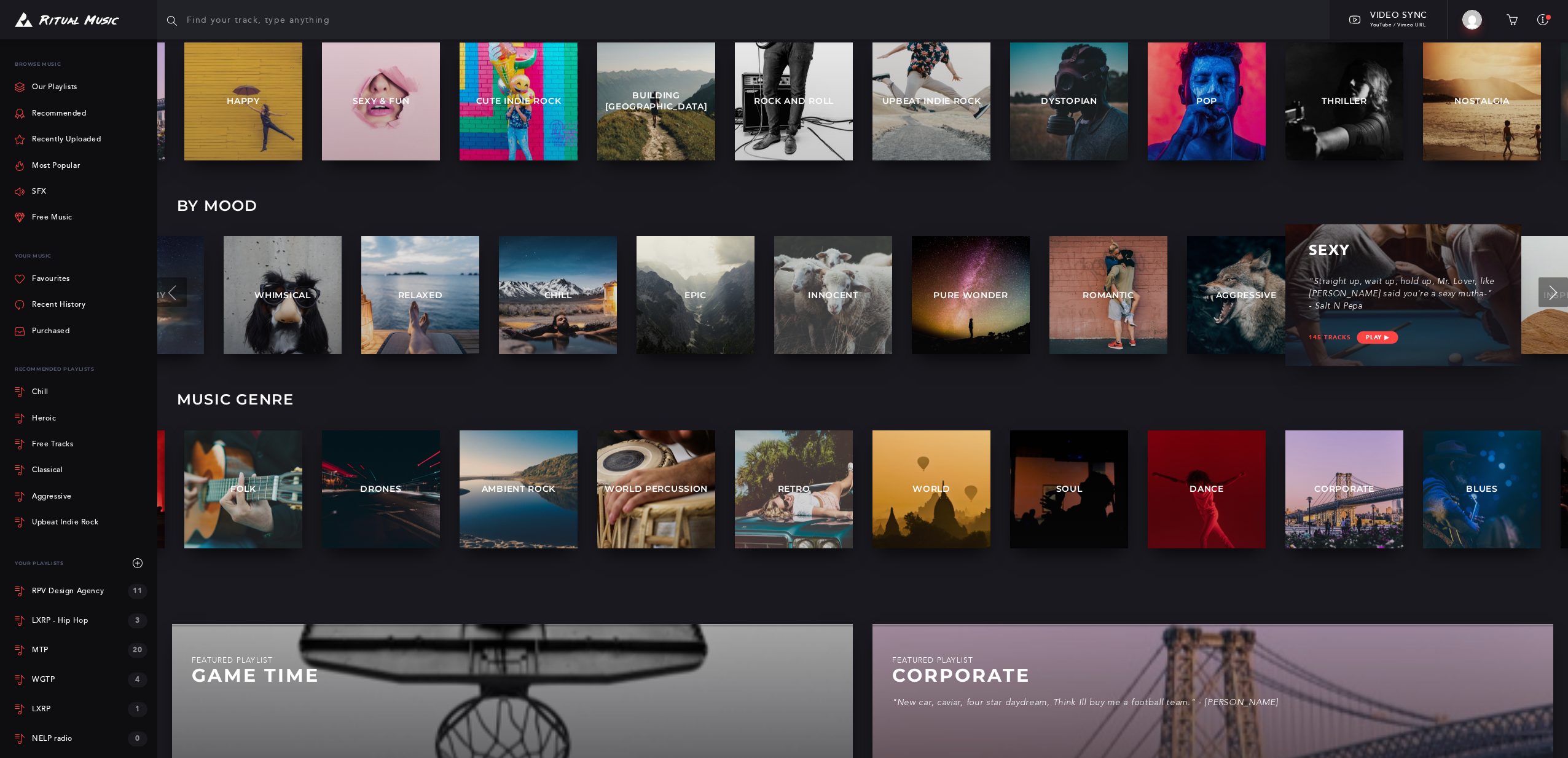
scroll to position [548, 0]
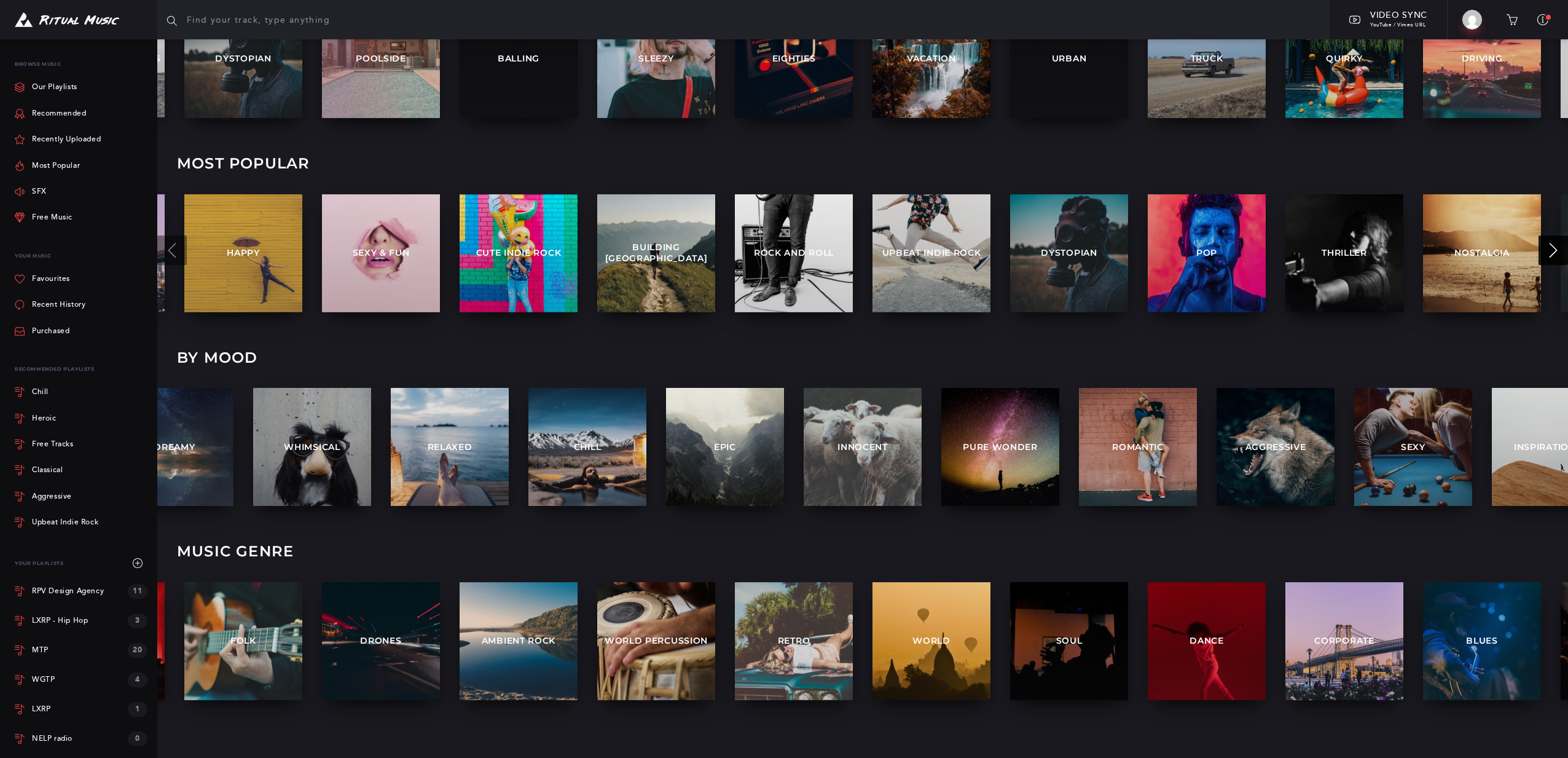
click at [1550, 251] on icon at bounding box center [1554, 251] width 15 height 15
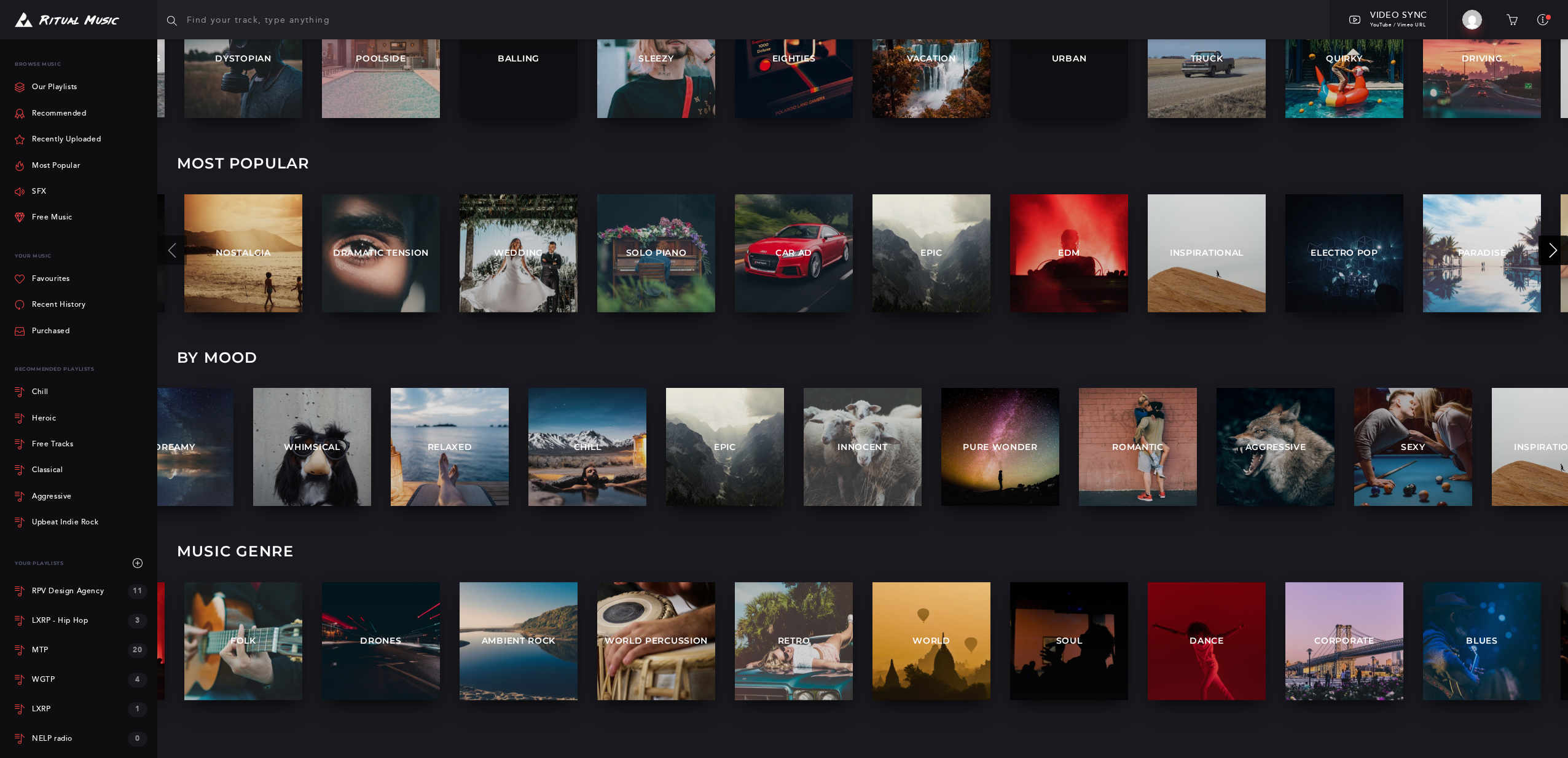
click at [1550, 251] on icon at bounding box center [1554, 251] width 15 height 15
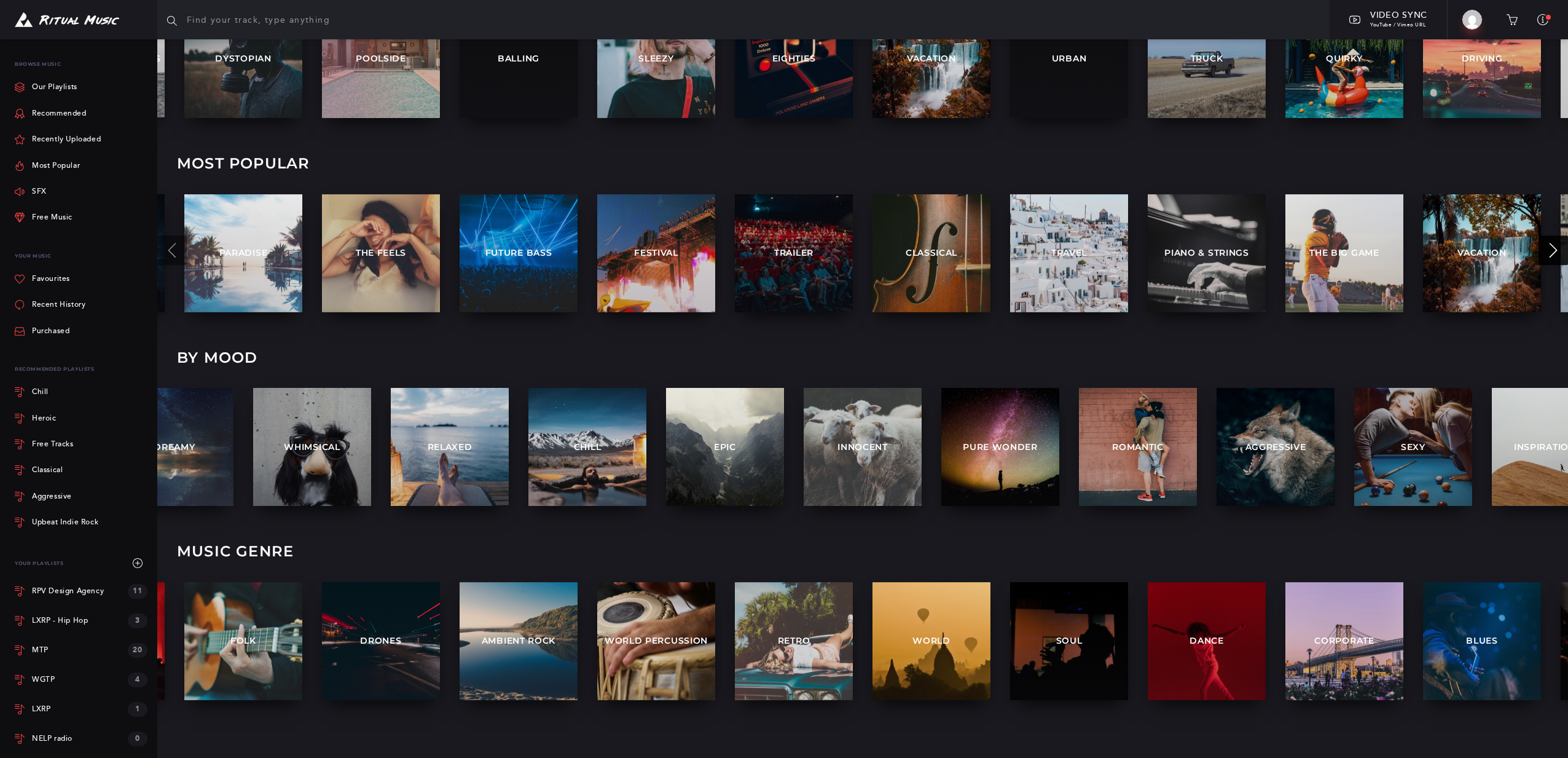
click at [1547, 252] on icon at bounding box center [1554, 251] width 15 height 15
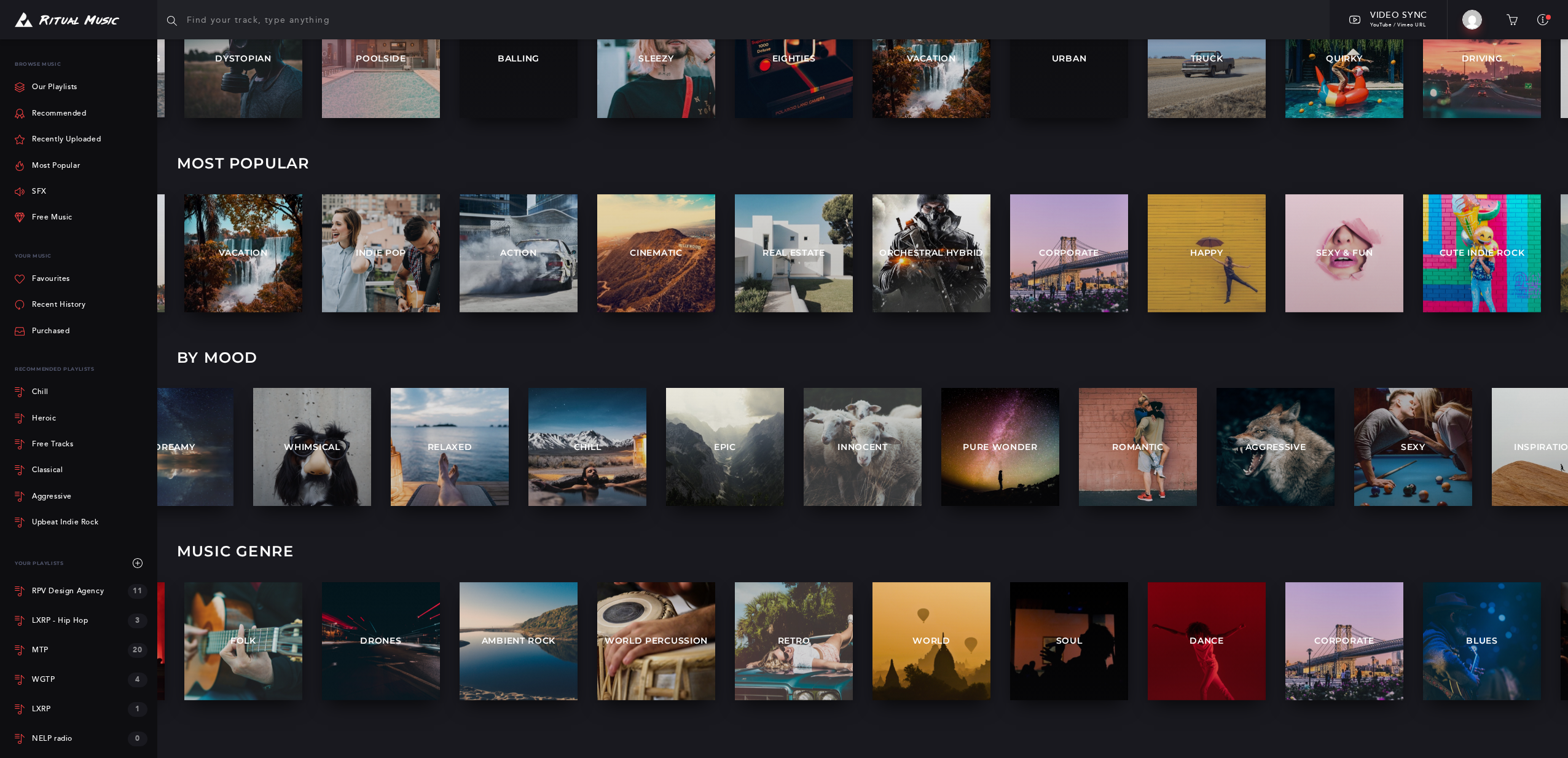
scroll to position [335, 0]
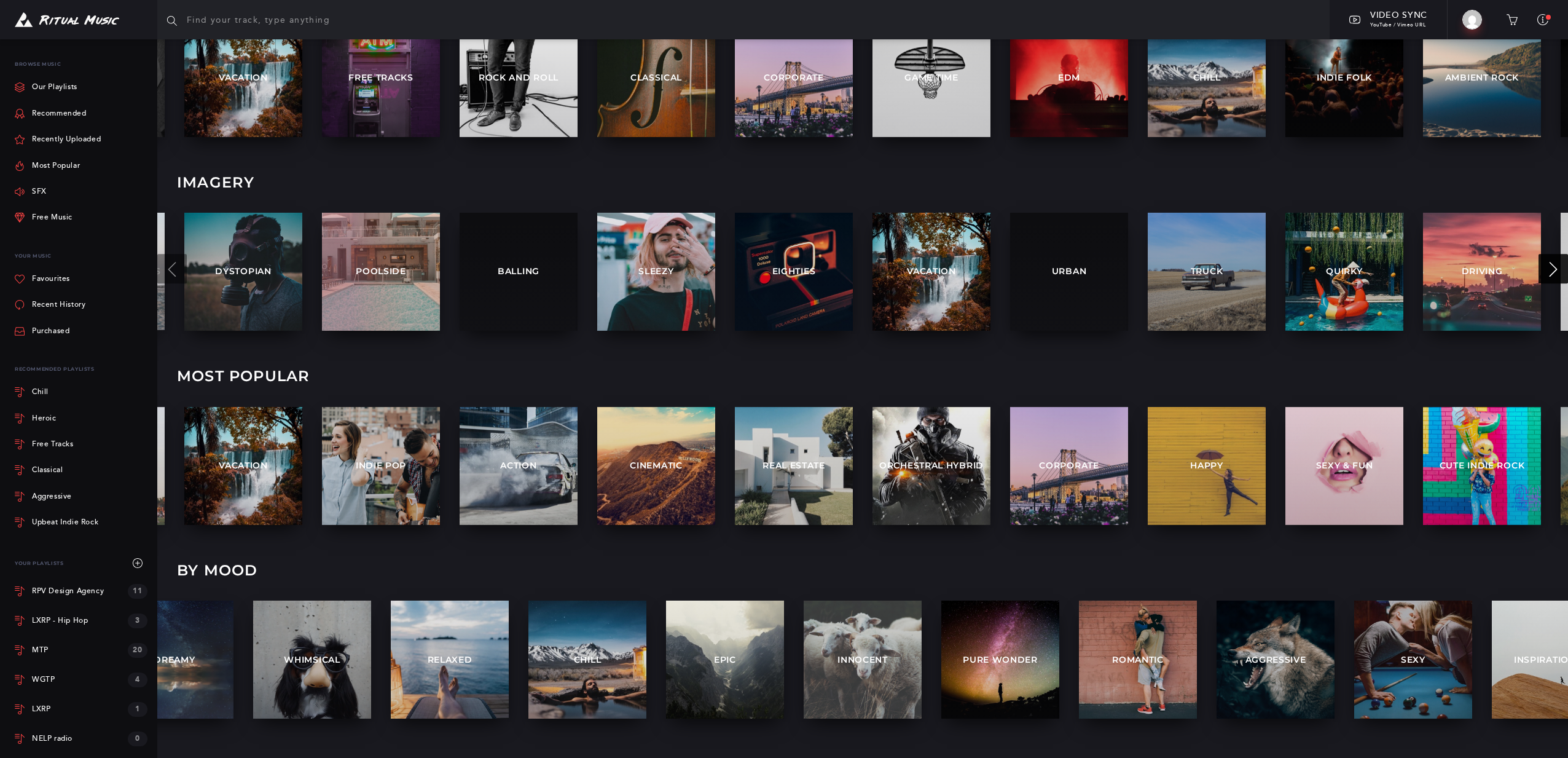
click at [1545, 264] on button at bounding box center [1553, 268] width 29 height 29
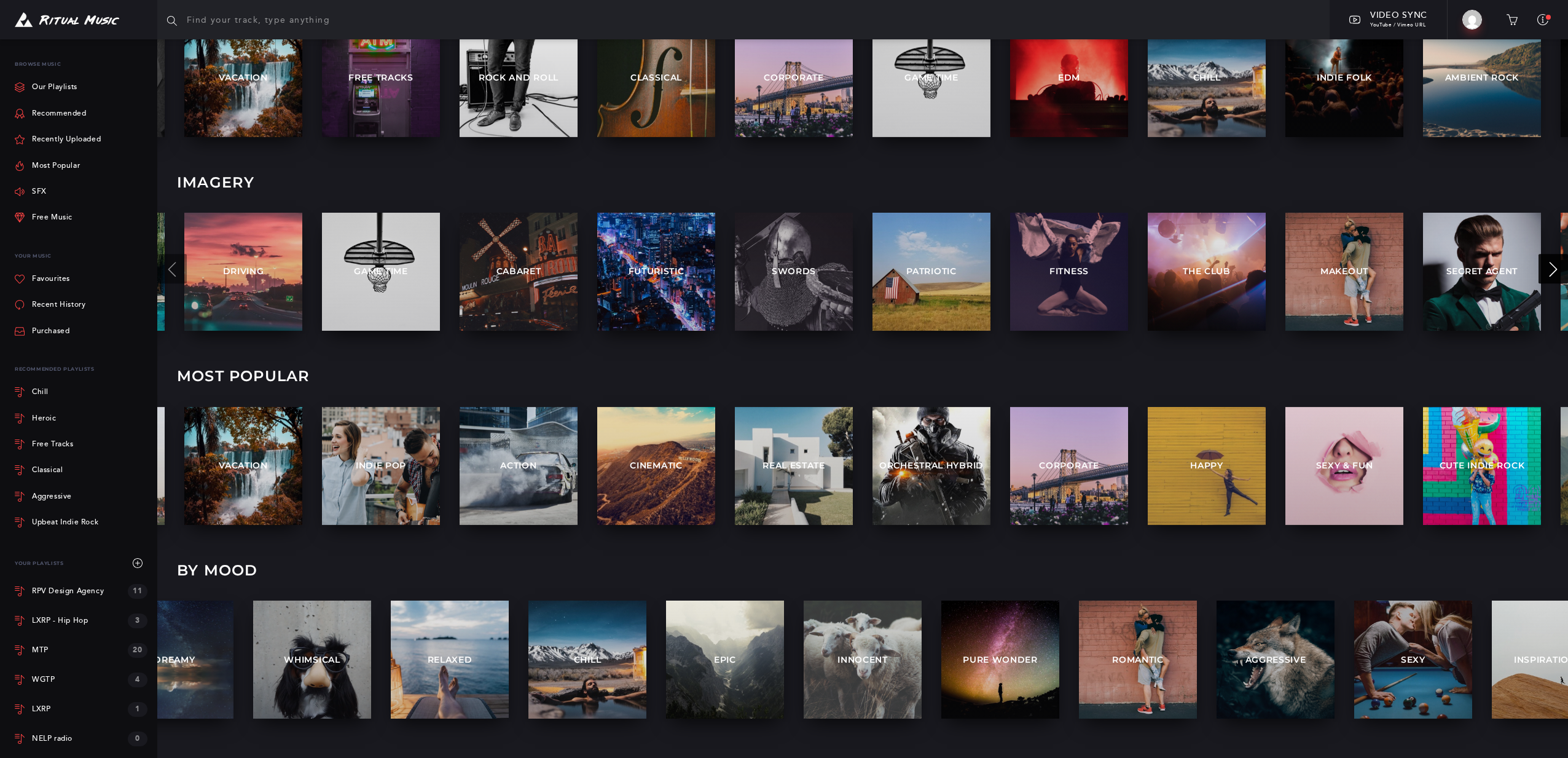
click at [1545, 264] on button at bounding box center [1553, 268] width 29 height 29
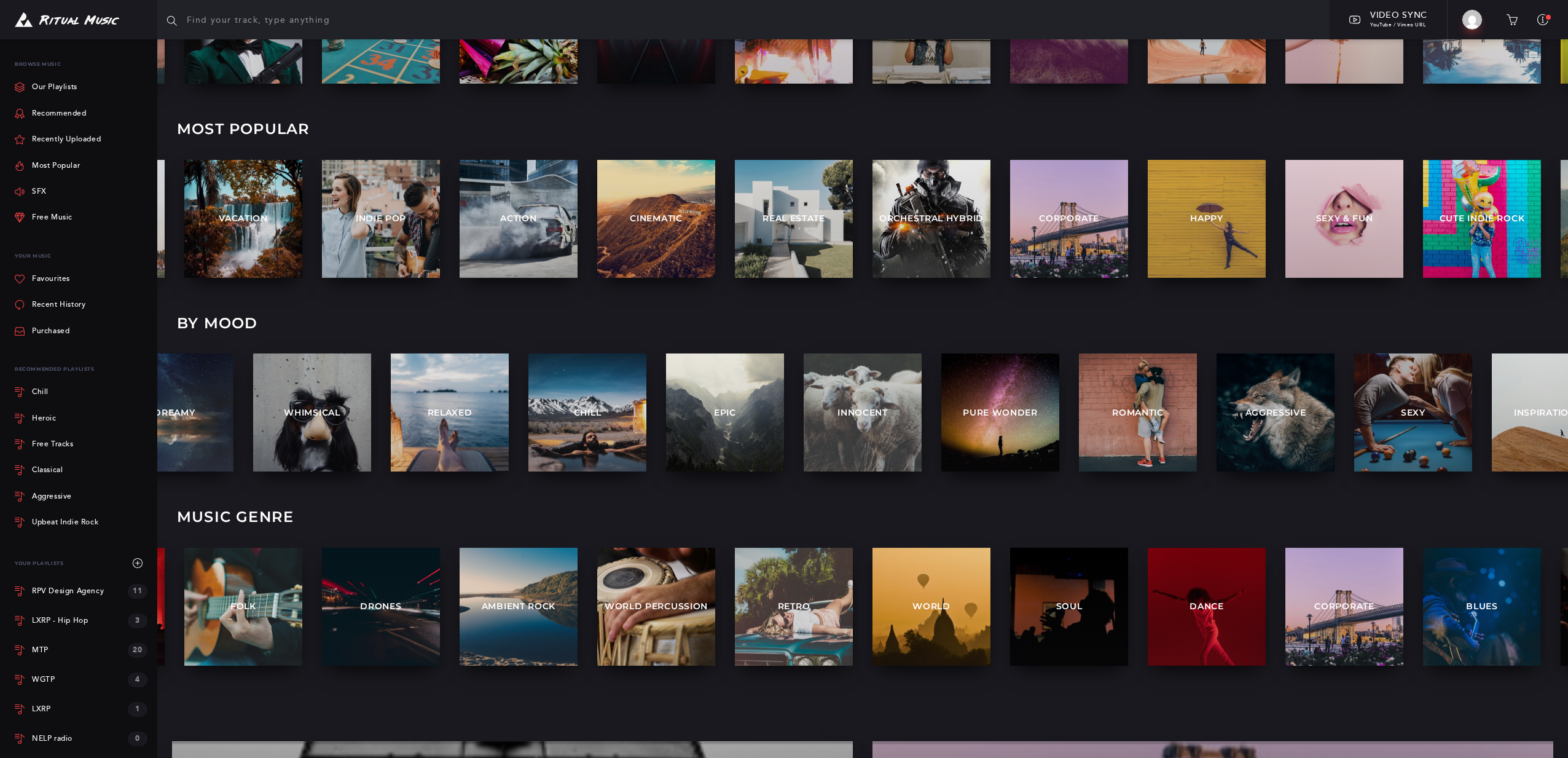
scroll to position [0, 0]
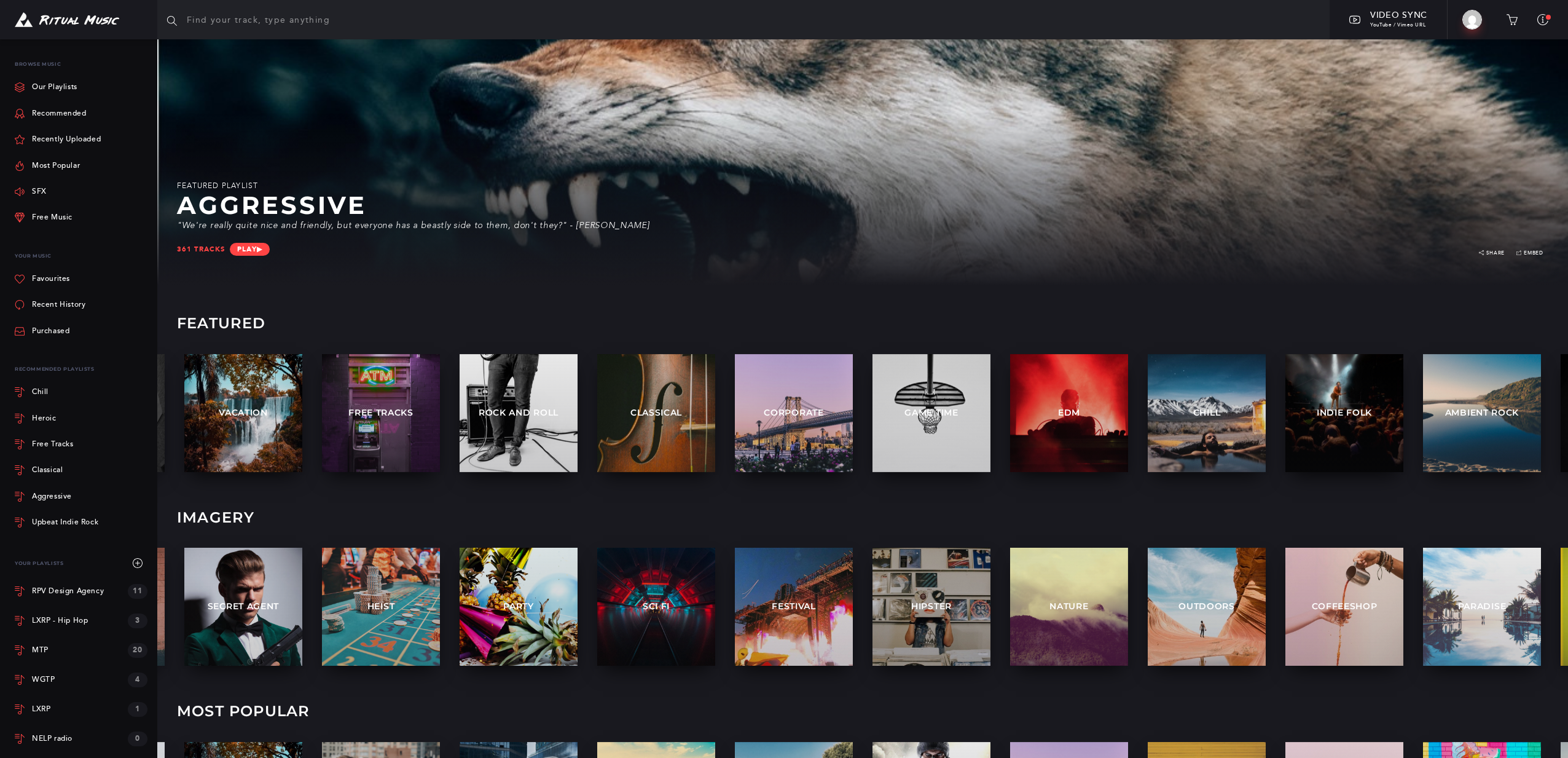
click at [62, 21] on img at bounding box center [67, 20] width 104 height 16
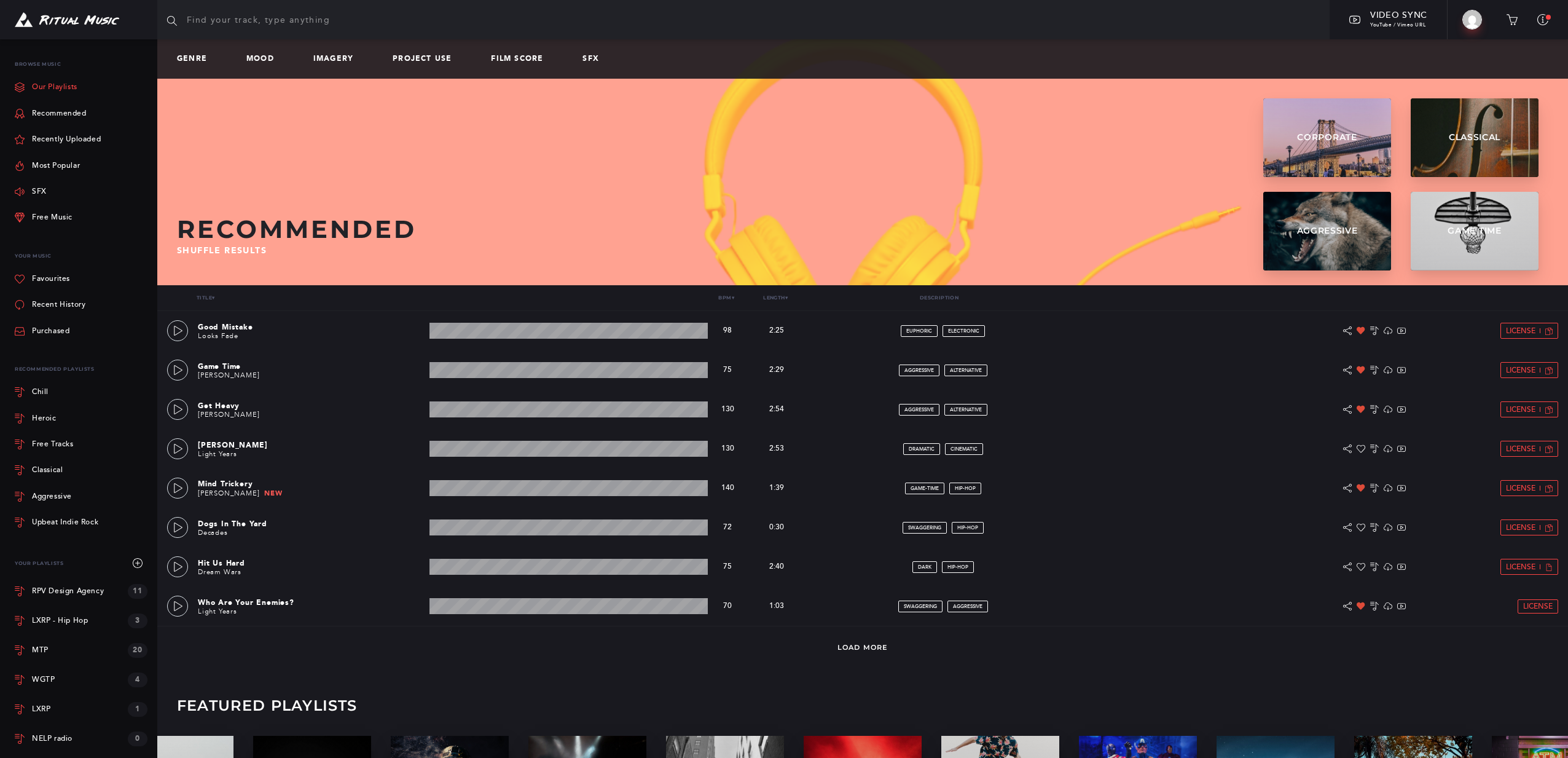
click at [51, 98] on link "Our Playlists" at bounding box center [46, 87] width 62 height 26
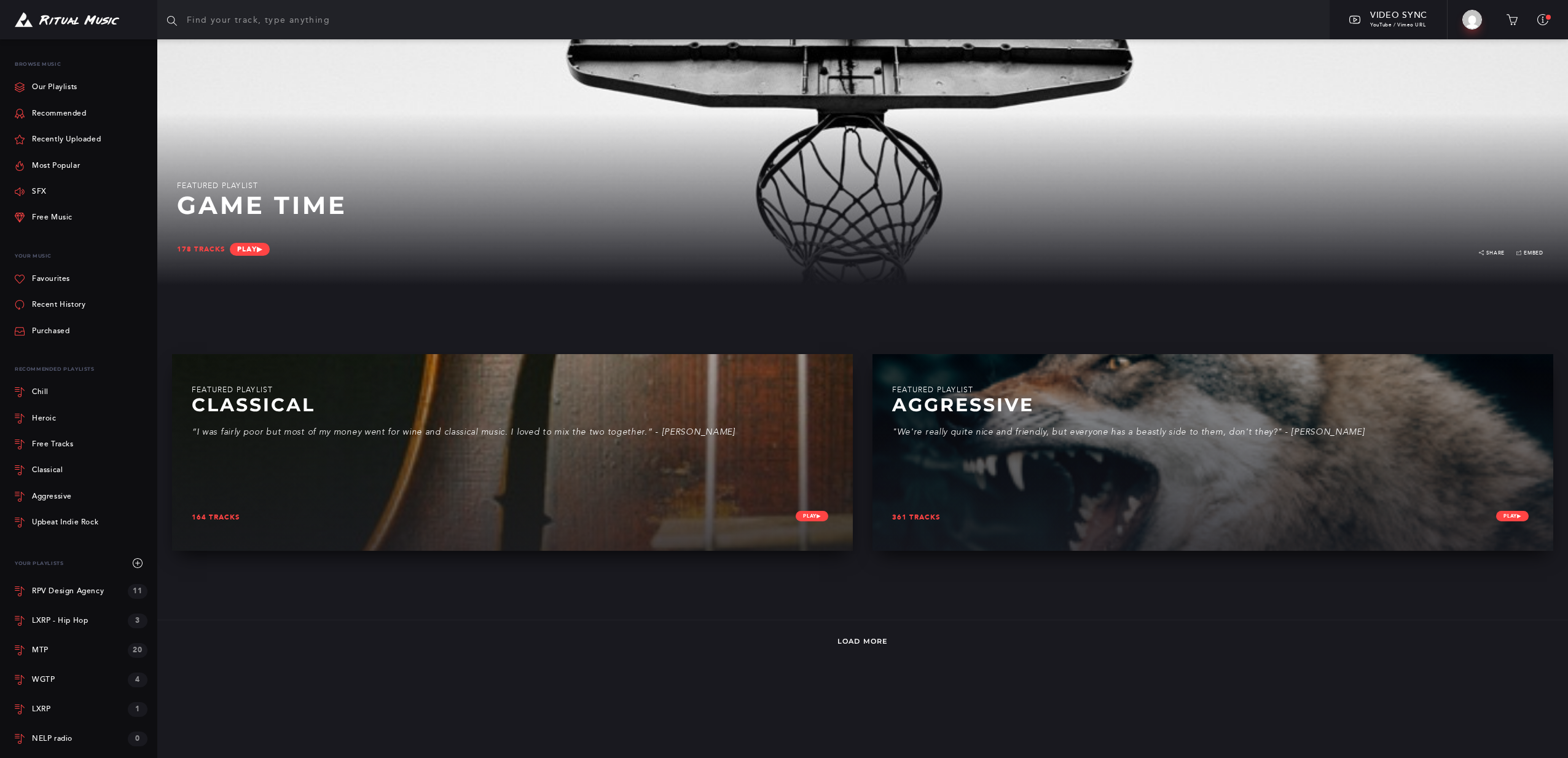
scroll to position [11, 0]
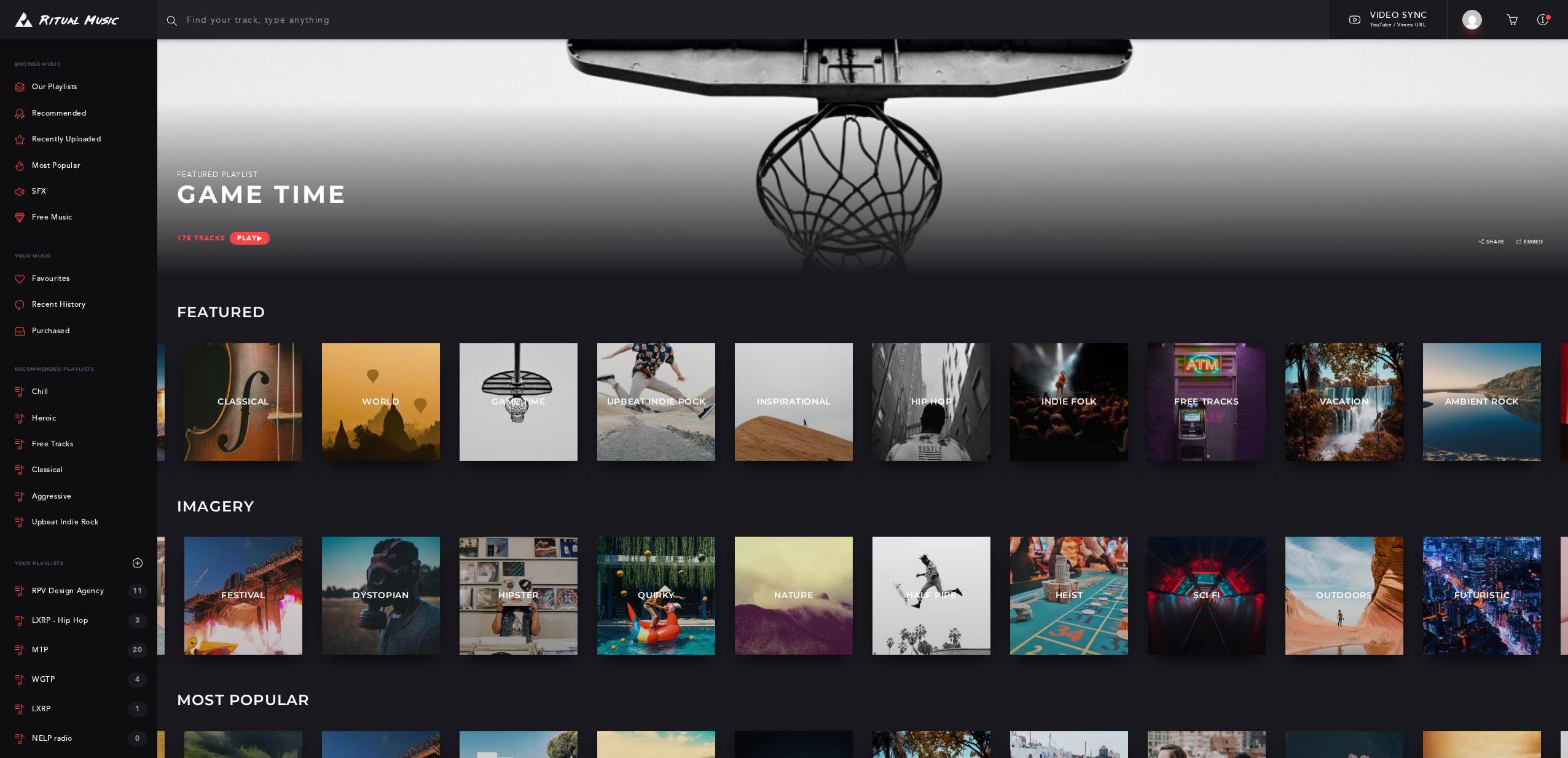
click at [221, 23] on input "text" at bounding box center [743, 19] width 1172 height 39
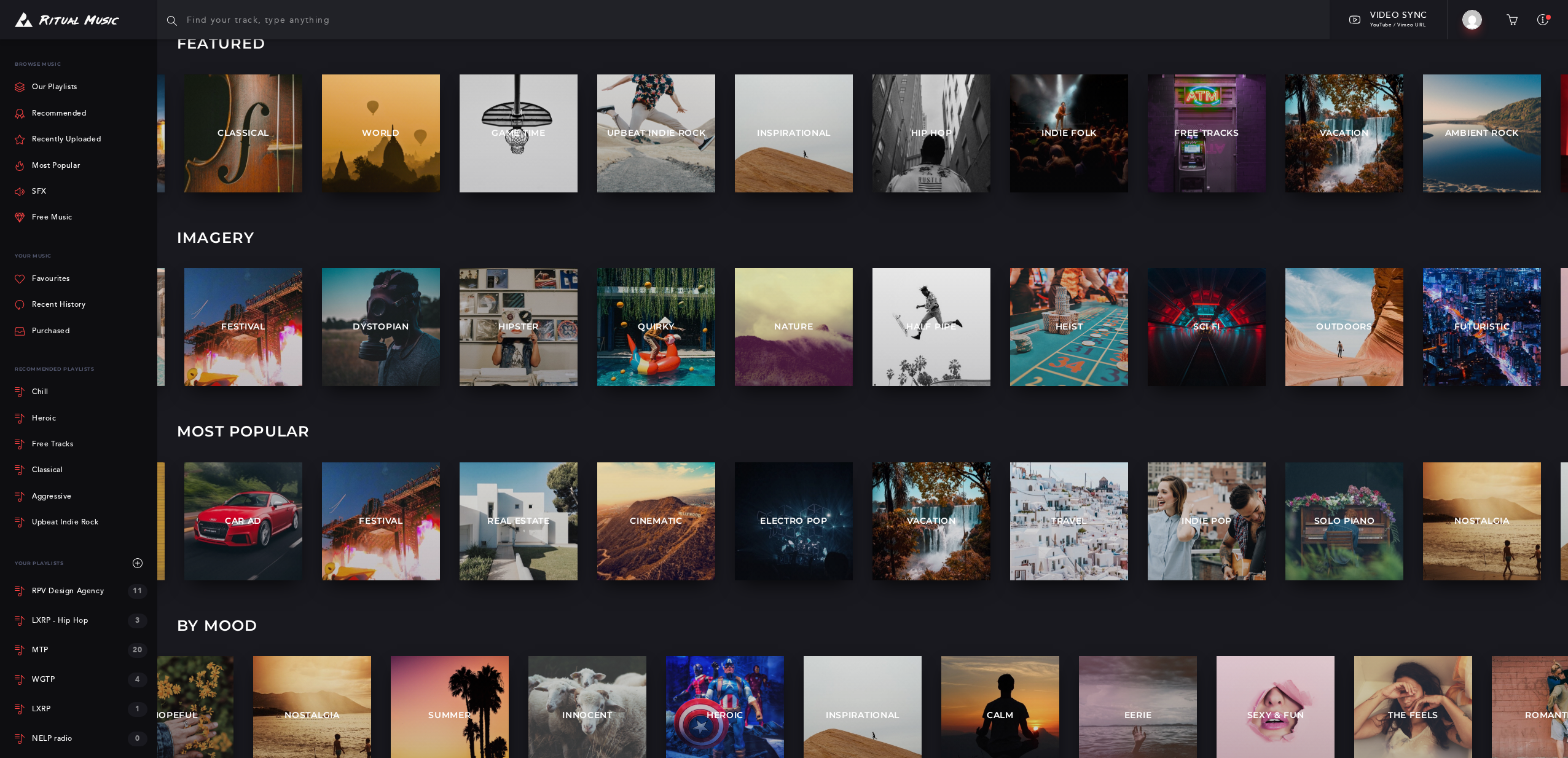
scroll to position [343, 0]
